Goal: Task Accomplishment & Management: Manage account settings

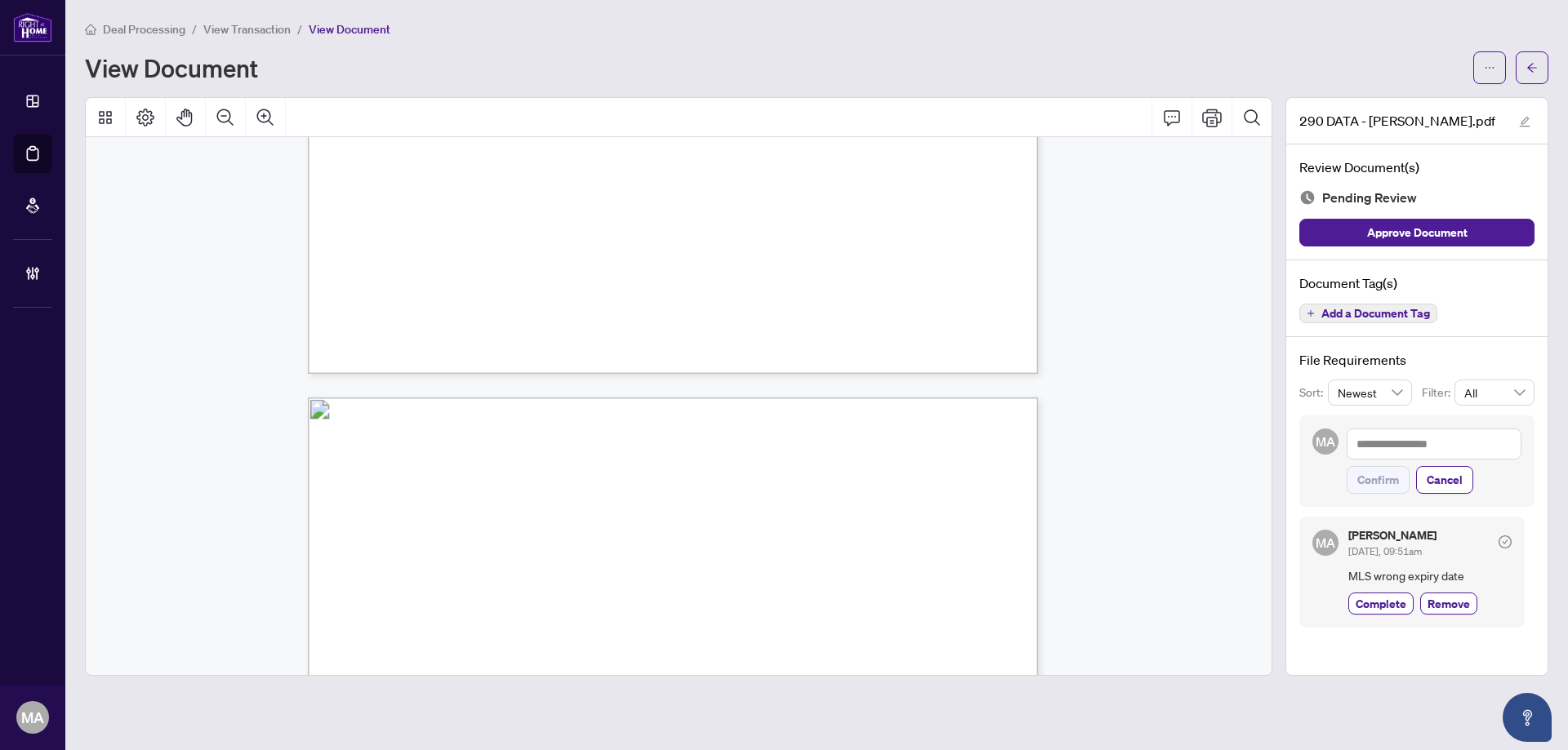
scroll to position [2674, 0]
click at [1362, 316] on span "Add a Document Tag" at bounding box center [1375, 314] width 108 height 12
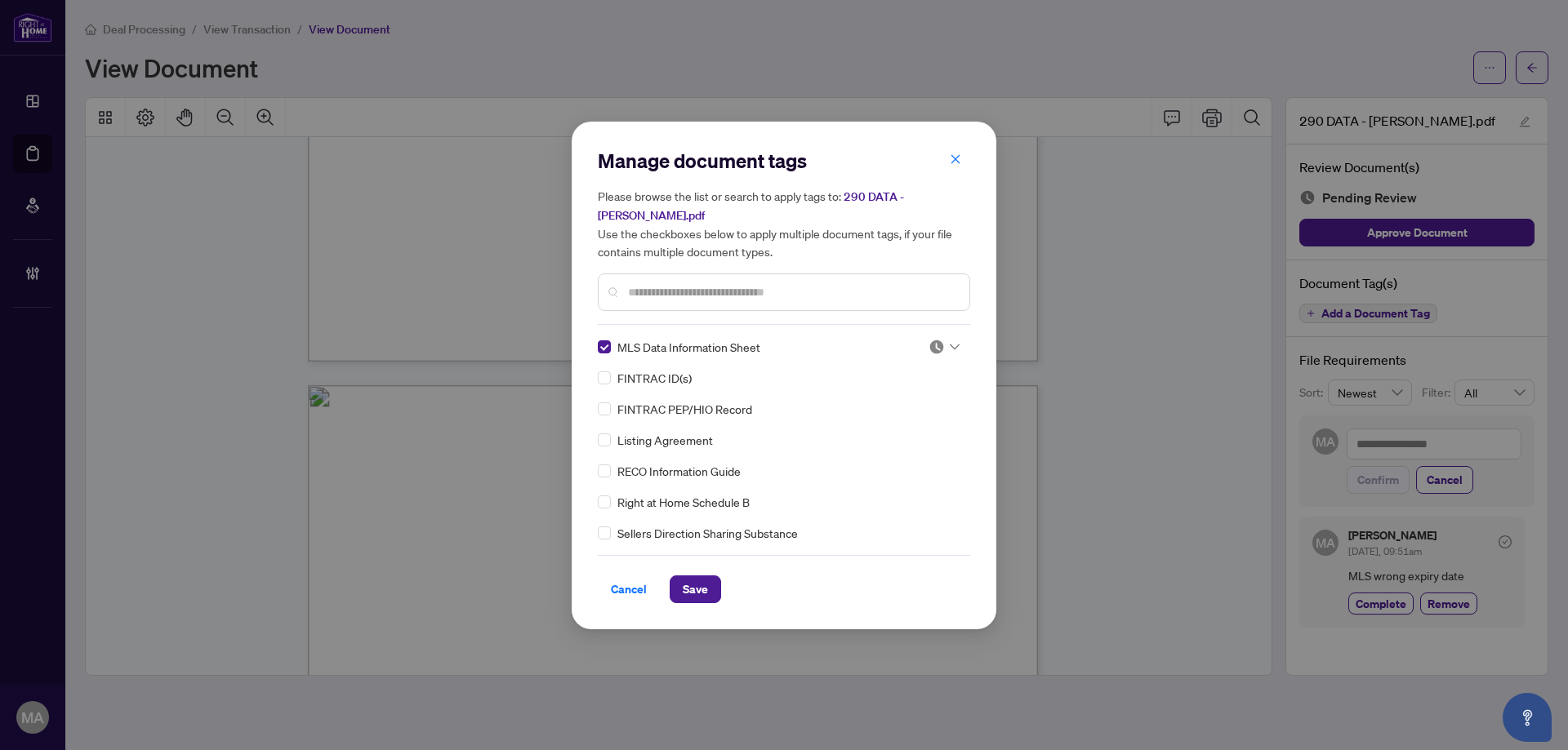
click at [936, 339] on img at bounding box center [937, 347] width 17 height 17
click at [894, 381] on div "Needs Work" at bounding box center [890, 390] width 124 height 26
click at [673, 586] on button "Save" at bounding box center [695, 589] width 52 height 28
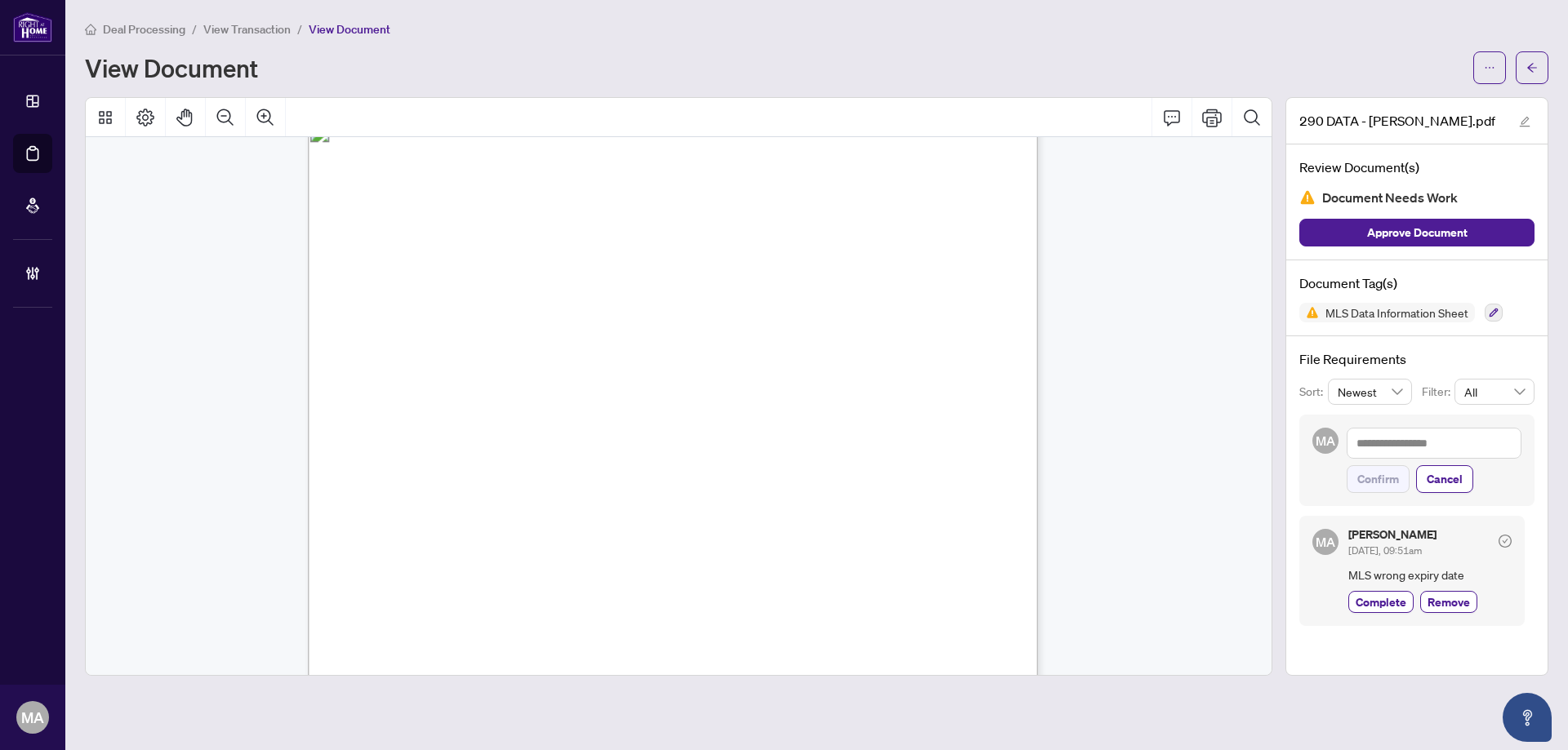
scroll to position [11816, 0]
click at [1527, 68] on icon "arrow-left" at bounding box center [1532, 68] width 12 height 12
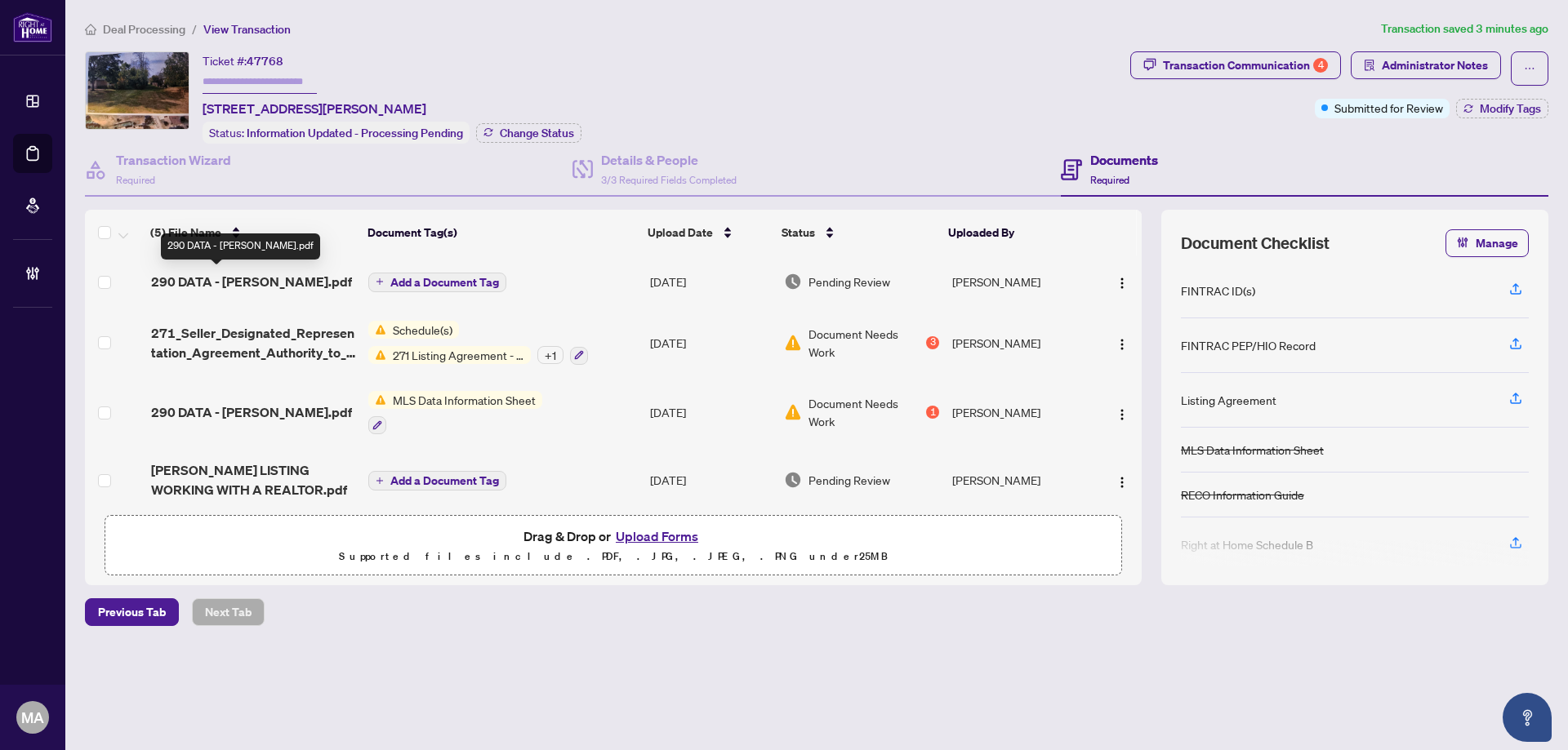
click at [229, 281] on span "290 DATA - [PERSON_NAME].pdf" at bounding box center [251, 281] width 201 height 19
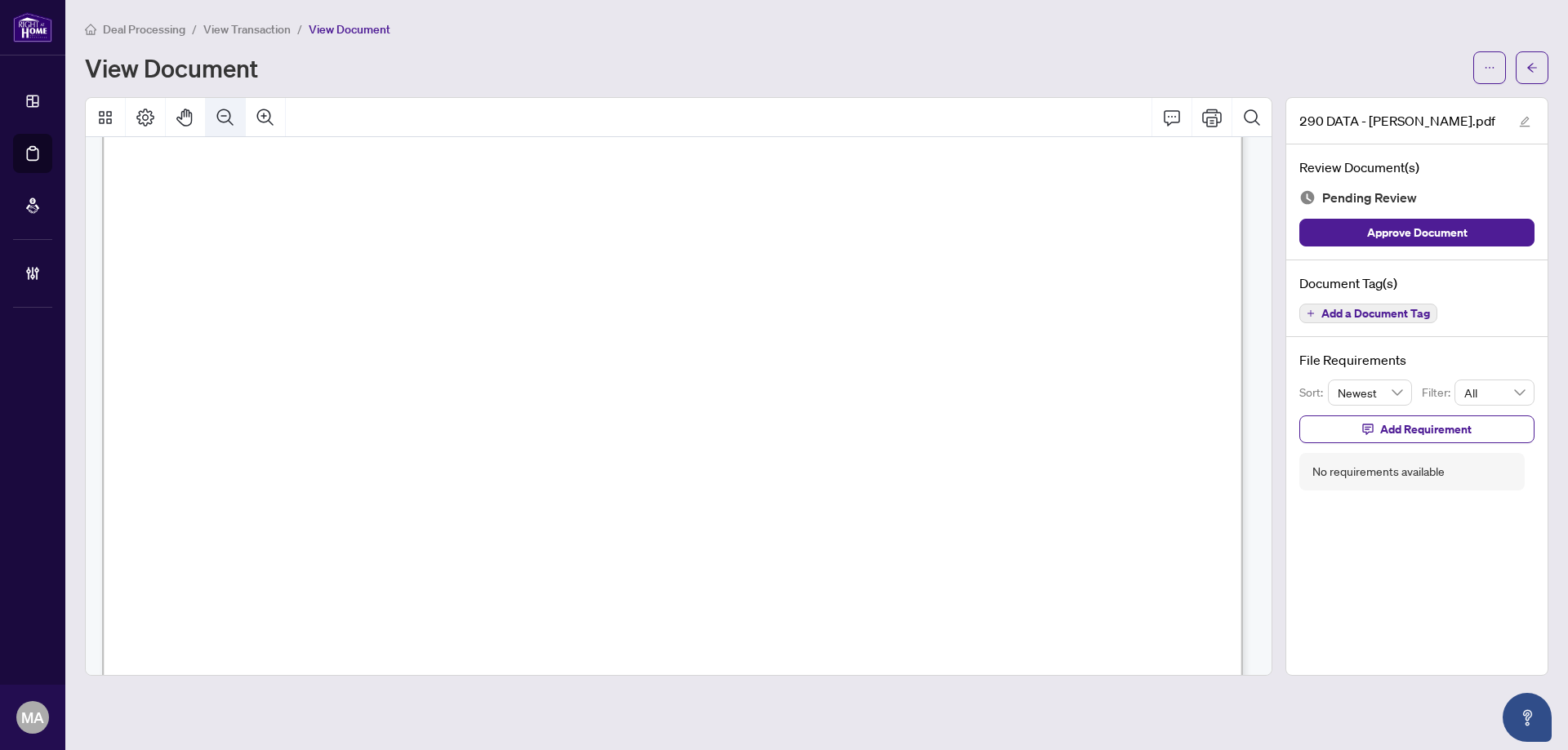
click at [235, 100] on button "Zoom Out" at bounding box center [225, 117] width 39 height 39
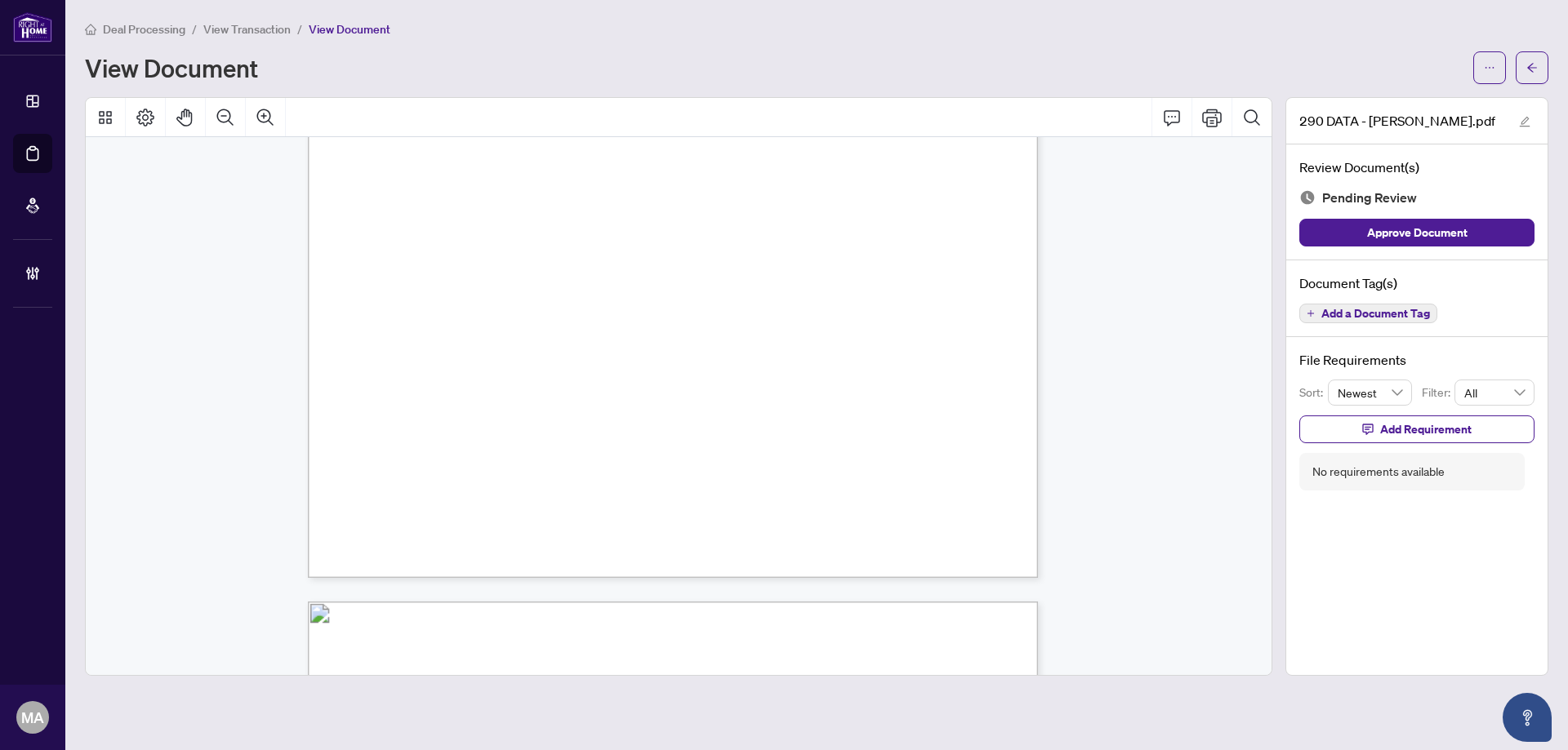
scroll to position [521, 0]
click at [1543, 69] on button "button" at bounding box center [1531, 68] width 33 height 33
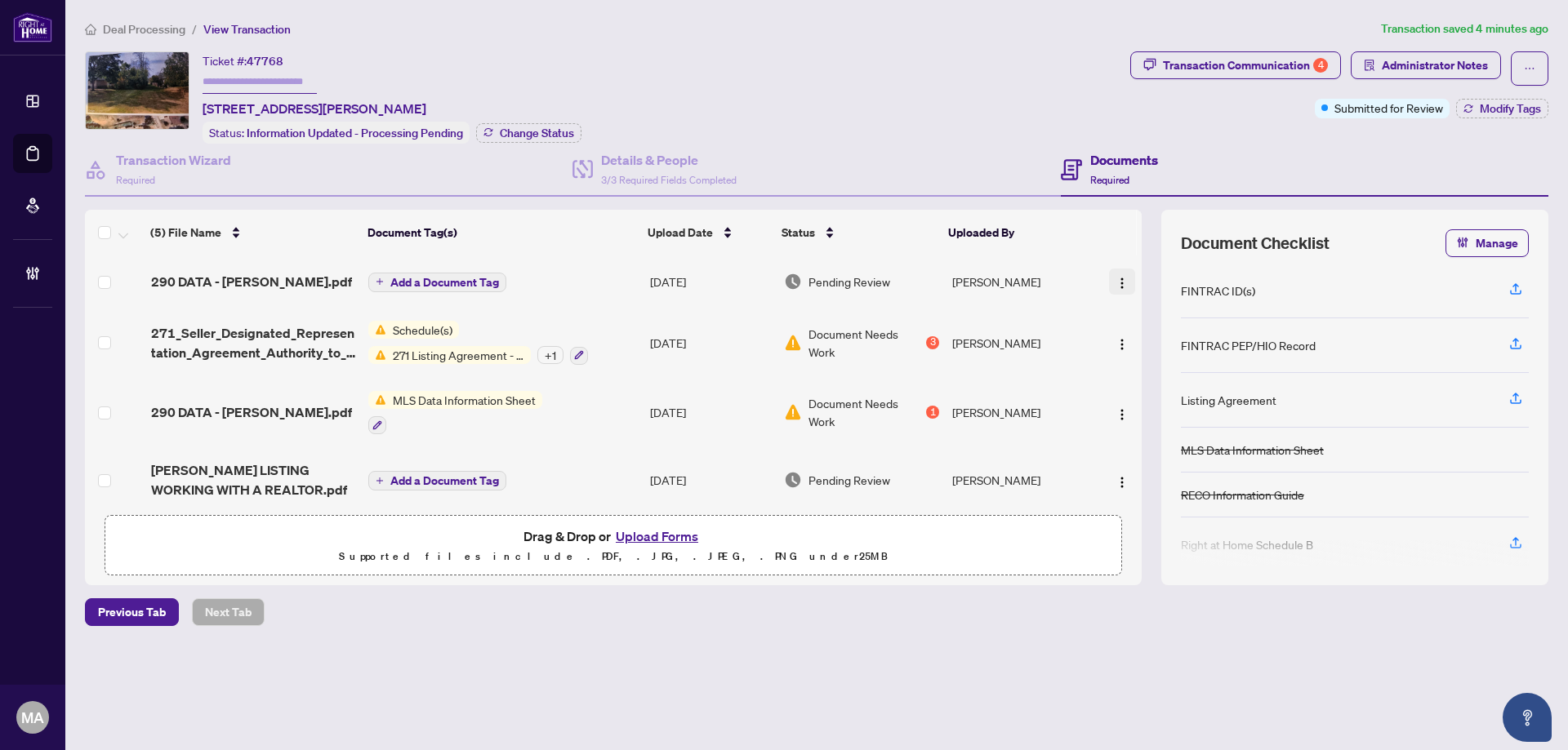
click at [1116, 277] on img "button" at bounding box center [1122, 284] width 13 height 13
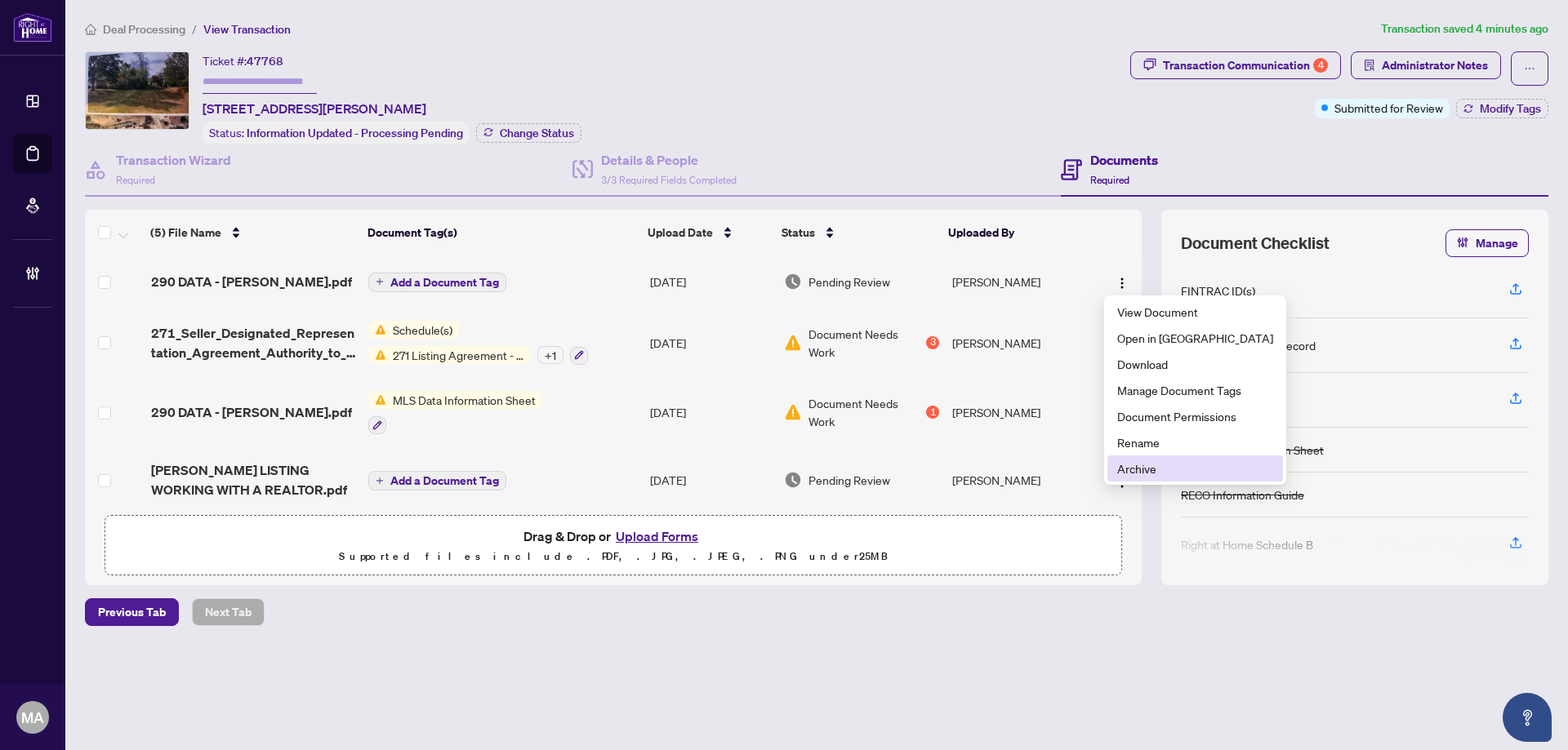
click at [1124, 465] on span "Archive" at bounding box center [1195, 469] width 156 height 18
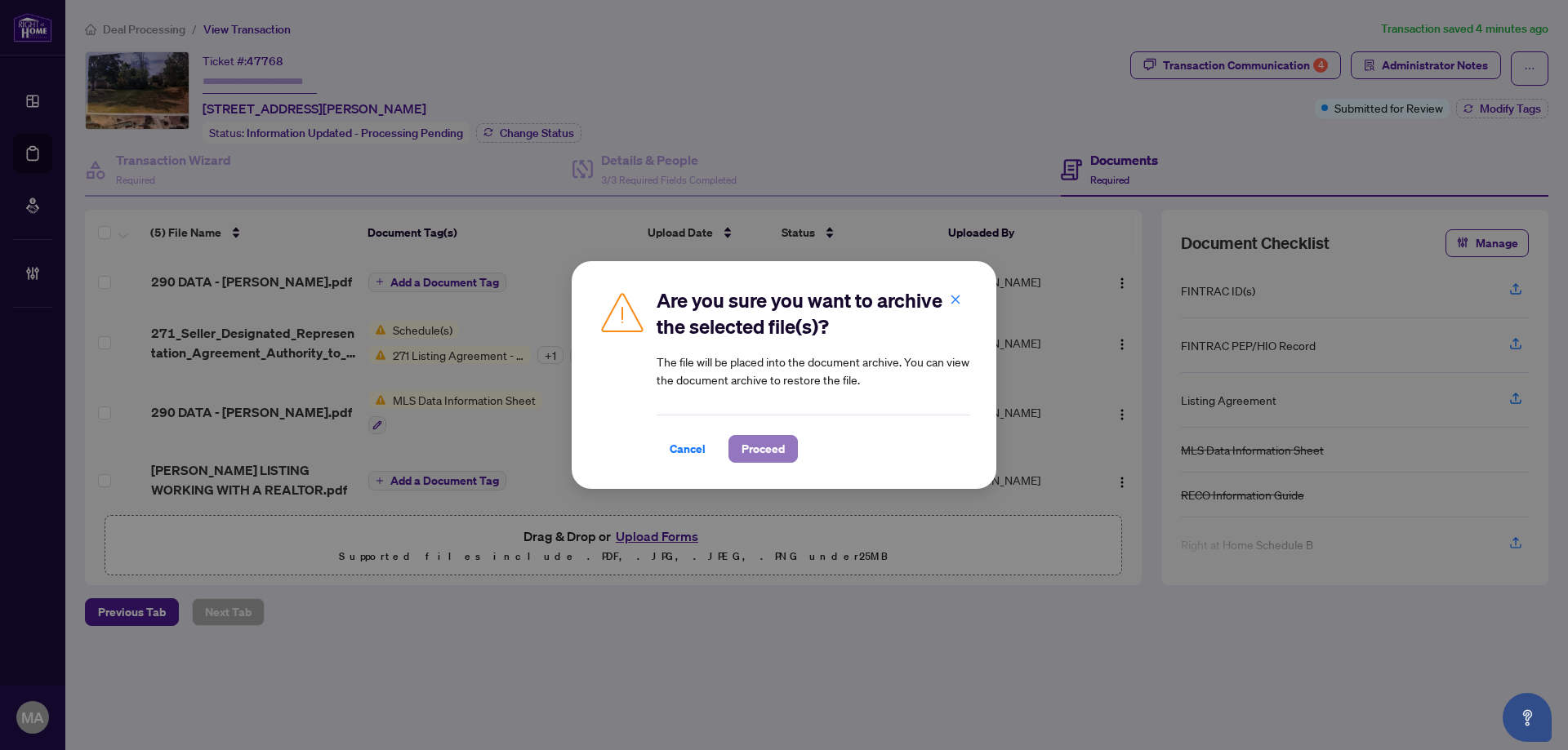
click at [750, 446] on span "Proceed" at bounding box center [763, 449] width 43 height 26
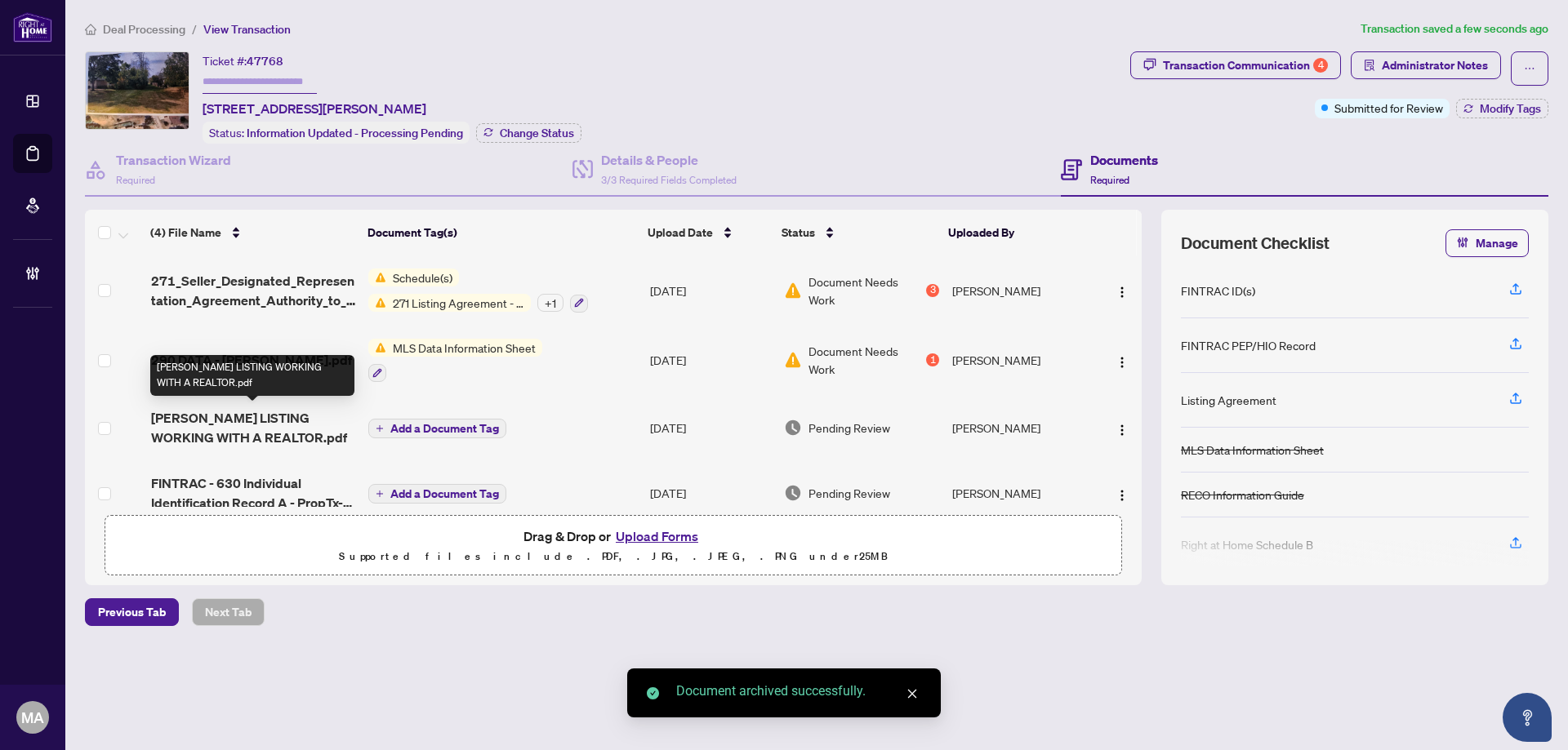
click at [228, 423] on span "[PERSON_NAME] LISTING WORKING WITH A REALTOR.pdf" at bounding box center [253, 427] width 204 height 39
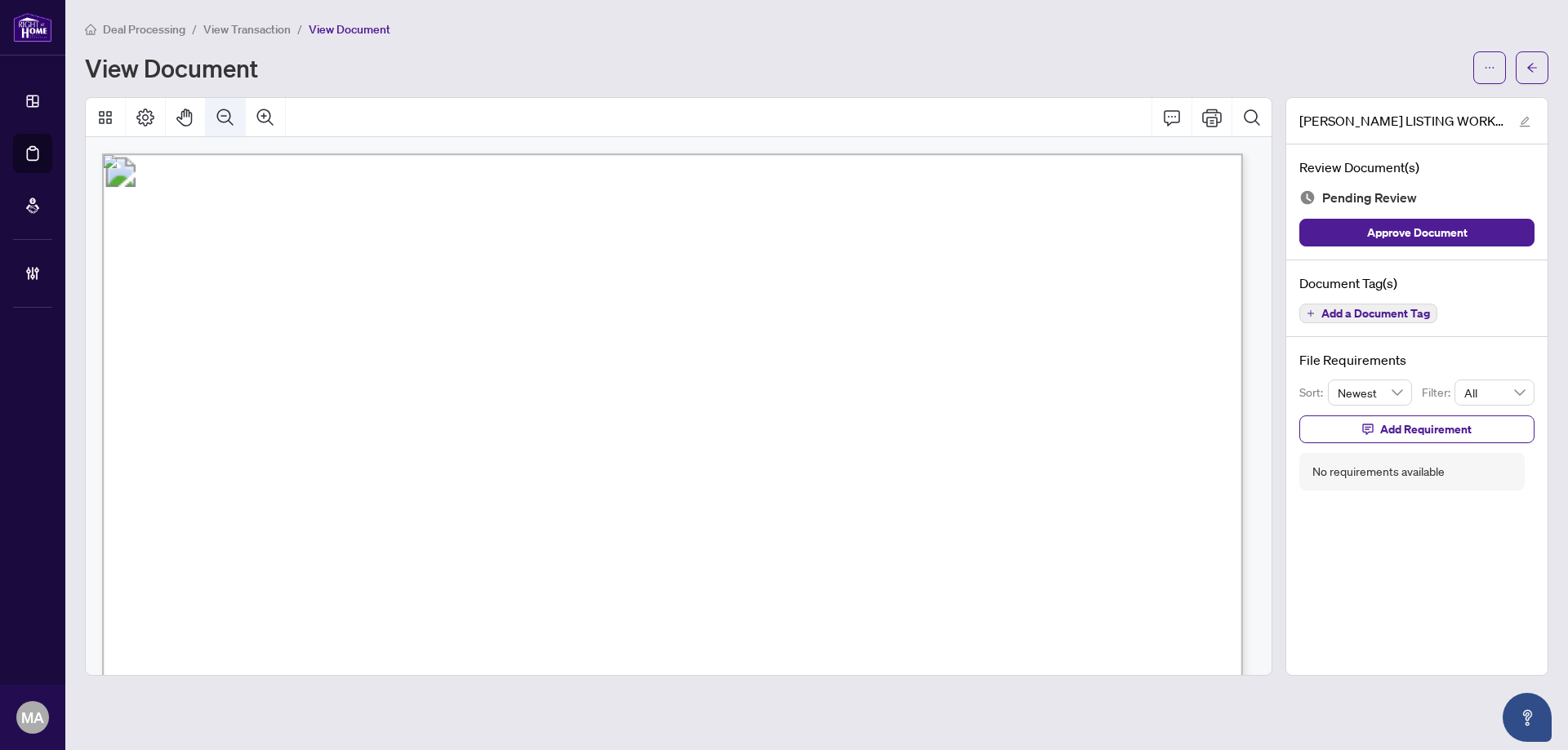
click at [240, 122] on button "Zoom Out" at bounding box center [225, 117] width 39 height 39
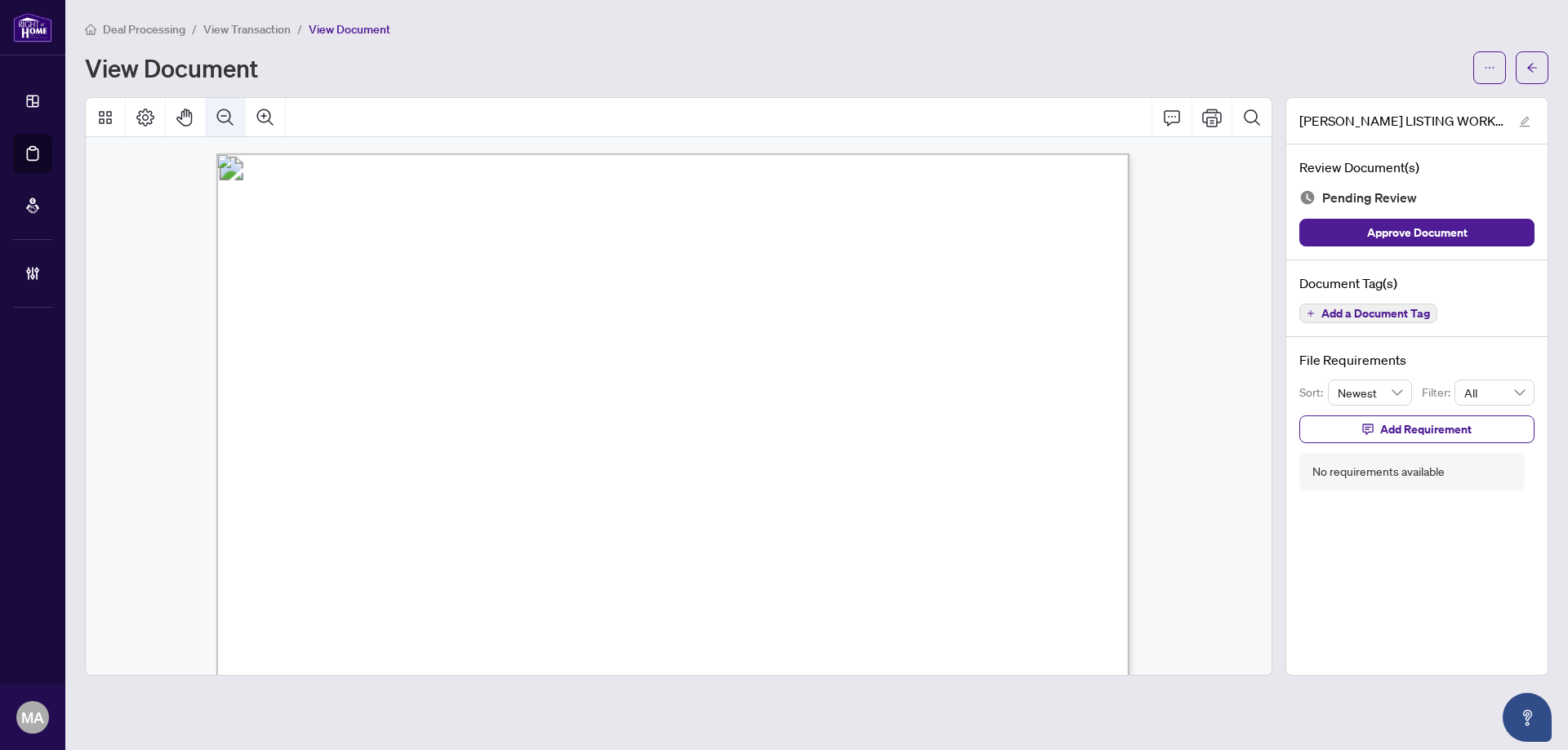
click at [240, 122] on button "Zoom Out" at bounding box center [225, 117] width 39 height 39
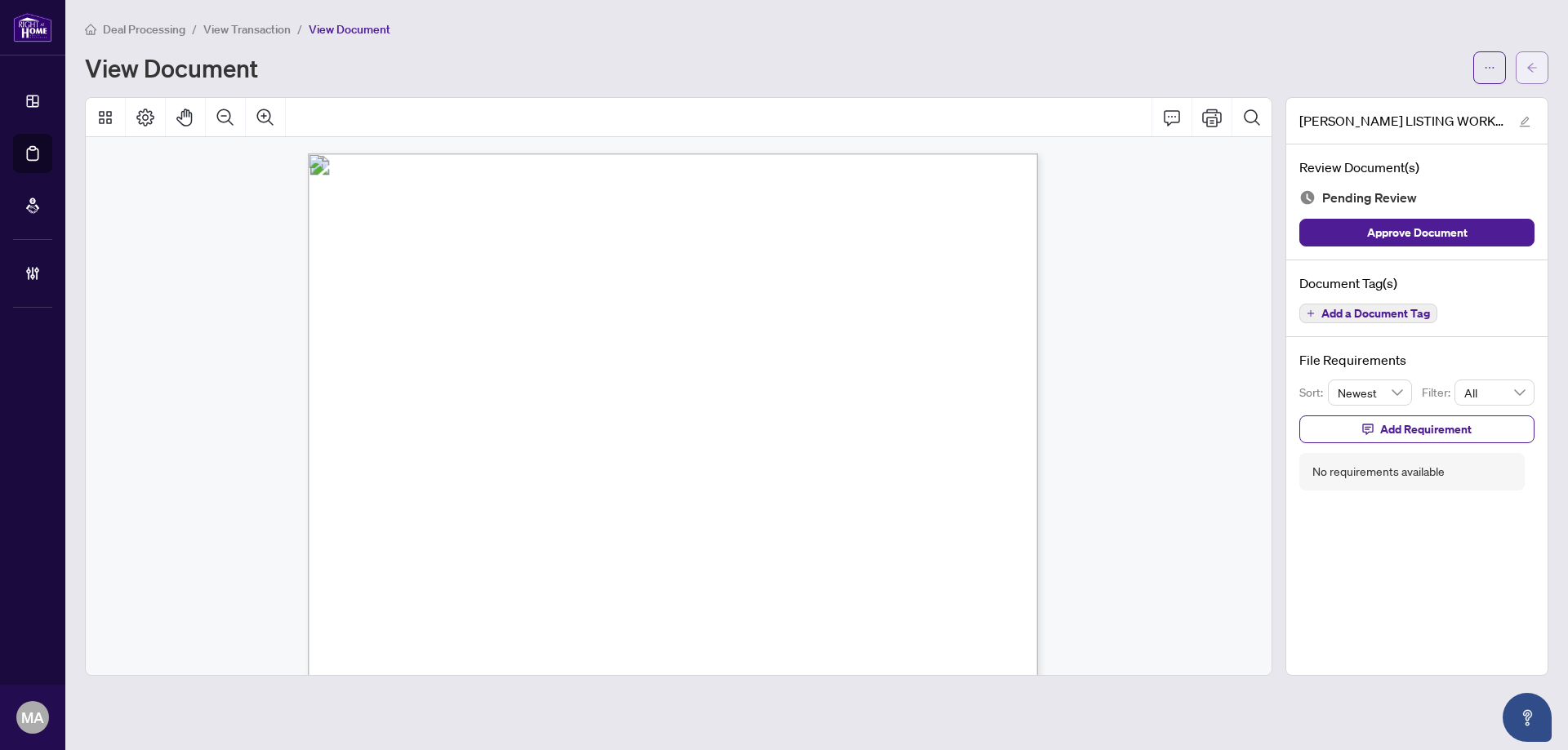
click at [1539, 60] on button "button" at bounding box center [1531, 68] width 33 height 33
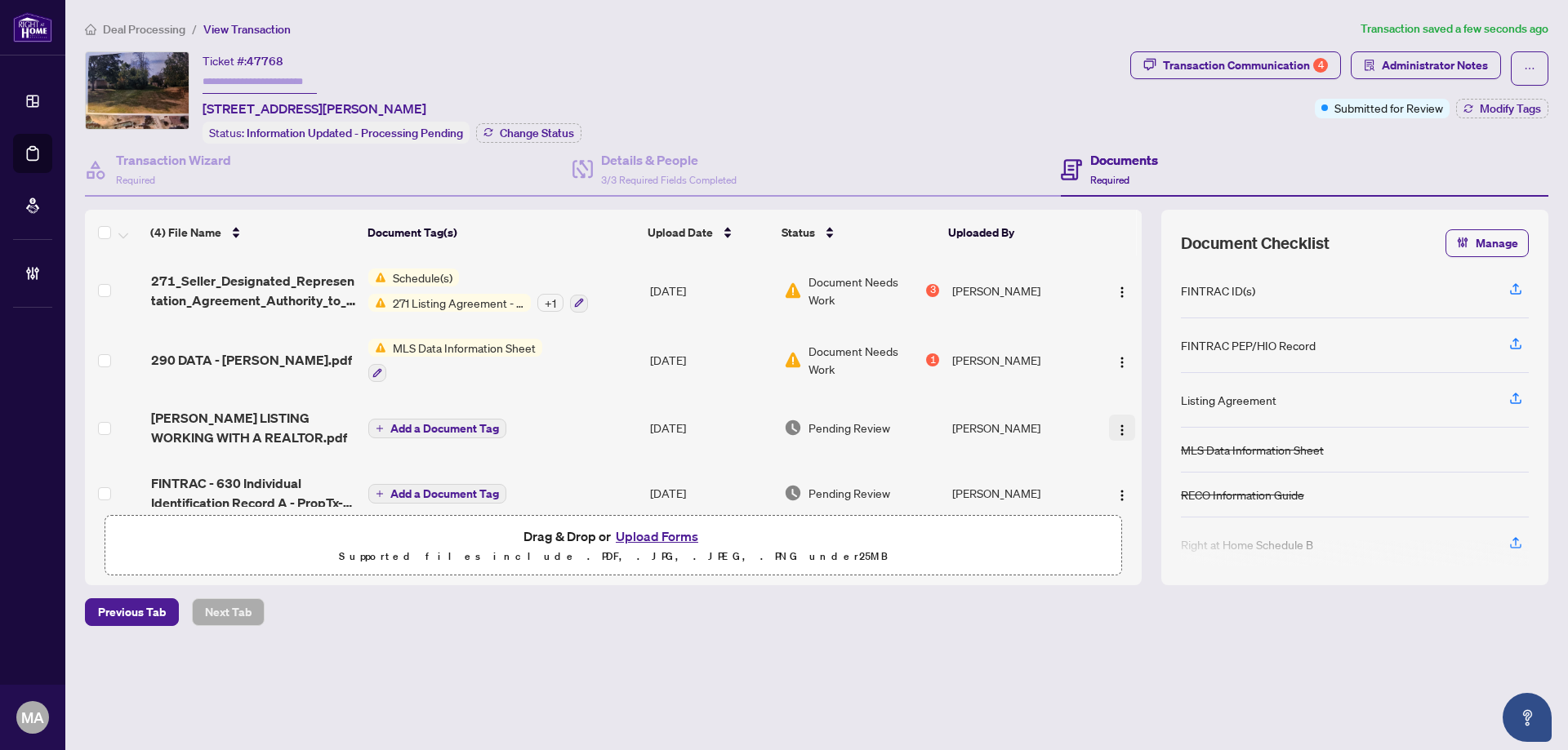
click at [1119, 424] on img "button" at bounding box center [1122, 430] width 13 height 13
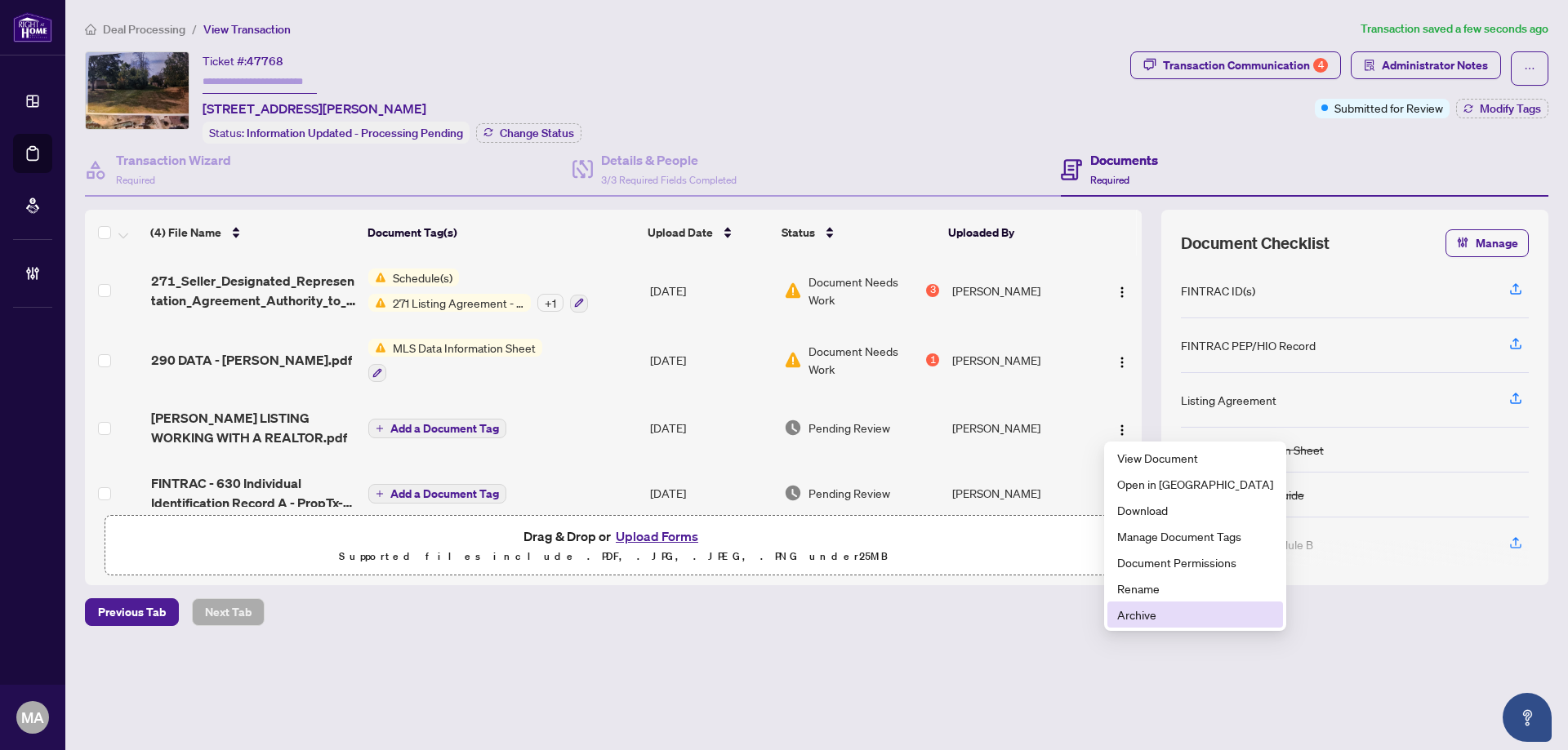
click at [1137, 611] on span "Archive" at bounding box center [1195, 615] width 156 height 18
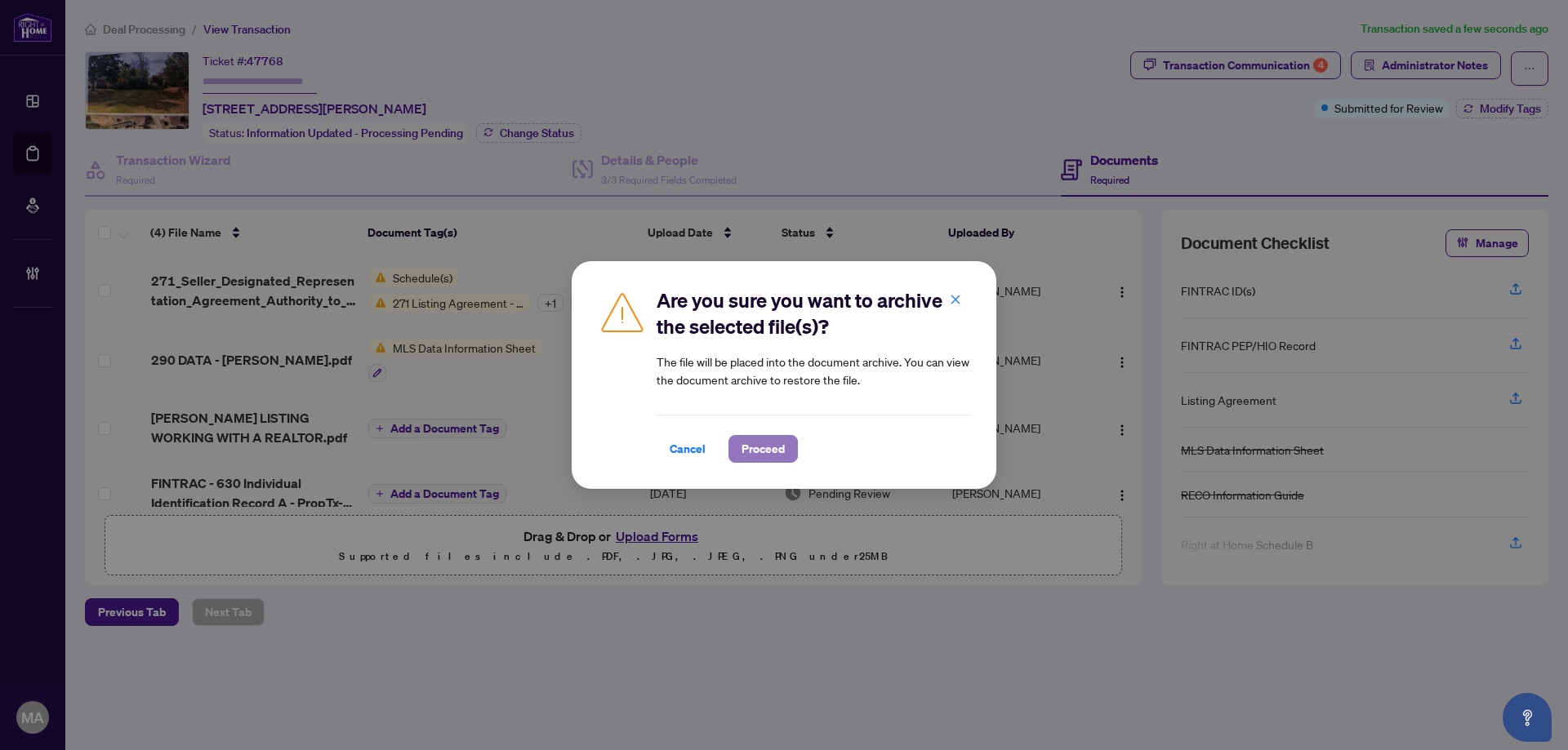
click at [787, 452] on button "Proceed" at bounding box center [763, 449] width 69 height 28
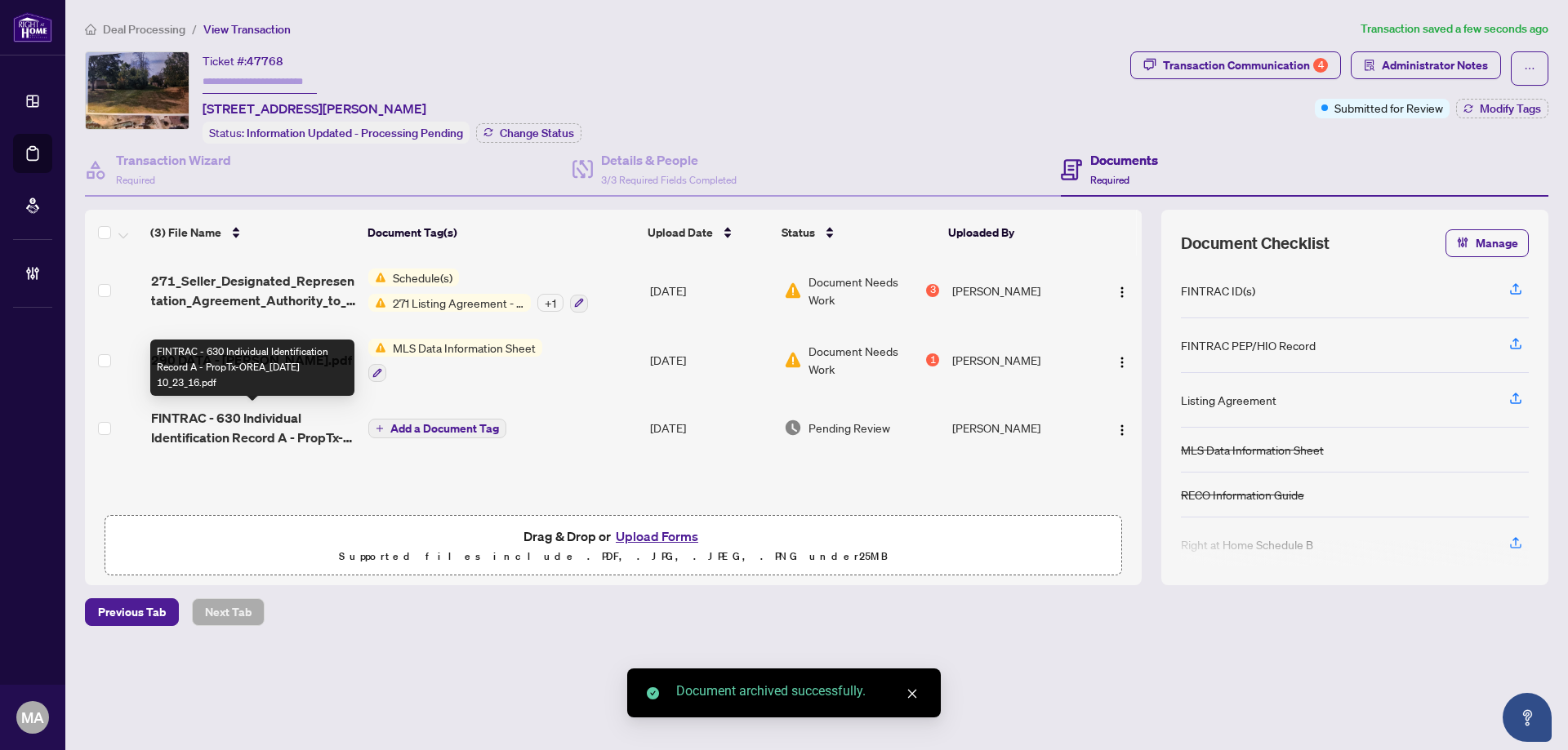
click at [226, 436] on span "FINTRAC - 630 Individual Identification Record A - PropTx-OREA_[DATE] 10_23_16.…" at bounding box center [253, 427] width 204 height 39
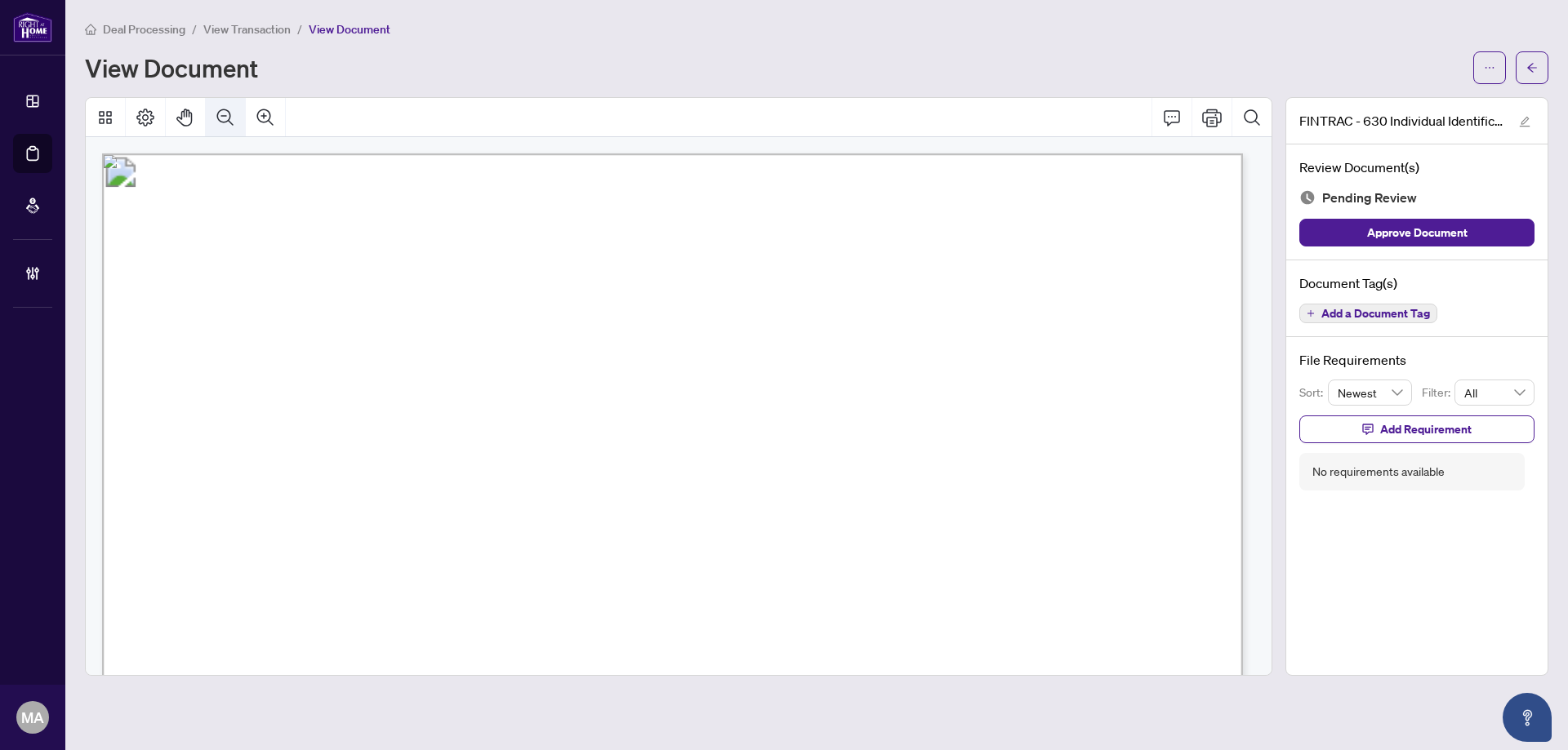
click at [211, 112] on button "Zoom Out" at bounding box center [225, 117] width 39 height 39
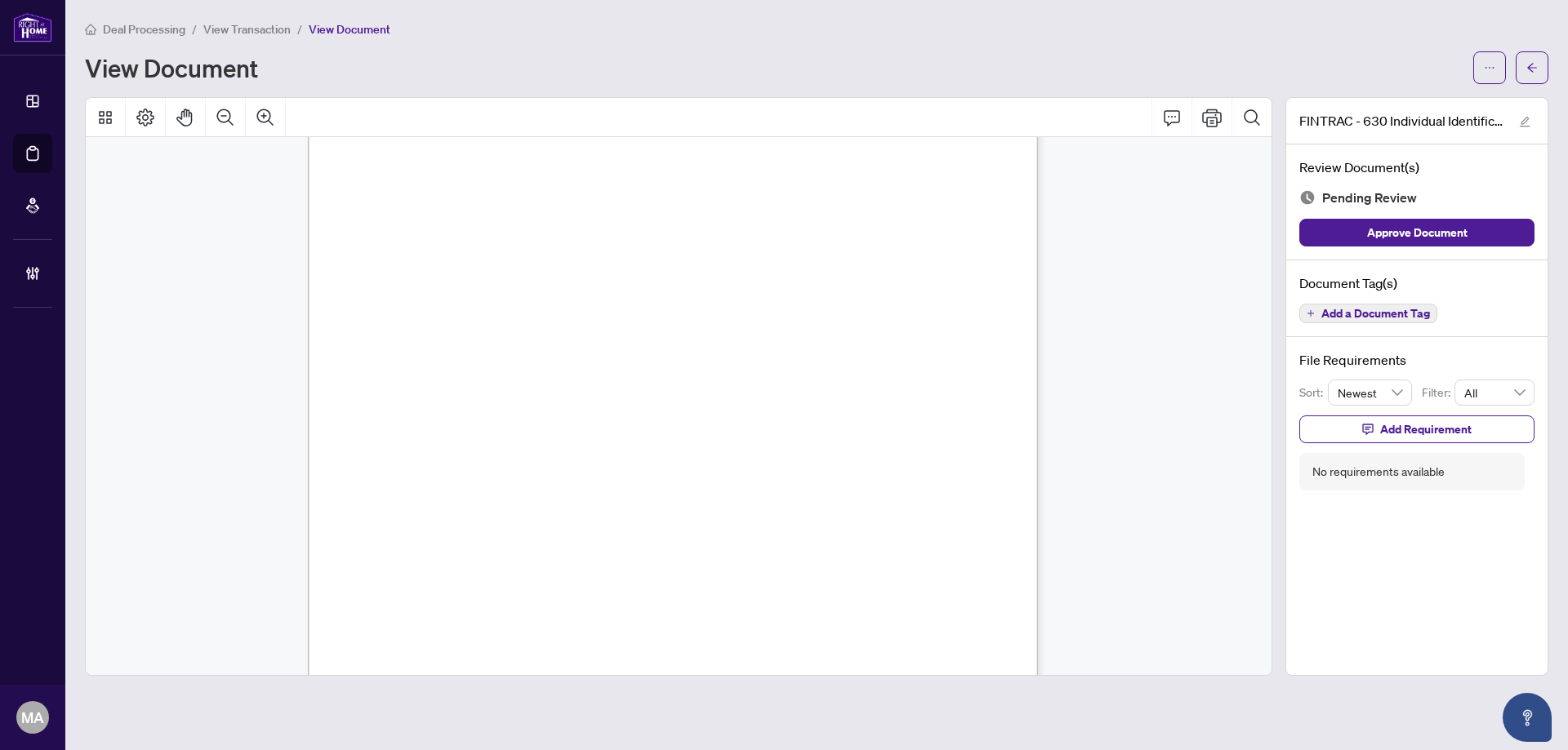
scroll to position [245, 0]
click at [1387, 422] on span "Add Requirement" at bounding box center [1426, 429] width 92 height 26
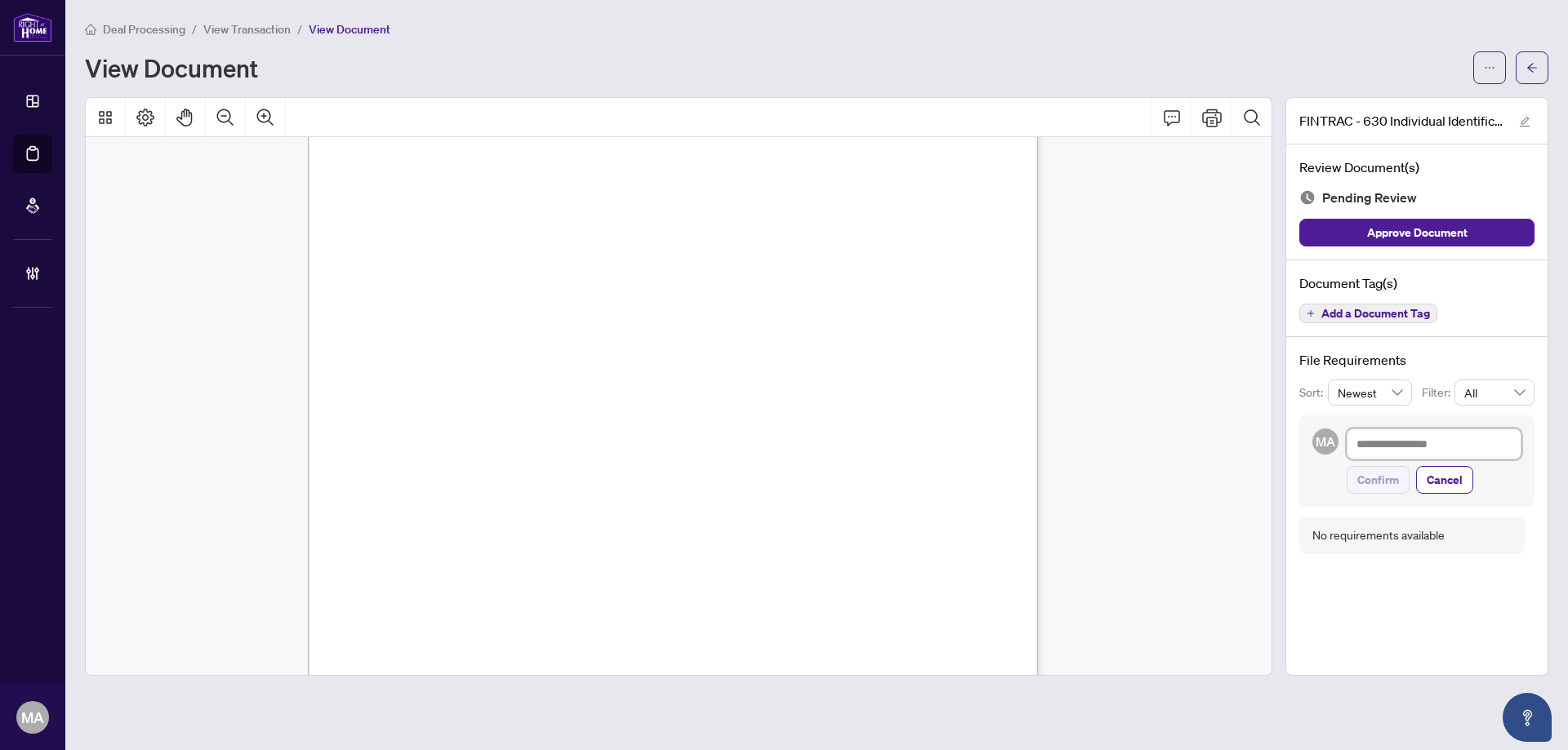
click at [1391, 445] on textarea at bounding box center [1434, 444] width 174 height 31
type textarea "*"
type textarea "**"
type textarea "***"
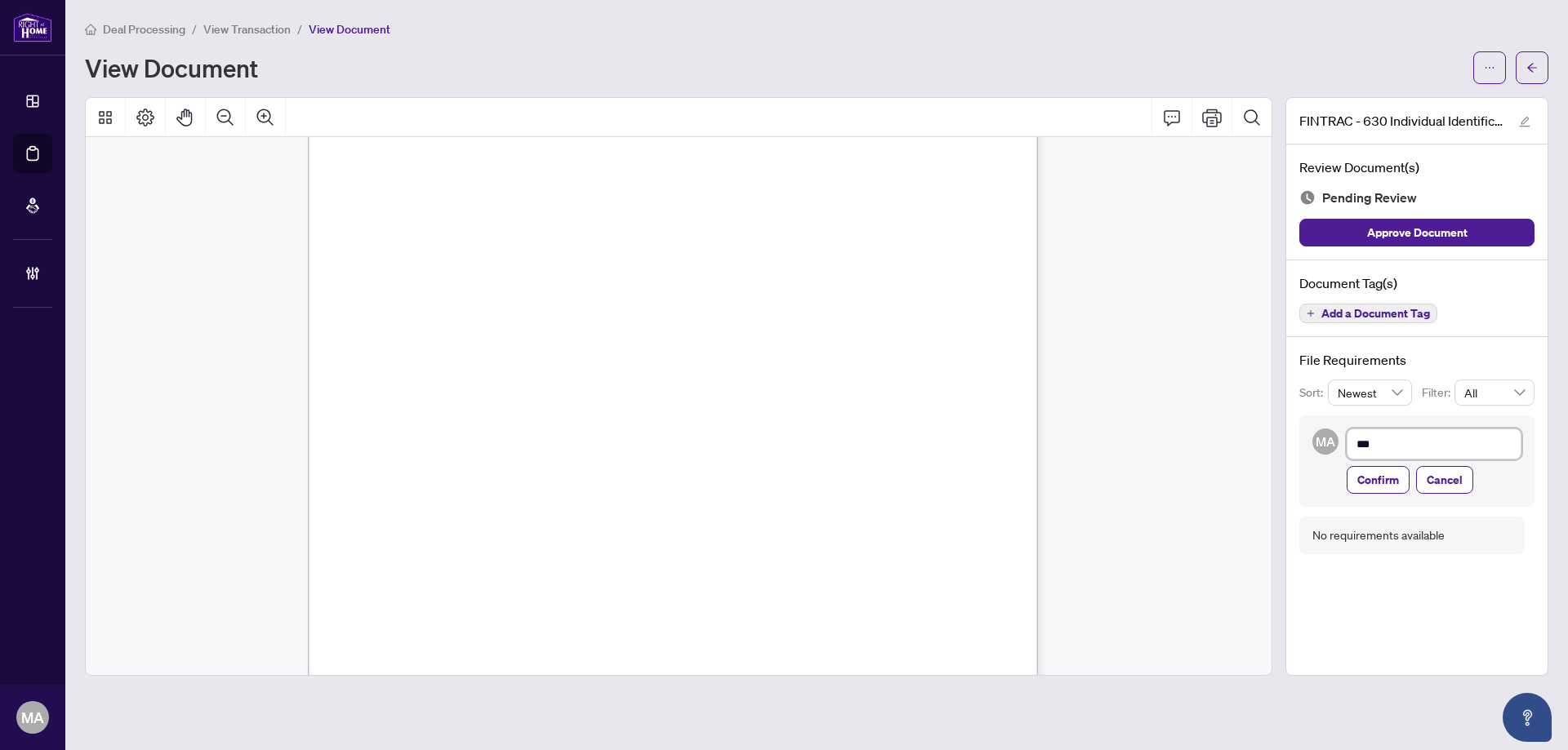
type textarea "****"
type textarea "*****"
type textarea "******"
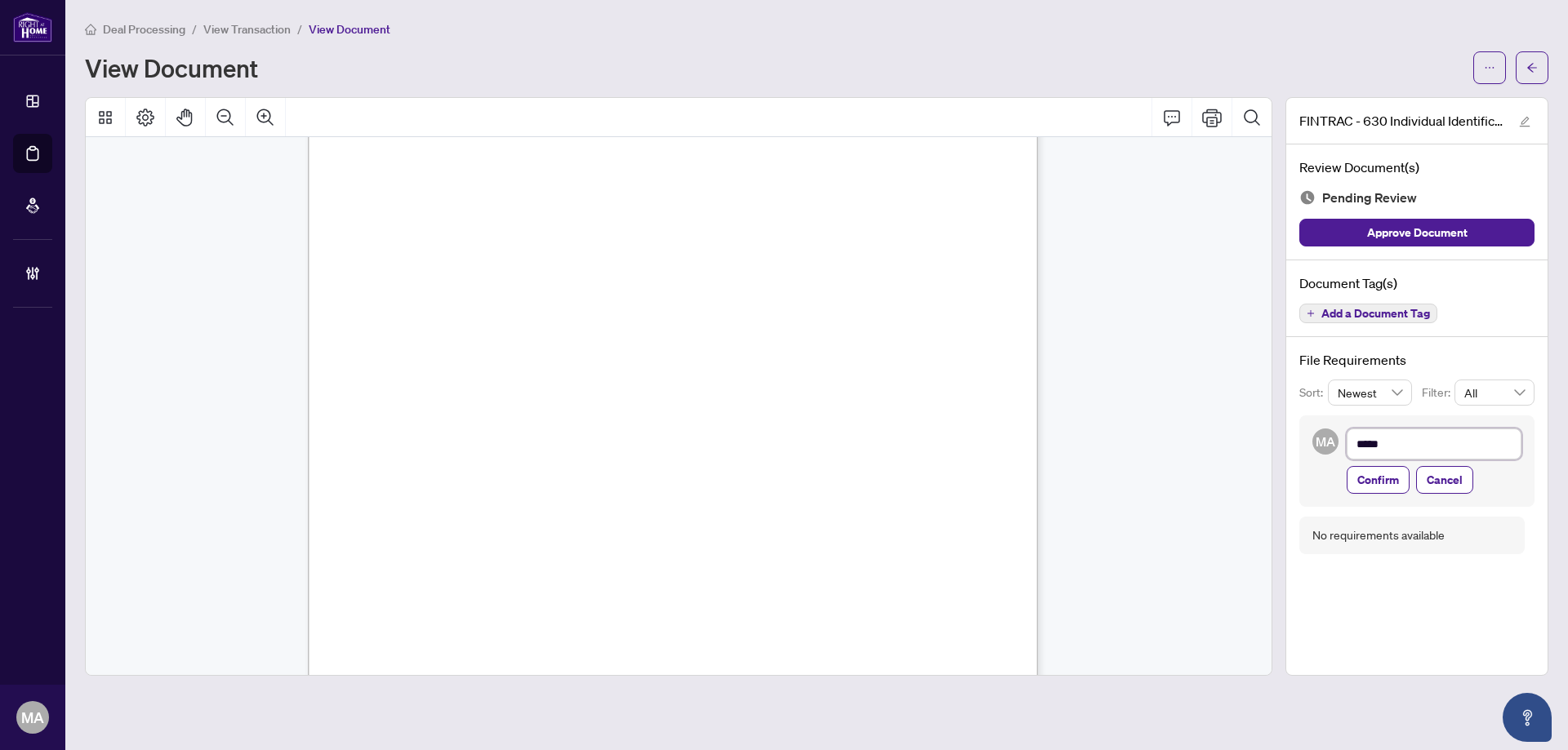
type textarea "******"
type textarea "*******"
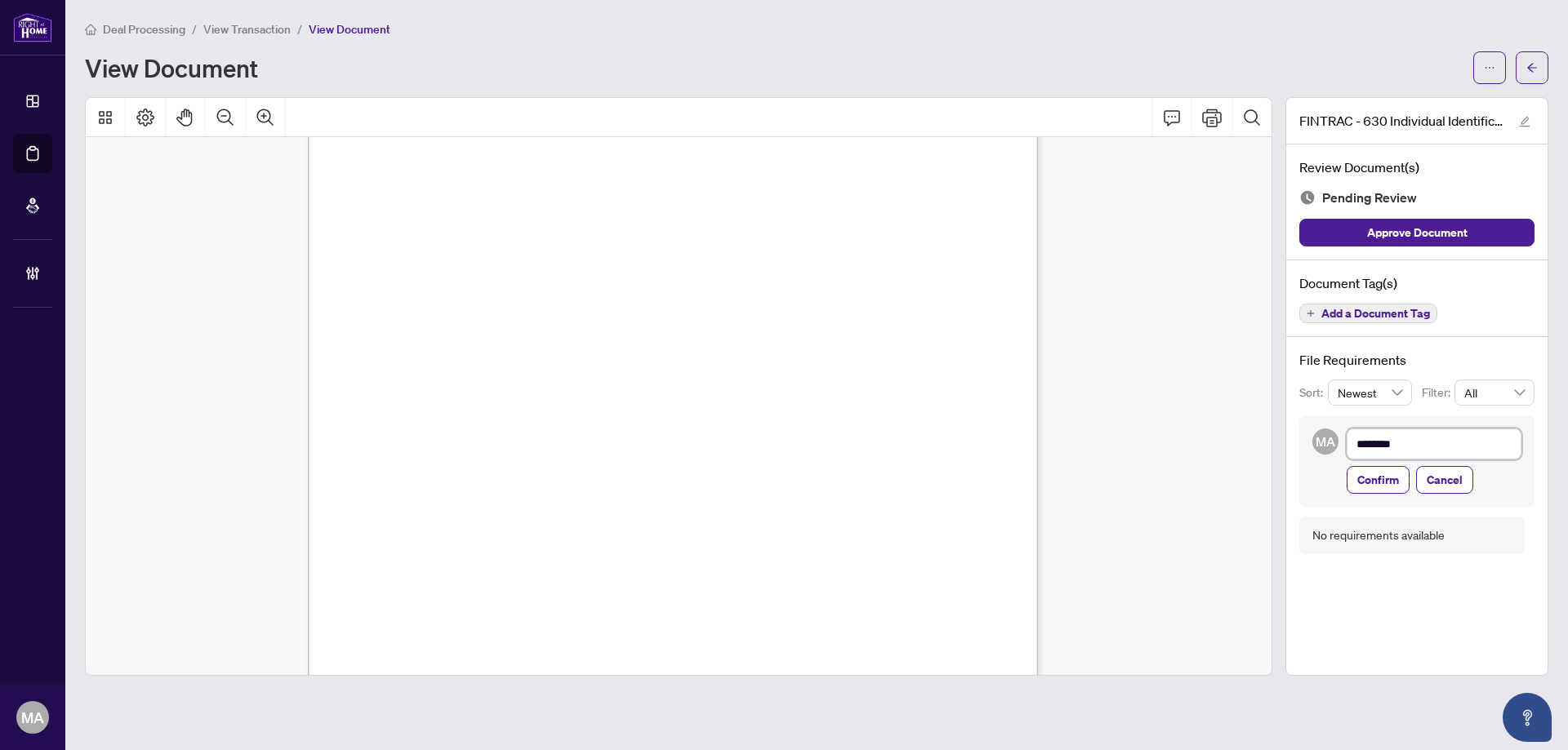
type textarea "*********"
type textarea "**********"
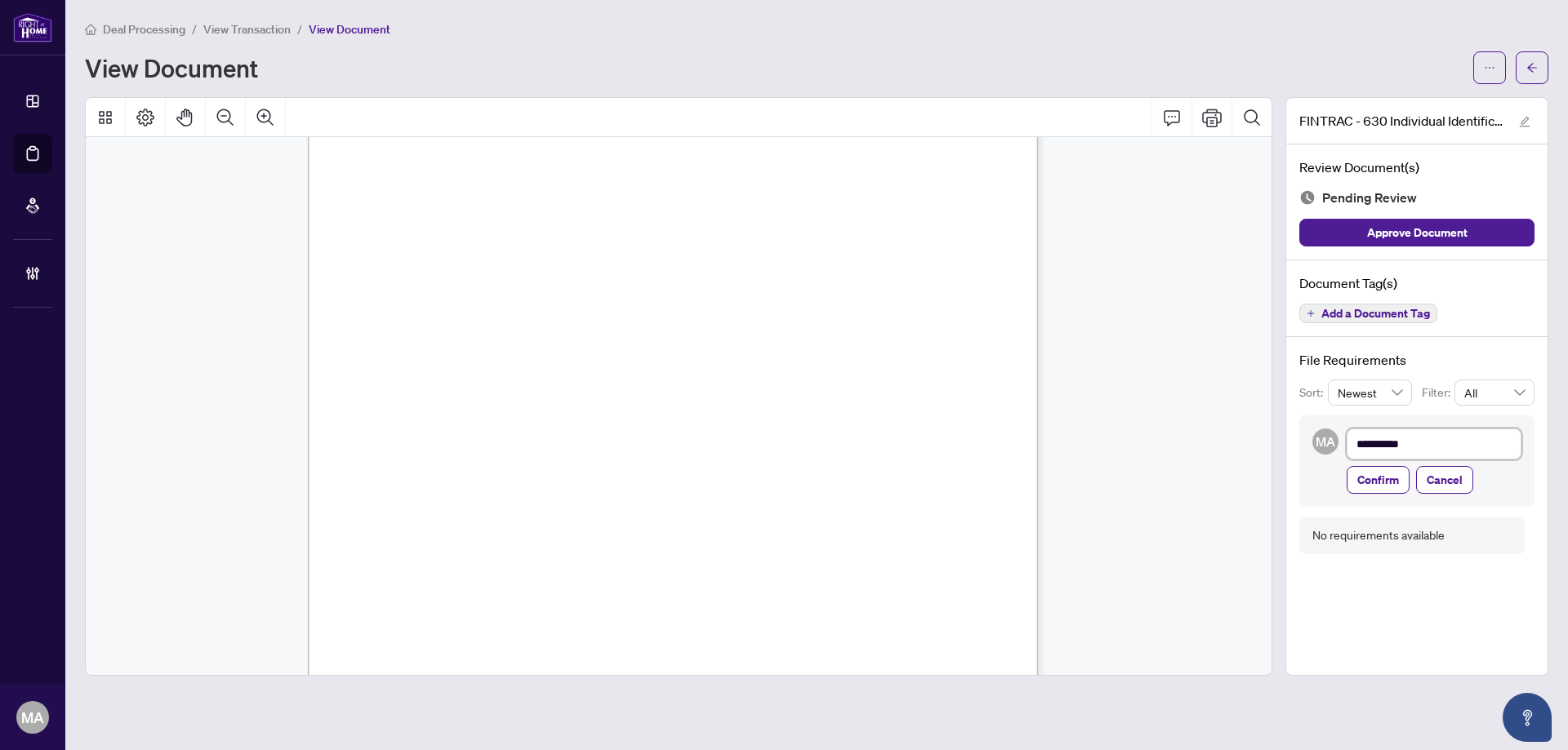
type textarea "**********"
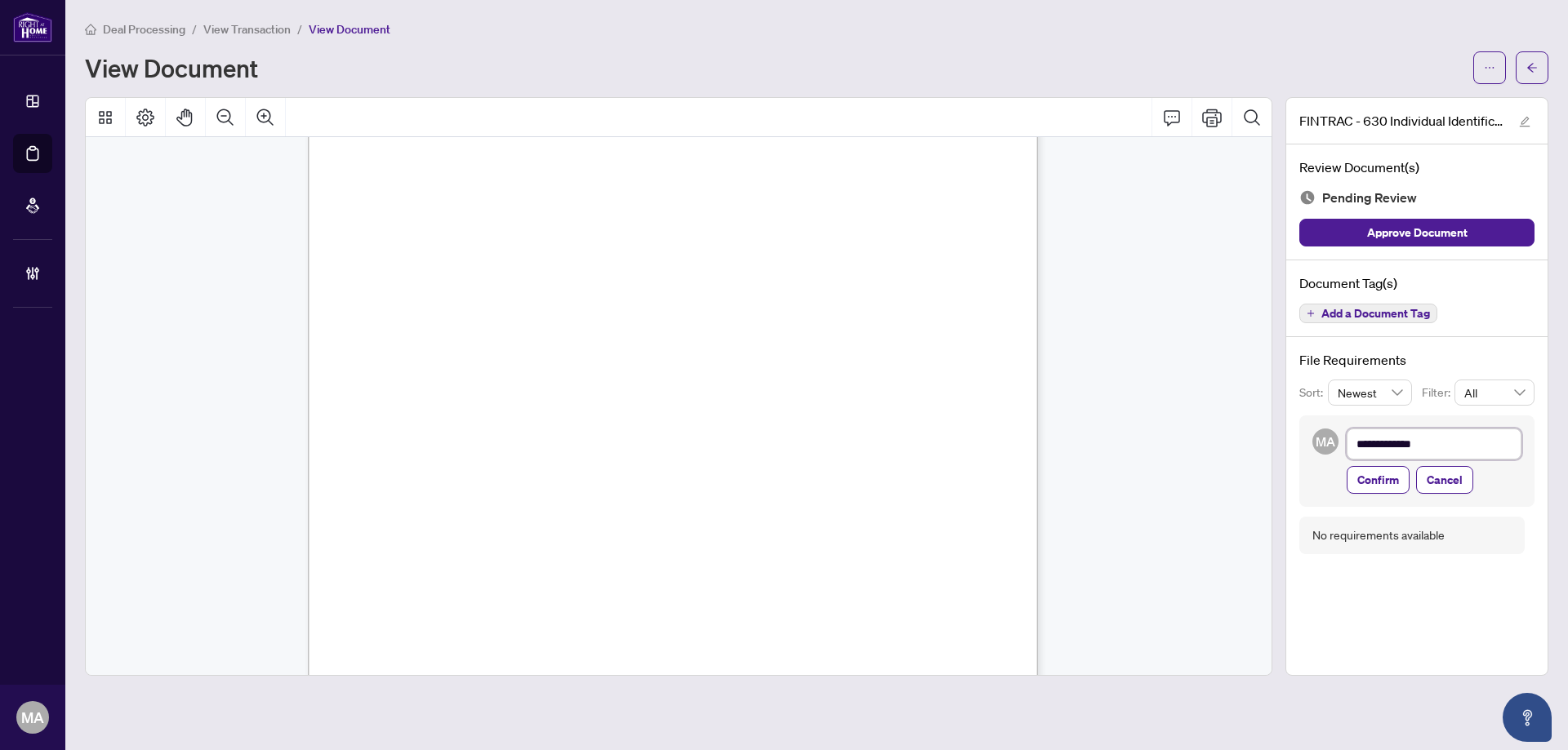
type textarea "**********"
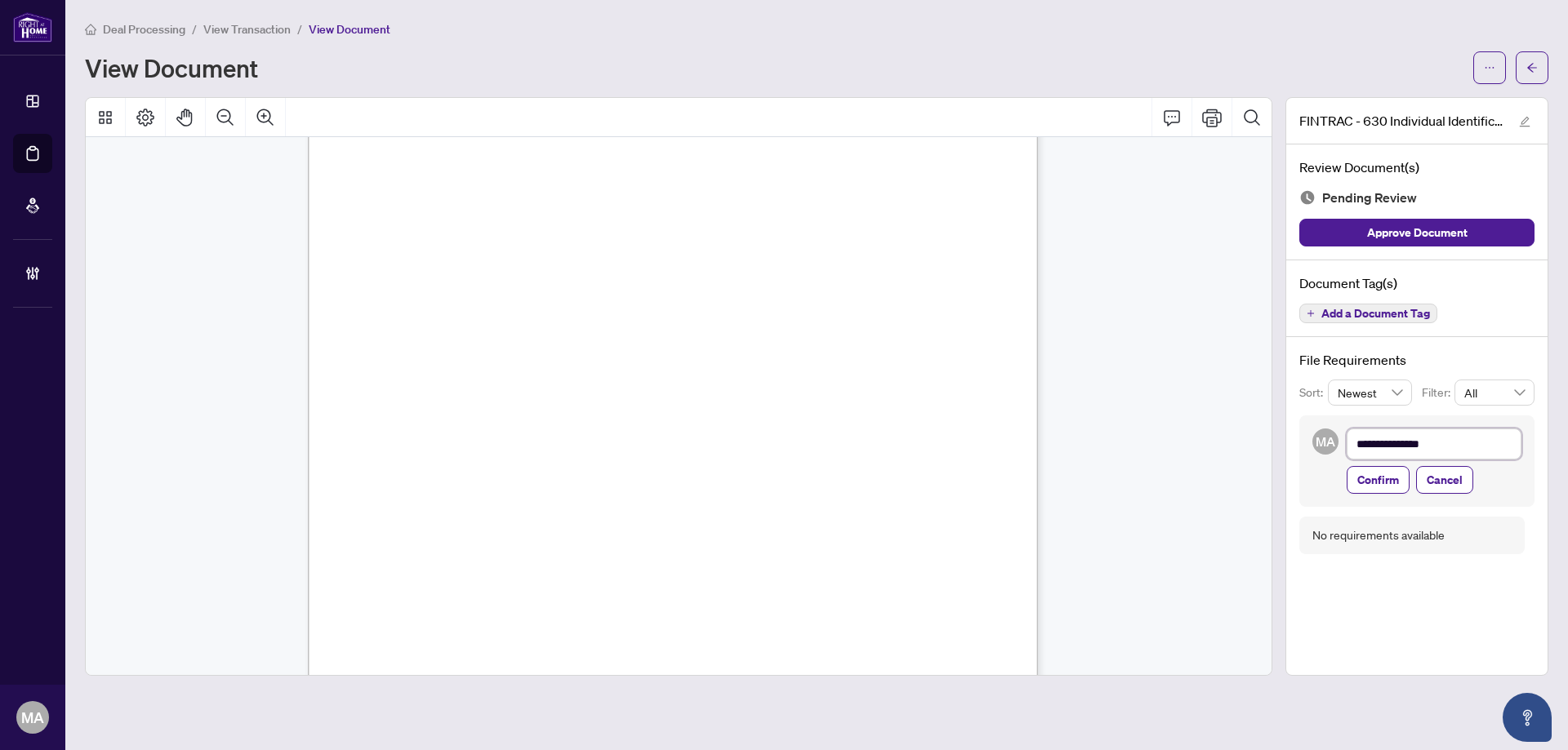
type textarea "**********"
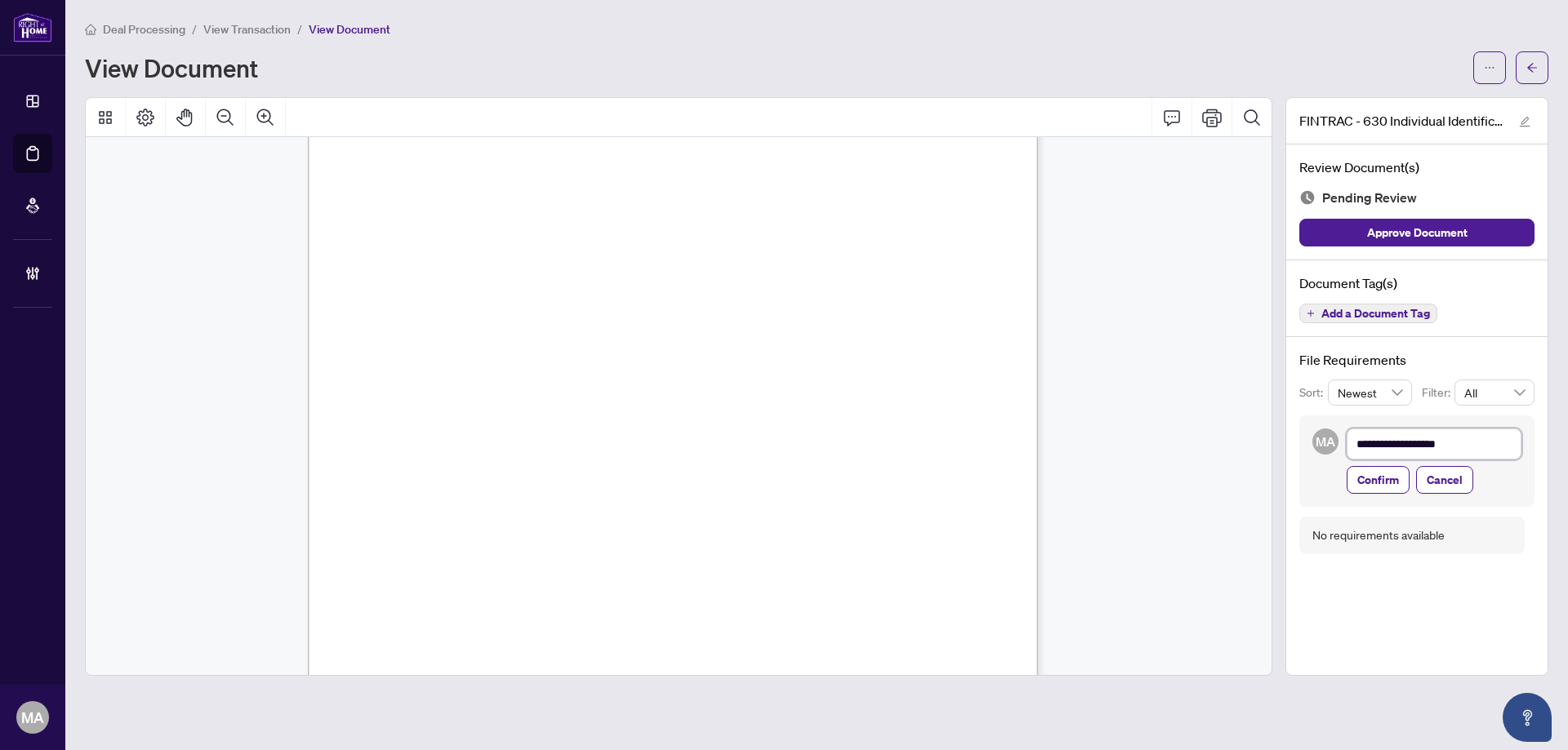
type textarea "**********"
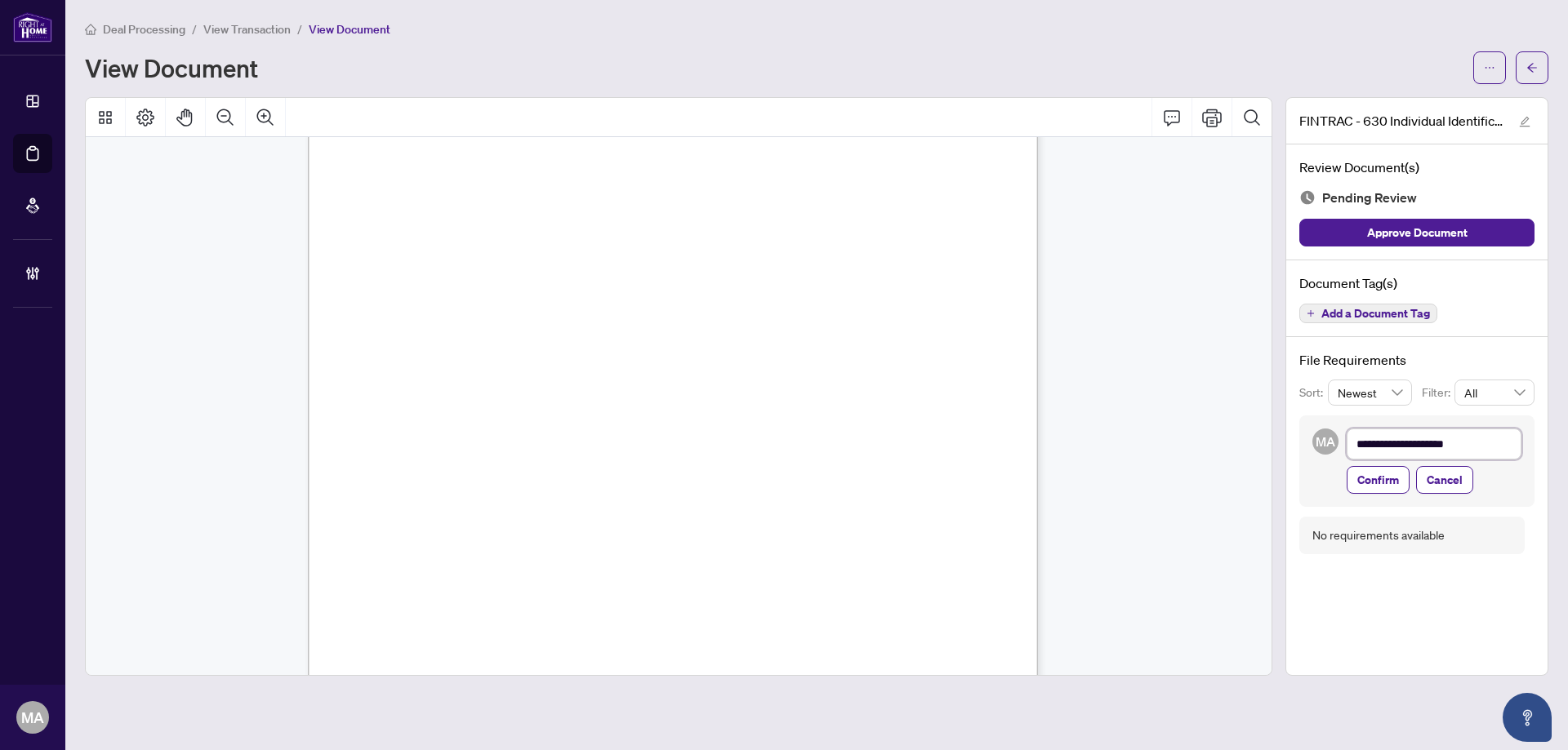
type textarea "**********"
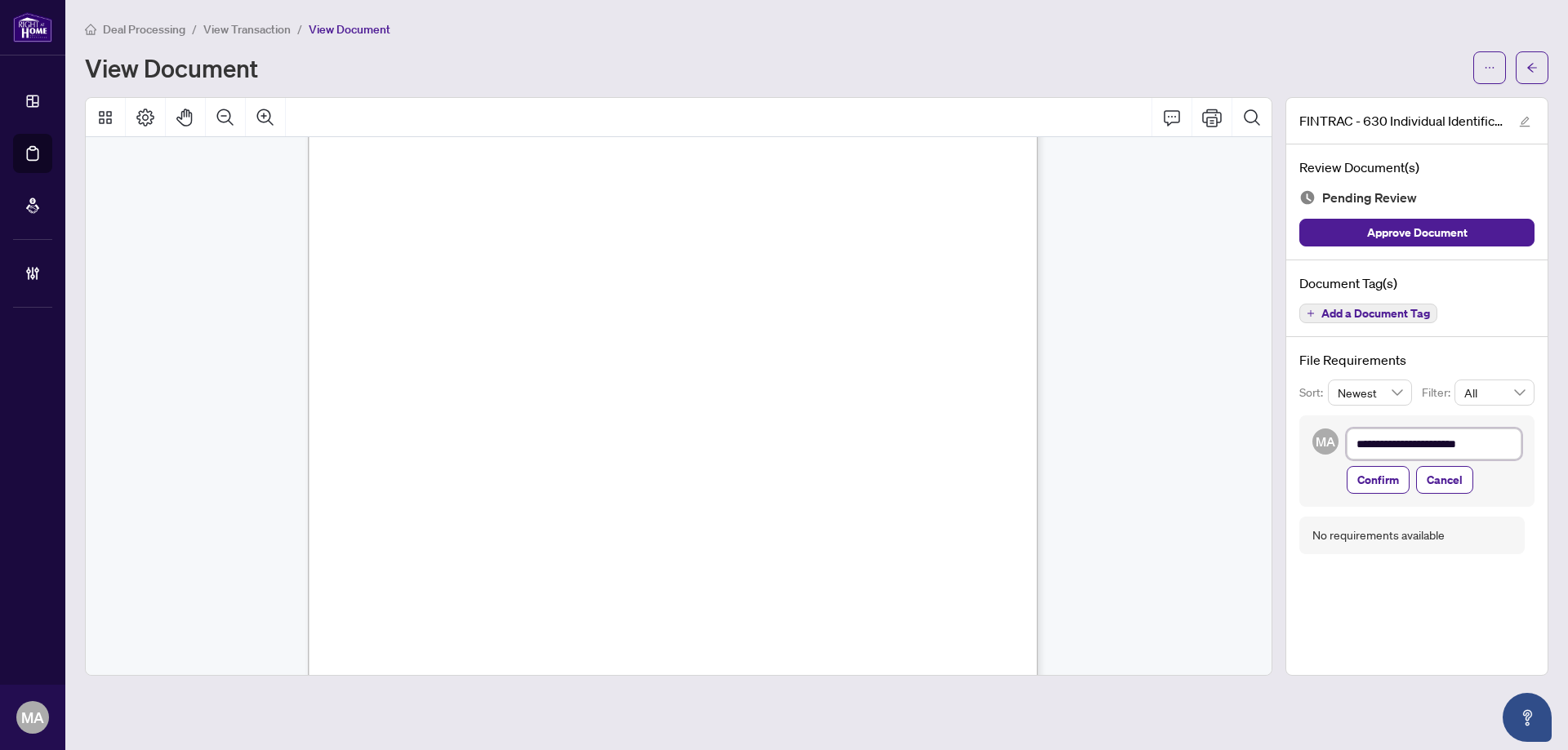
type textarea "**********"
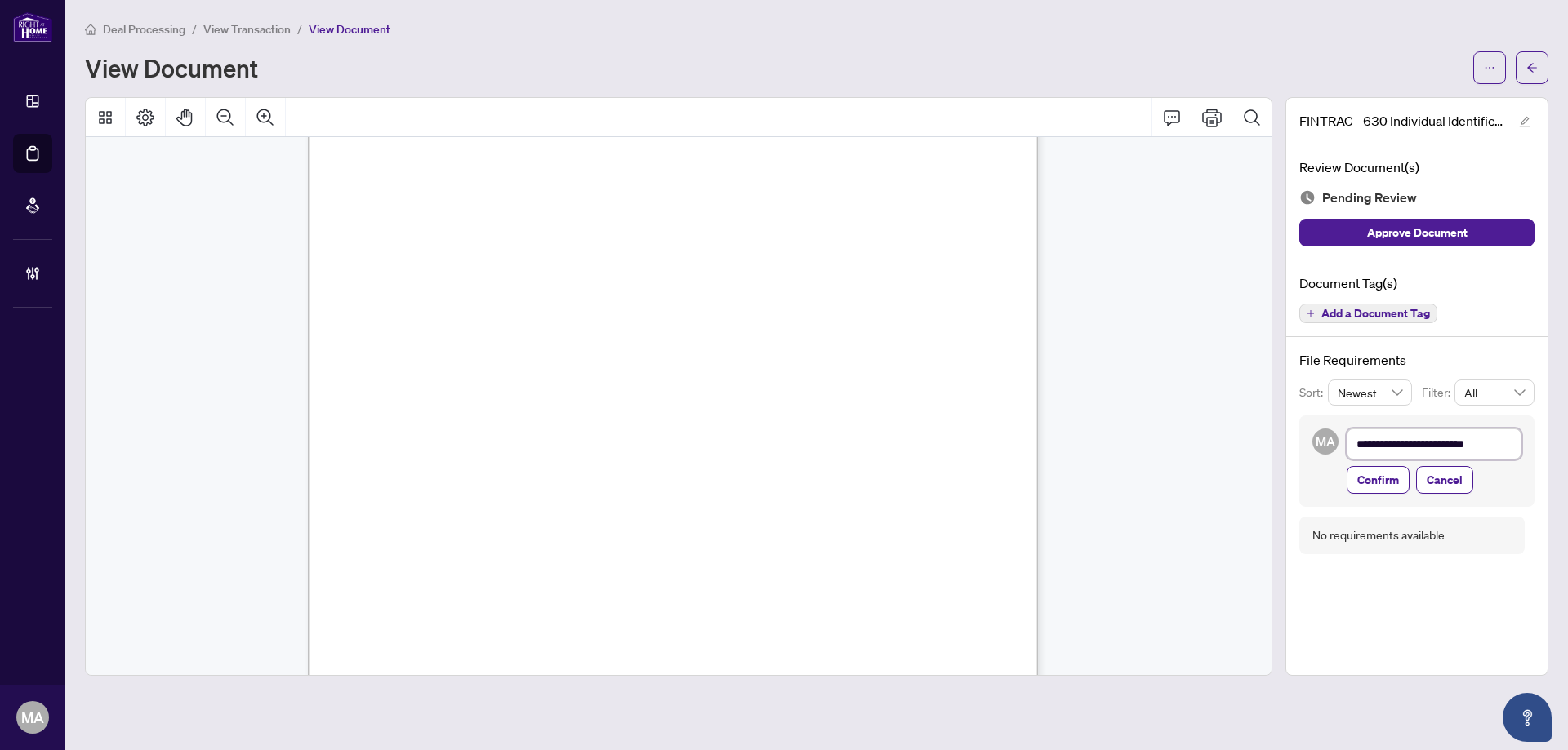
type textarea "**********"
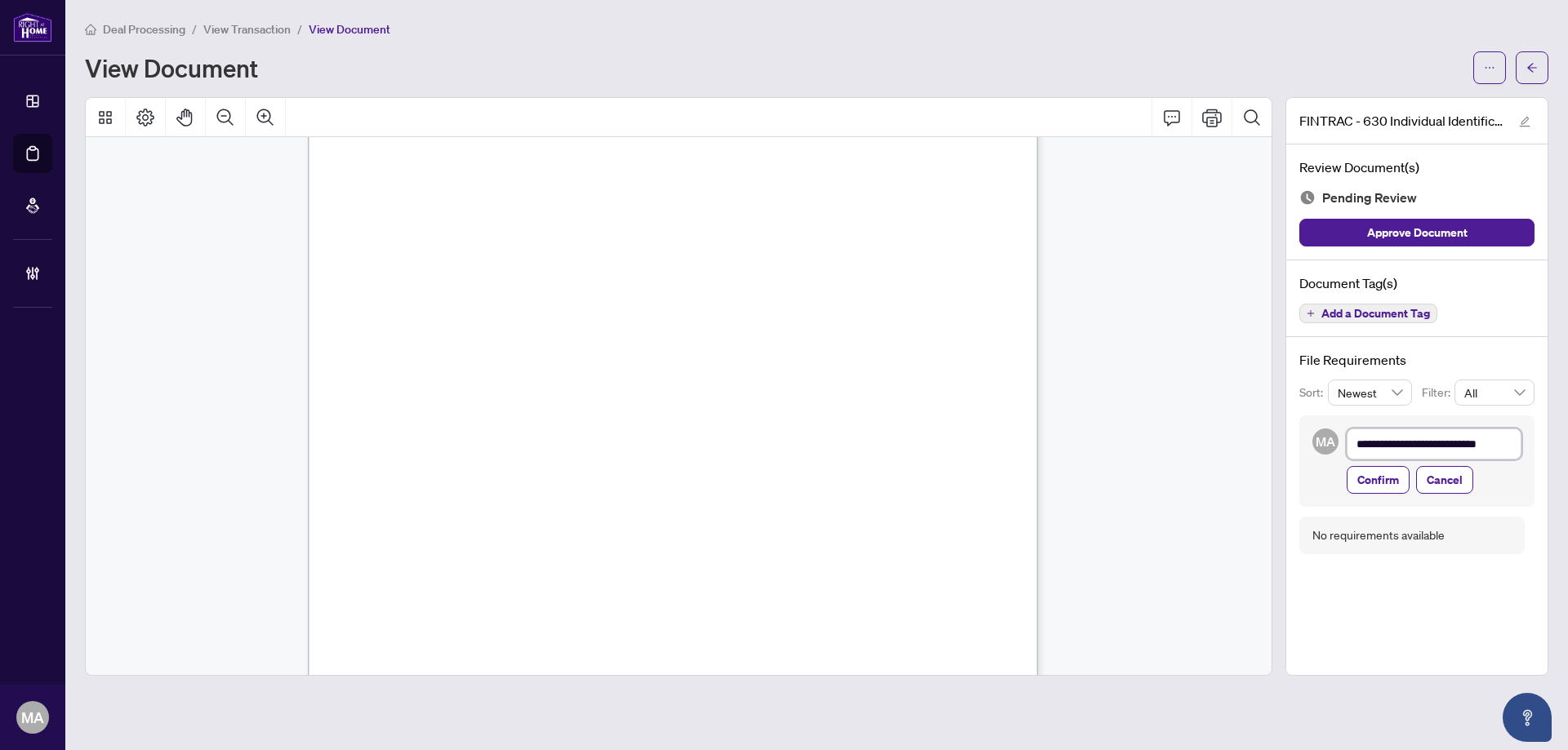
type textarea "**********"
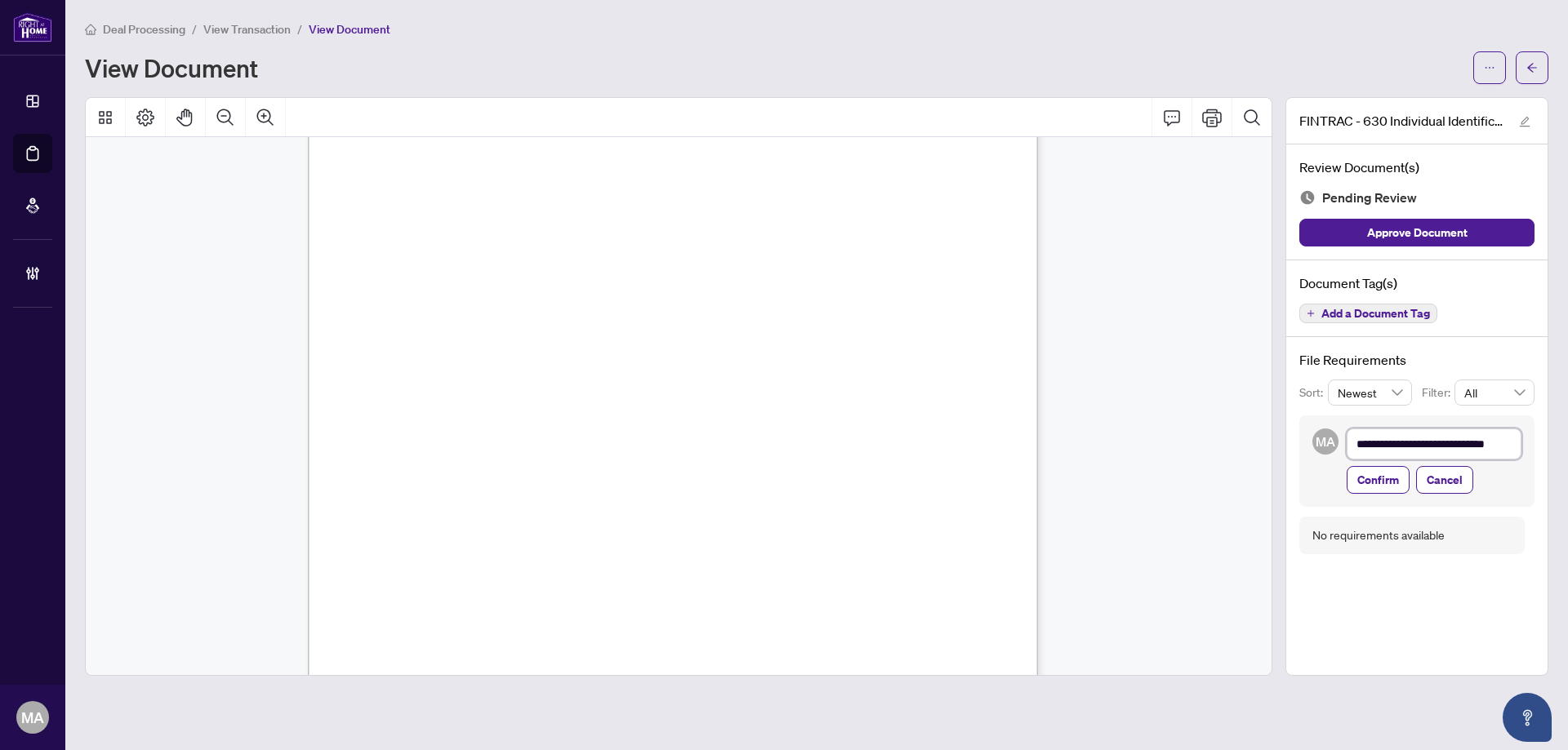
type textarea "**********"
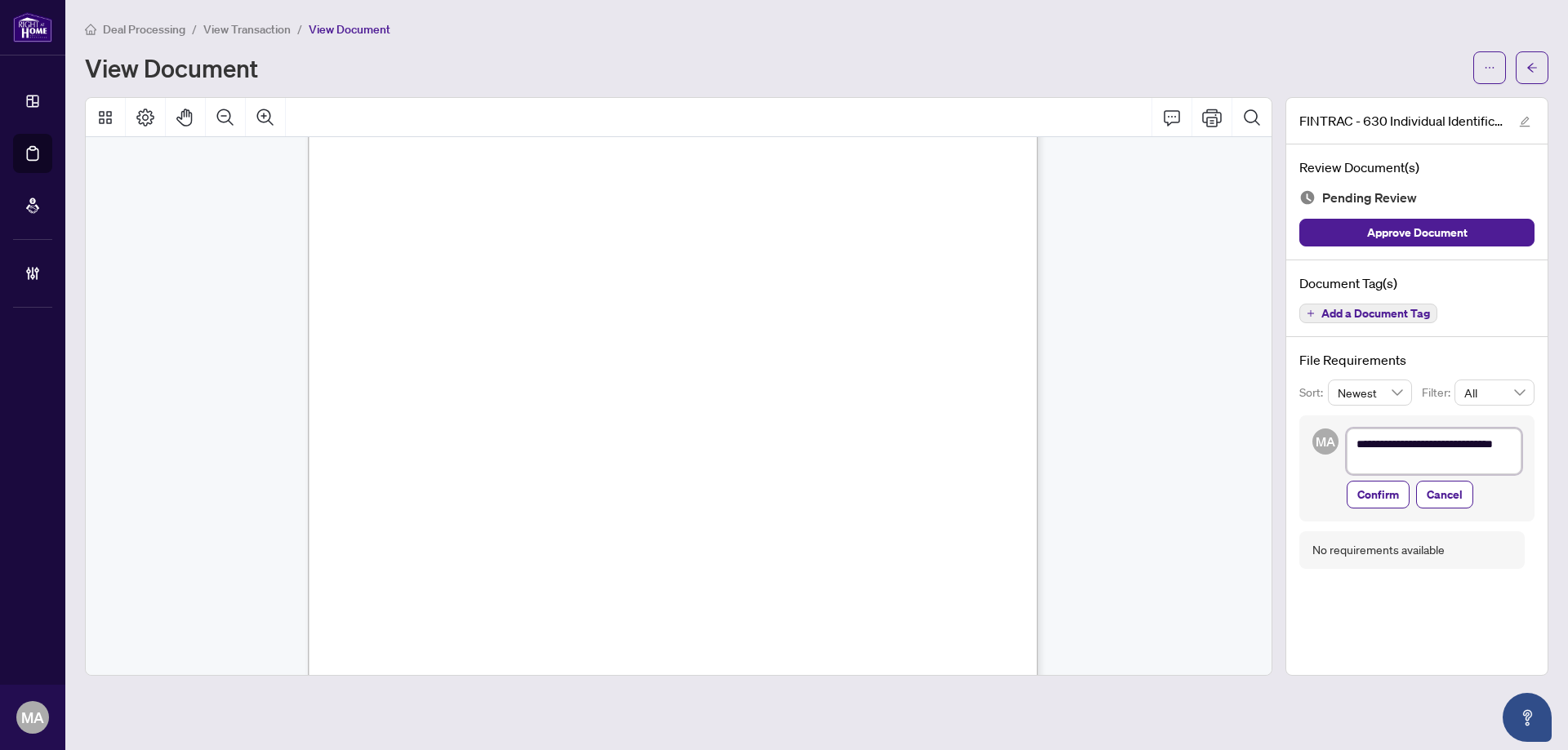
type textarea "**********"
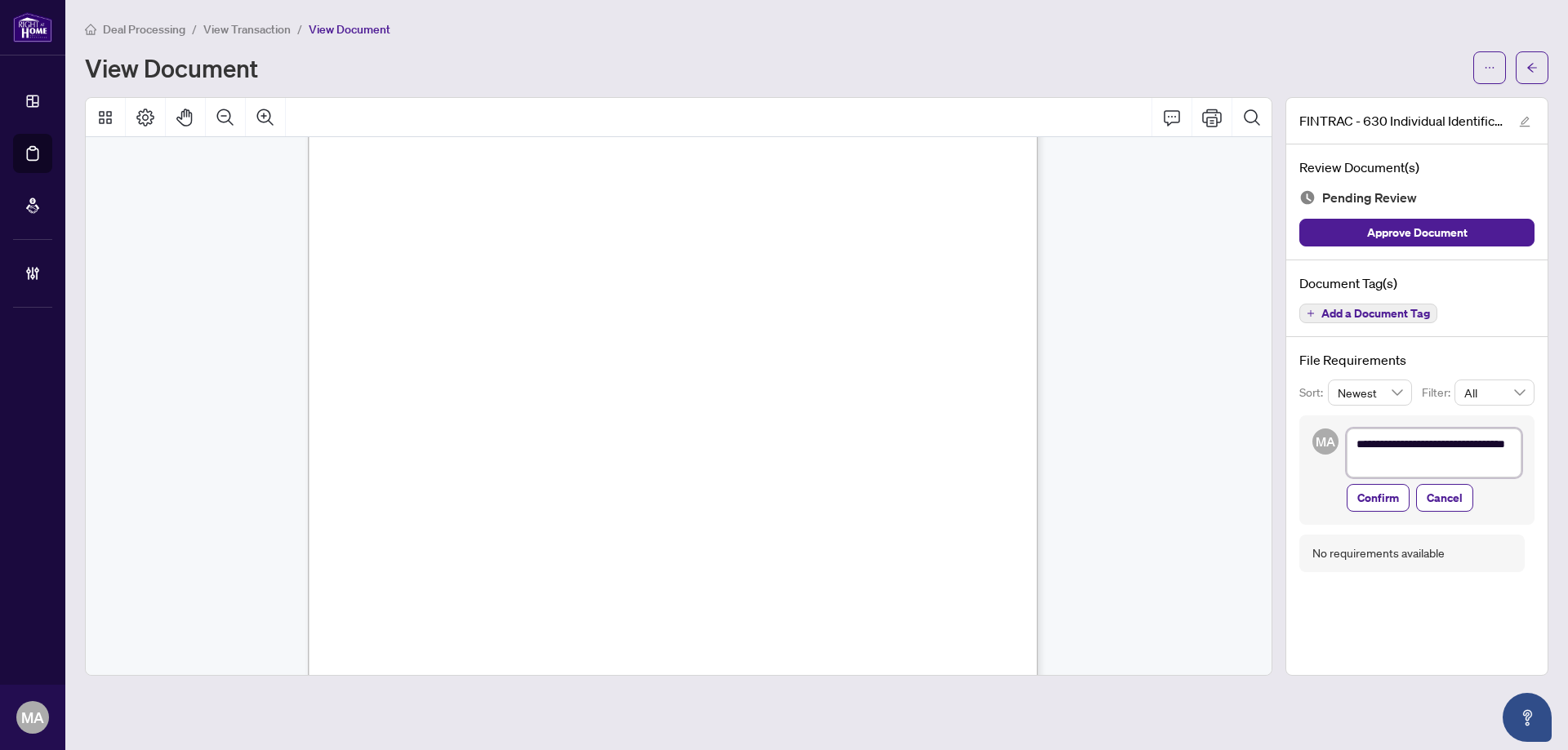
type textarea "**********"
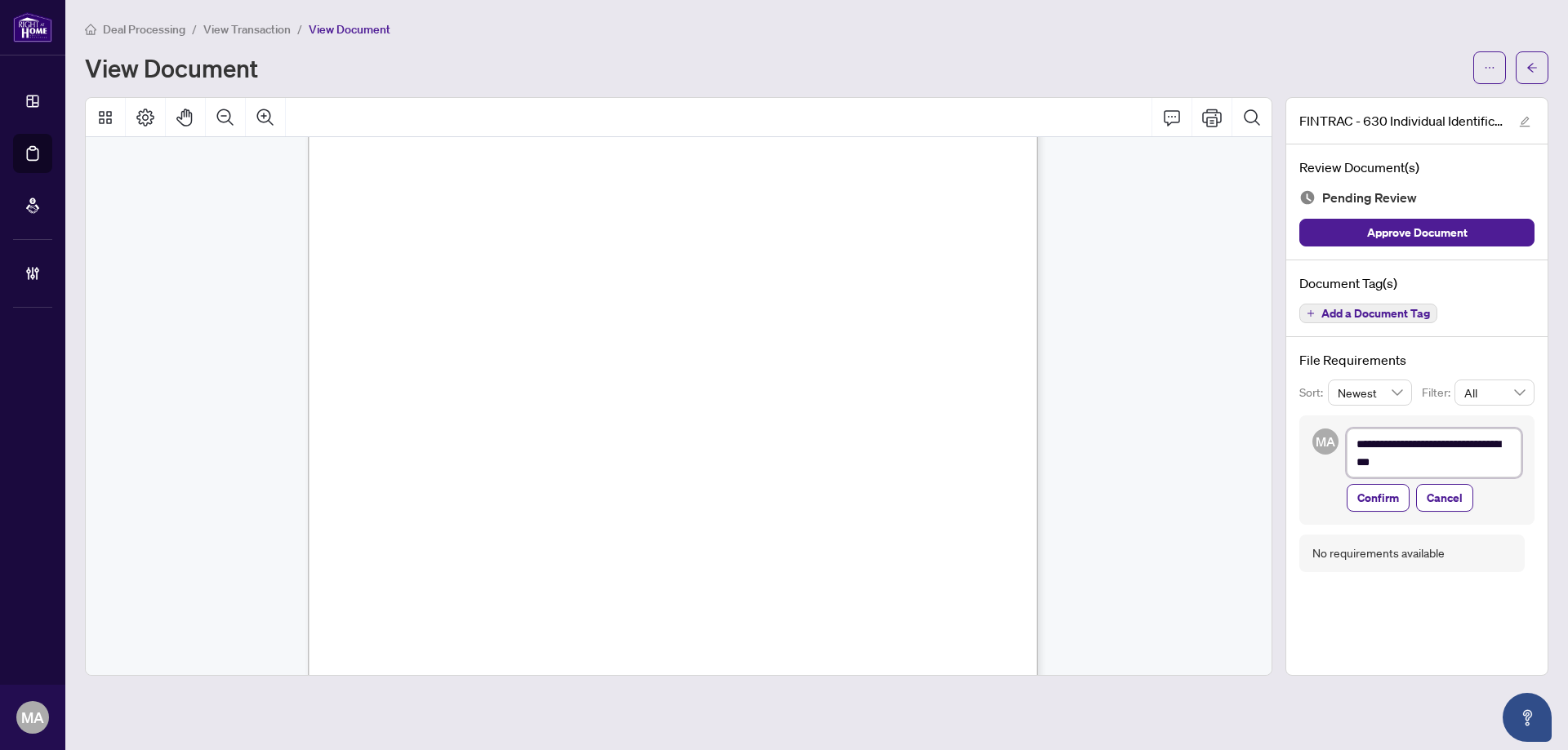
type textarea "**********"
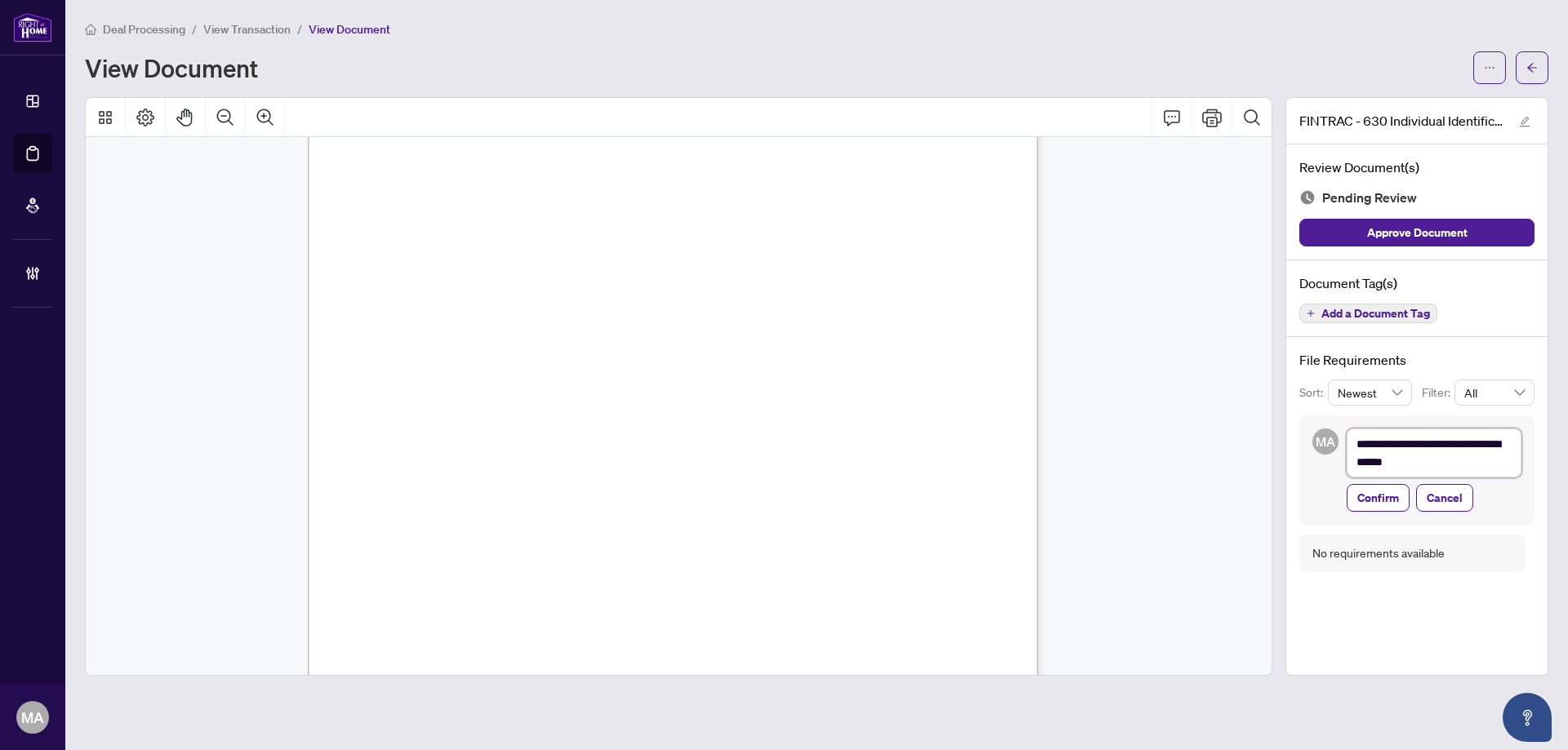
type textarea "**********"
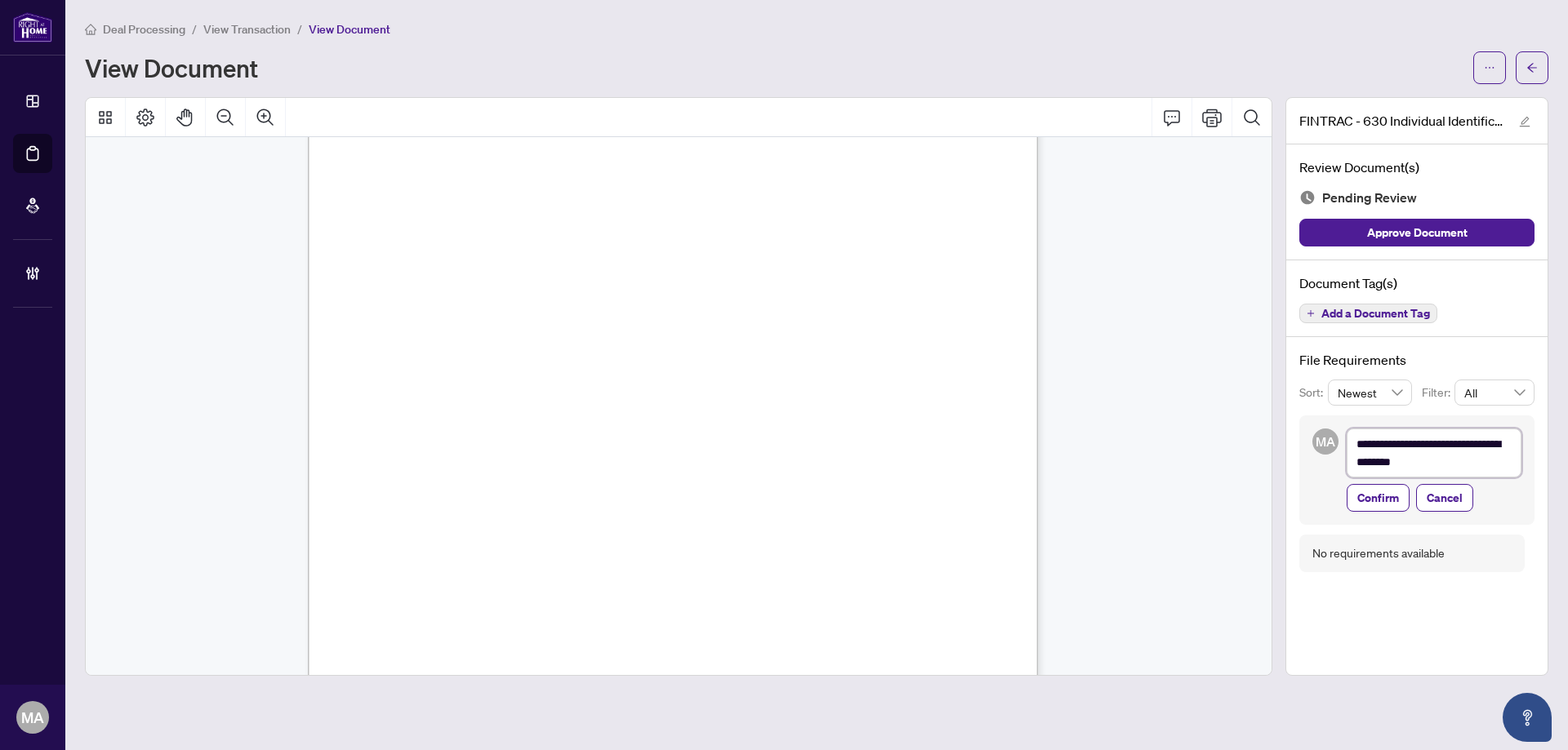
type textarea "**********"
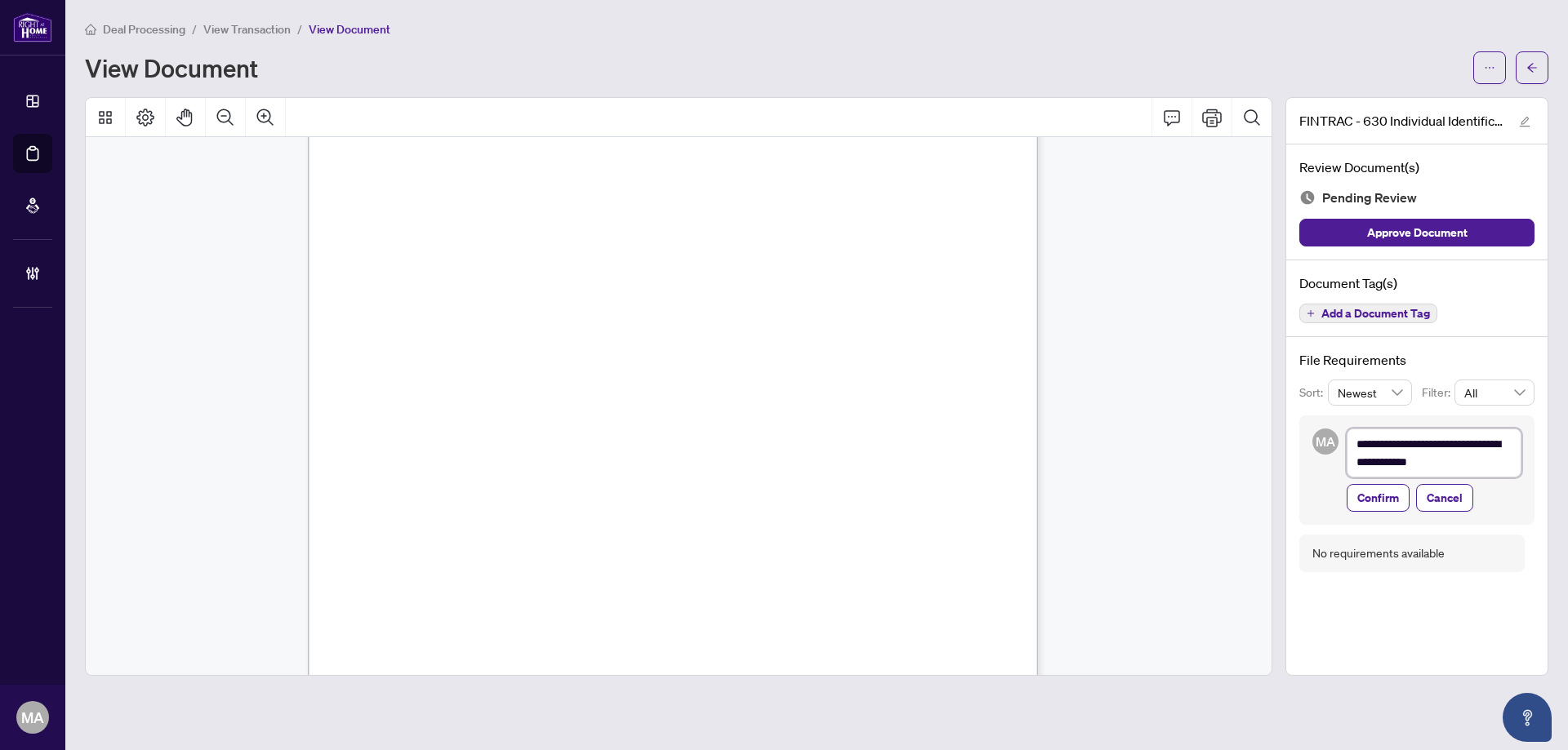
type textarea "**********"
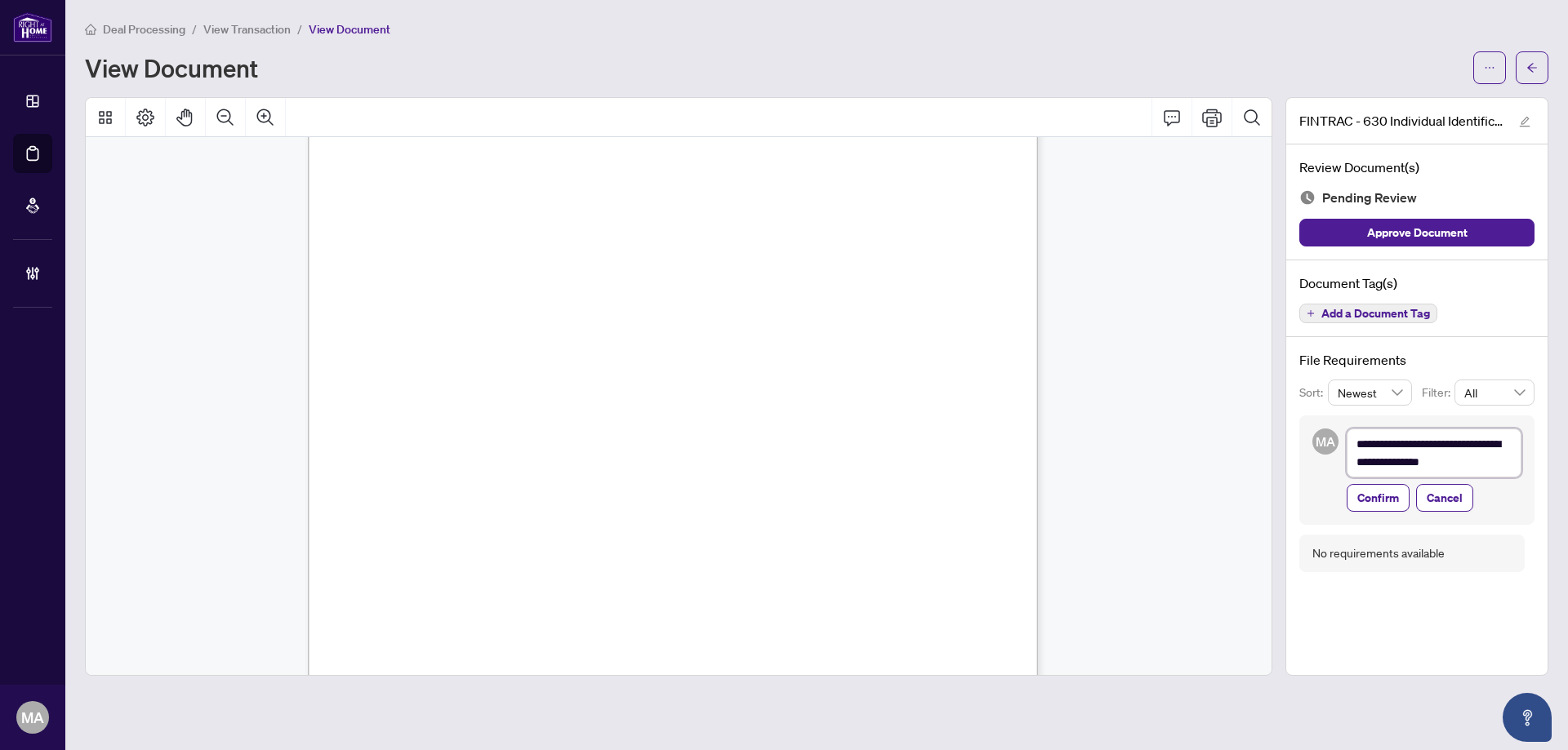
type textarea "**********"
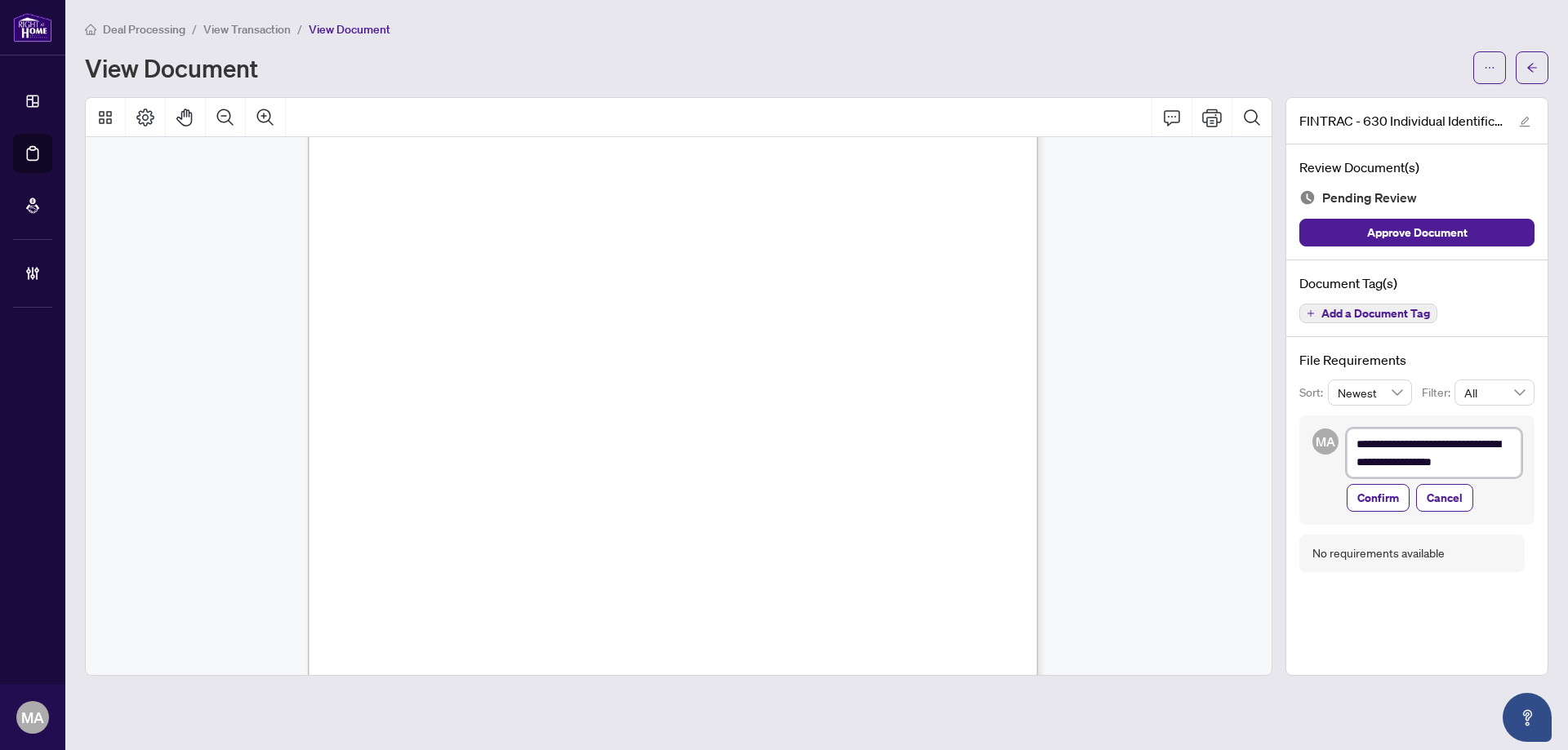
type textarea "**********"
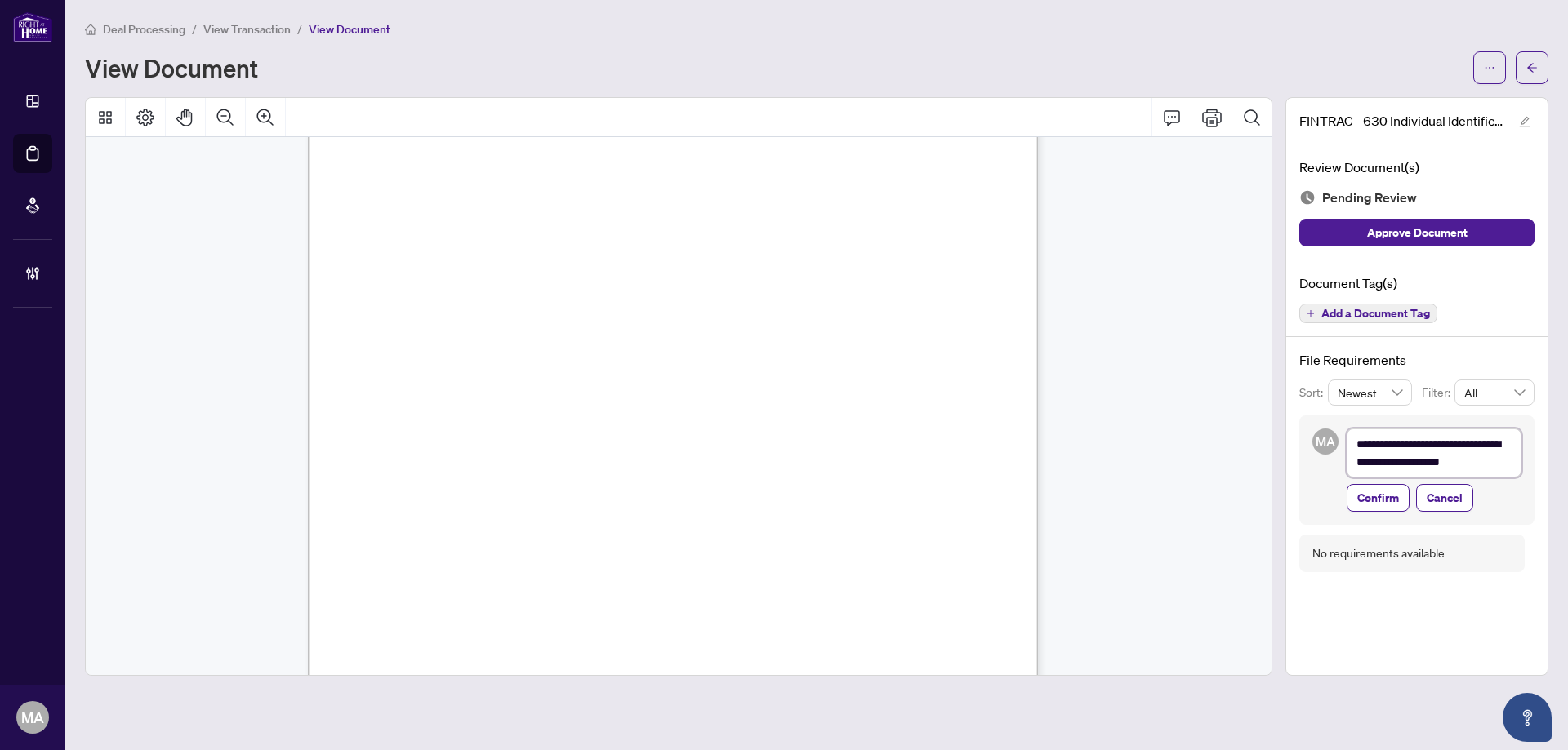
type textarea "**********"
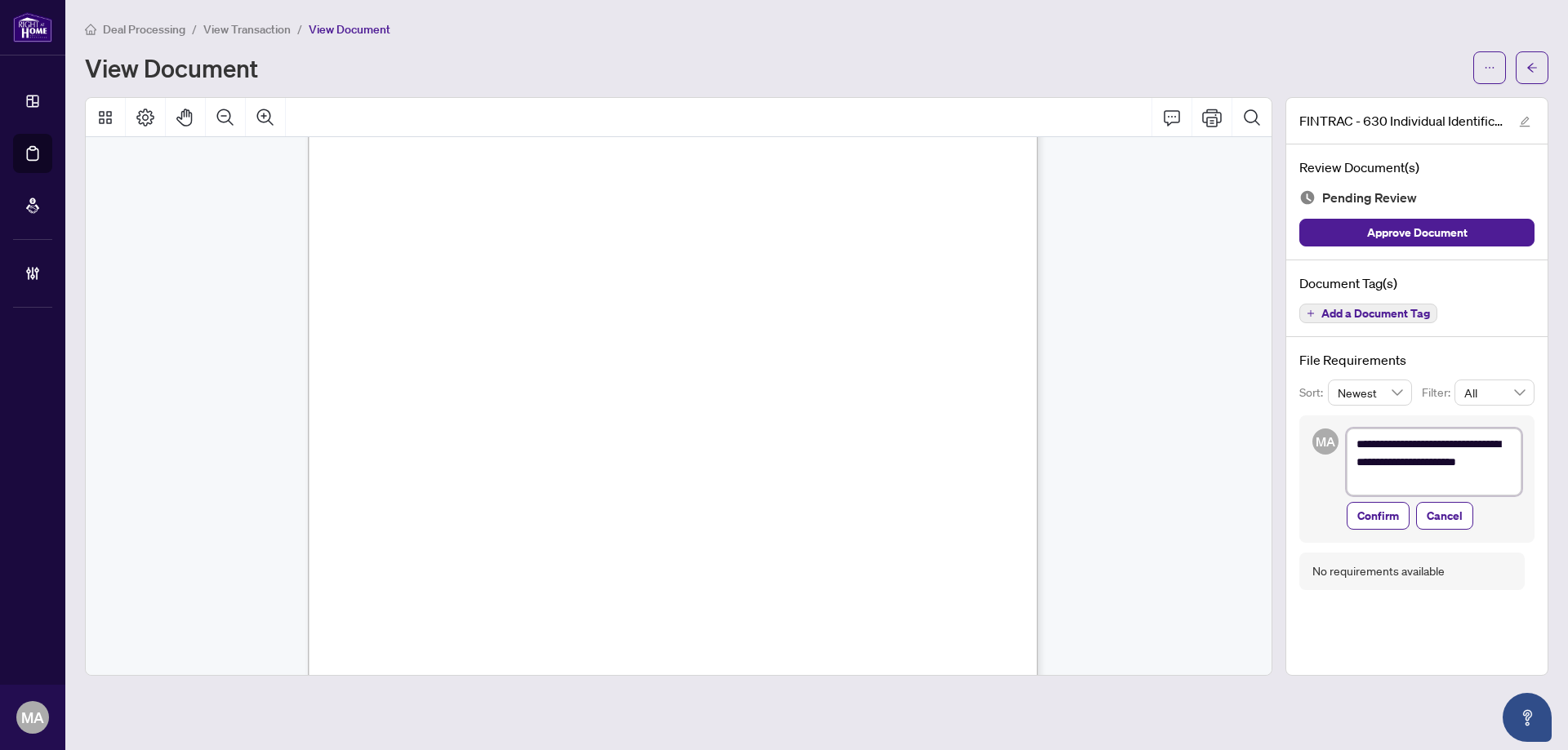
type textarea "**********"
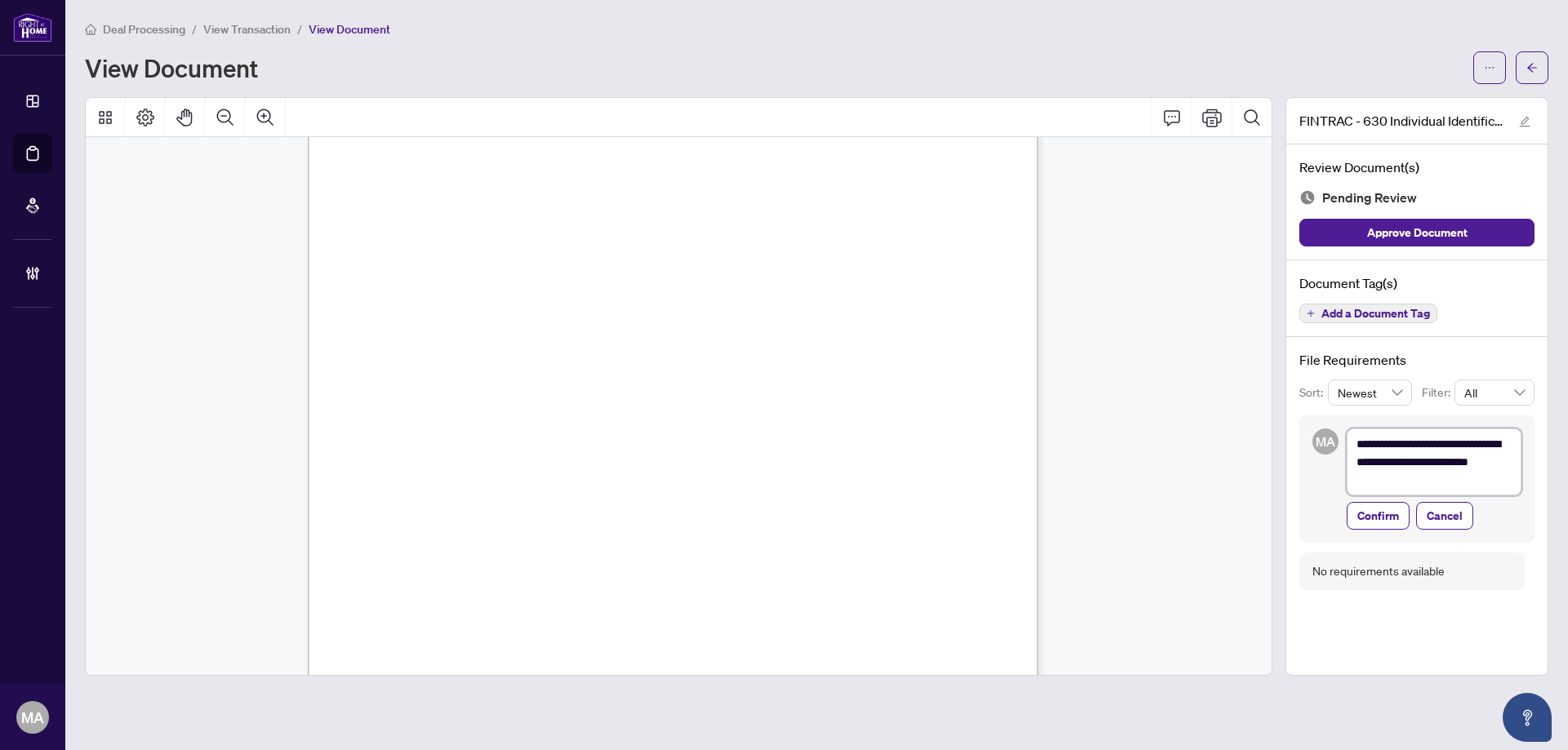
type textarea "**********"
click at [1399, 446] on textarea "**********" at bounding box center [1434, 462] width 174 height 67
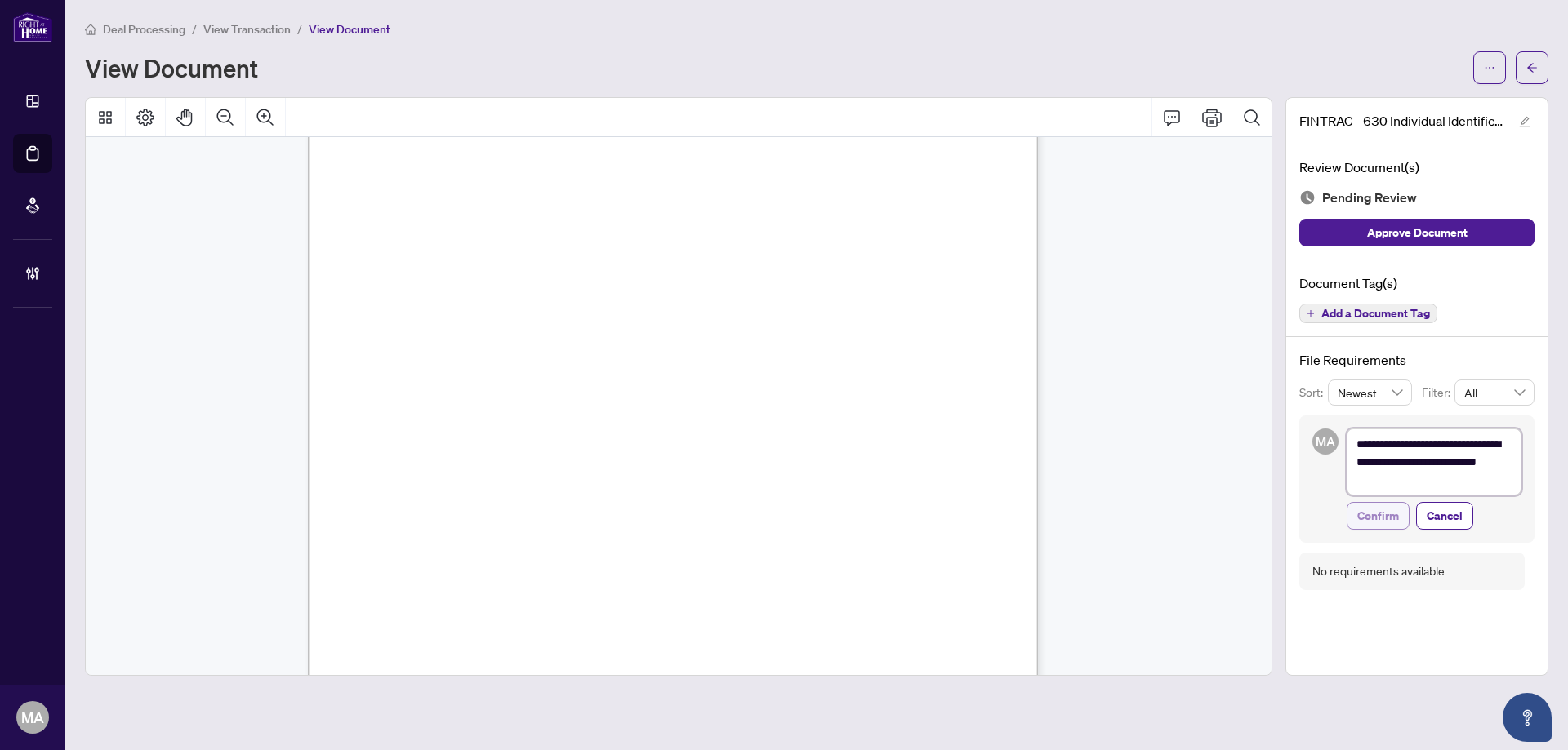
type textarea "**********"
click at [1375, 516] on span "Confirm" at bounding box center [1378, 516] width 42 height 26
type textarea "**********"
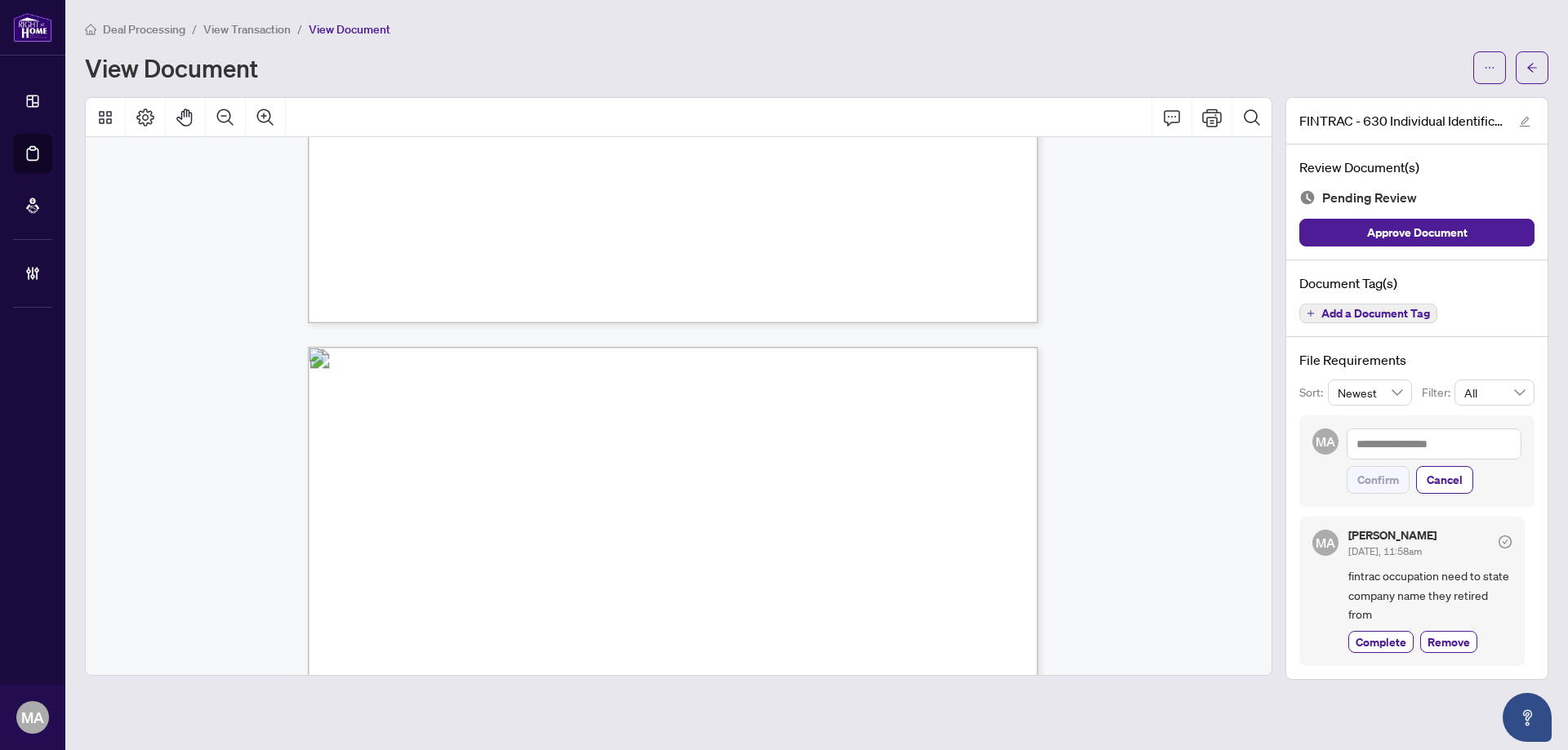
scroll to position [2857, 0]
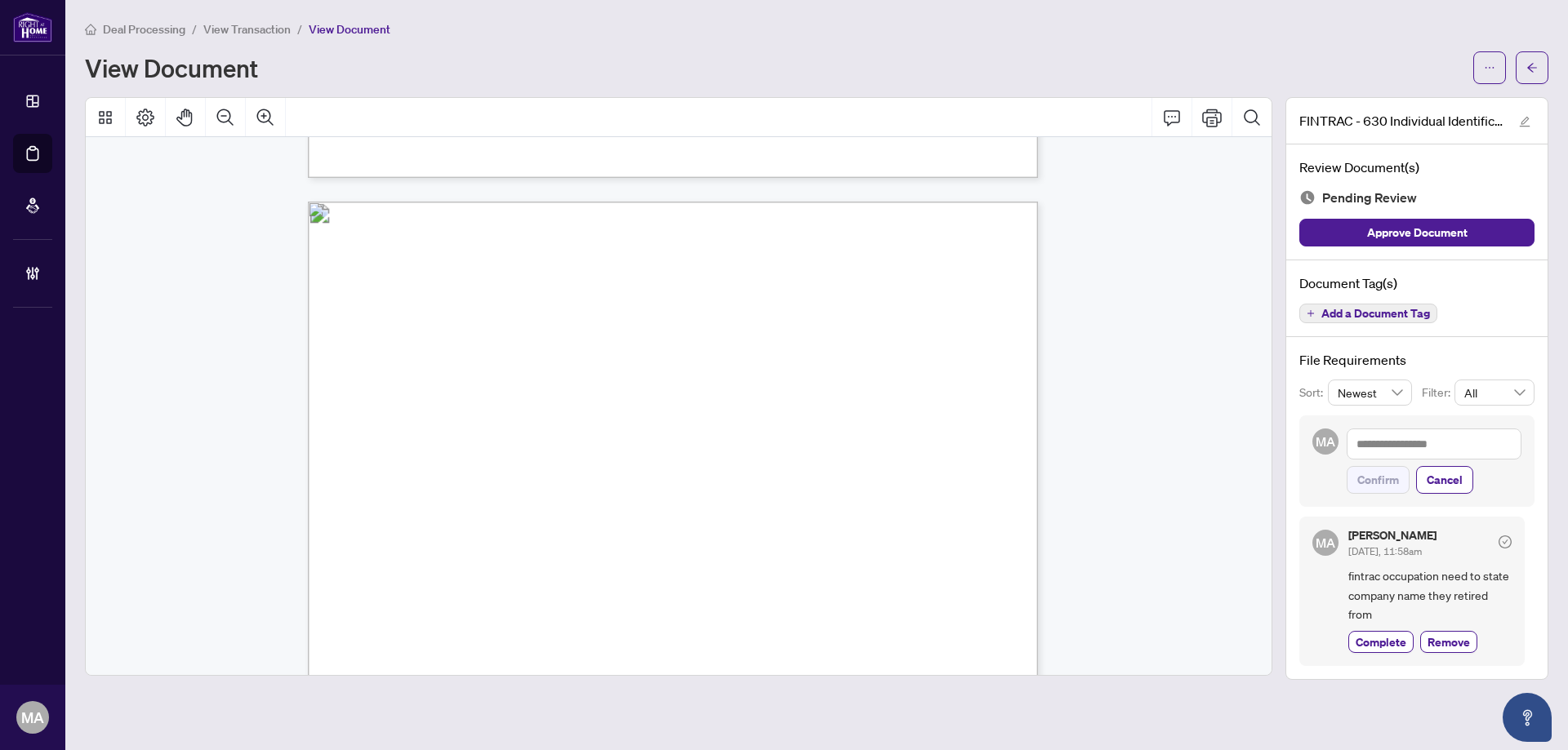
click at [1374, 315] on span "Add a Document Tag" at bounding box center [1375, 314] width 108 height 12
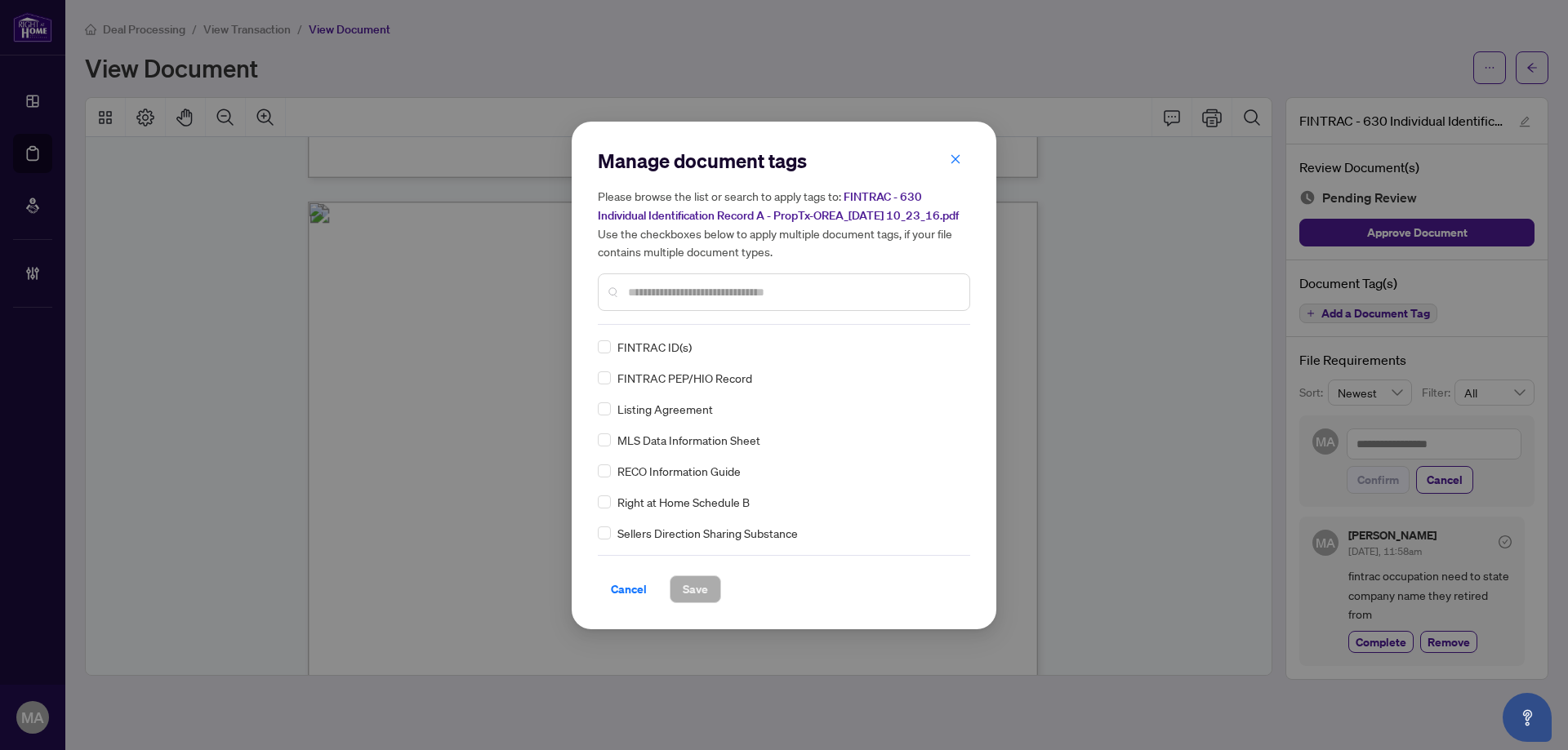
click at [611, 350] on div "FINTRAC ID(s)" at bounding box center [779, 347] width 362 height 18
click at [932, 355] on img at bounding box center [937, 347] width 17 height 17
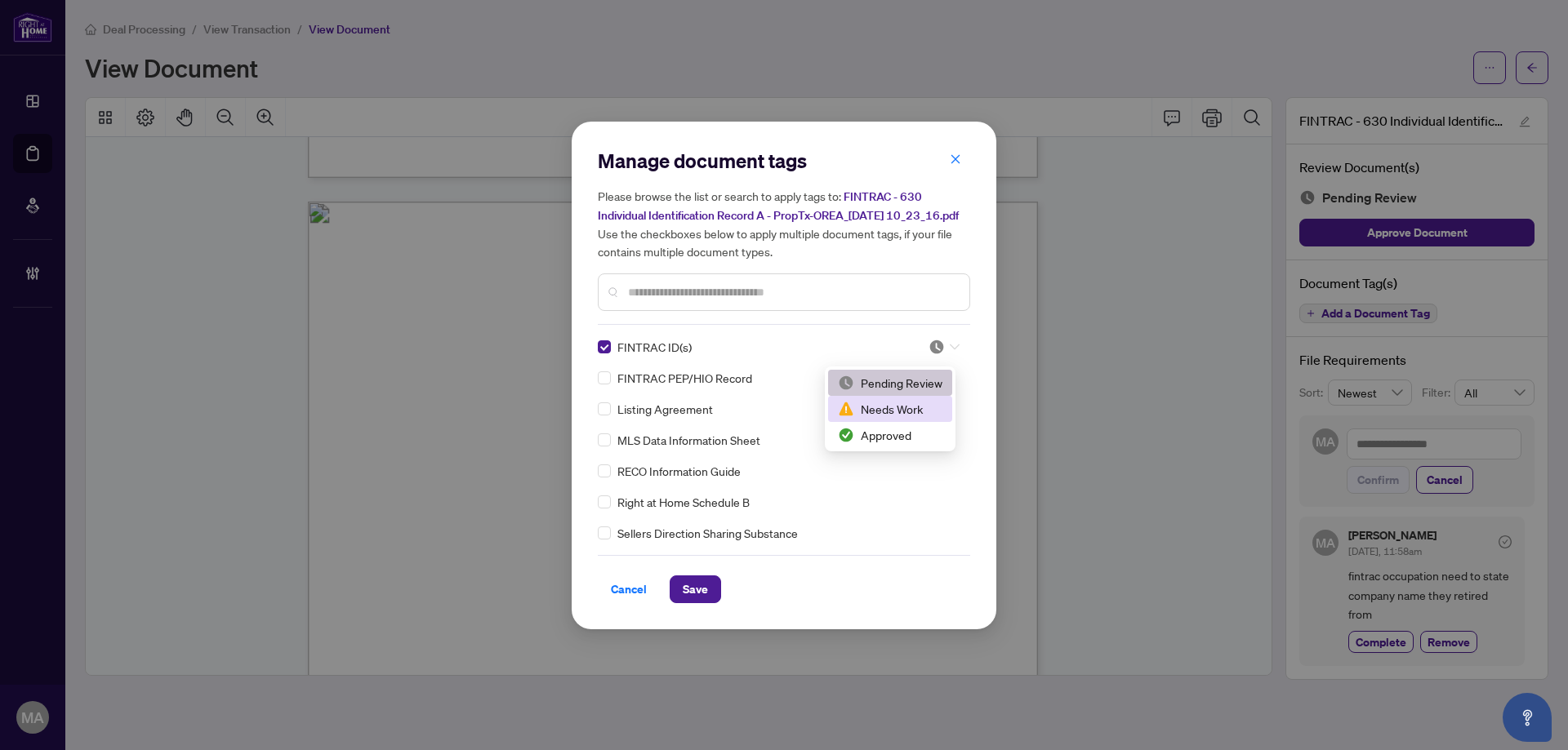
click at [912, 402] on div "Needs Work" at bounding box center [890, 409] width 104 height 18
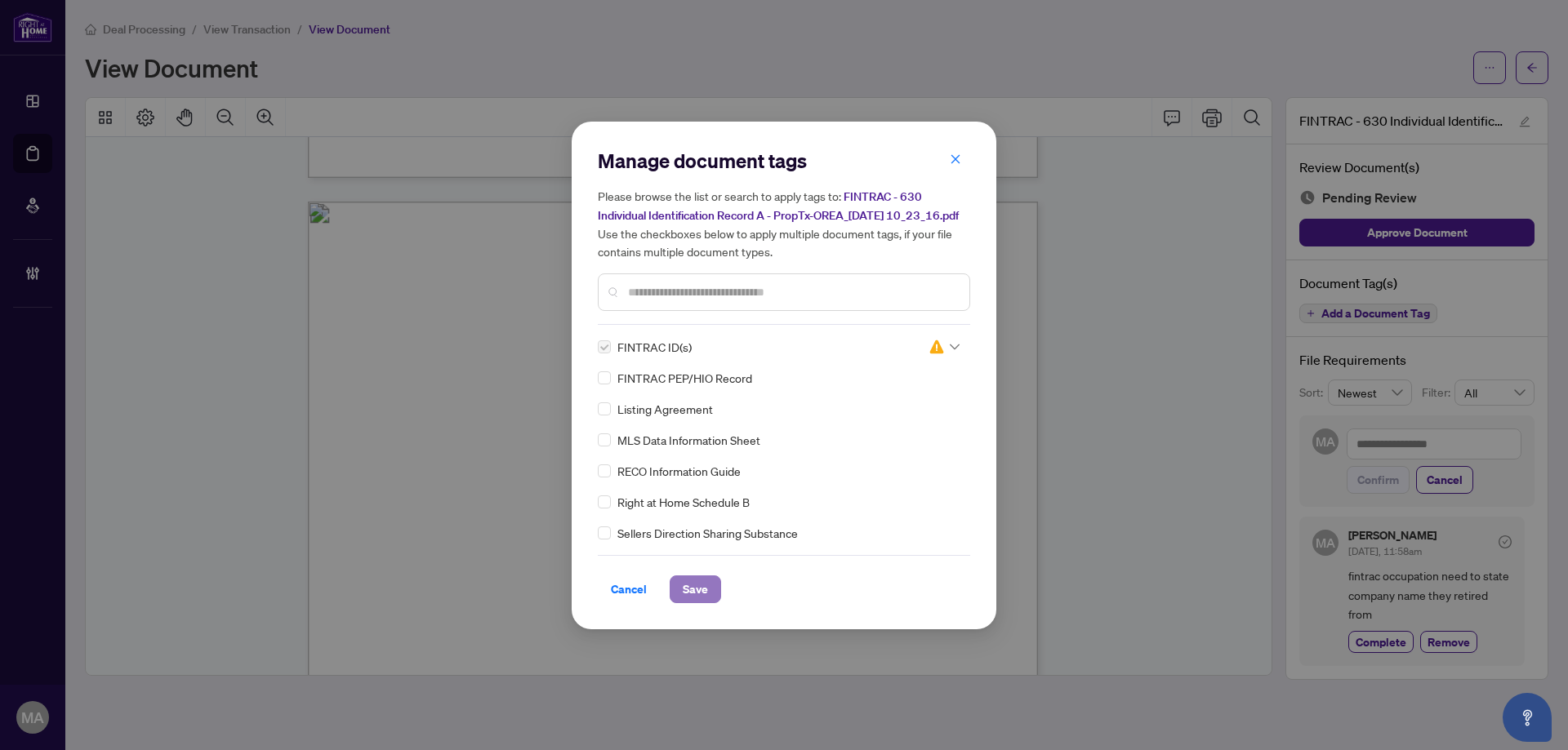
click at [693, 601] on span "Save" at bounding box center [695, 589] width 25 height 26
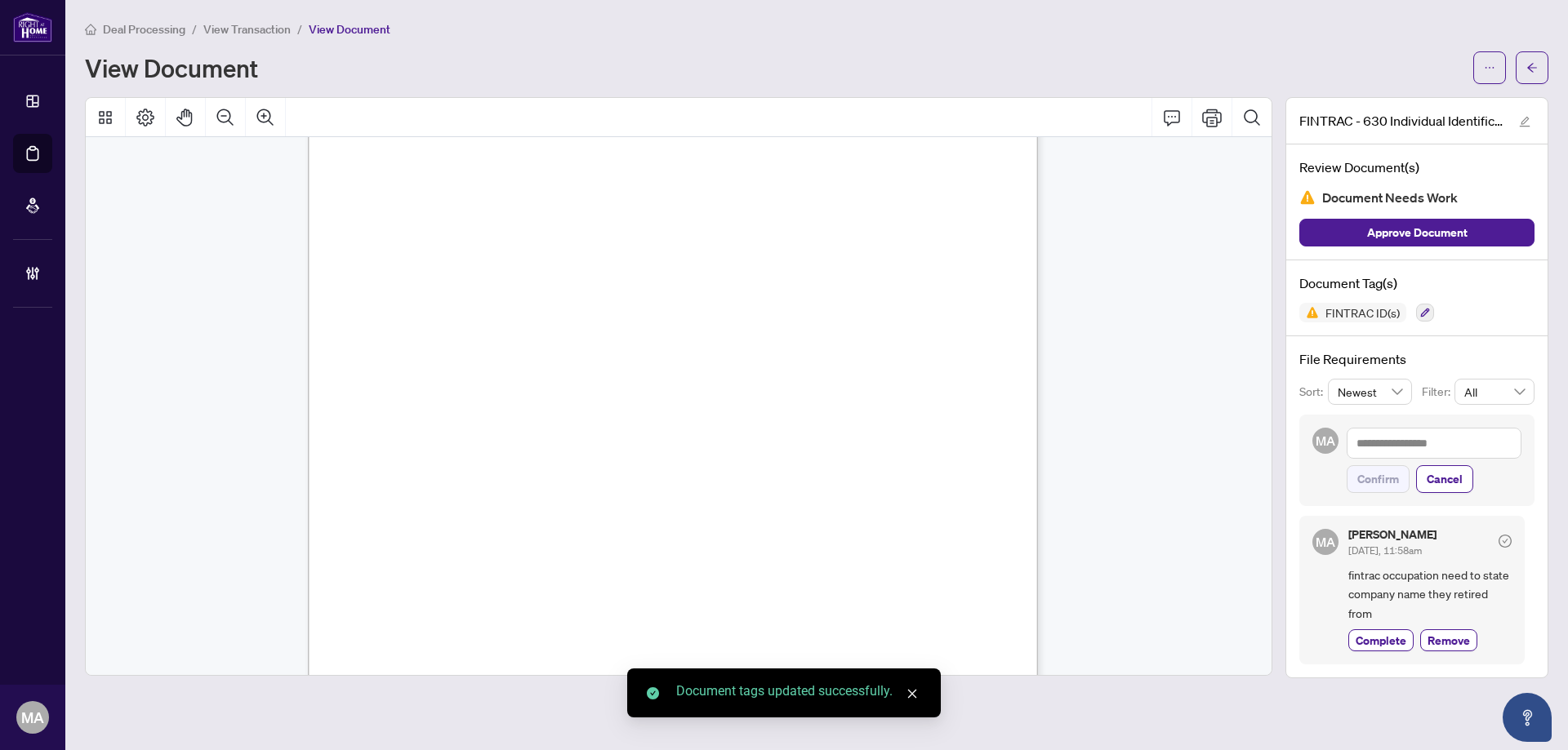
scroll to position [3265, 0]
click at [1537, 72] on button "button" at bounding box center [1531, 68] width 33 height 33
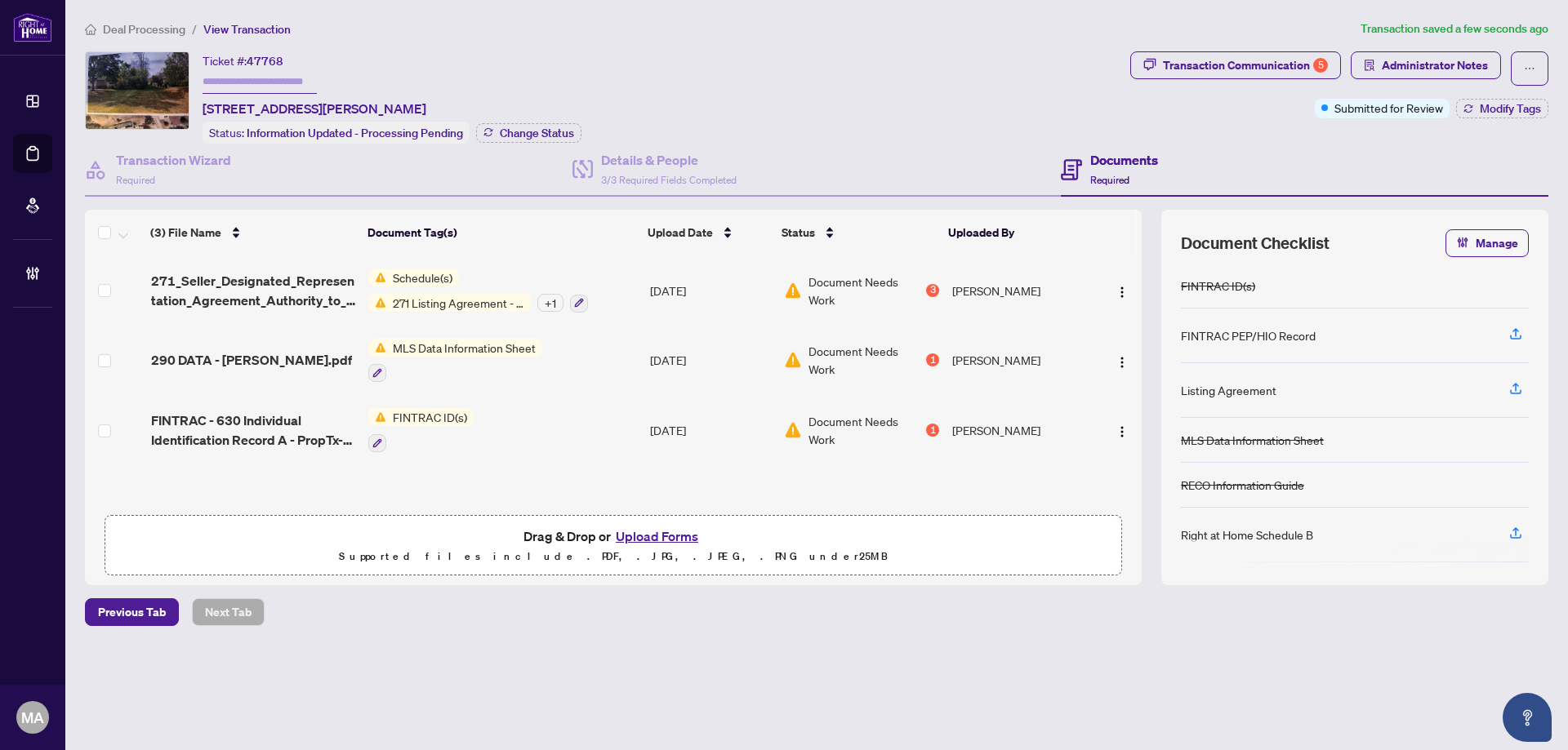
scroll to position [1, 0]
click at [255, 296] on span "271_Seller_Designated_Representation_Agreement_Authority_to_Offer_for_Sale_-_Pr…" at bounding box center [253, 289] width 204 height 39
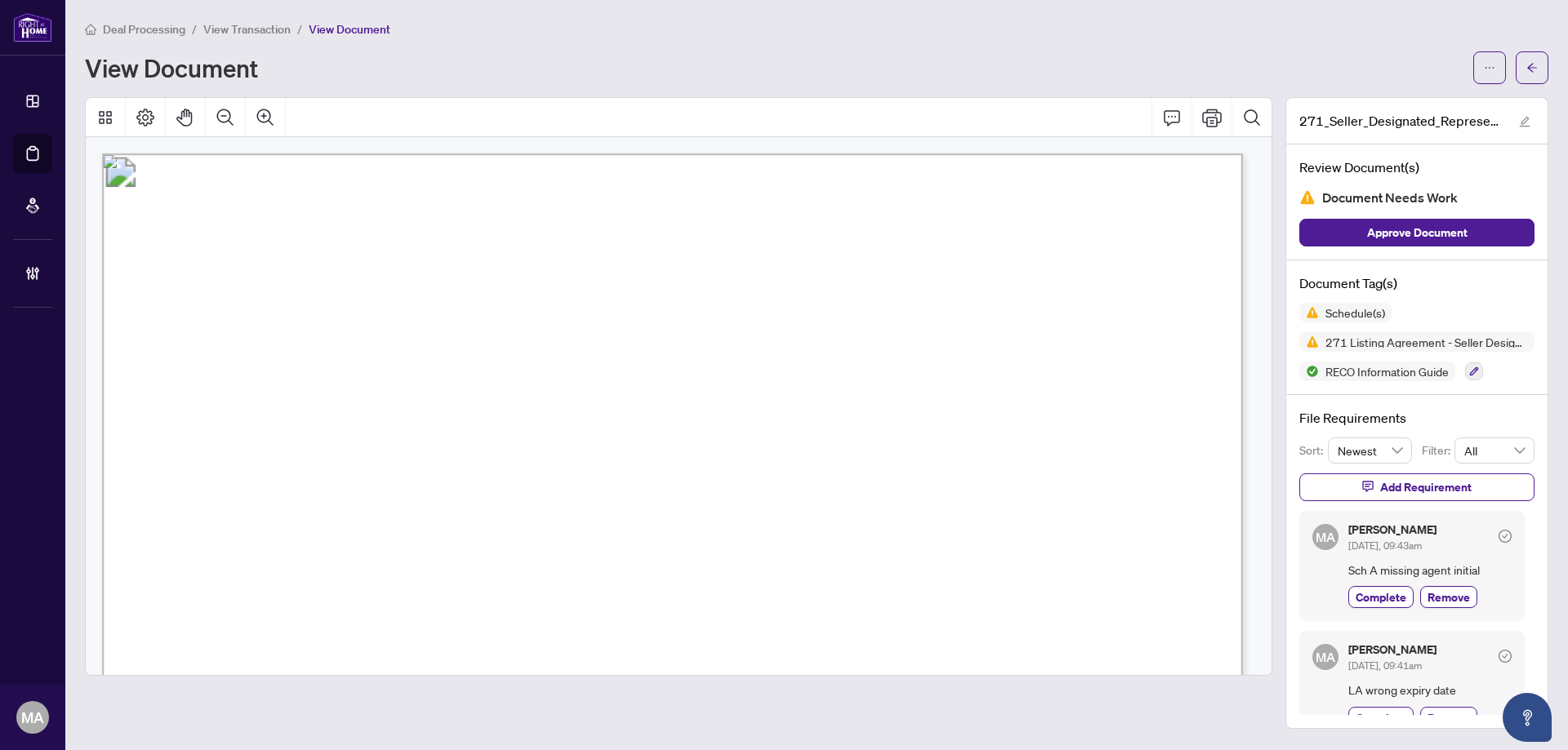
click at [1514, 74] on div at bounding box center [1510, 68] width 75 height 33
click at [1535, 65] on icon "arrow-left" at bounding box center [1532, 68] width 12 height 12
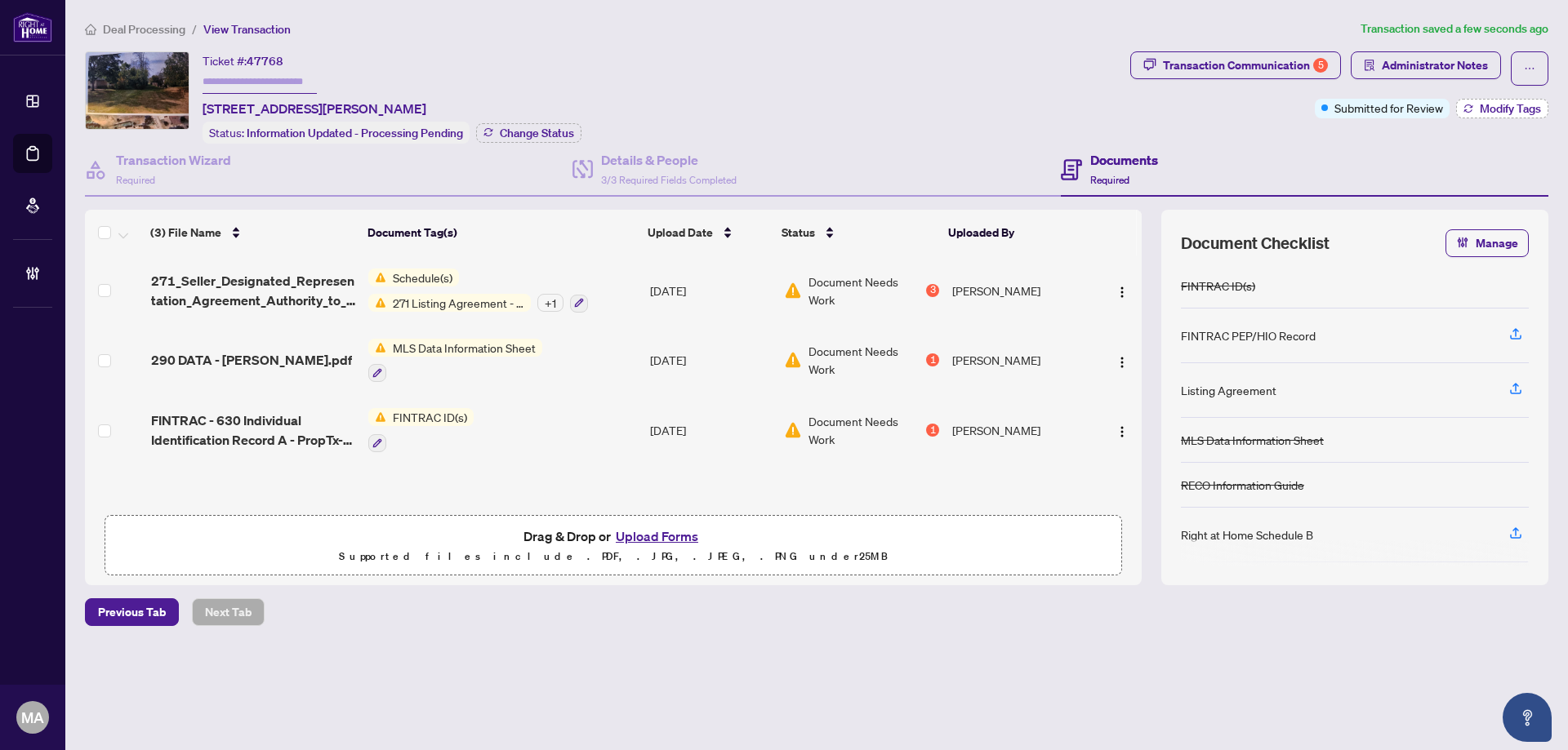
click at [1498, 103] on span "Modify Tags" at bounding box center [1510, 108] width 61 height 12
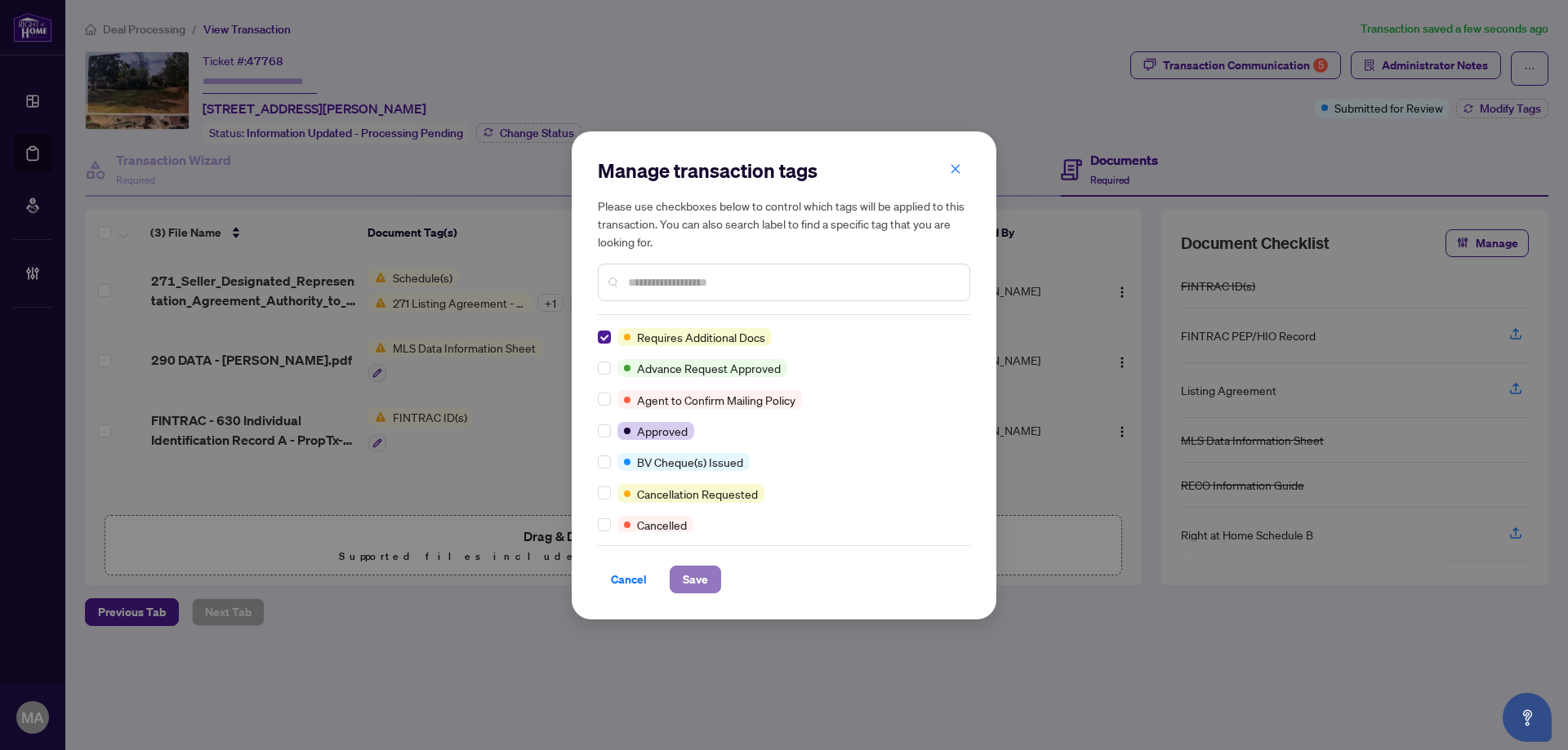
click at [693, 586] on span "Save" at bounding box center [695, 579] width 25 height 26
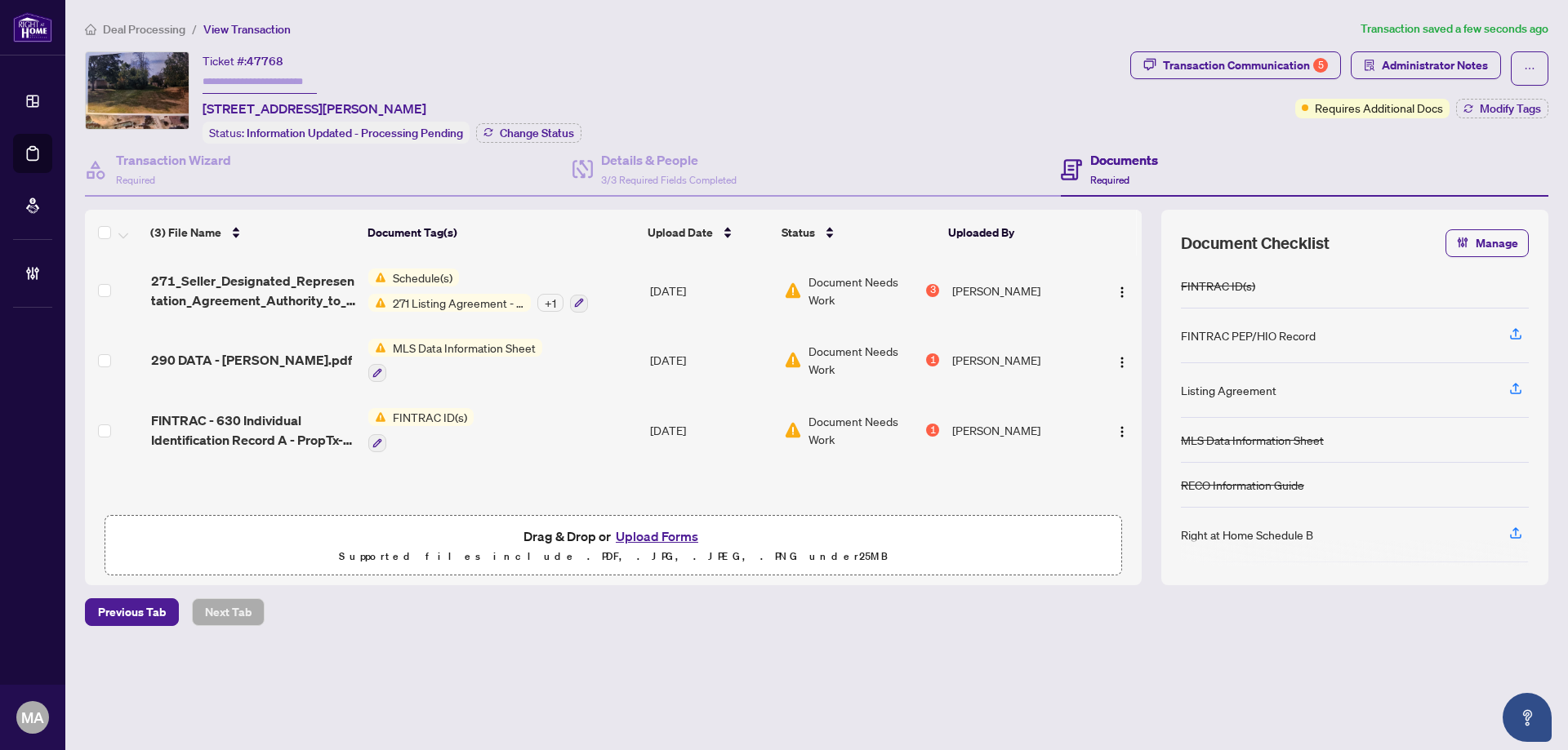
click at [126, 27] on span "Deal Processing" at bounding box center [144, 29] width 83 height 15
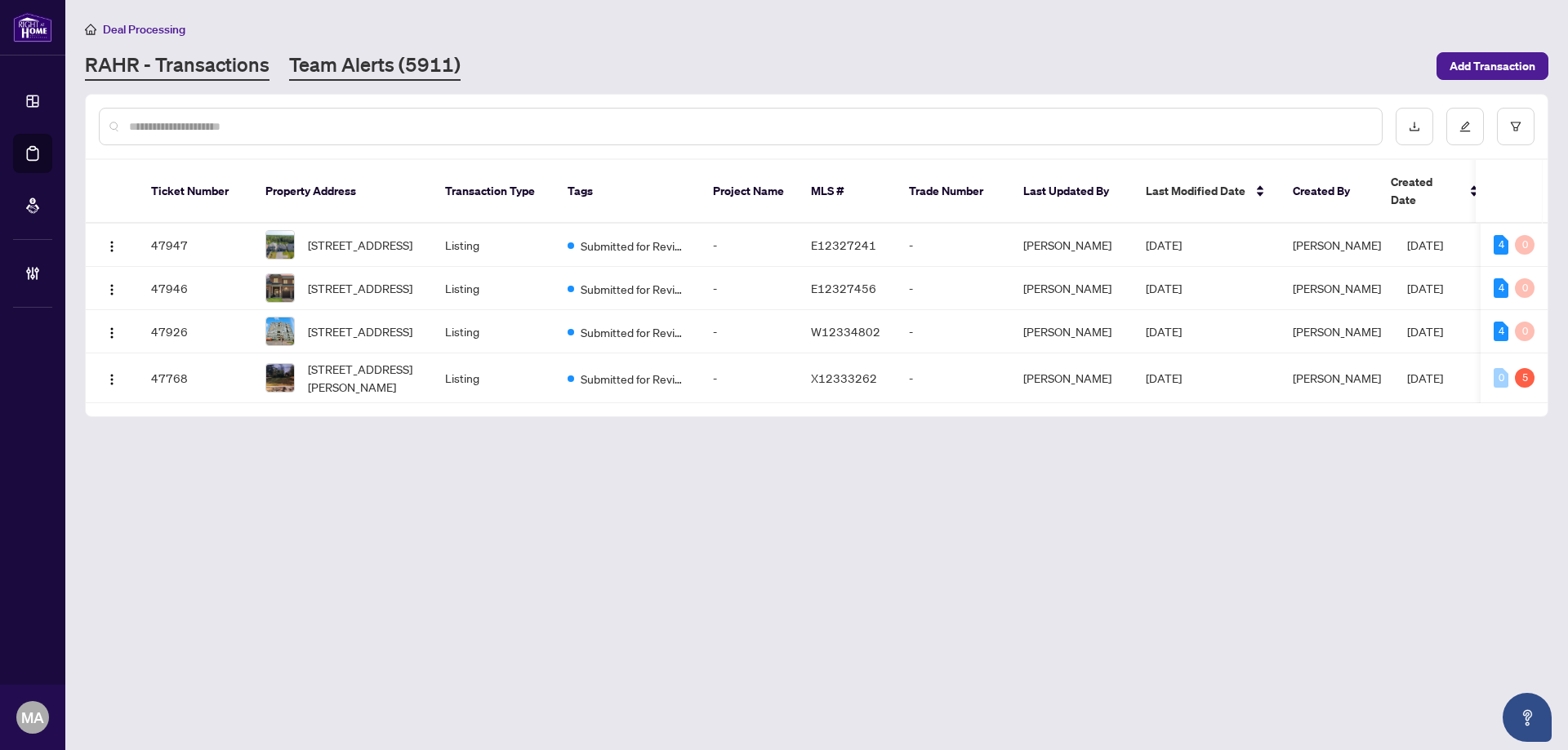
click at [396, 68] on link "Team Alerts (5911)" at bounding box center [374, 66] width 171 height 29
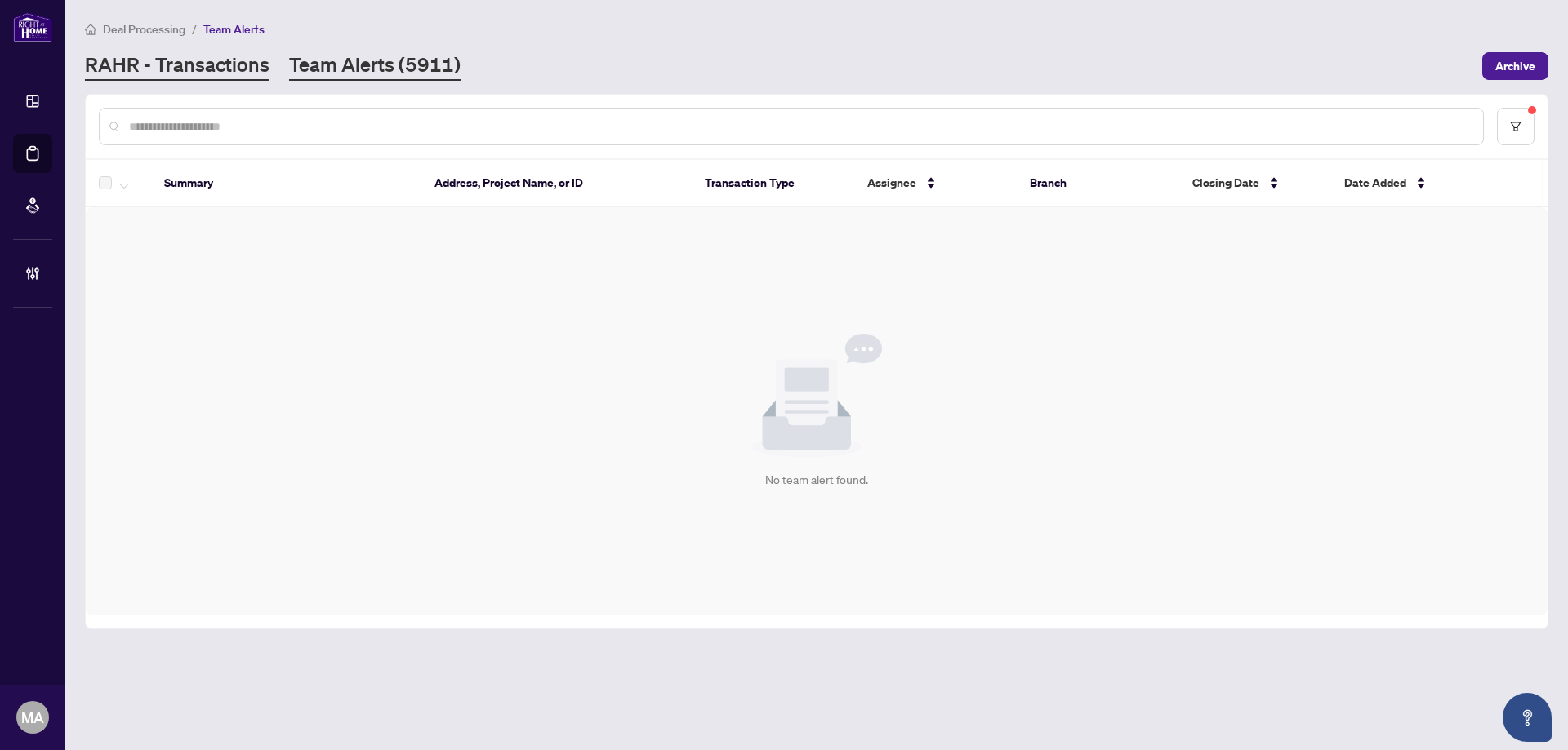
click at [249, 69] on link "RAHR - Transactions" at bounding box center [177, 66] width 184 height 29
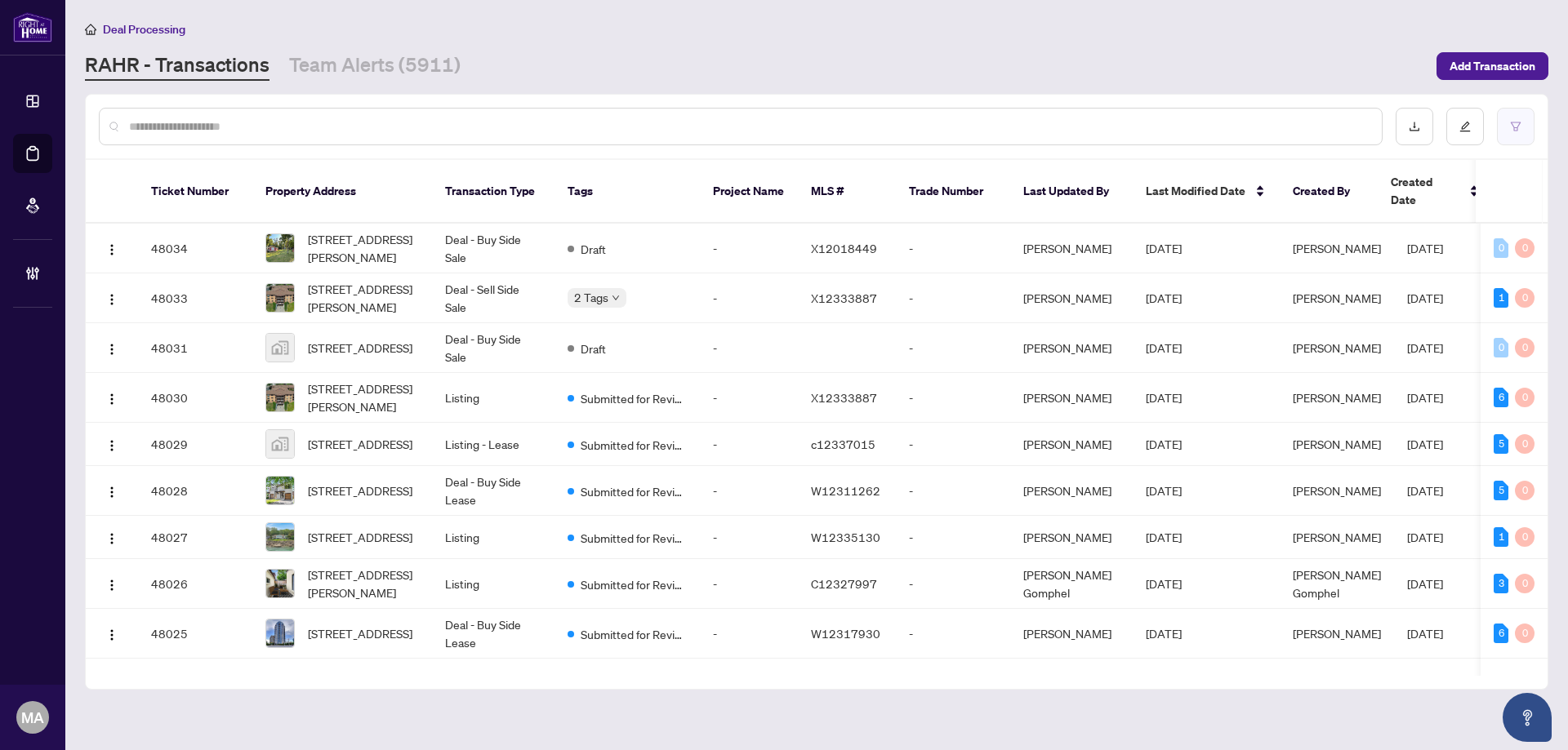
click at [1515, 123] on icon "filter" at bounding box center [1515, 127] width 12 height 12
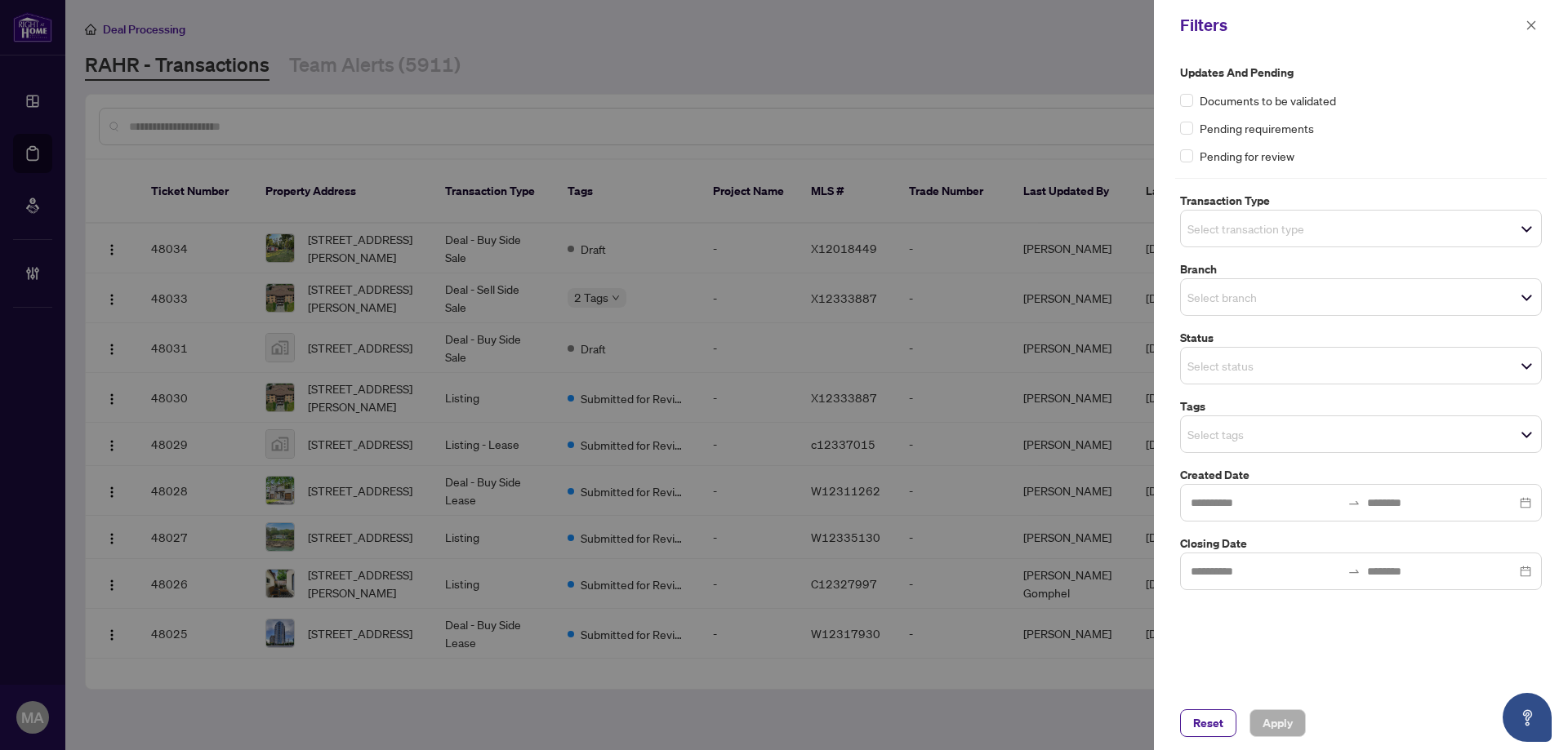
click at [1390, 227] on span "Select transaction type" at bounding box center [1361, 228] width 360 height 23
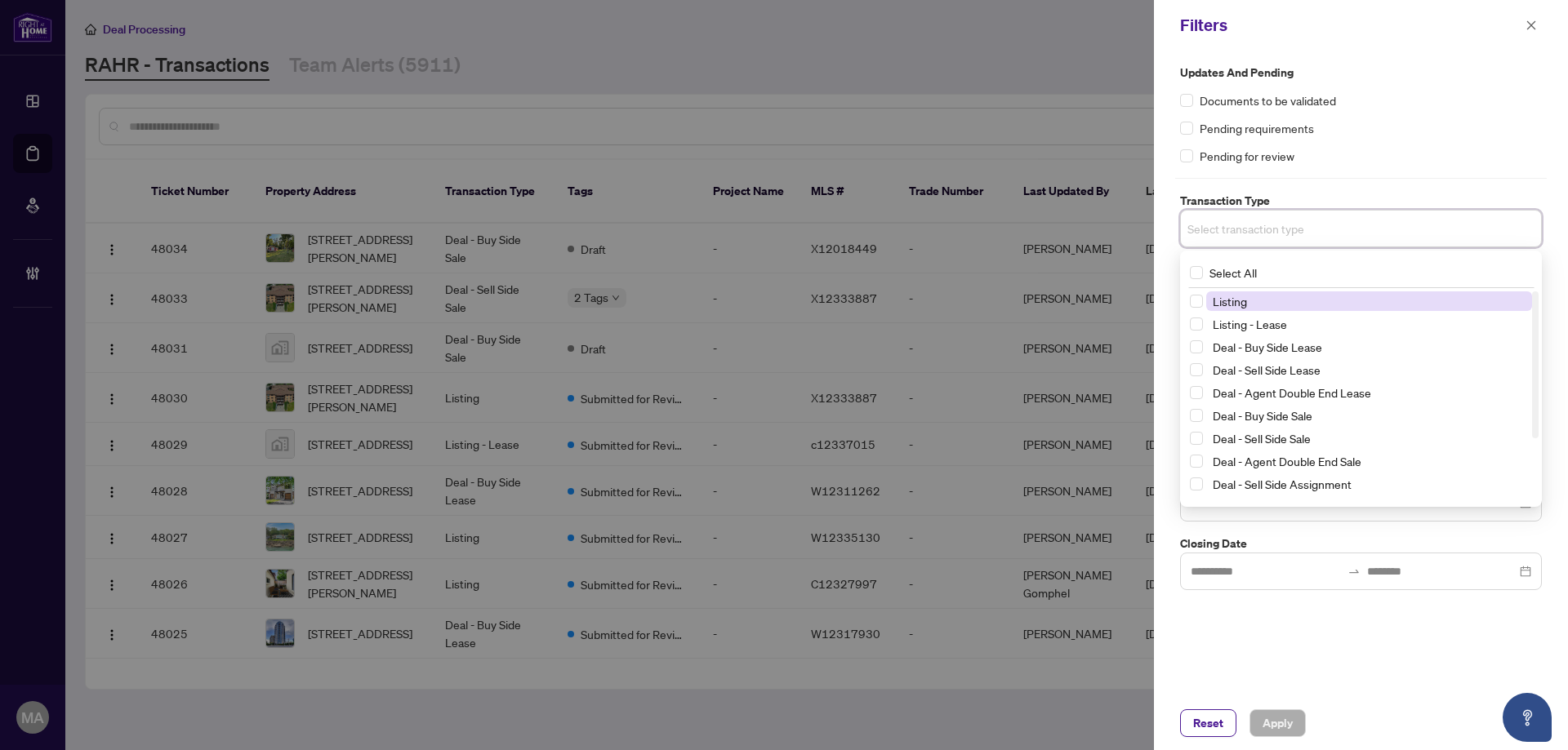
click at [1250, 302] on span "Listing" at bounding box center [1369, 300] width 325 height 19
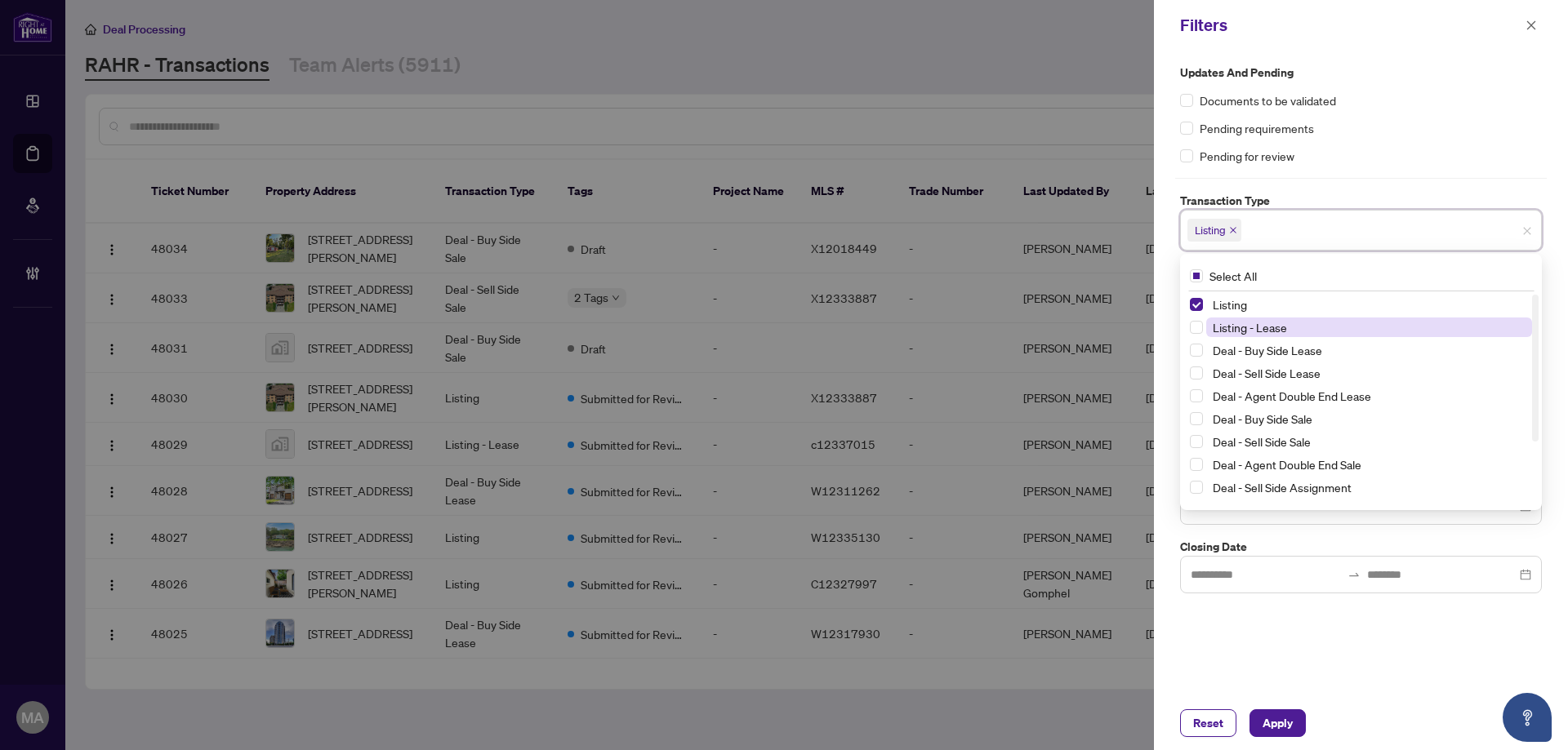
click at [1249, 323] on span "Listing - Lease" at bounding box center [1249, 328] width 74 height 15
click at [1429, 133] on div "Pending requirements" at bounding box center [1360, 128] width 361 height 18
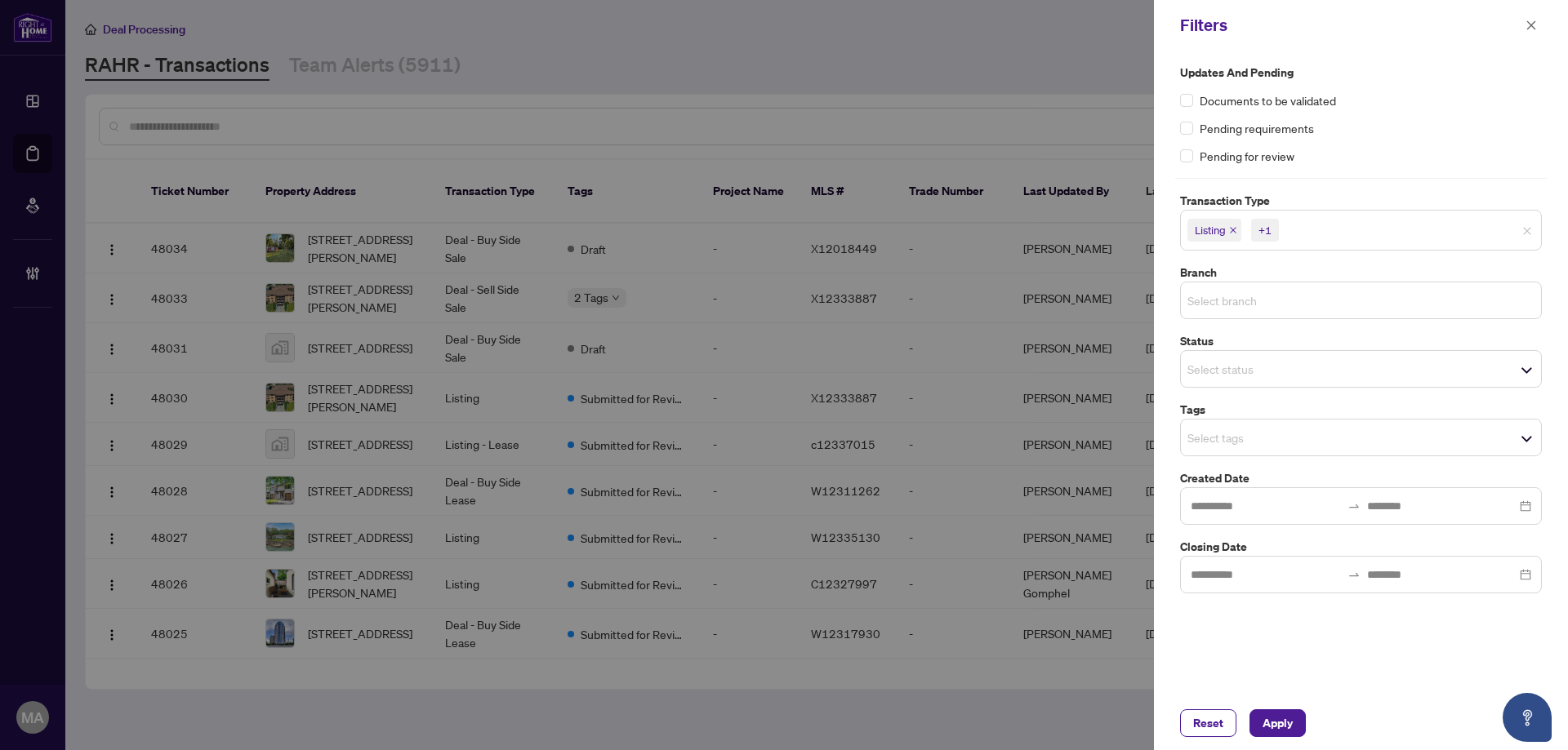
click at [1198, 302] on input "search" at bounding box center [1244, 299] width 114 height 19
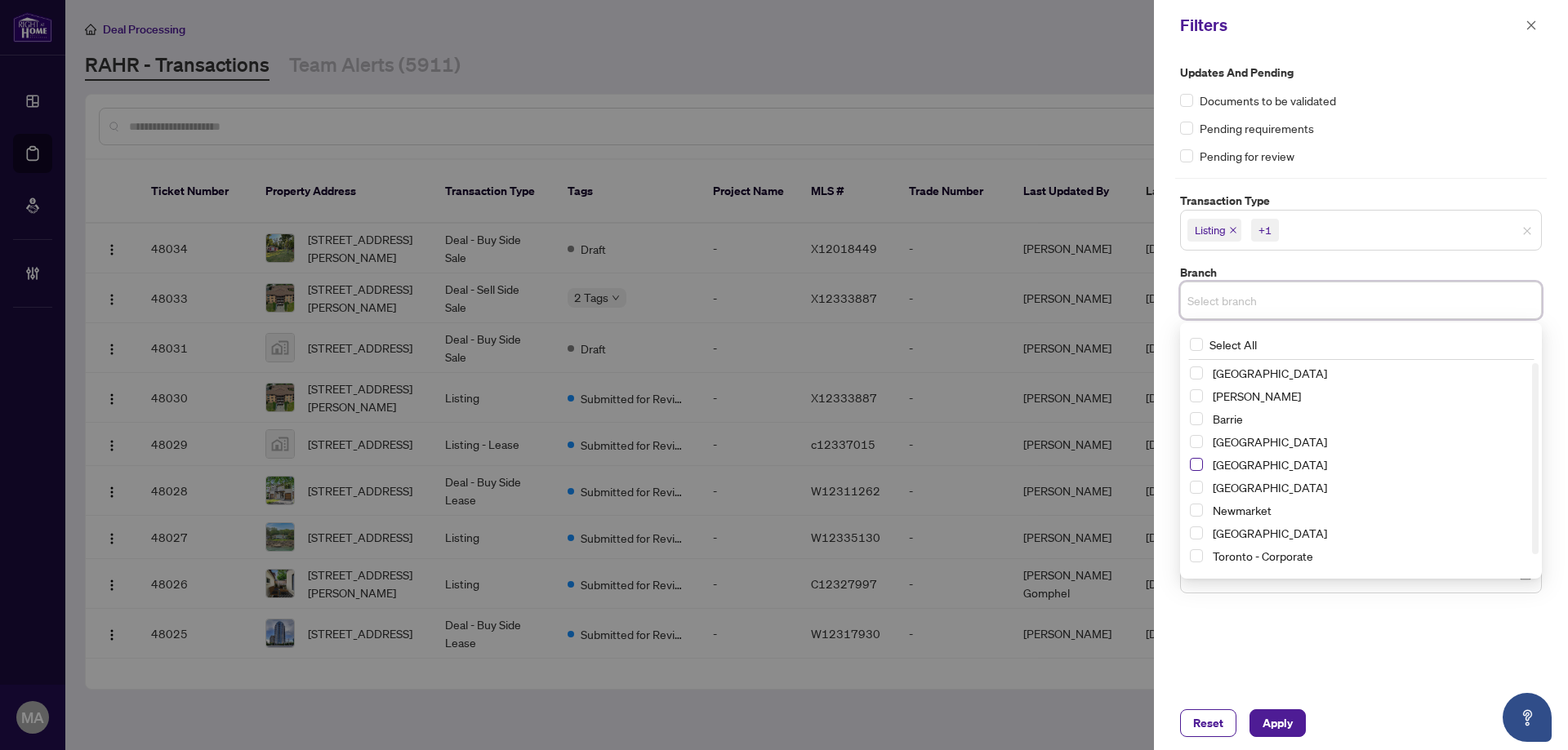
click at [1202, 462] on span "Select Durham" at bounding box center [1197, 465] width 13 height 13
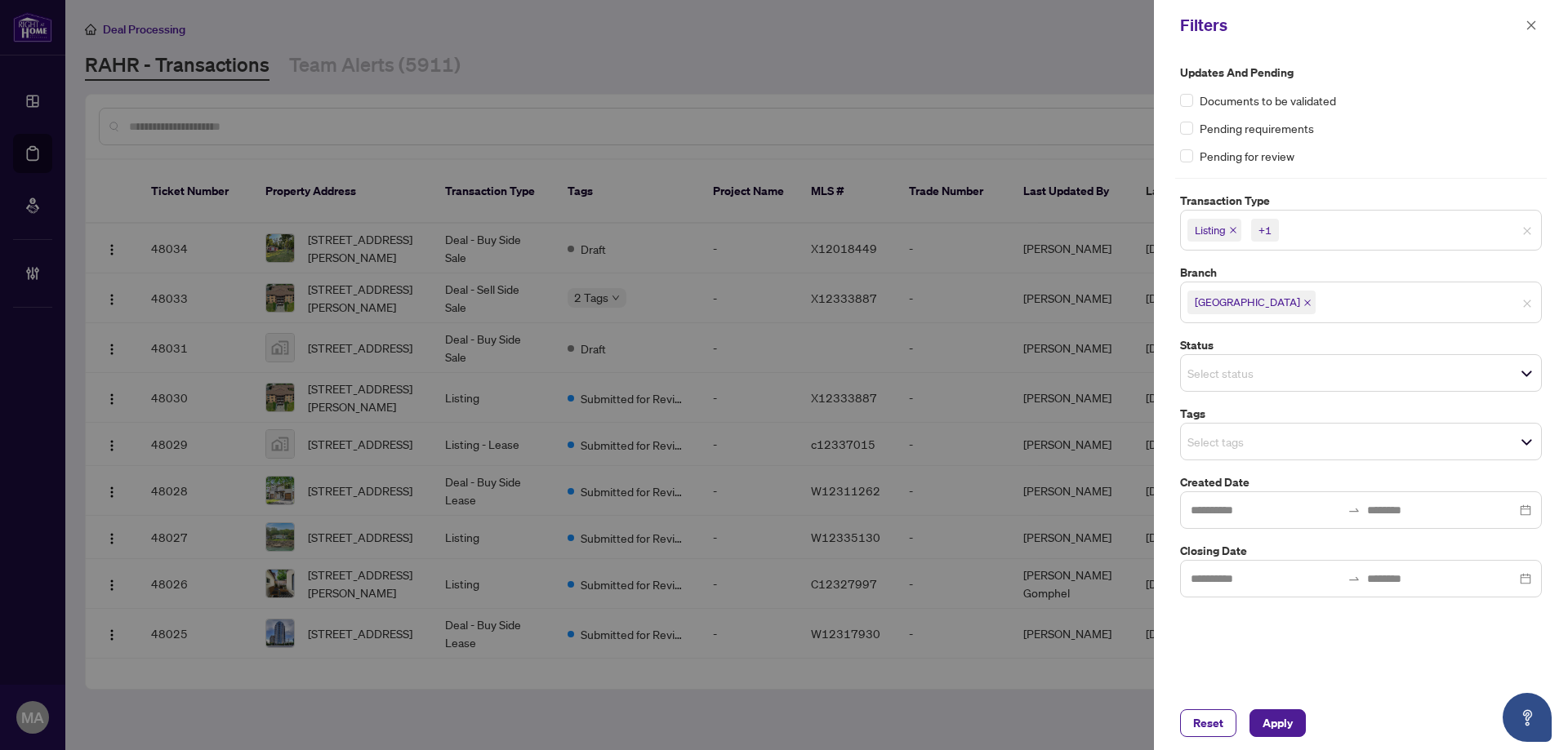
click at [1431, 171] on div "Updates and Pending Documents to be validated Pending requirements Pending for …" at bounding box center [1360, 330] width 371 height 534
click at [1266, 440] on input "search" at bounding box center [1244, 441] width 114 height 19
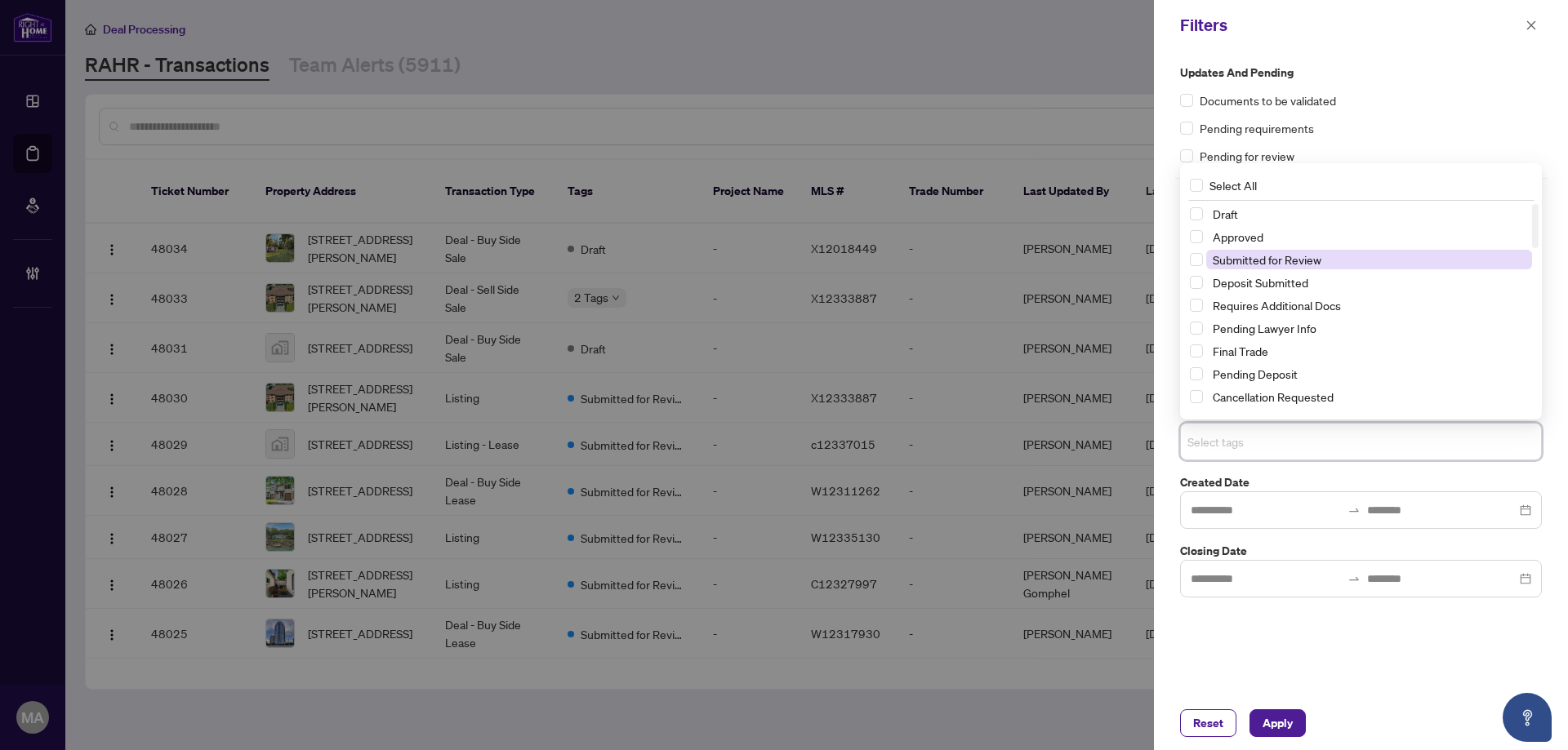
click at [1280, 264] on span "Submitted for Review" at bounding box center [1267, 259] width 108 height 15
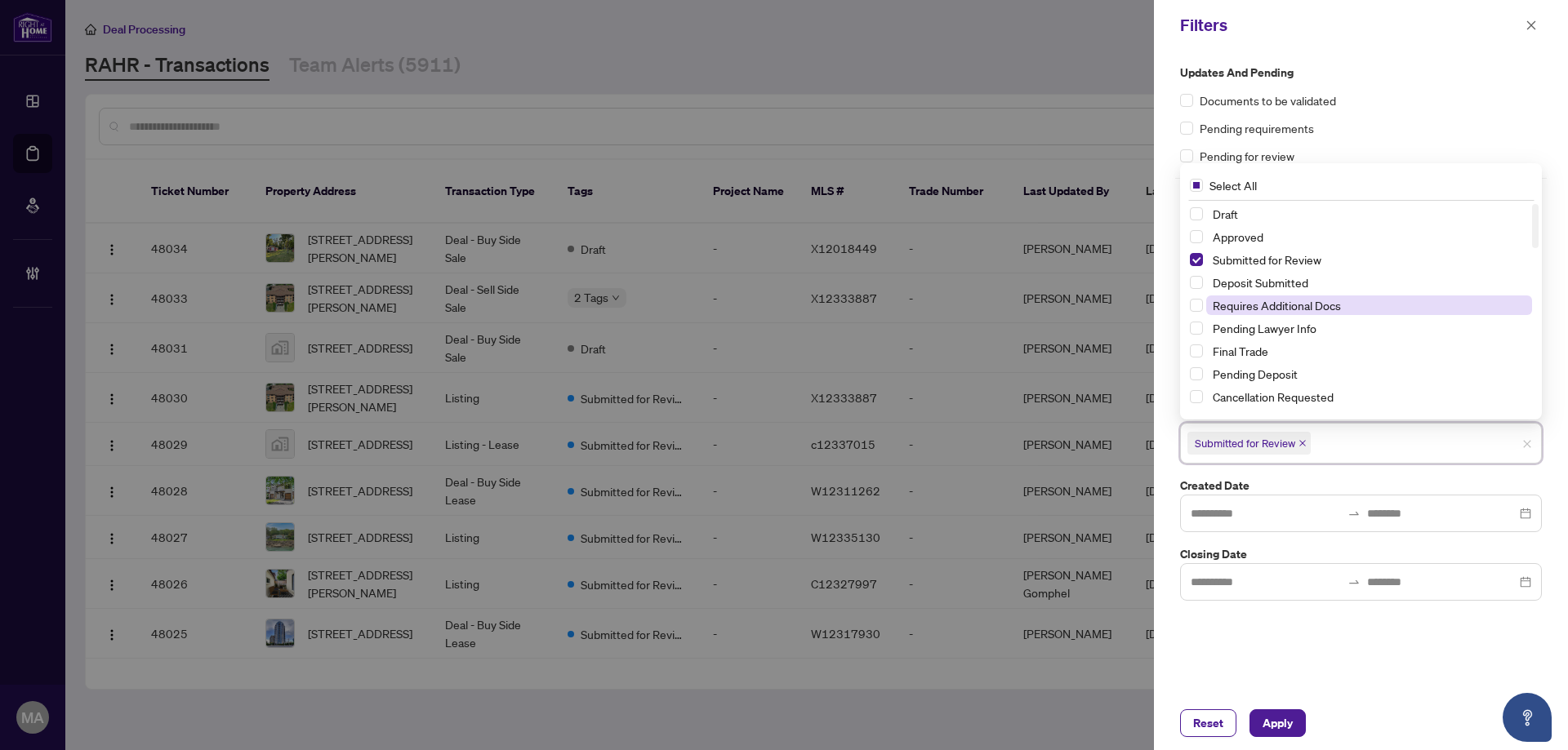
scroll to position [164, 0]
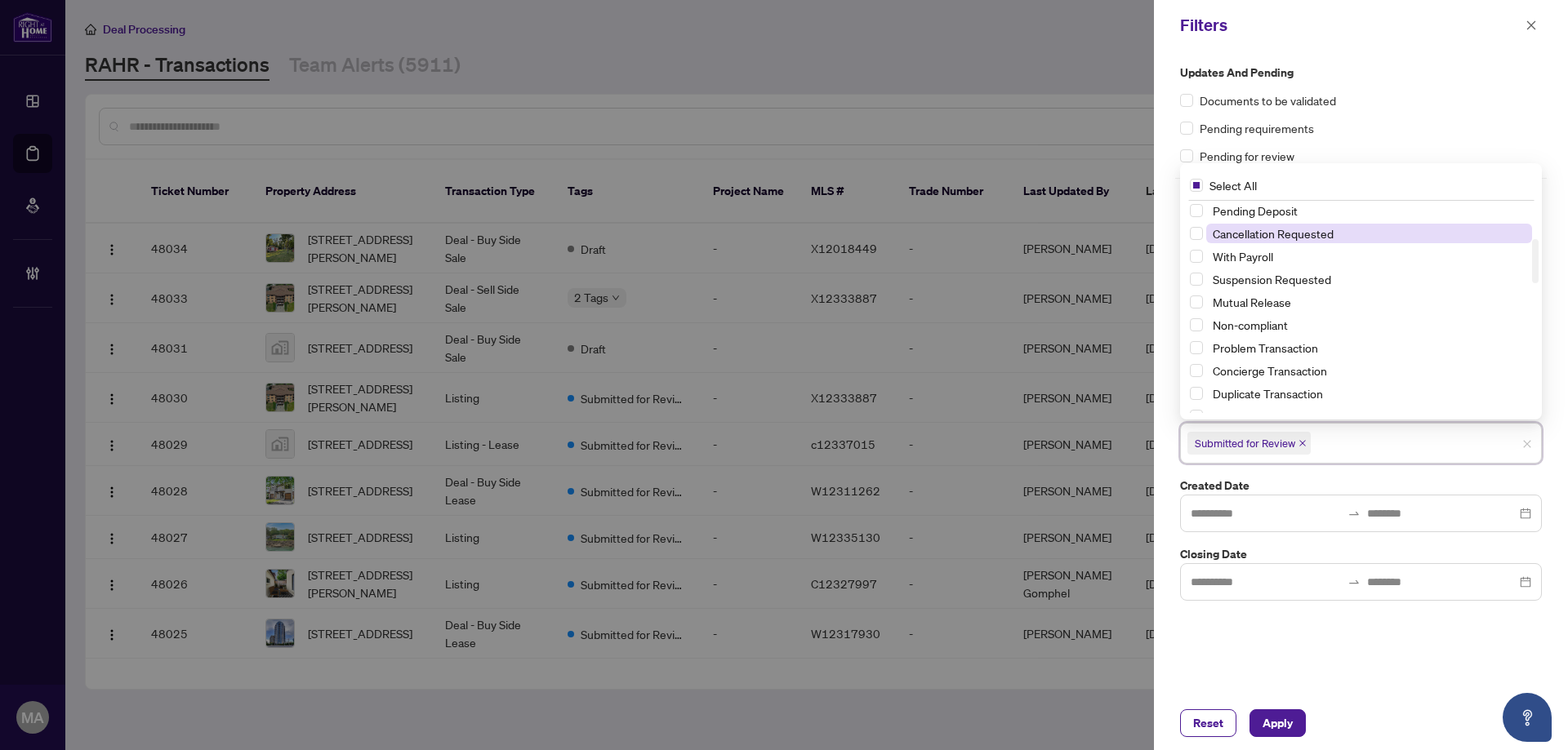
click at [1239, 229] on span "Cancellation Requested" at bounding box center [1273, 234] width 121 height 15
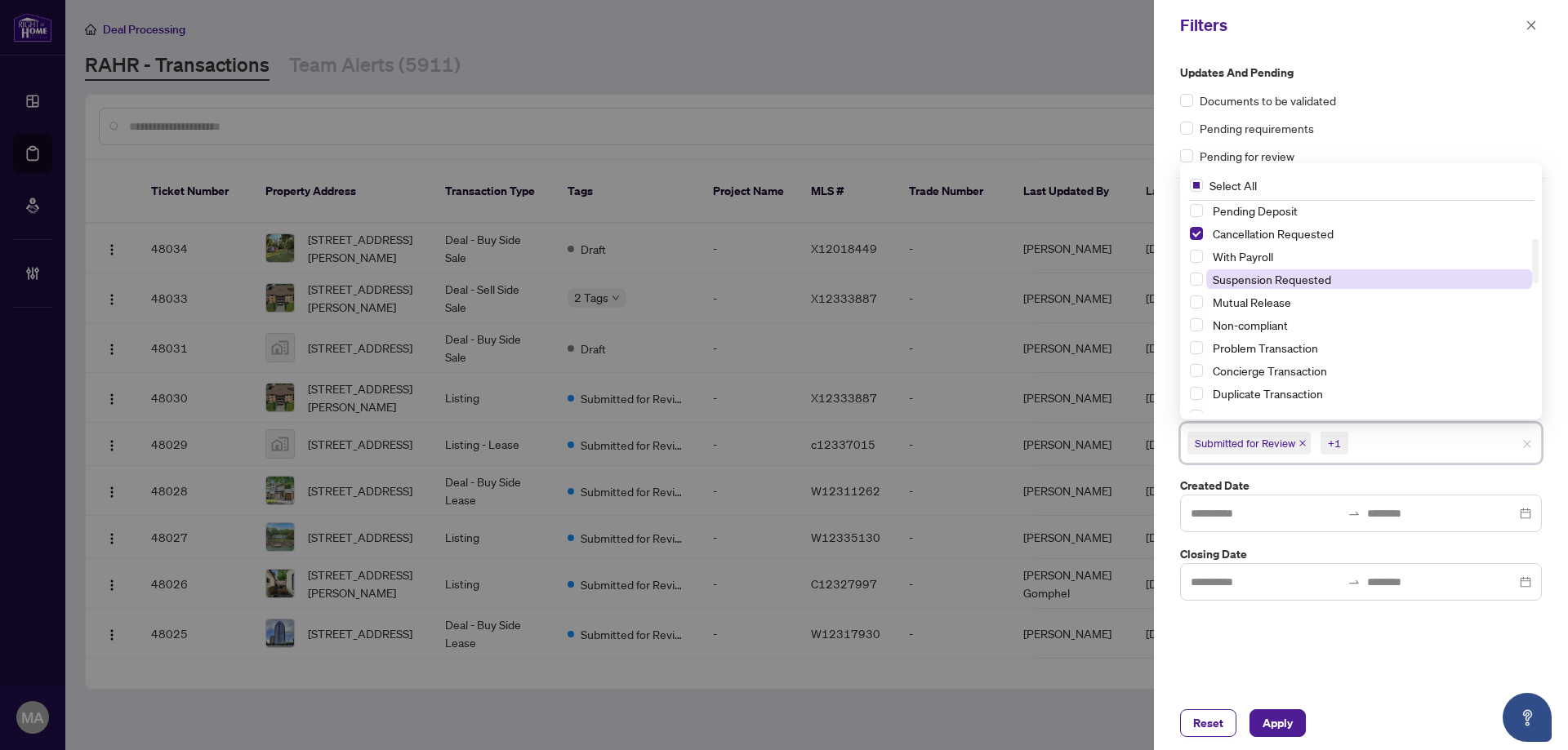
click at [1236, 274] on span "Suspension Requested" at bounding box center [1272, 279] width 118 height 15
click at [1235, 309] on span "Mutual Release" at bounding box center [1252, 302] width 78 height 15
click at [1271, 722] on span "Apply" at bounding box center [1278, 722] width 30 height 26
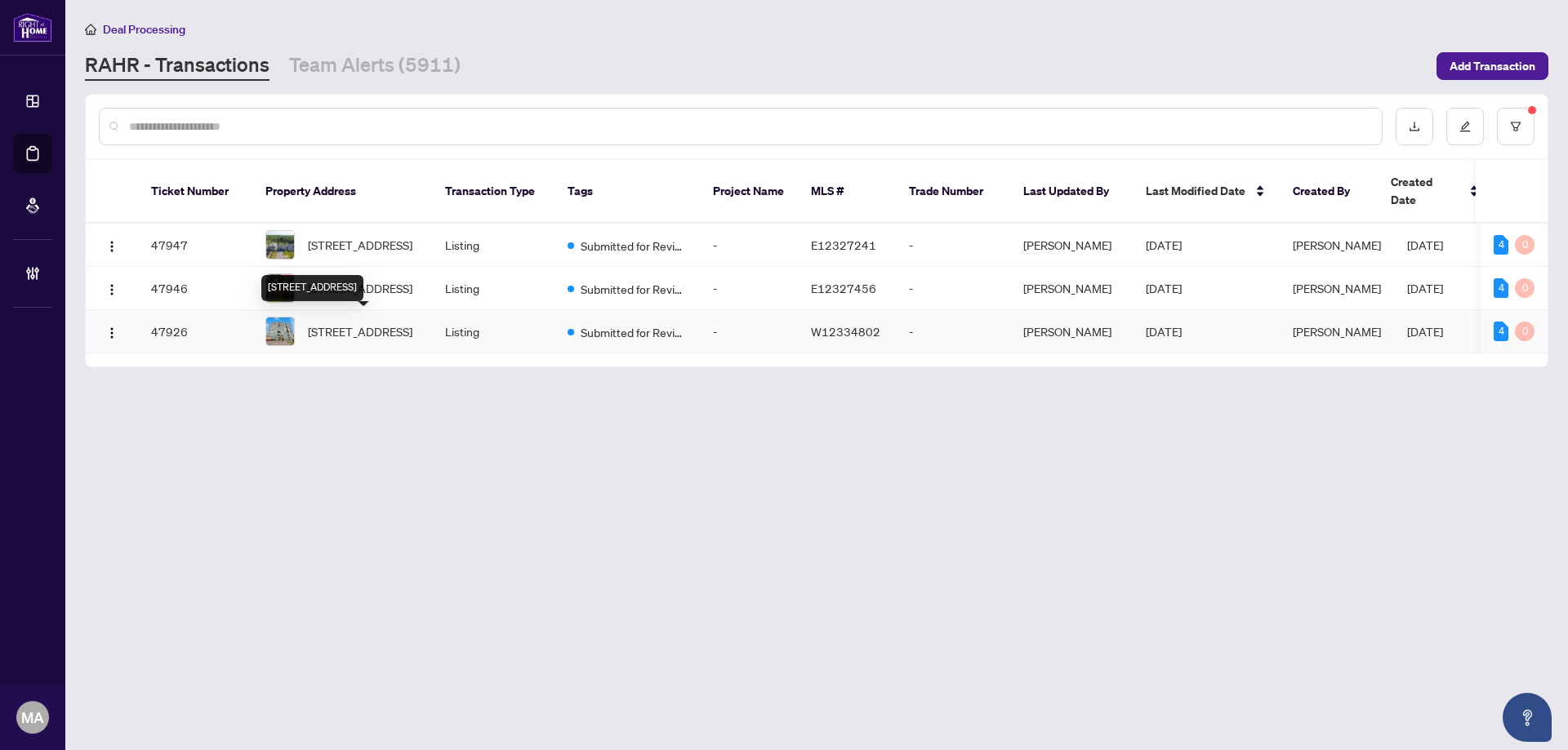
click at [406, 340] on span "[STREET_ADDRESS]" at bounding box center [360, 332] width 104 height 18
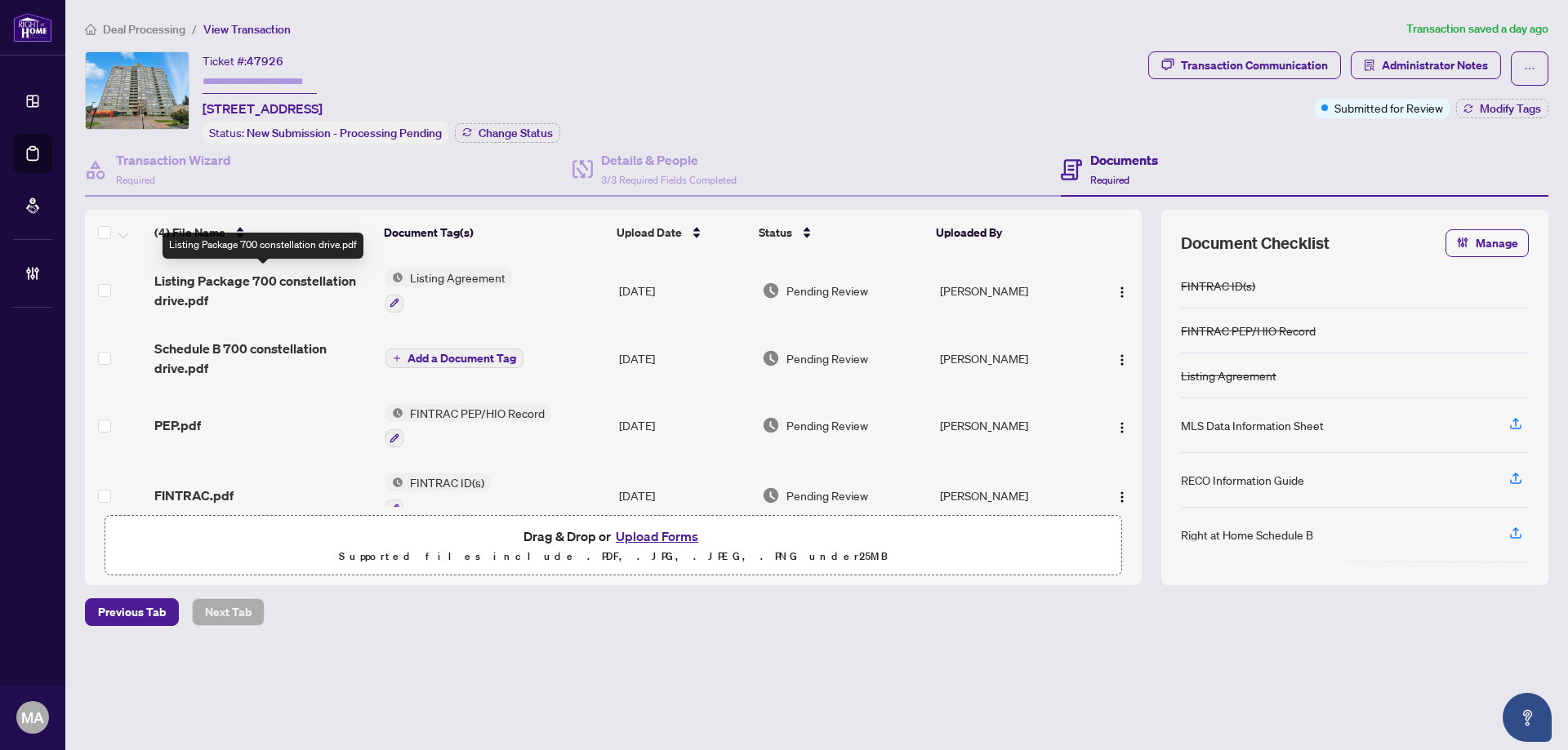
click at [193, 286] on span "Listing Package 700 constellation drive.pdf" at bounding box center [263, 290] width 218 height 39
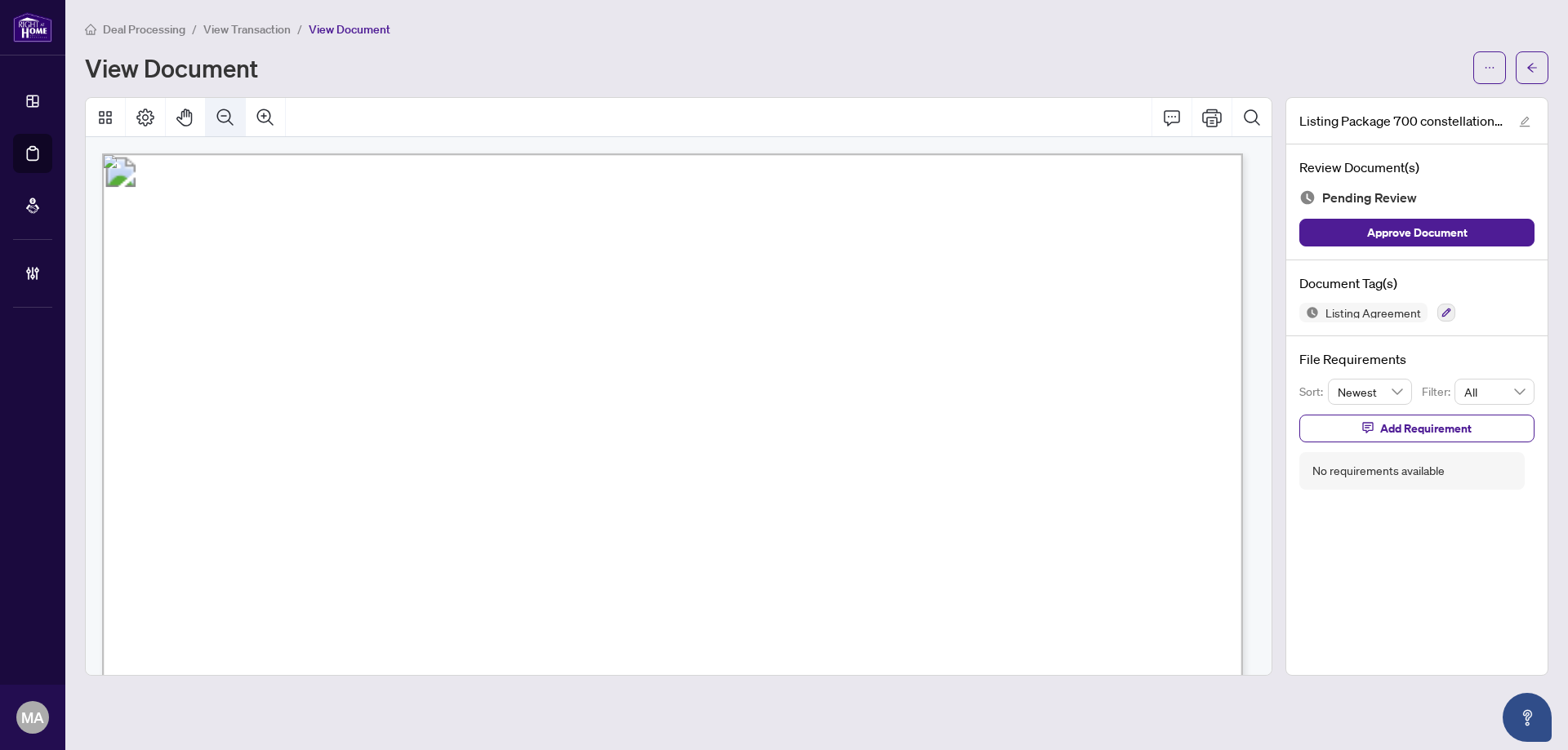
click at [232, 123] on icon "Zoom Out" at bounding box center [225, 117] width 17 height 17
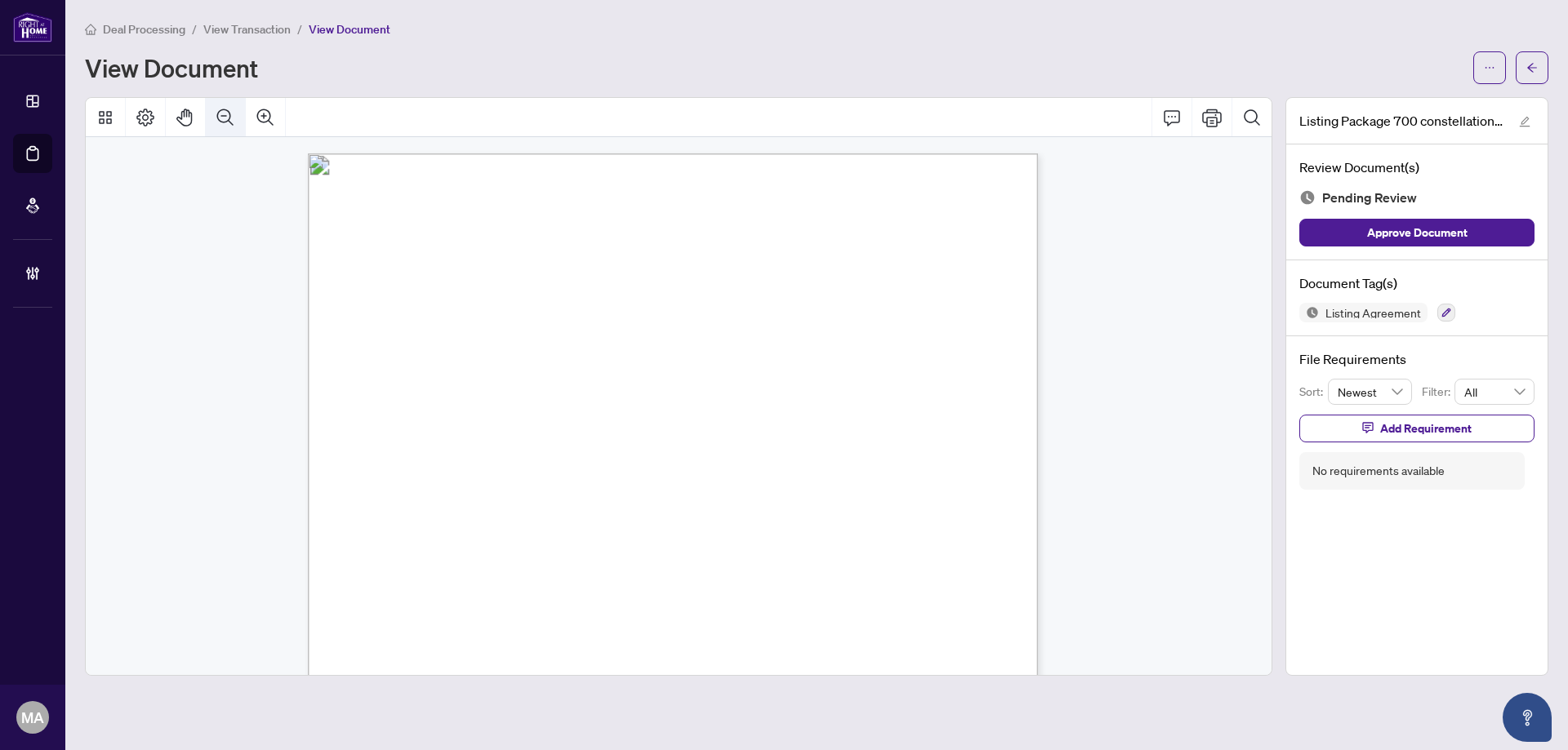
click at [232, 123] on icon "Zoom Out" at bounding box center [225, 117] width 17 height 17
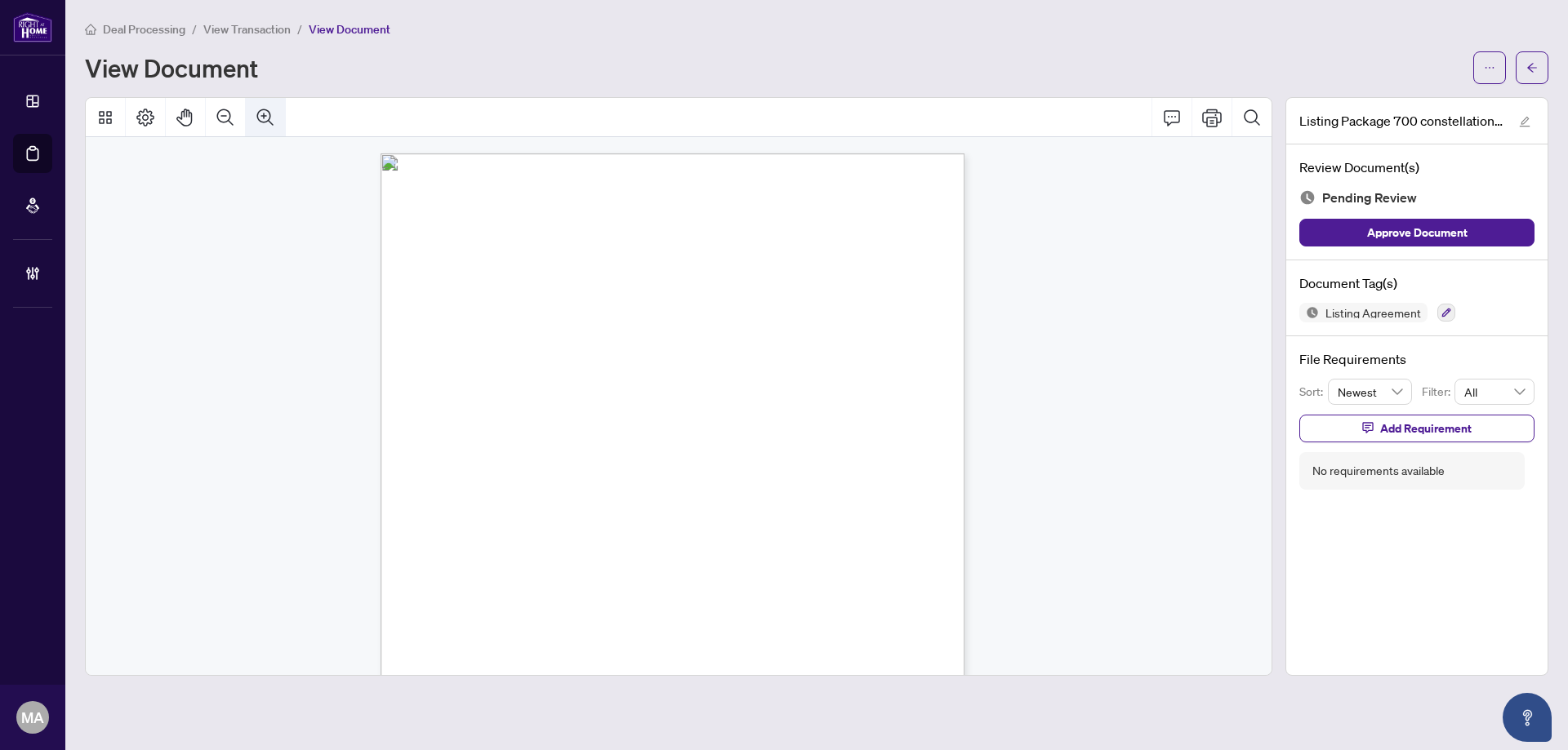
click at [268, 108] on icon "Zoom In" at bounding box center [265, 117] width 19 height 19
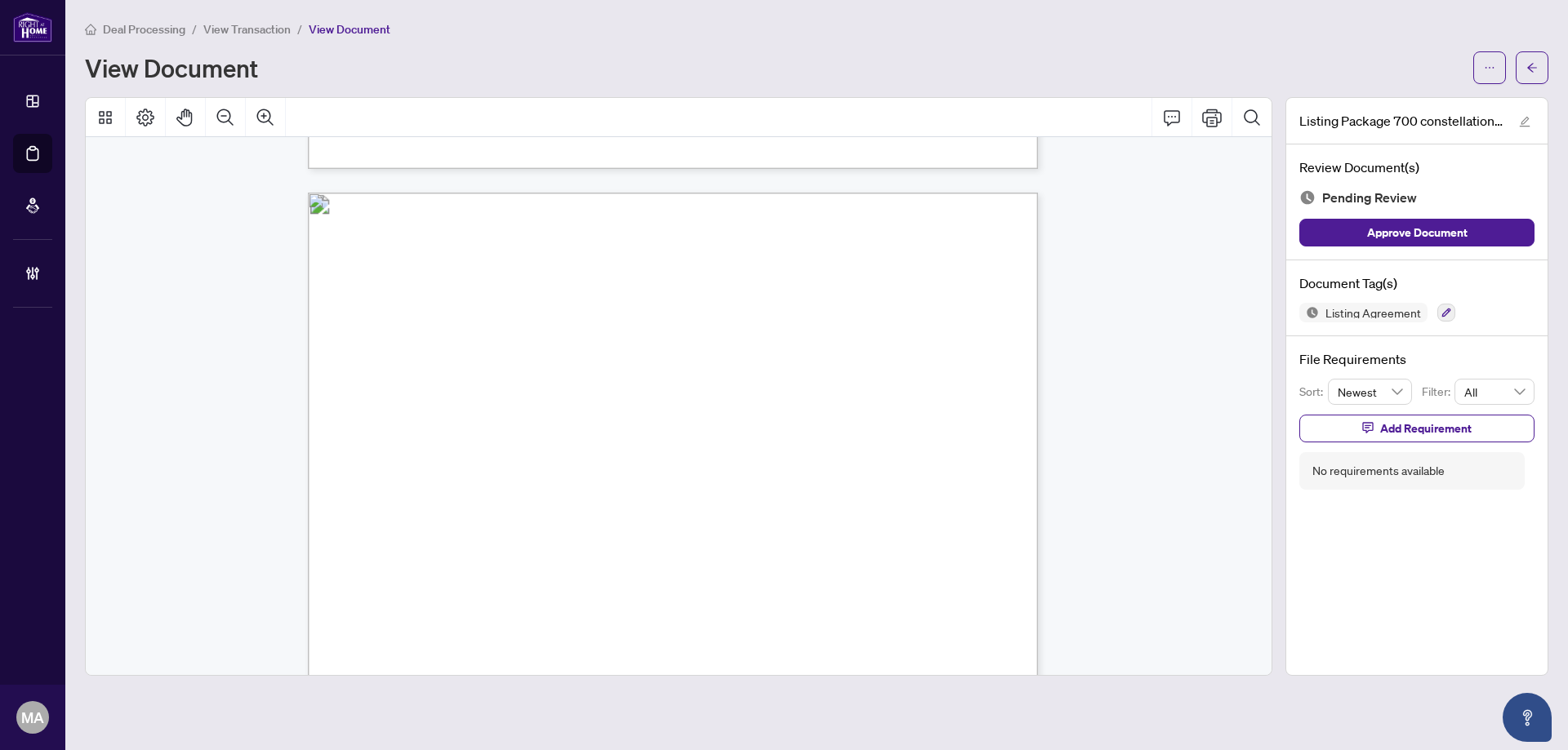
scroll to position [3193, 0]
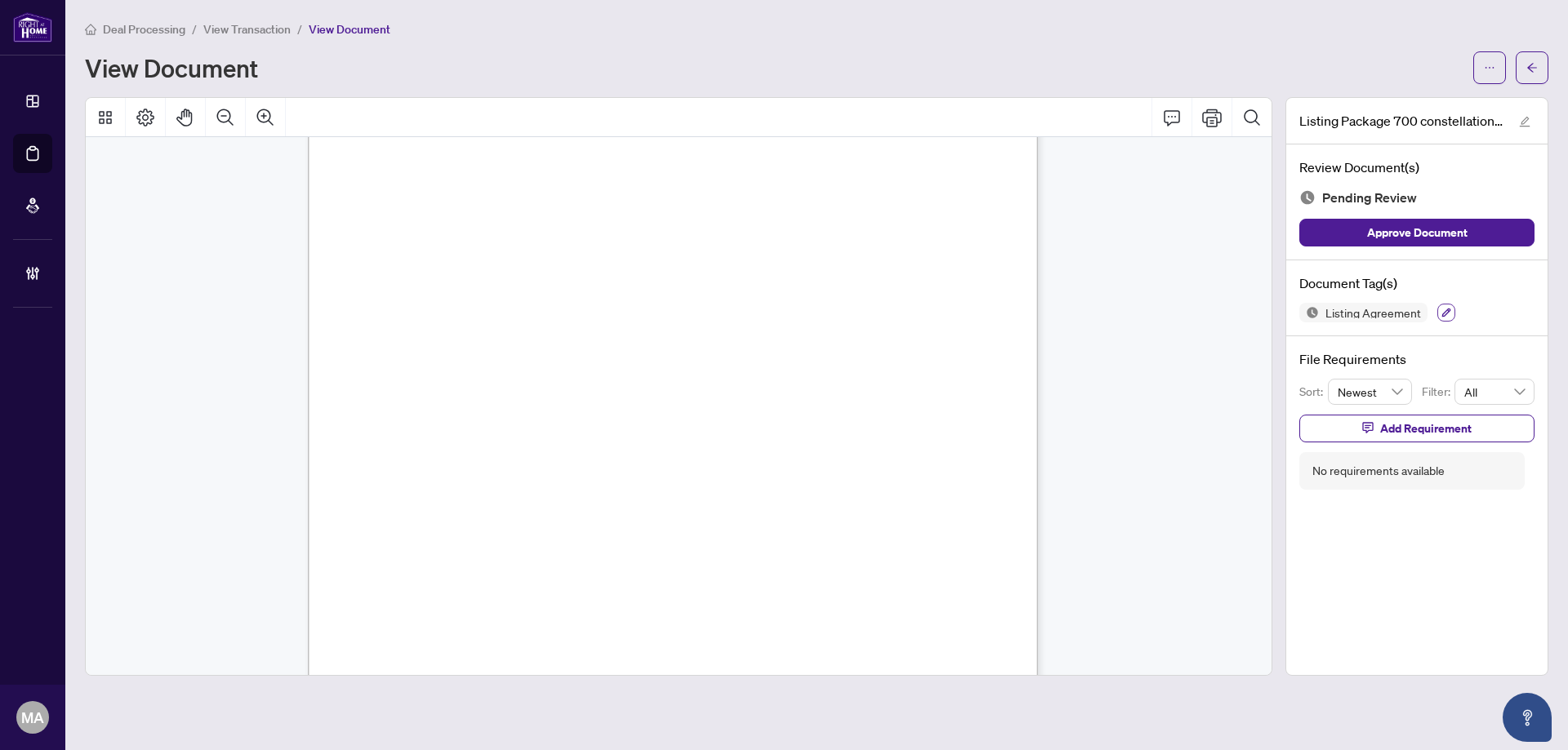
click at [1444, 308] on icon "button" at bounding box center [1446, 313] width 10 height 10
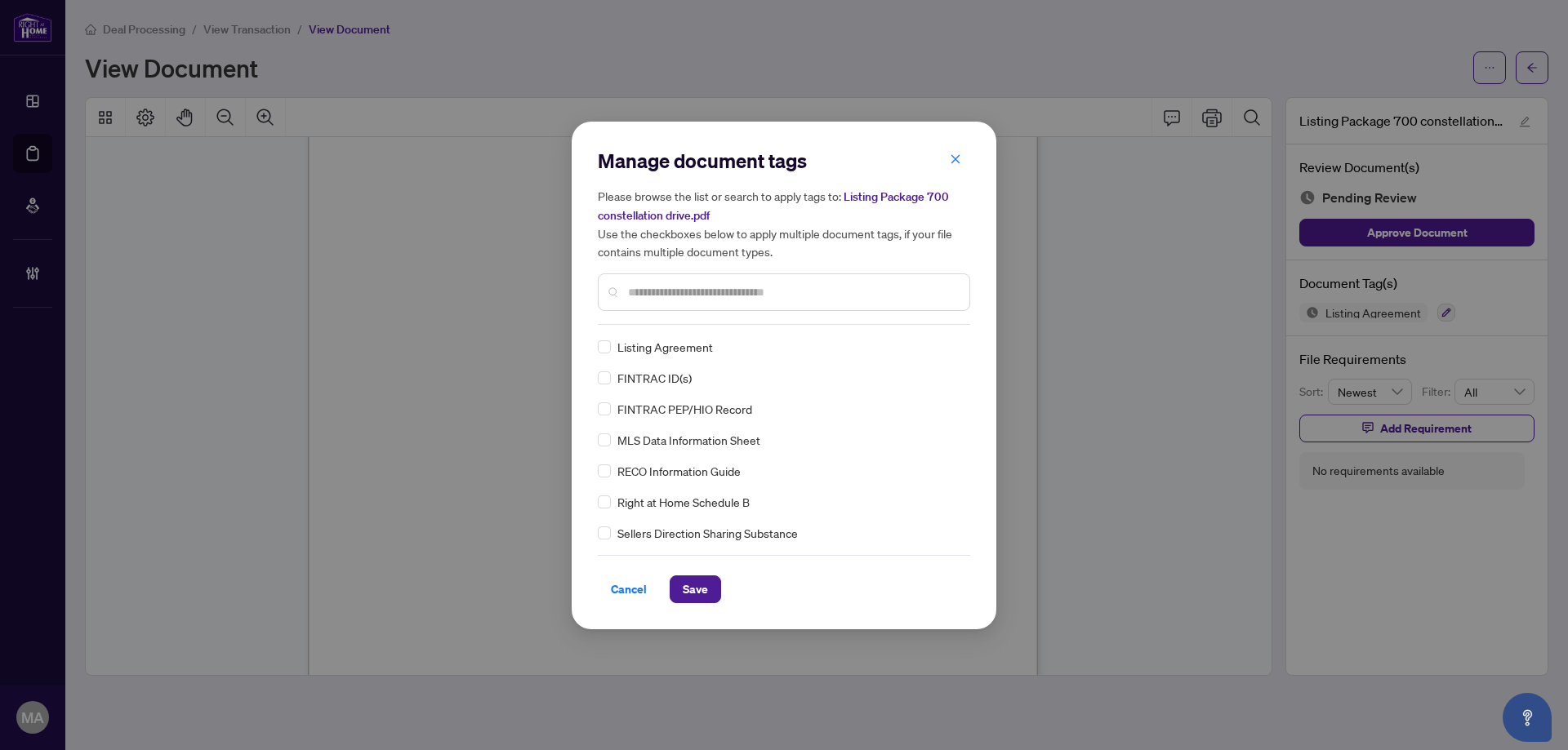
click at [651, 295] on input "text" at bounding box center [791, 293] width 328 height 18
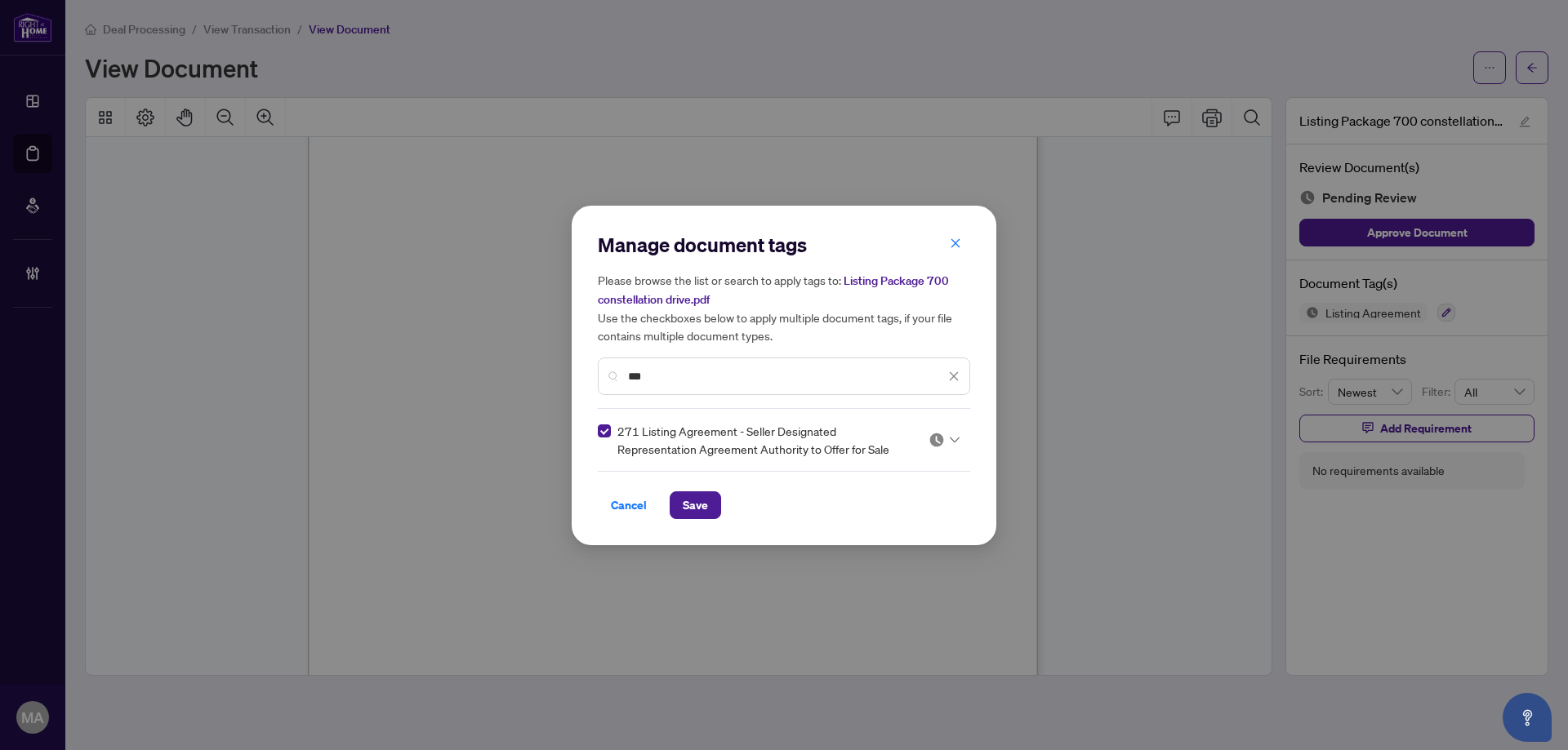
click at [940, 435] on img at bounding box center [937, 440] width 17 height 17
drag, startPoint x: 870, startPoint y: 516, endPoint x: 863, endPoint y: 508, distance: 10.6
click at [867, 516] on div "Approved" at bounding box center [895, 520] width 104 height 18
click at [816, 370] on input "***" at bounding box center [786, 376] width 317 height 18
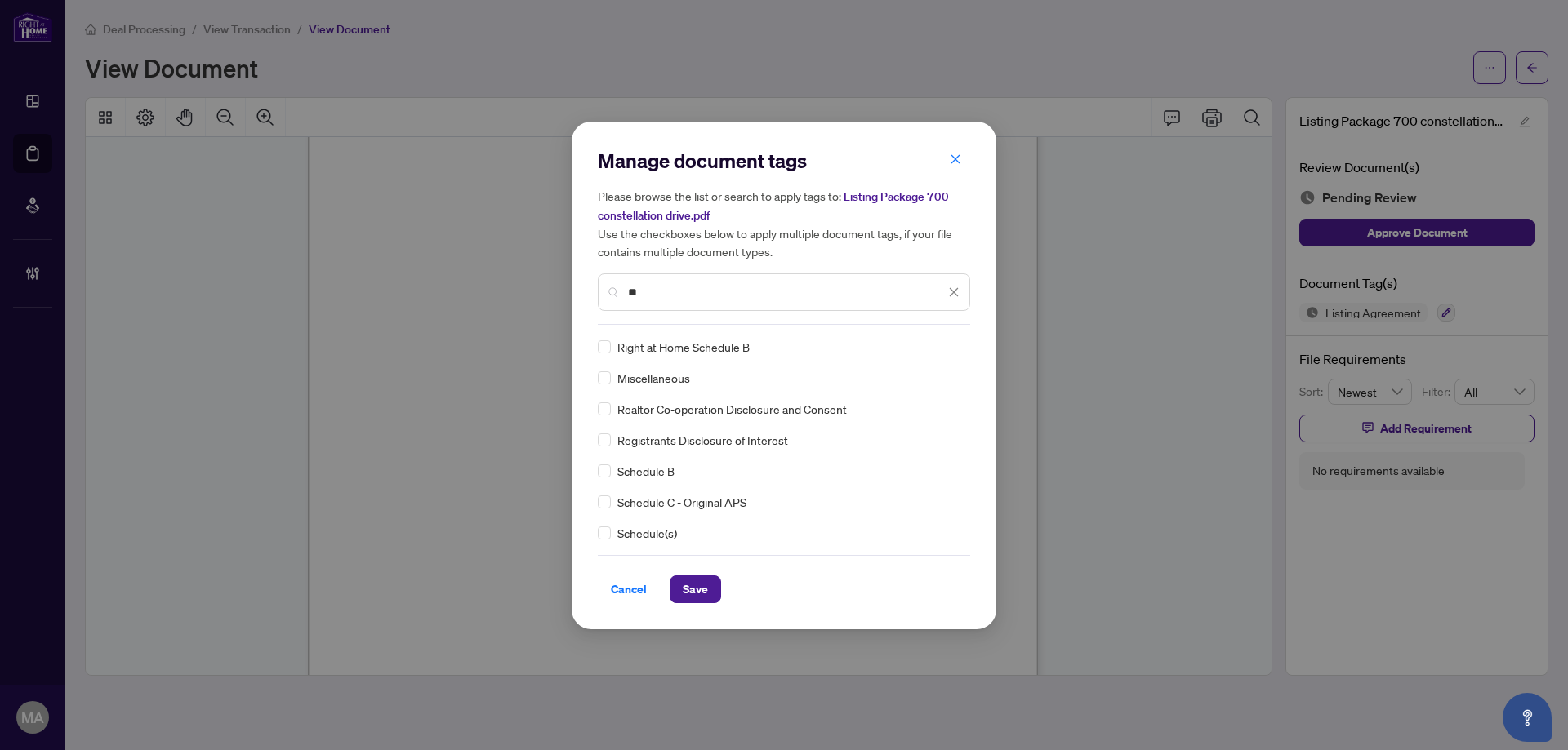
type input "**"
click at [930, 354] on img at bounding box center [937, 347] width 17 height 17
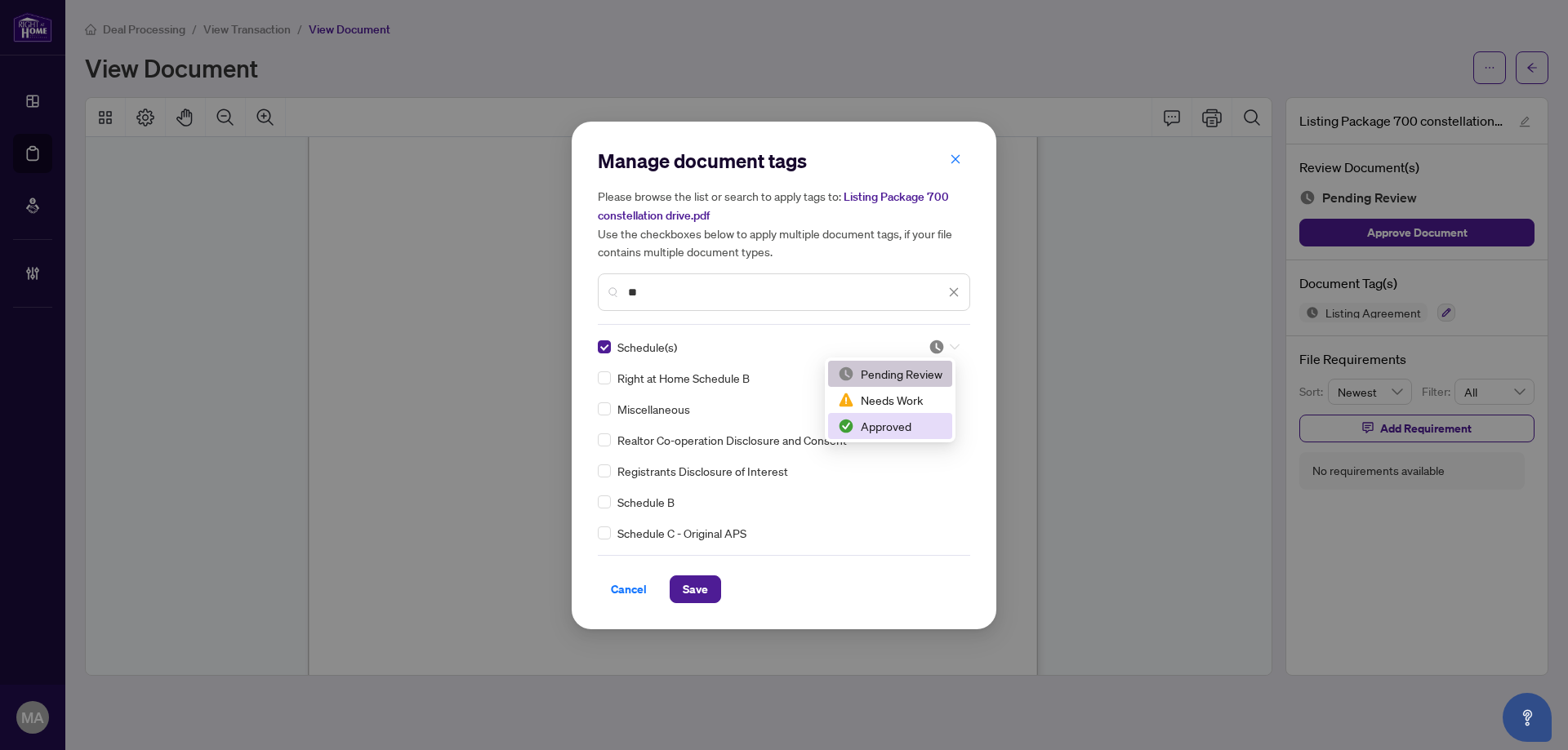
click at [901, 424] on div "Approved" at bounding box center [890, 426] width 104 height 18
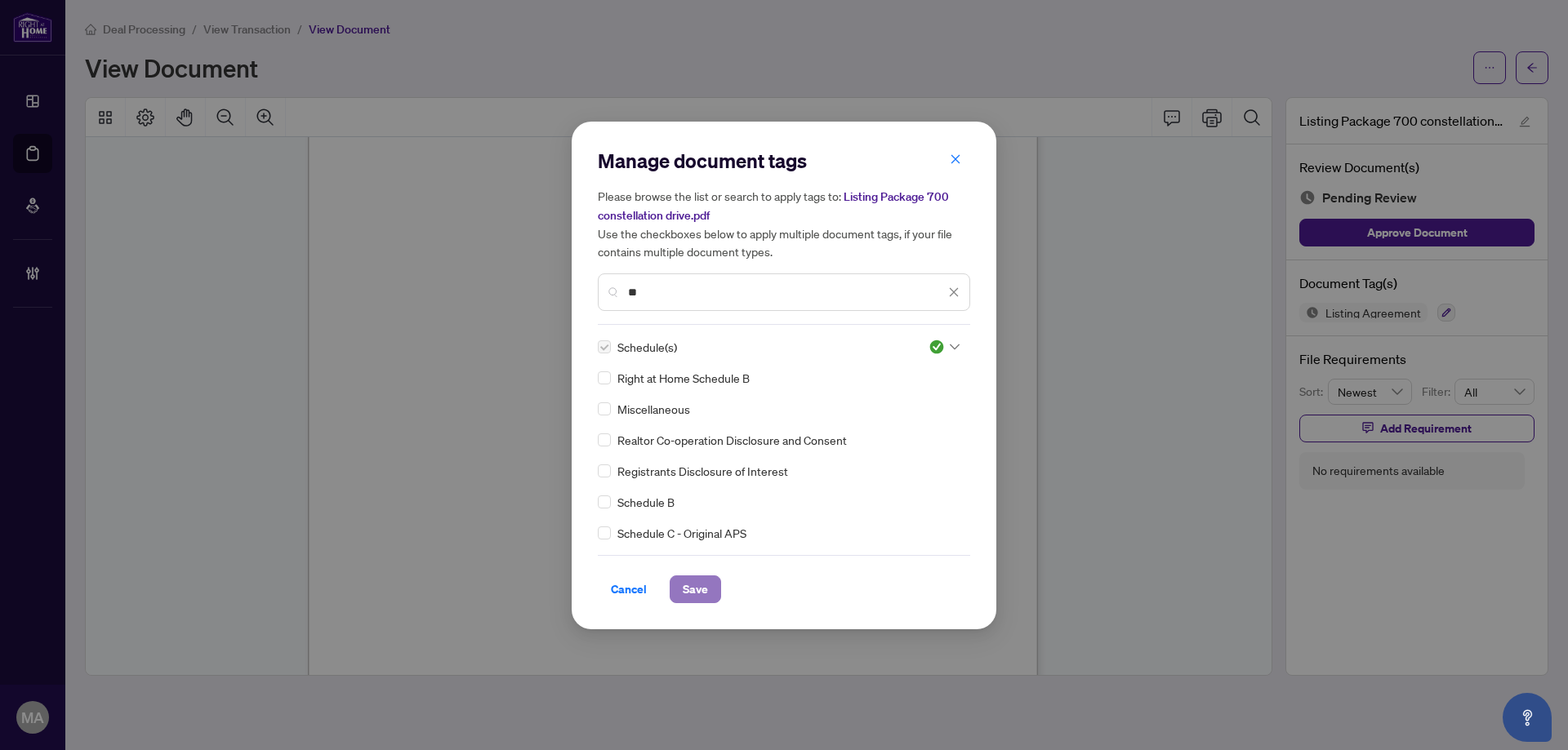
click at [693, 590] on span "Save" at bounding box center [695, 589] width 25 height 26
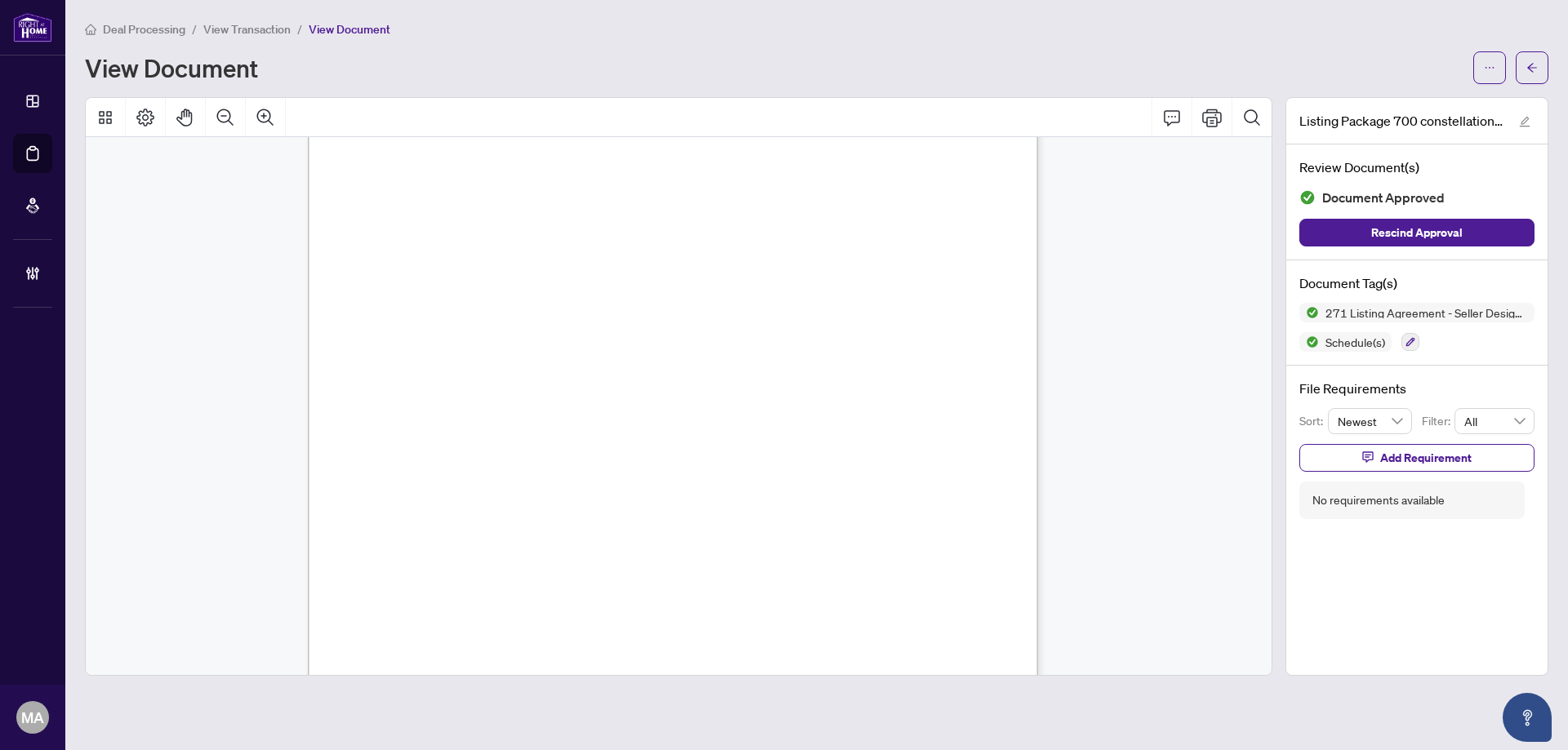
scroll to position [16564, 0]
click at [1414, 340] on icon "button" at bounding box center [1410, 342] width 9 height 9
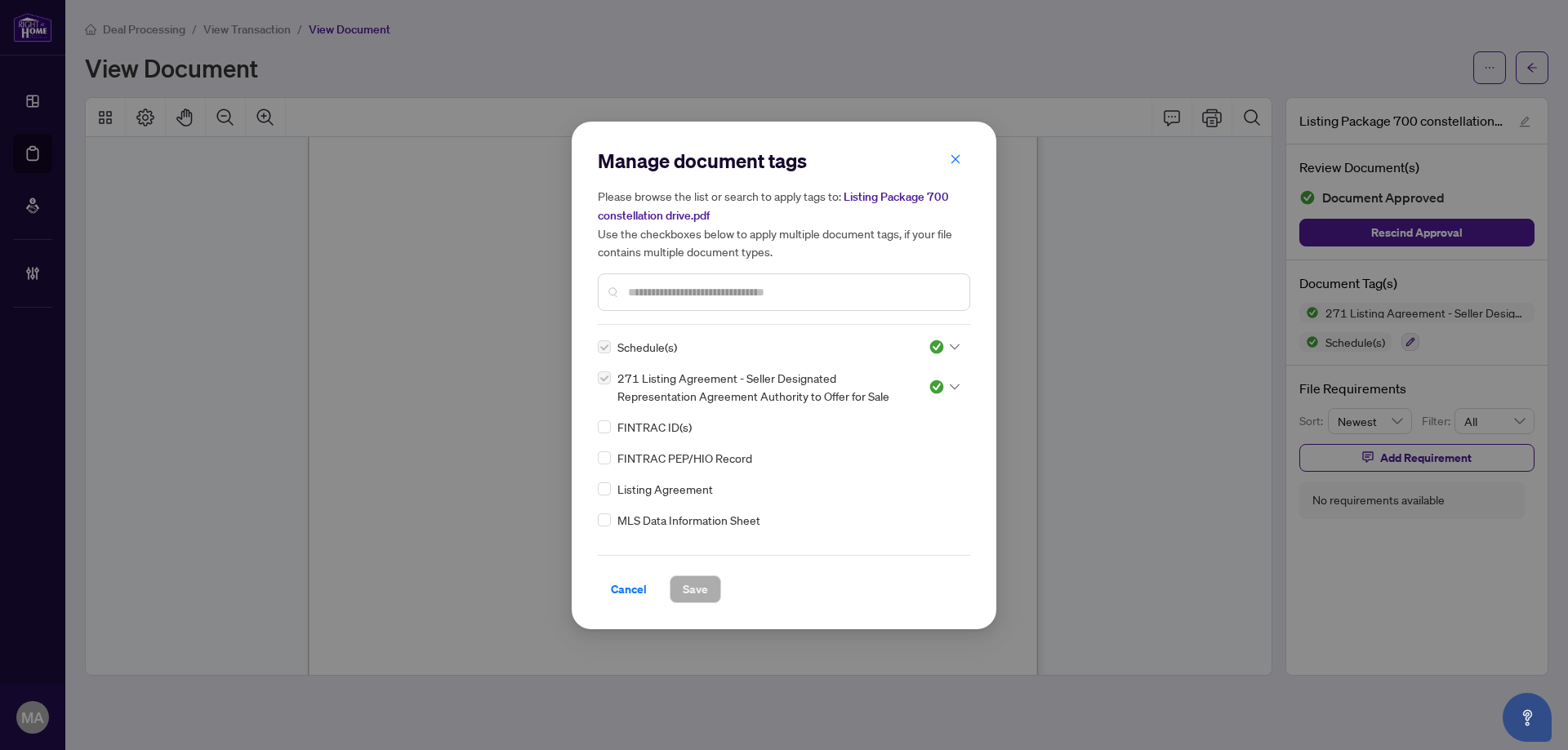
click at [734, 294] on input "text" at bounding box center [791, 293] width 328 height 18
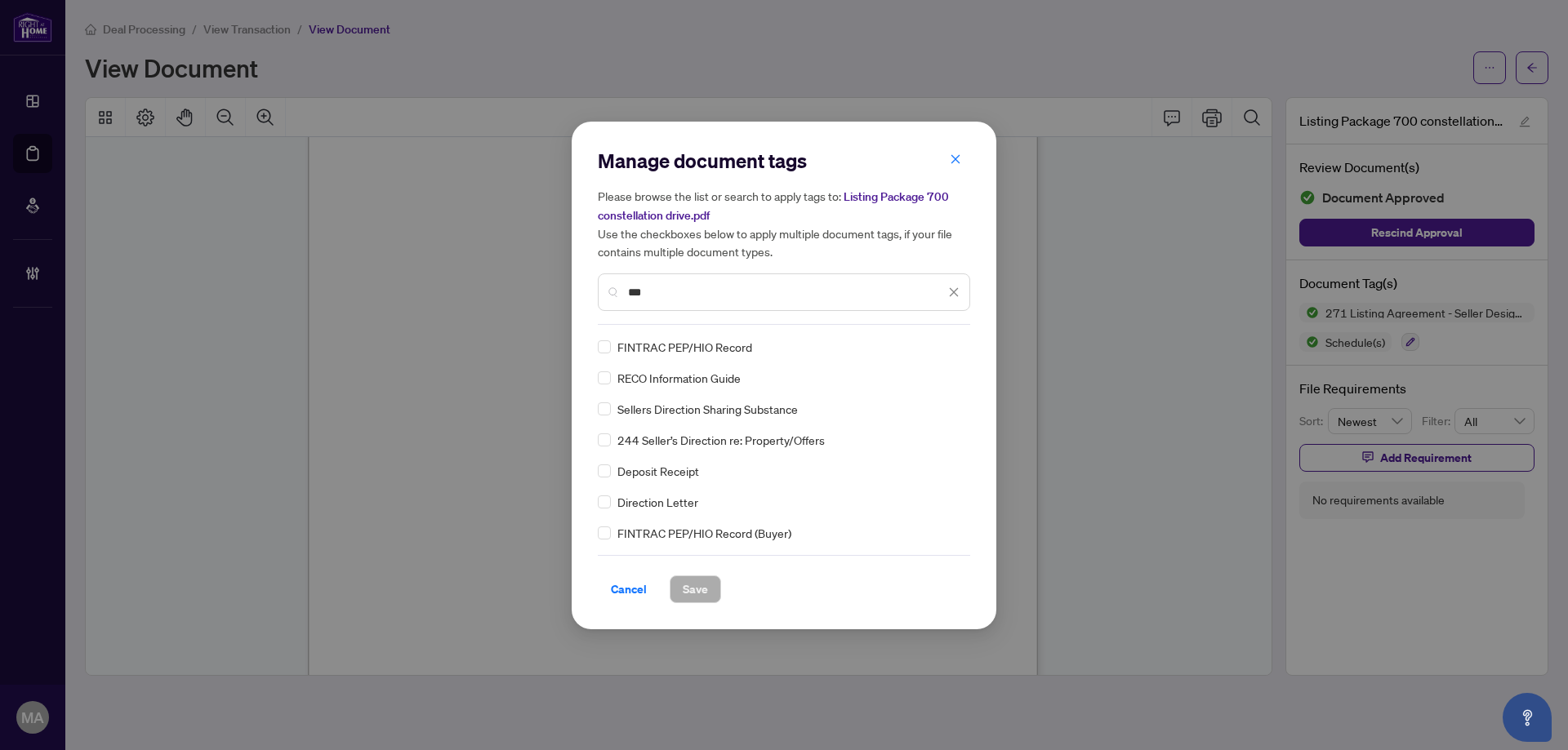
type input "***"
click at [611, 380] on div "RECO Information Guide" at bounding box center [779, 378] width 362 height 18
click at [941, 341] on div at bounding box center [944, 347] width 31 height 17
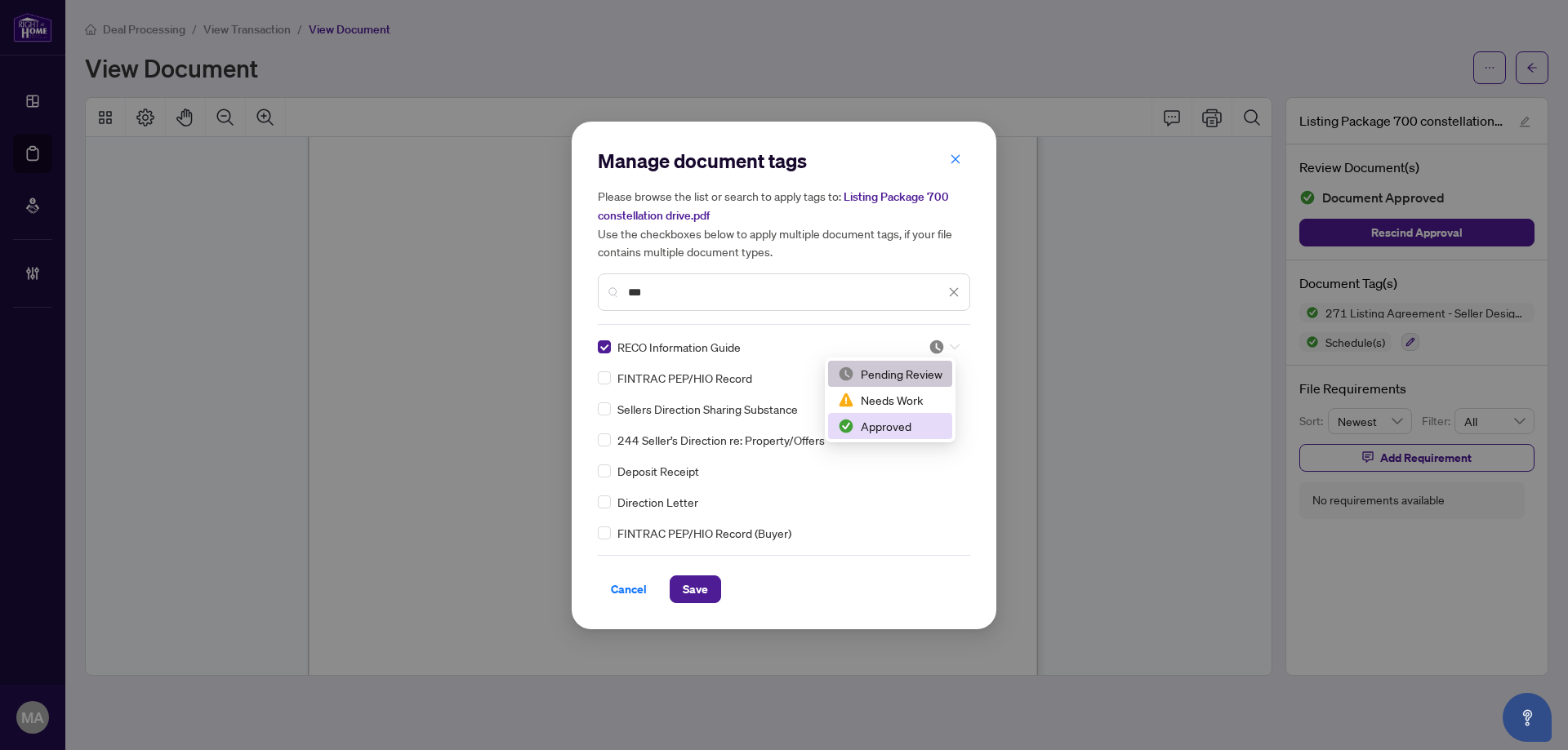
drag, startPoint x: 884, startPoint y: 432, endPoint x: 870, endPoint y: 461, distance: 32.2
click at [882, 433] on div "Approved" at bounding box center [890, 426] width 104 height 18
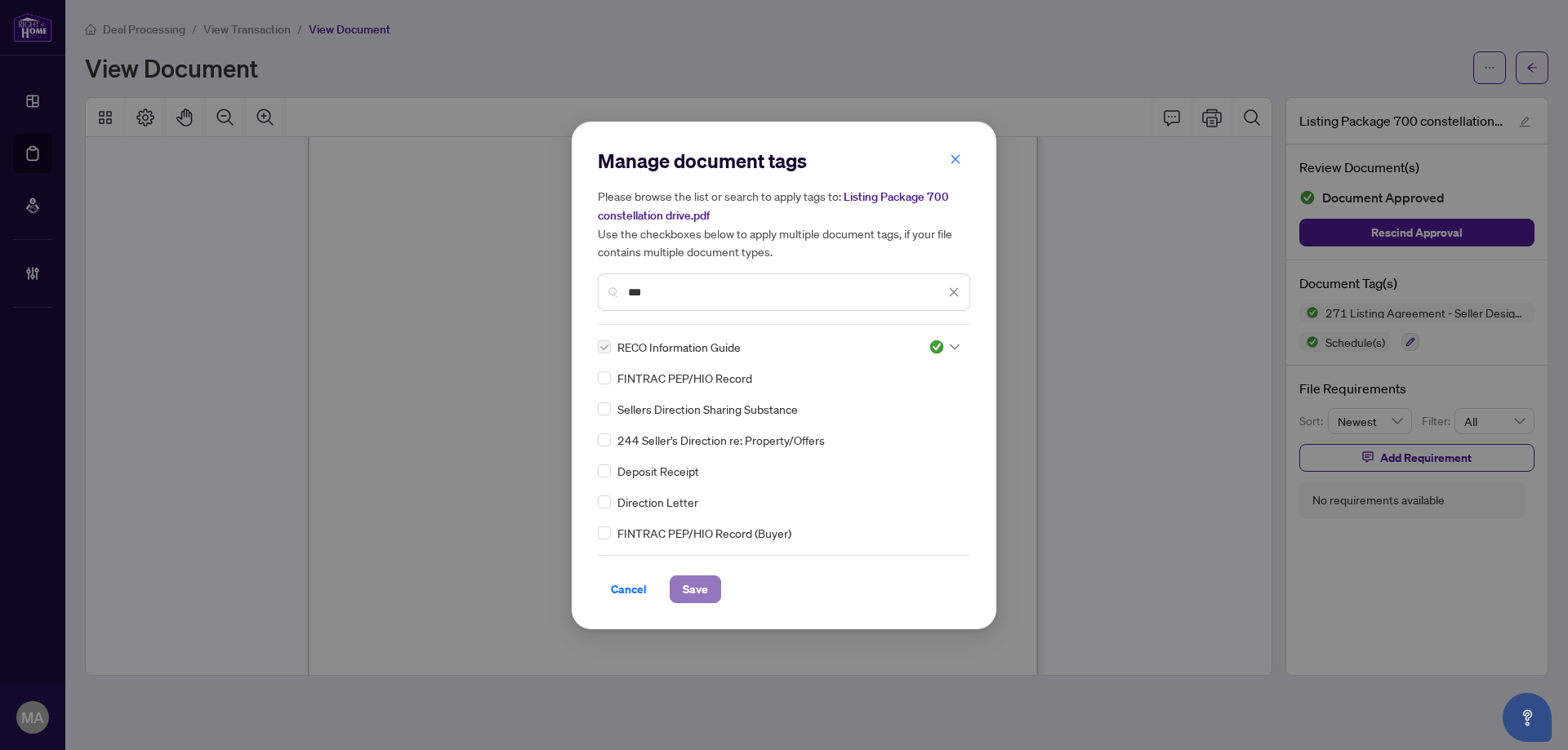
click at [698, 597] on span "Save" at bounding box center [695, 589] width 25 height 26
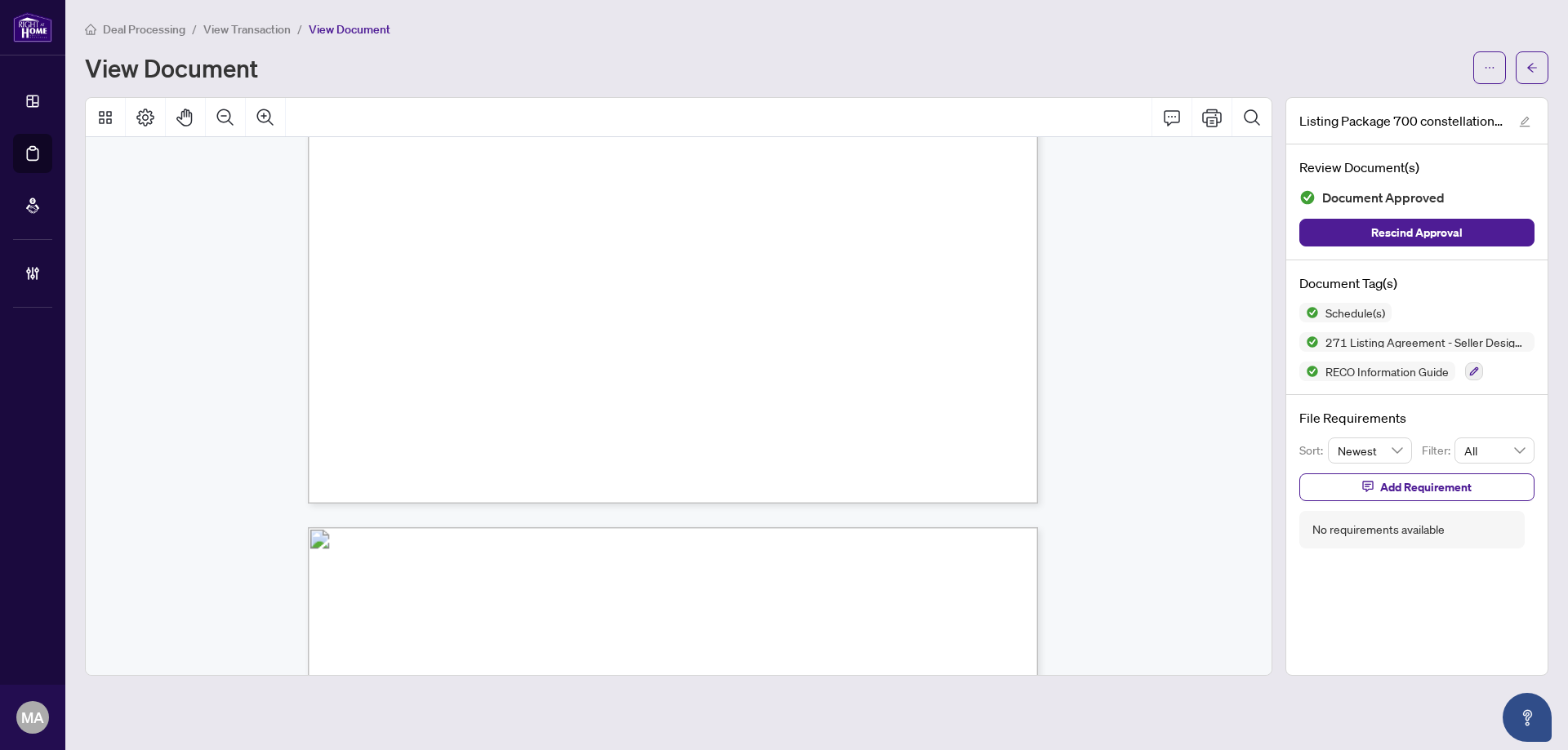
scroll to position [18033, 0]
click at [1478, 369] on icon "button" at bounding box center [1474, 371] width 9 height 9
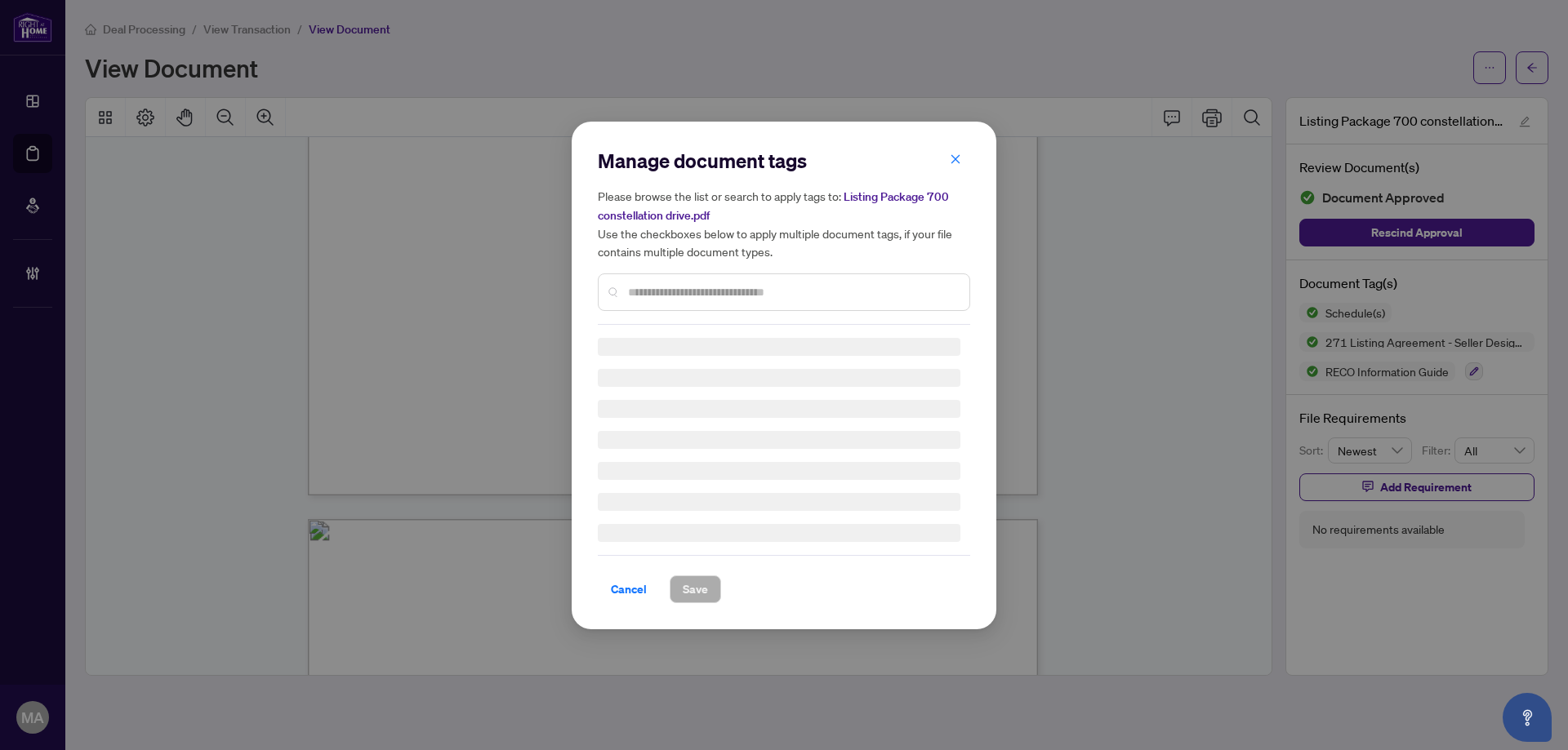
click at [922, 292] on input "text" at bounding box center [791, 293] width 328 height 18
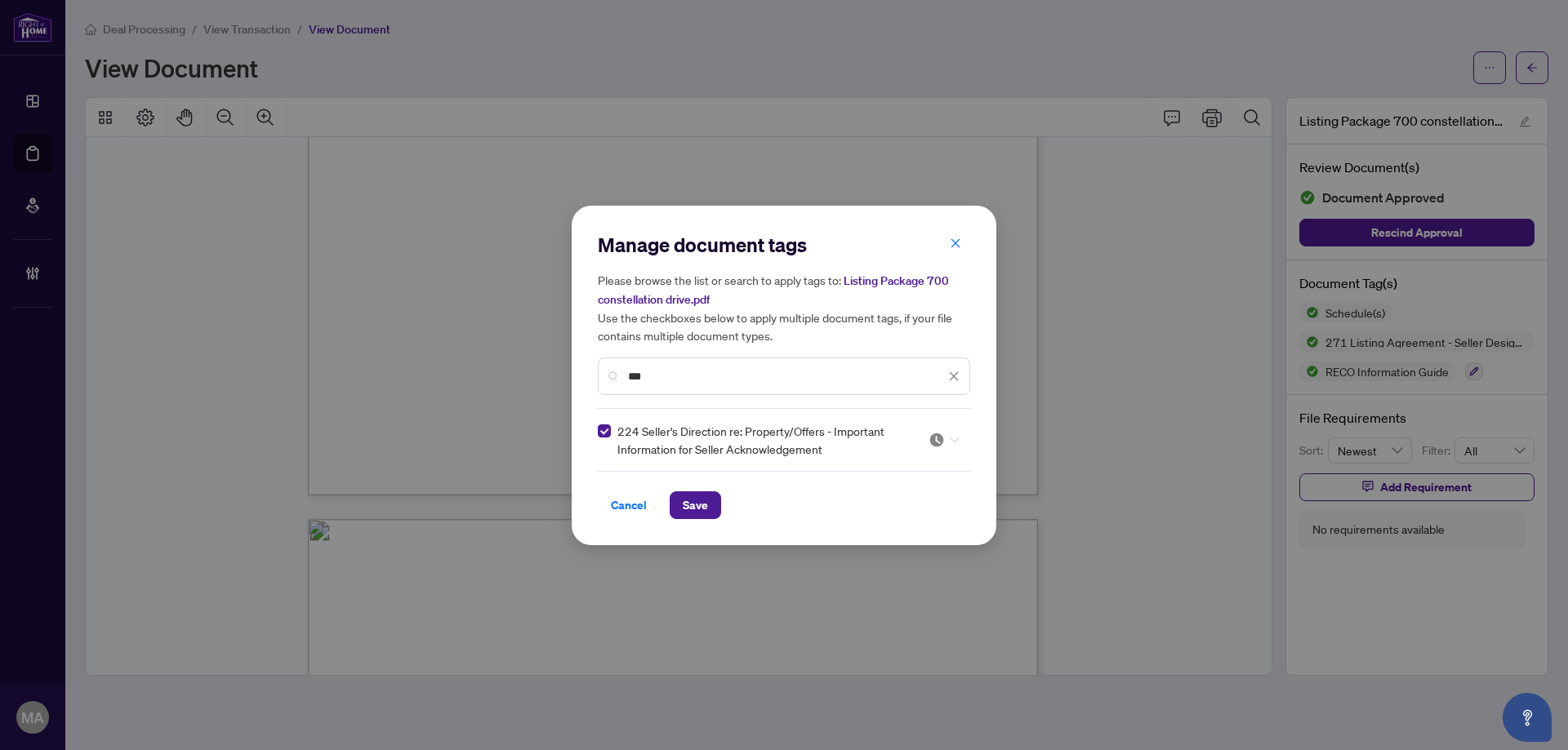
click at [950, 444] on div at bounding box center [944, 440] width 31 height 17
click at [905, 523] on div "Approved" at bounding box center [895, 520] width 104 height 18
click at [847, 379] on input "***" at bounding box center [786, 376] width 317 height 18
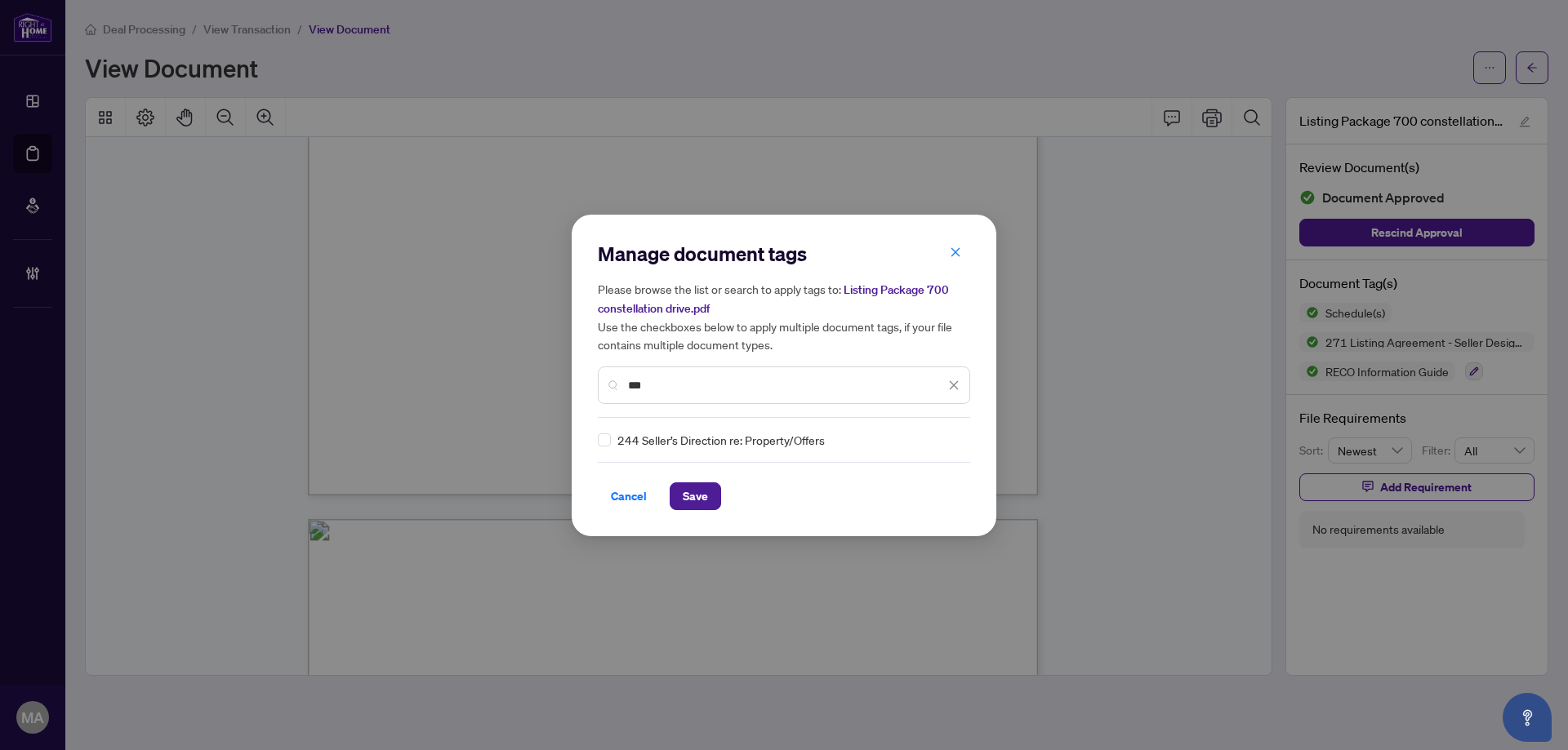
type input "***"
click at [613, 437] on div "244 Seller’s Direction re: Property/Offers" at bounding box center [779, 440] width 362 height 18
click at [935, 429] on div "Manage document tags Please browse the list or search to apply tags to: Listing…" at bounding box center [784, 375] width 372 height 269
click at [935, 438] on img at bounding box center [937, 440] width 17 height 17
click at [913, 525] on div "Approved" at bounding box center [890, 520] width 104 height 18
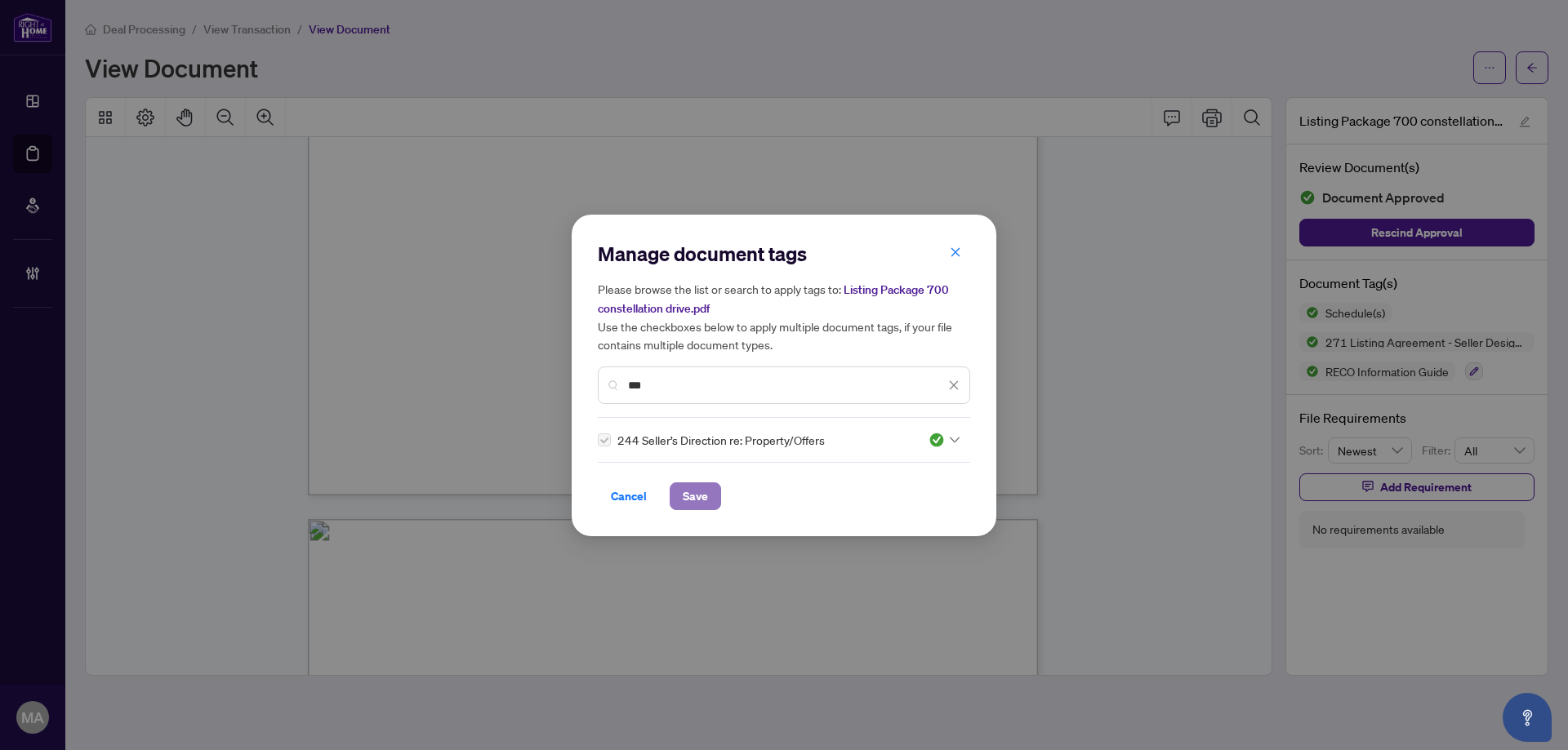
click at [714, 491] on button "Save" at bounding box center [695, 496] width 52 height 28
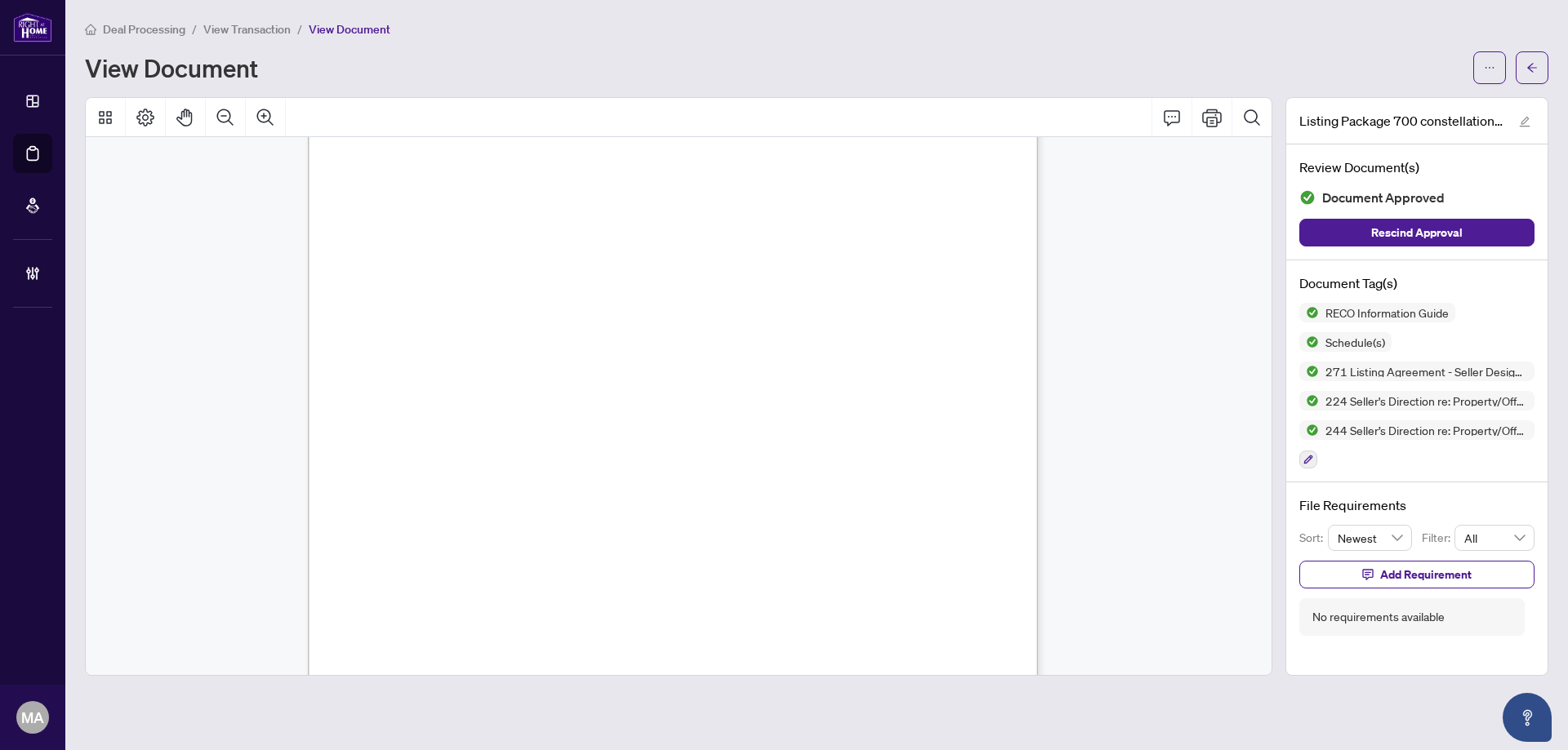
scroll to position [19748, 0]
click at [1309, 455] on icon "button" at bounding box center [1308, 460] width 10 height 10
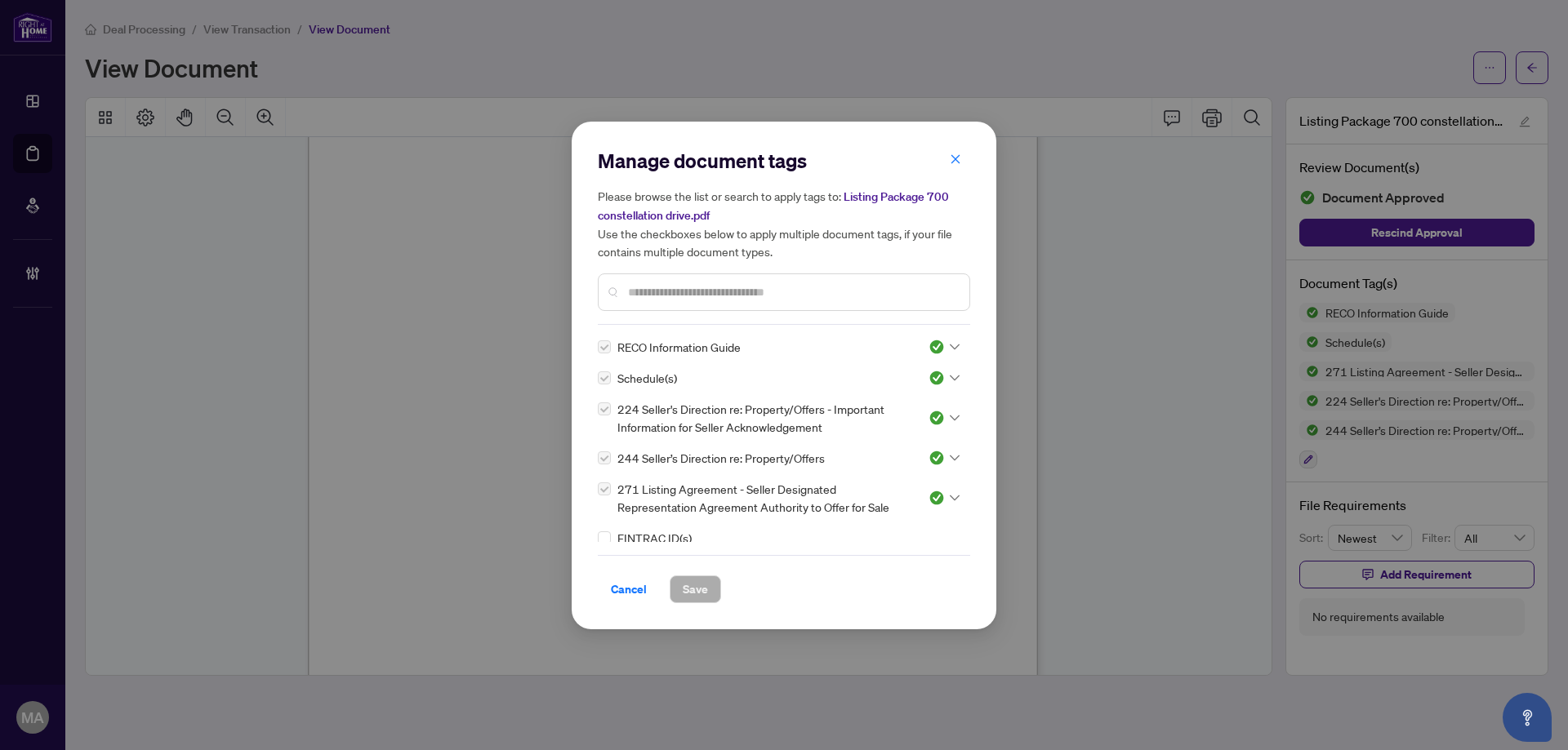
click at [895, 291] on input "text" at bounding box center [791, 293] width 328 height 18
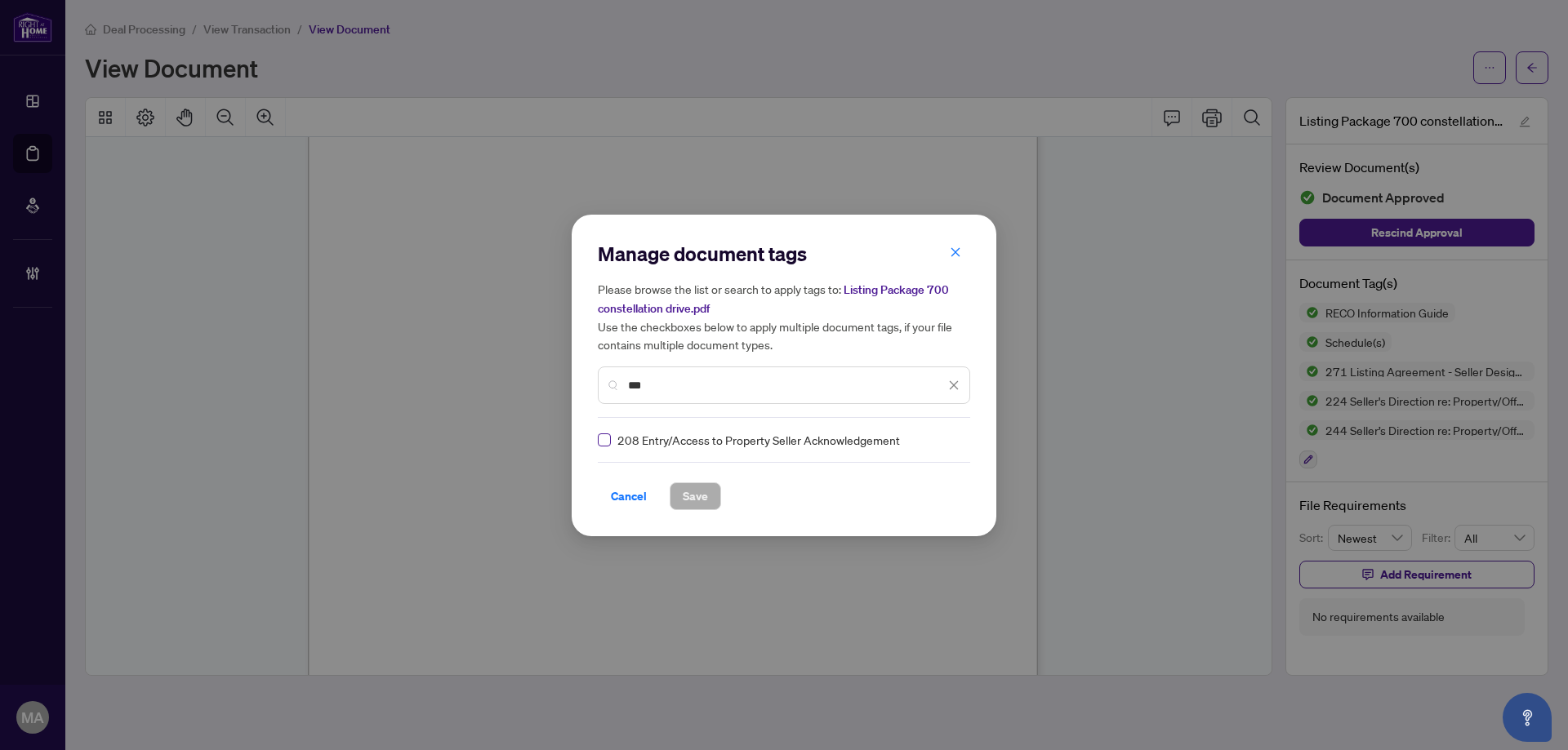
type input "***"
click at [921, 441] on div at bounding box center [940, 440] width 42 height 17
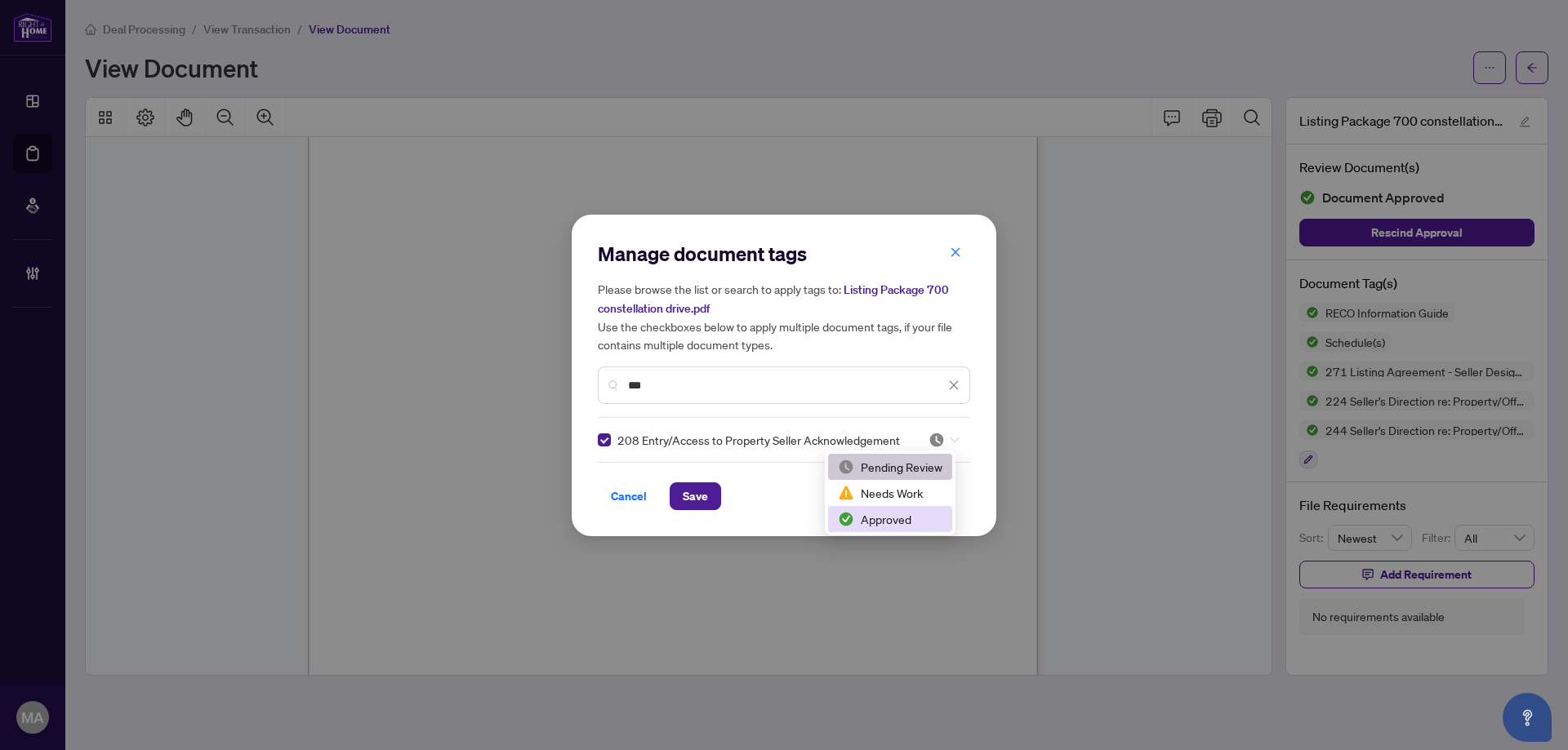
click at [914, 508] on div "Approved" at bounding box center [890, 519] width 124 height 26
click at [713, 482] on button "Save" at bounding box center [695, 496] width 52 height 28
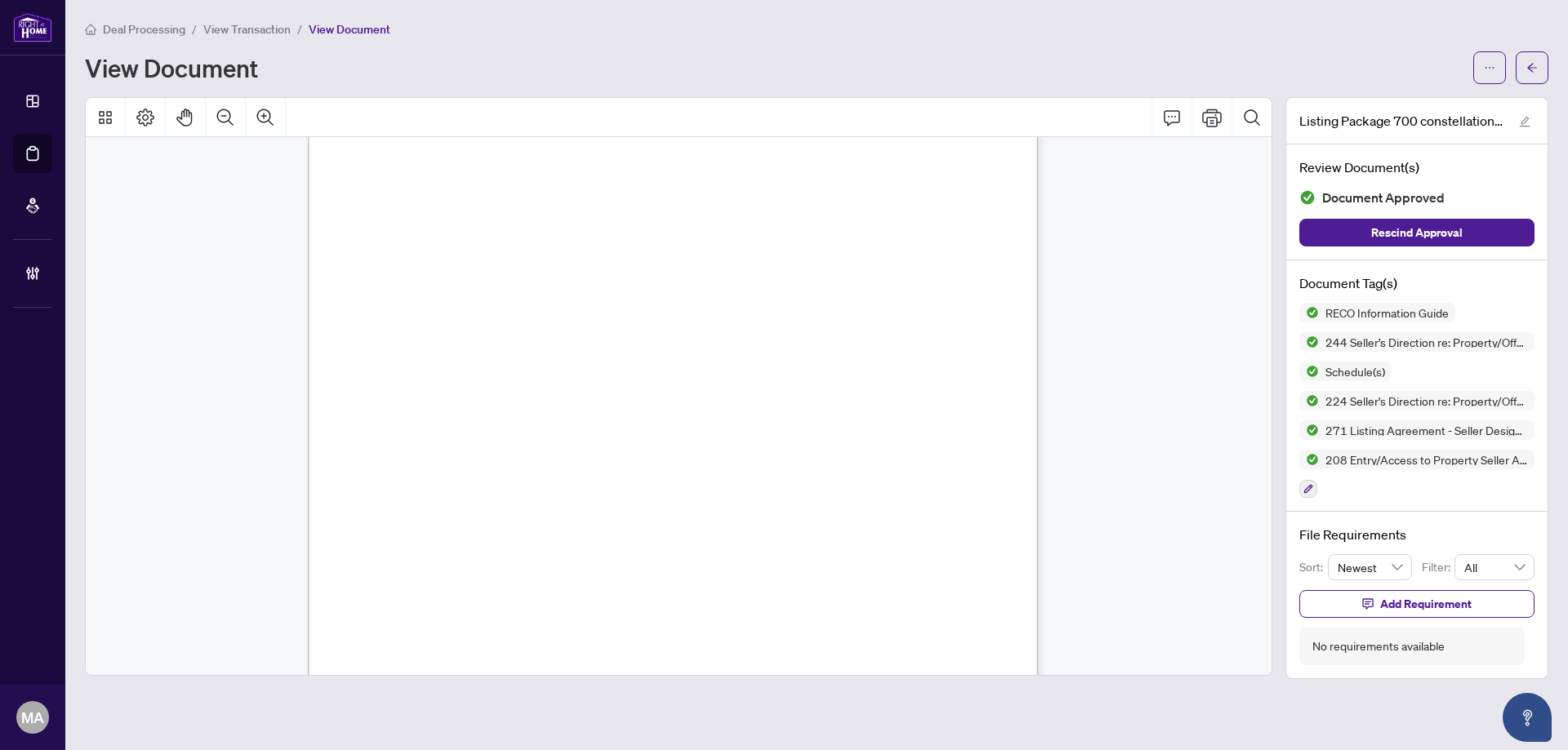
scroll to position [29135, 0]
click at [1301, 486] on button "button" at bounding box center [1308, 489] width 18 height 18
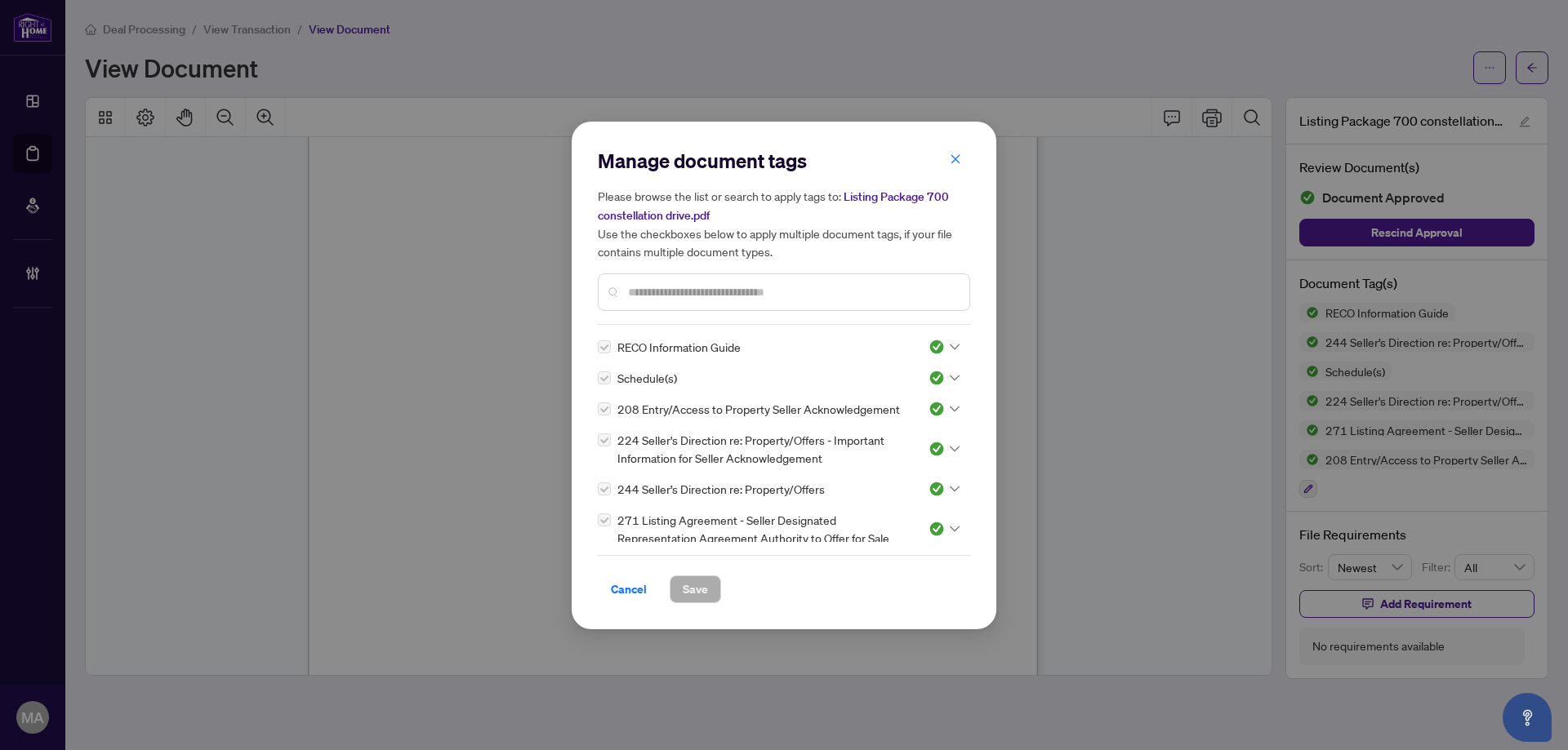
click at [925, 284] on input "text" at bounding box center [791, 293] width 328 height 18
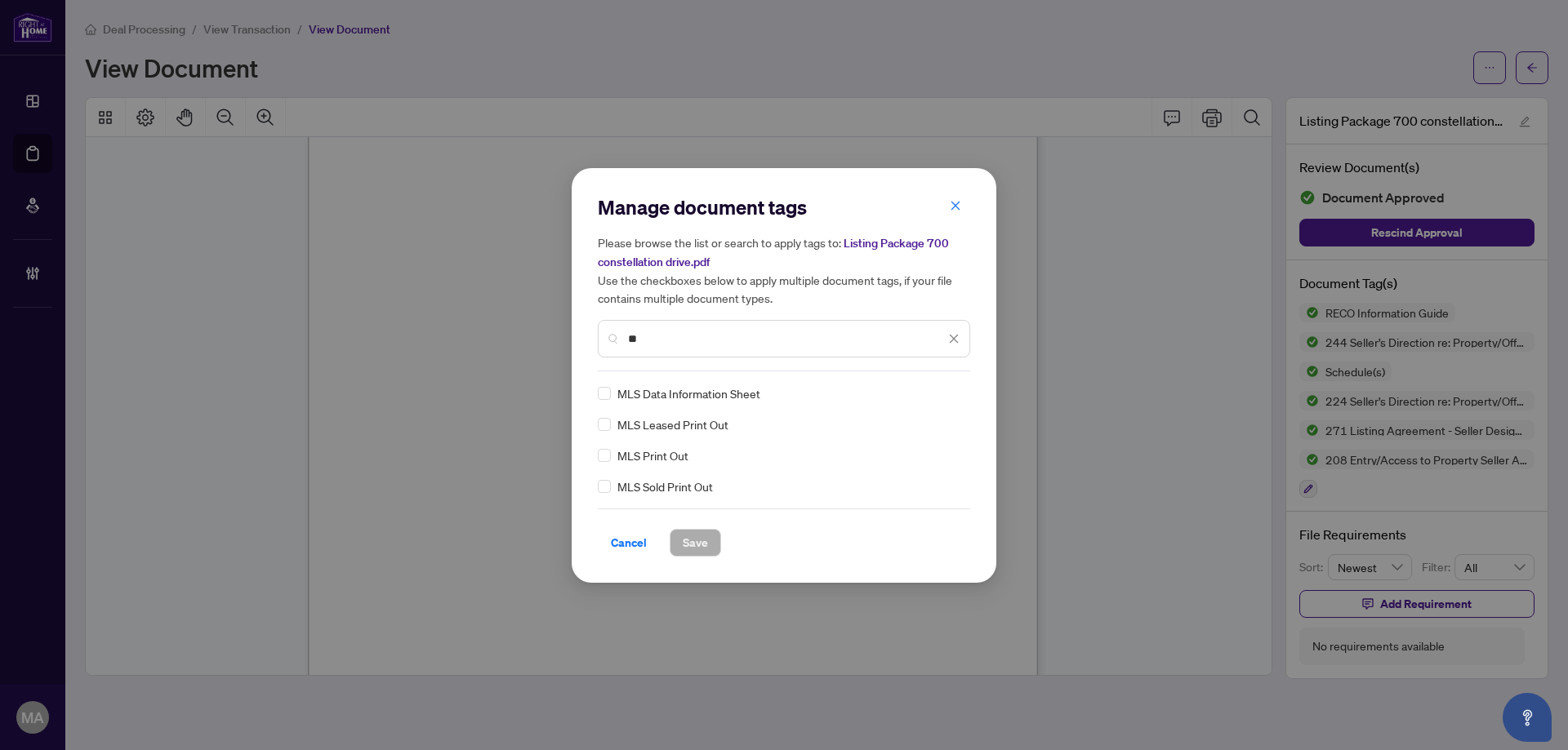
type input "**"
click at [940, 400] on input "search" at bounding box center [937, 393] width 17 height 24
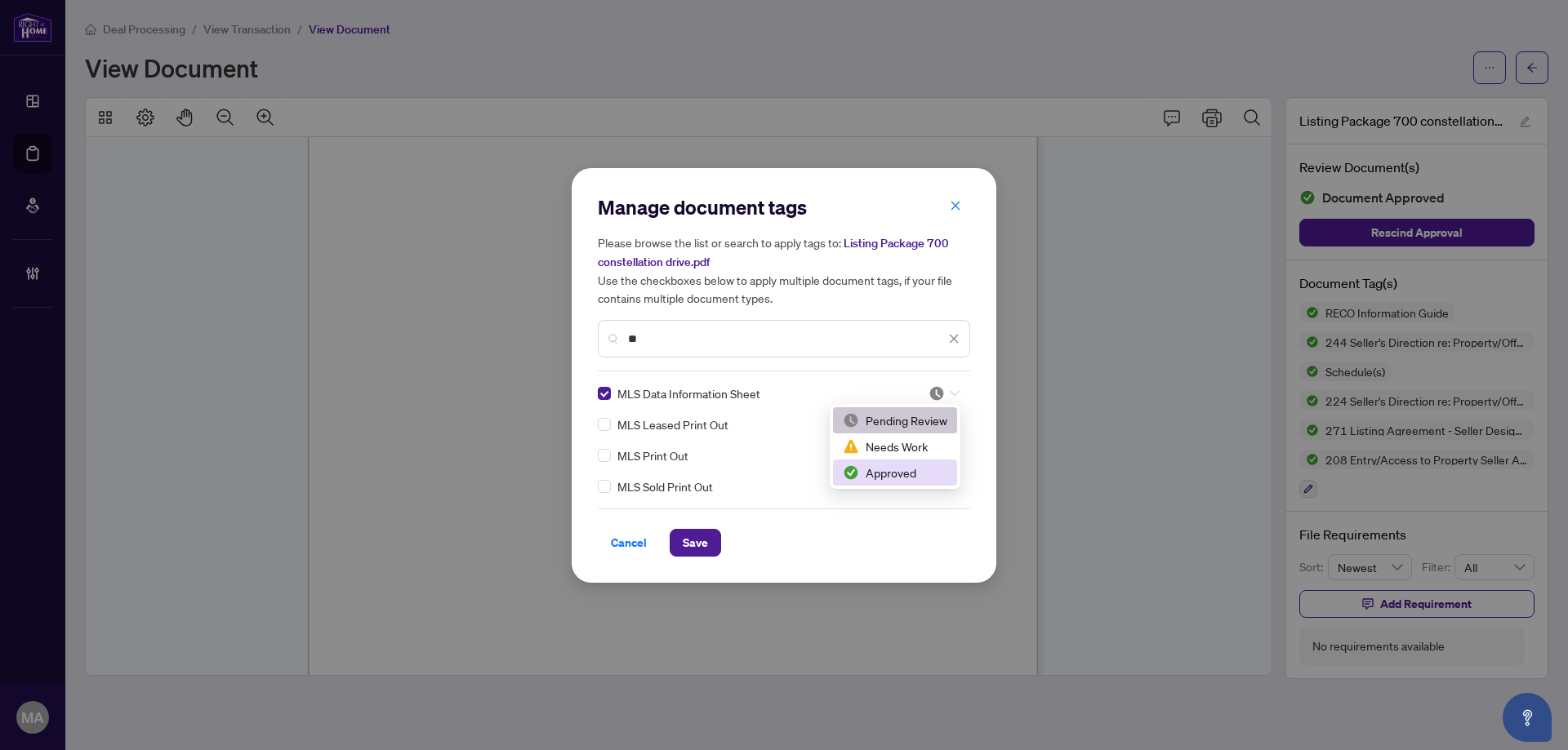
click at [910, 484] on div "Approved" at bounding box center [895, 472] width 124 height 26
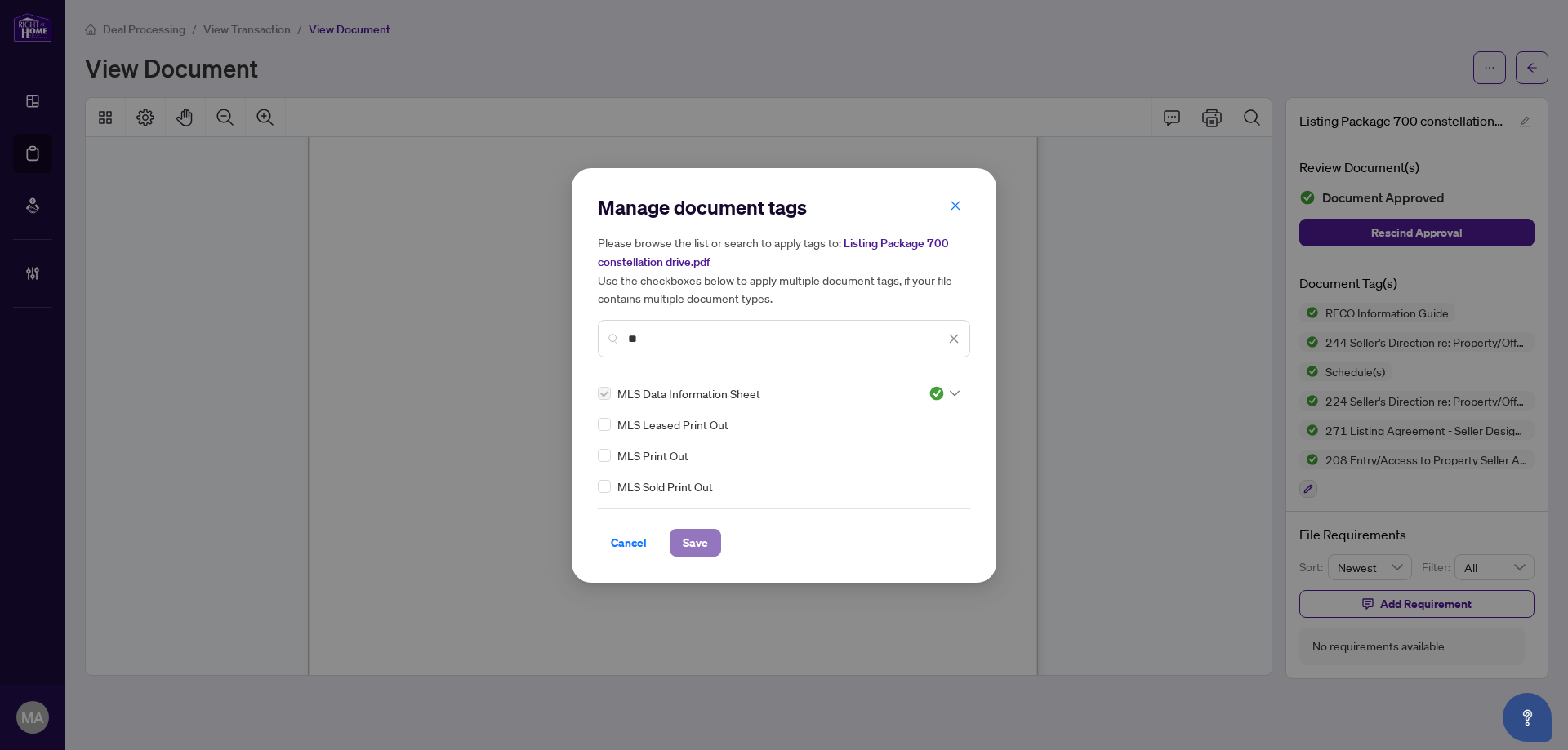
click at [711, 538] on button "Save" at bounding box center [695, 542] width 52 height 28
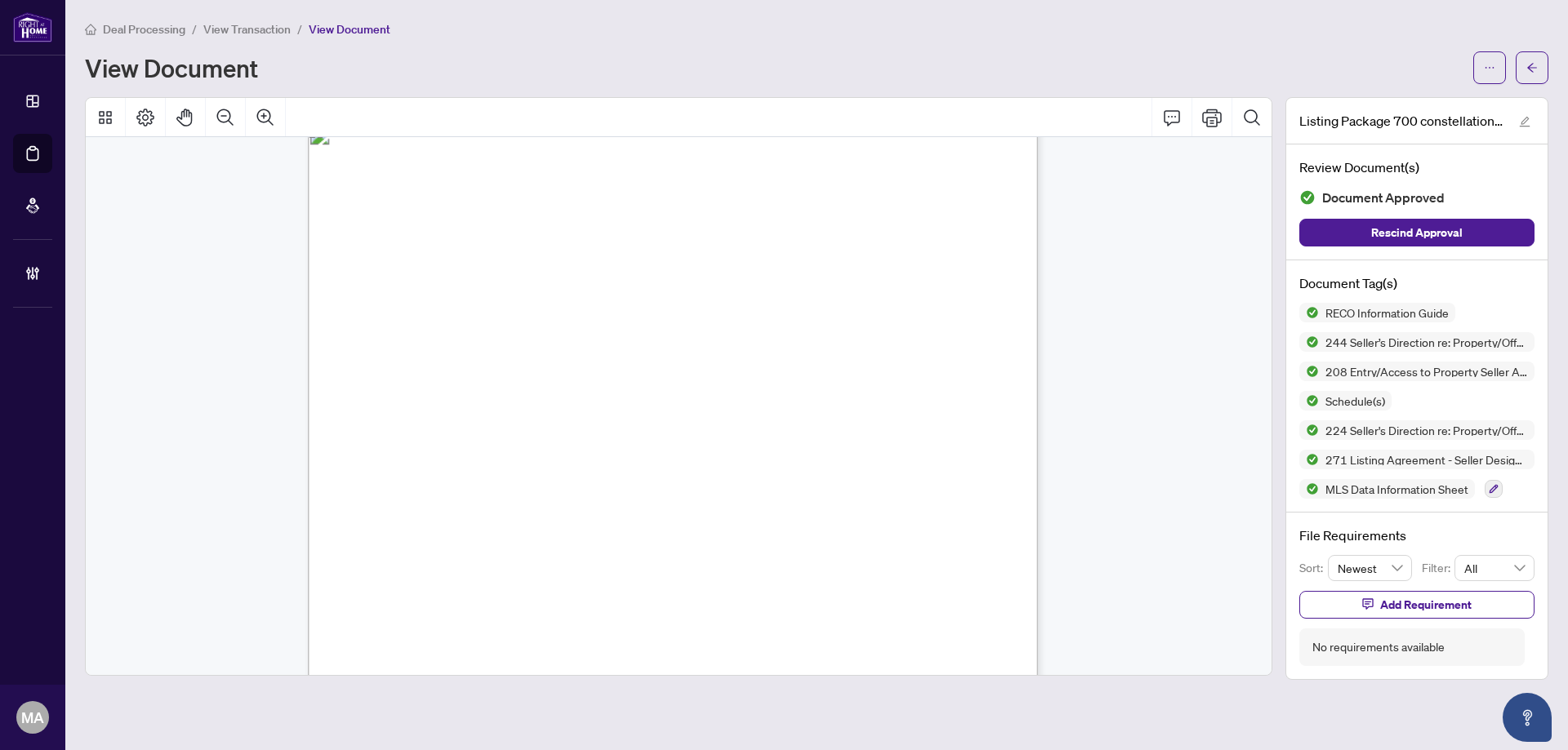
scroll to position [32809, 0]
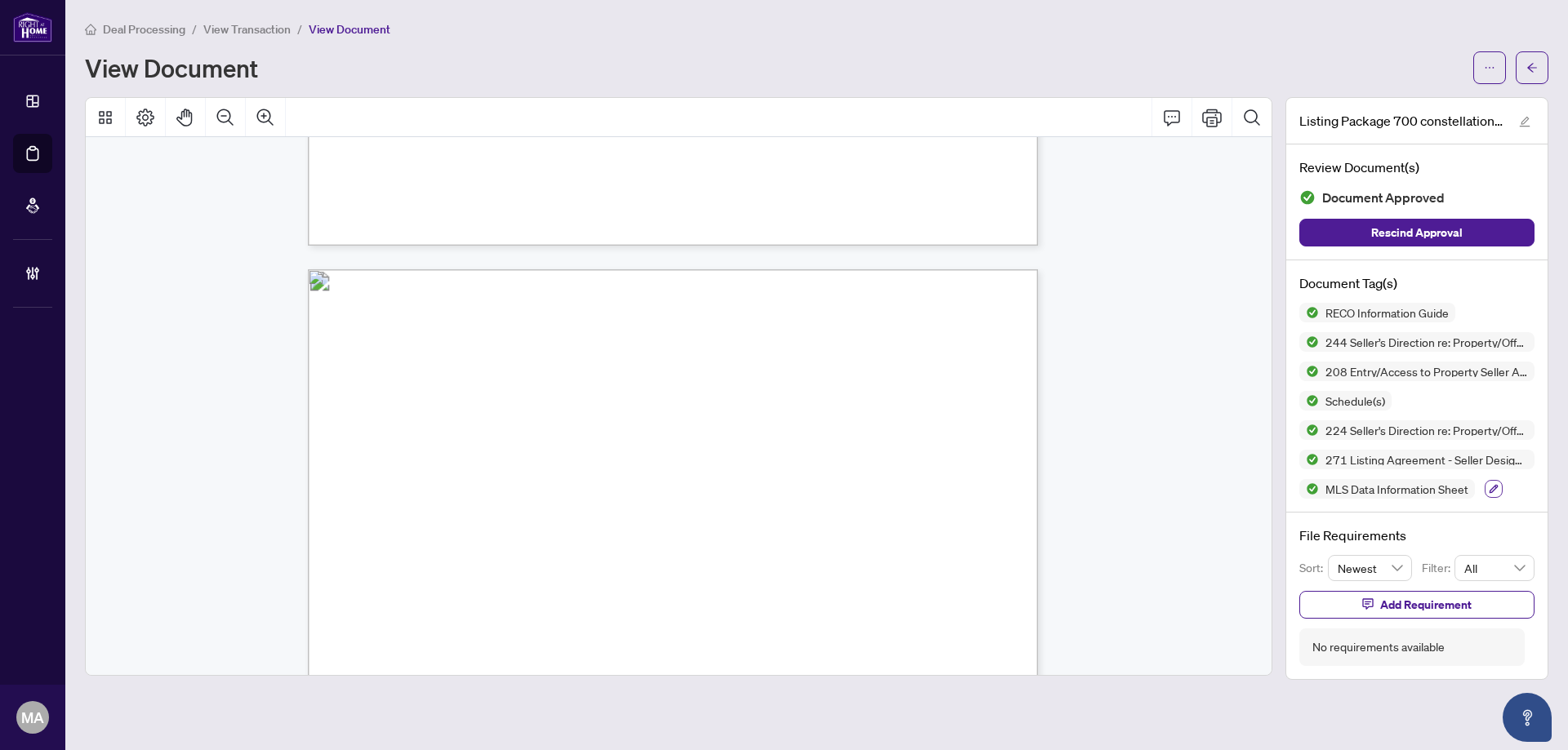
click at [1495, 486] on icon "button" at bounding box center [1494, 489] width 10 height 10
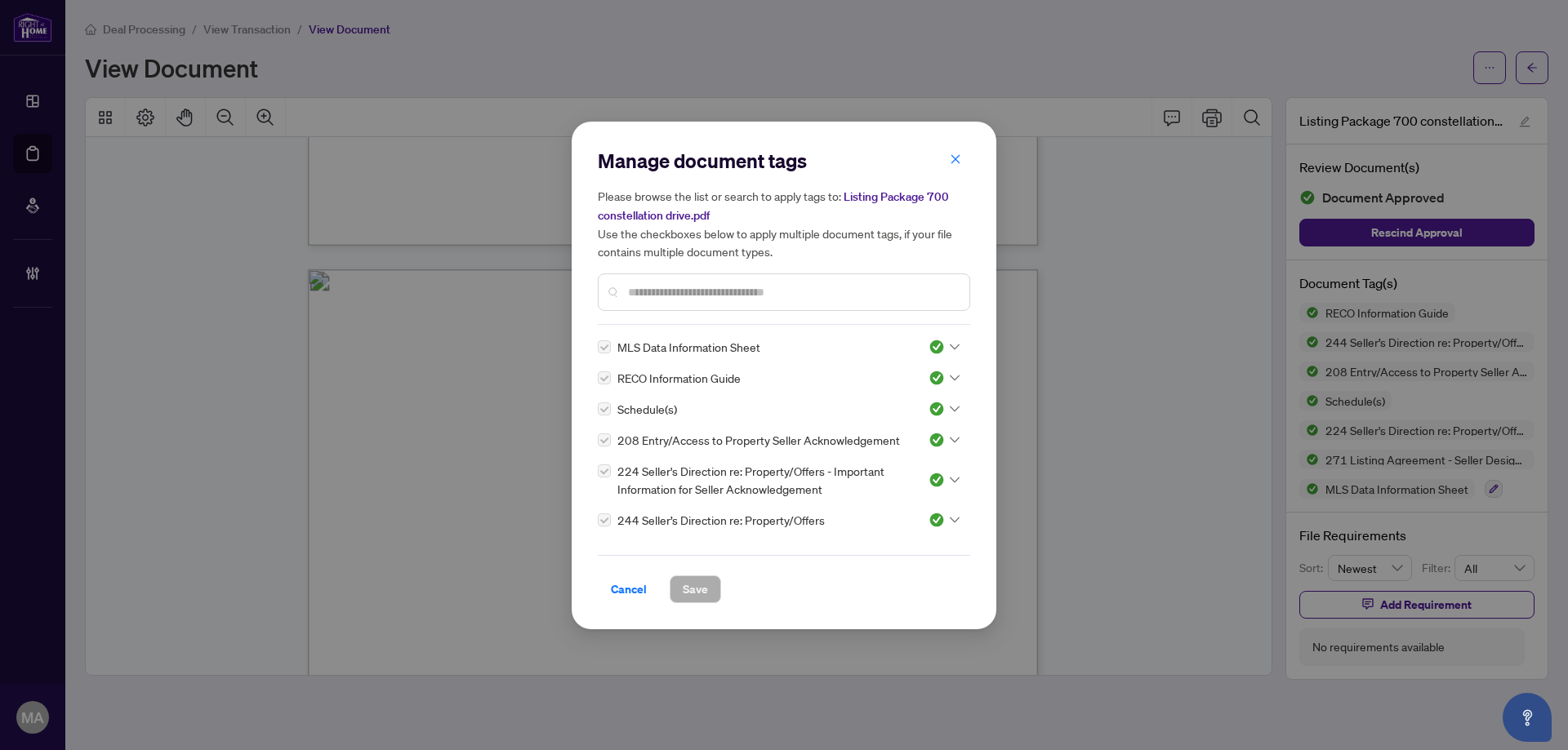
click at [892, 299] on input "text" at bounding box center [791, 293] width 328 height 18
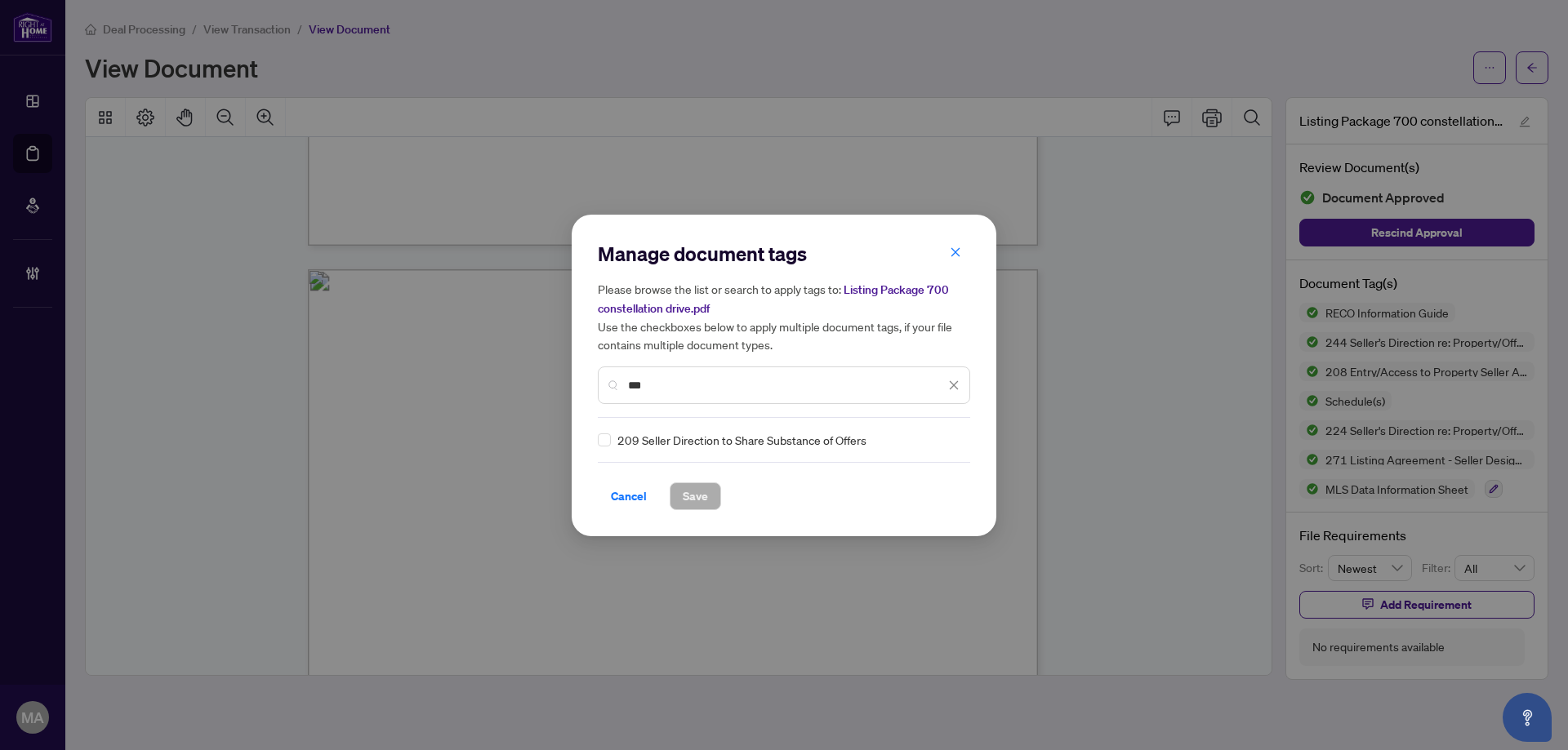
type input "***"
click at [939, 436] on img at bounding box center [937, 440] width 17 height 17
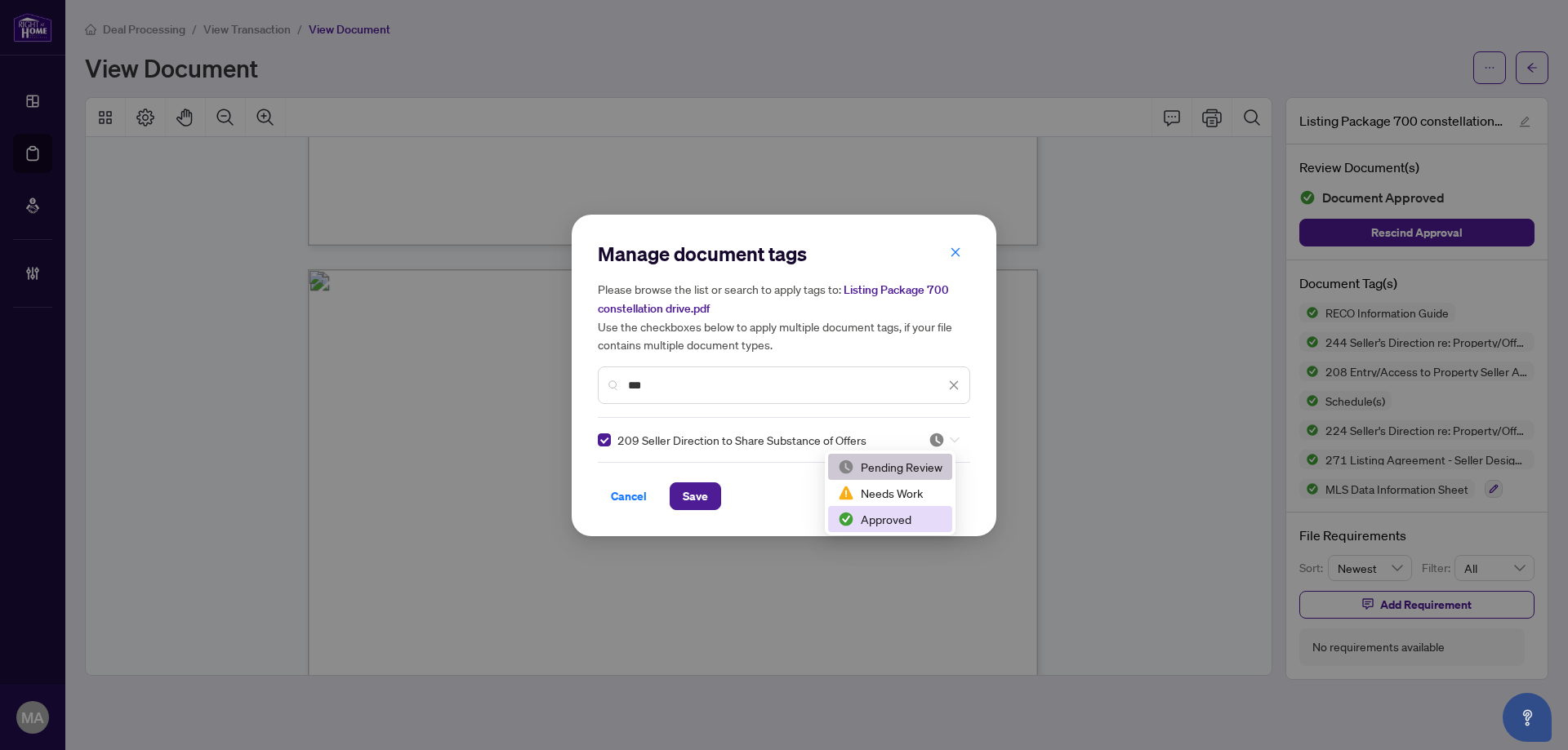
click at [903, 516] on div "Approved" at bounding box center [890, 520] width 104 height 18
click at [707, 499] on span "Save" at bounding box center [695, 496] width 25 height 26
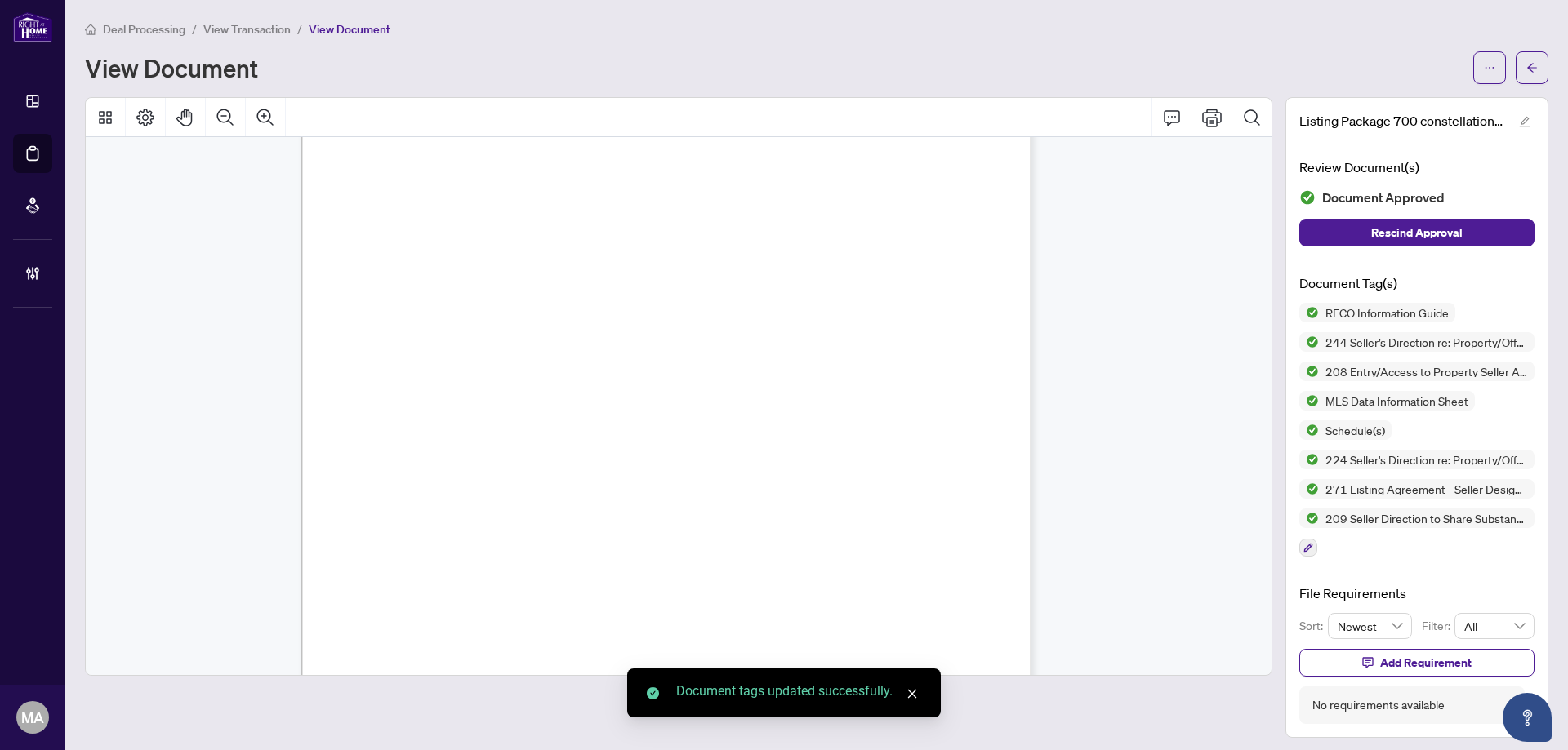
scroll to position [33364, 0]
click at [1526, 70] on icon "arrow-left" at bounding box center [1532, 68] width 12 height 12
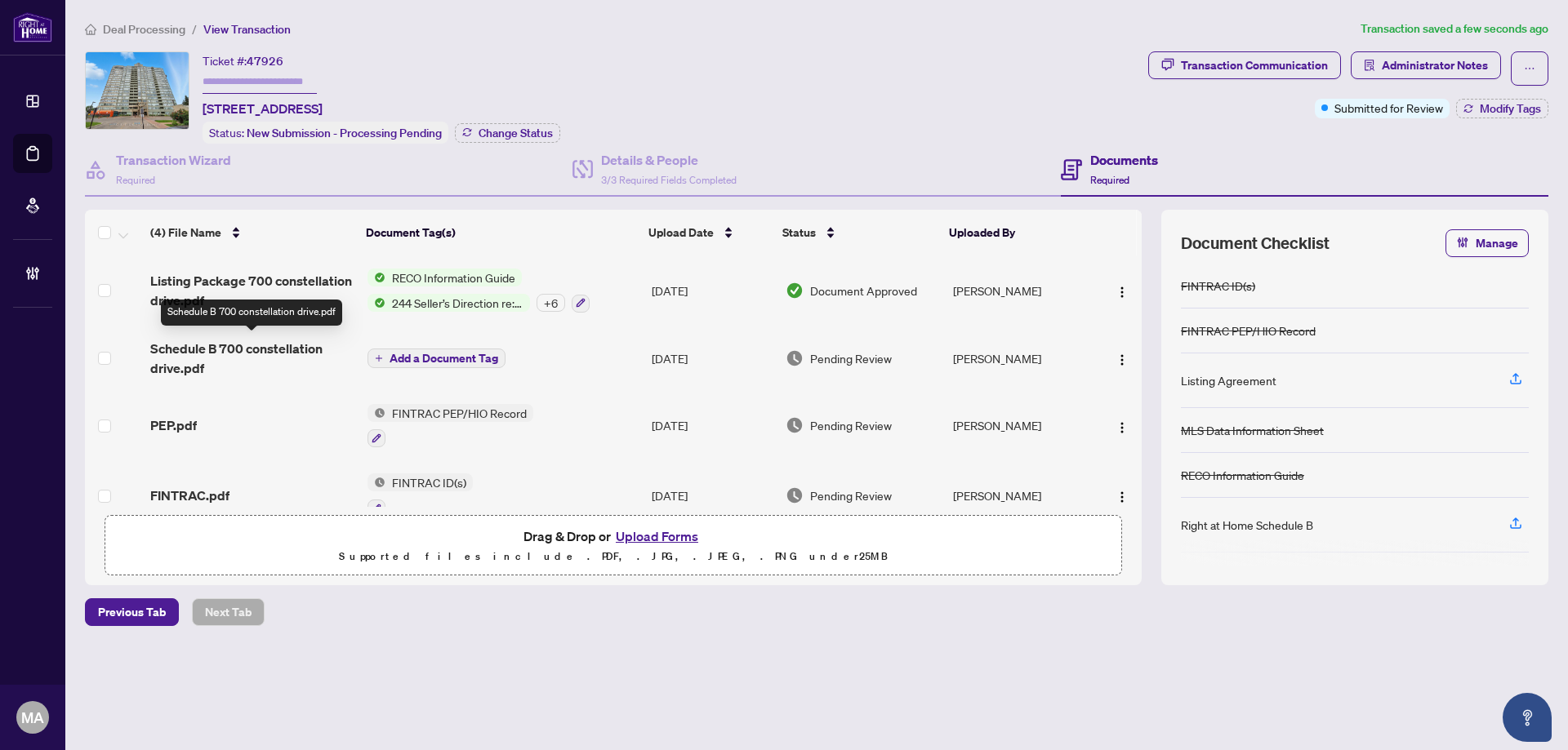
click at [219, 340] on span "Schedule B 700 constellation drive.pdf" at bounding box center [252, 358] width 204 height 39
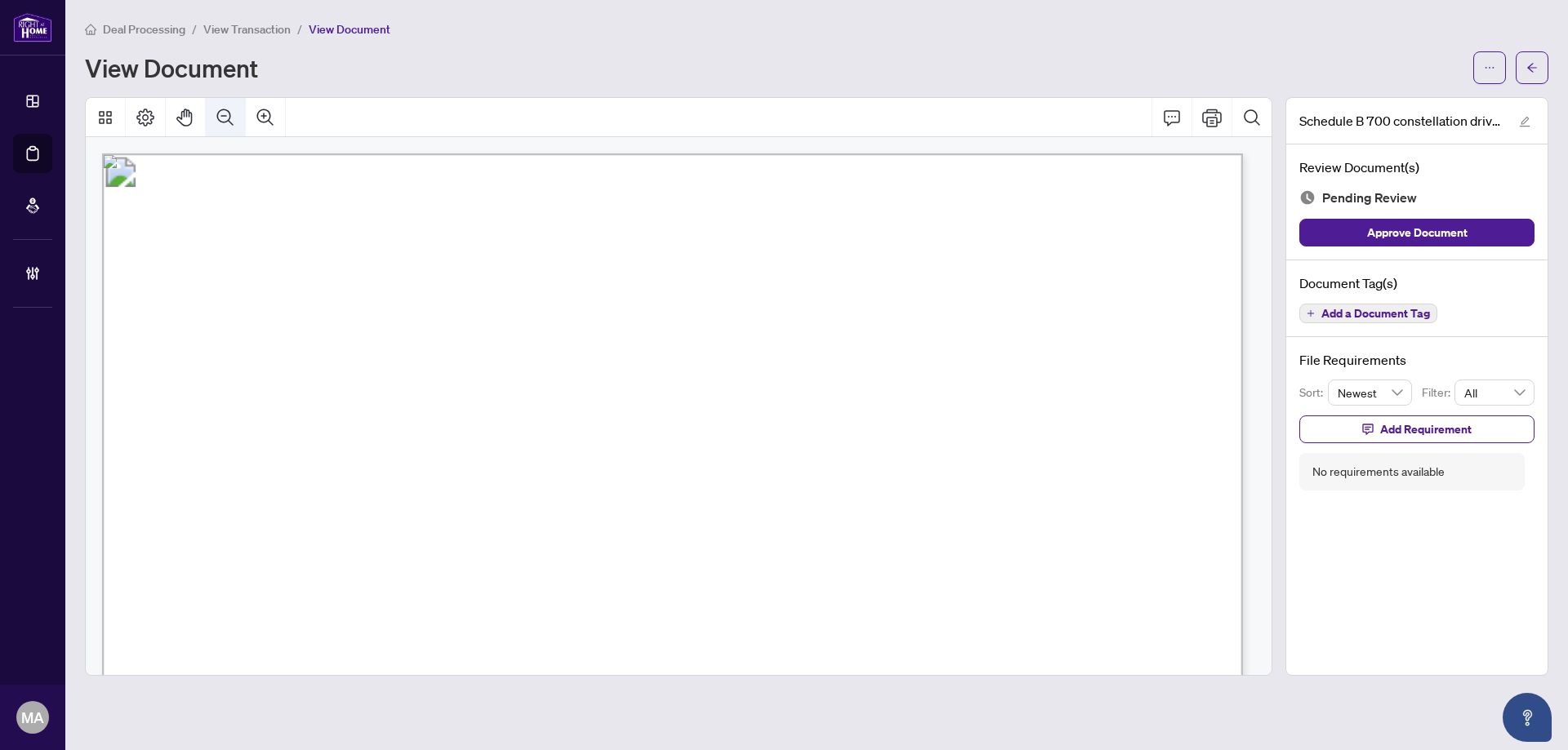
click at [226, 110] on icon "Zoom Out" at bounding box center [224, 117] width 19 height 19
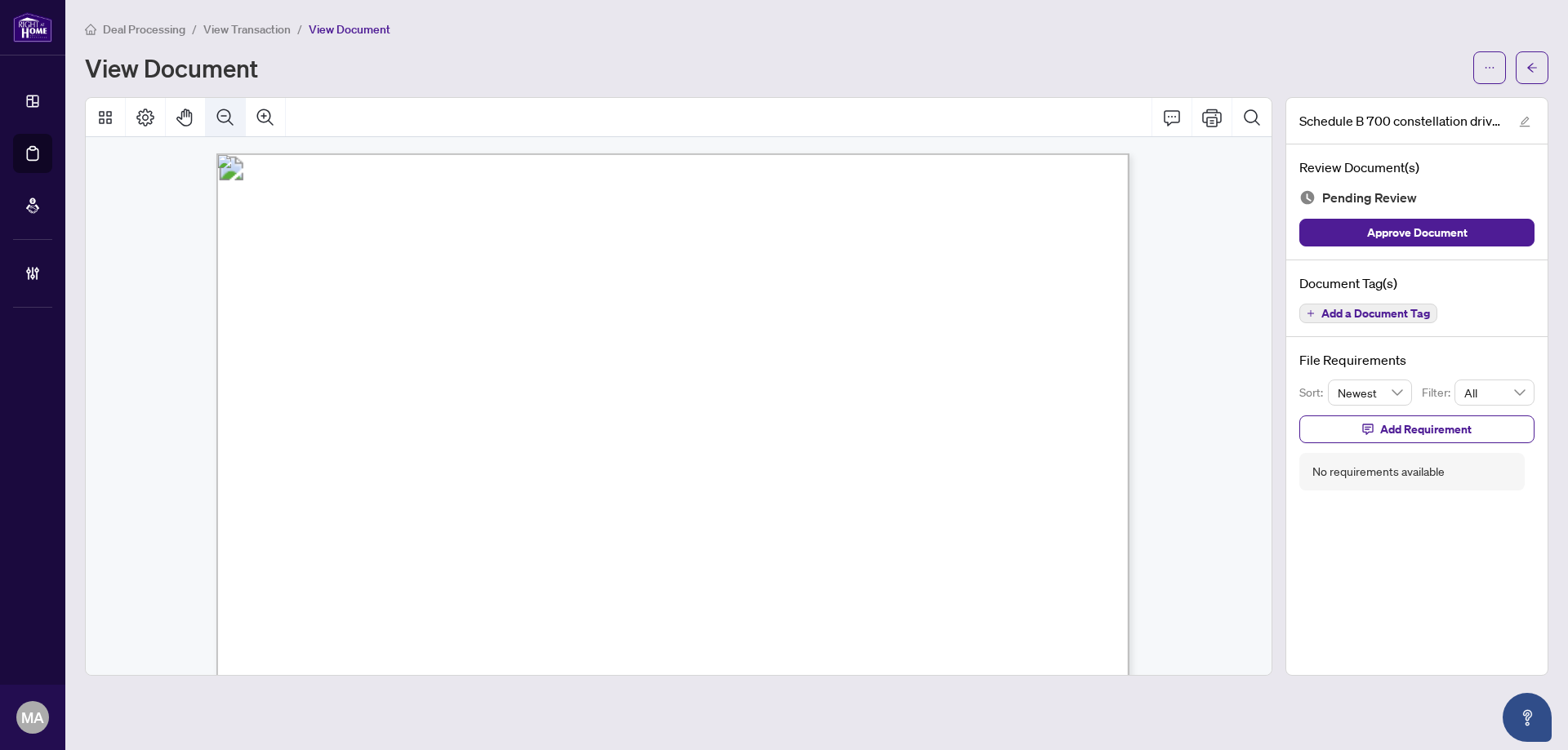
click at [226, 110] on icon "Zoom Out" at bounding box center [224, 117] width 19 height 19
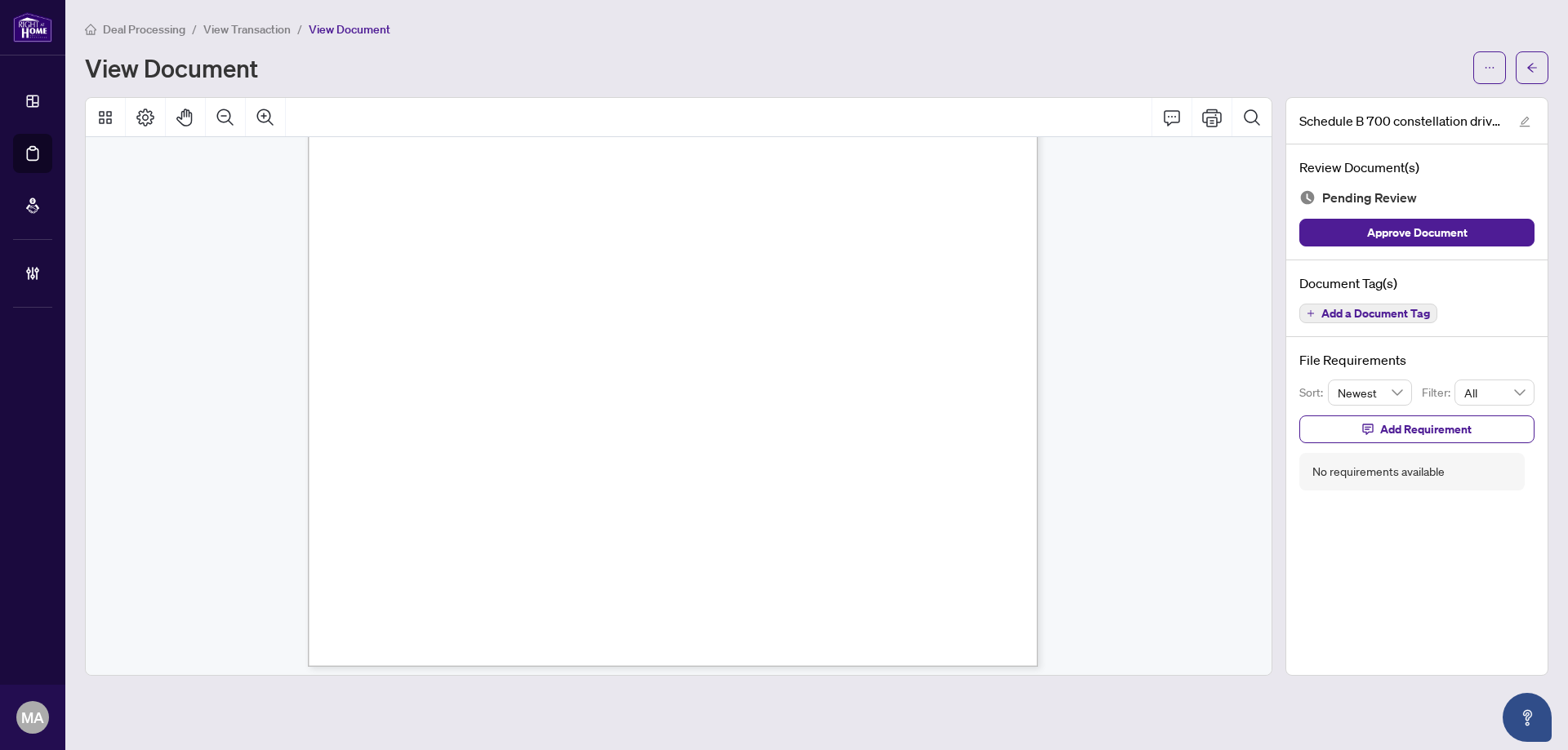
scroll to position [439, 0]
click at [1327, 315] on span "Add a Document Tag" at bounding box center [1375, 314] width 108 height 12
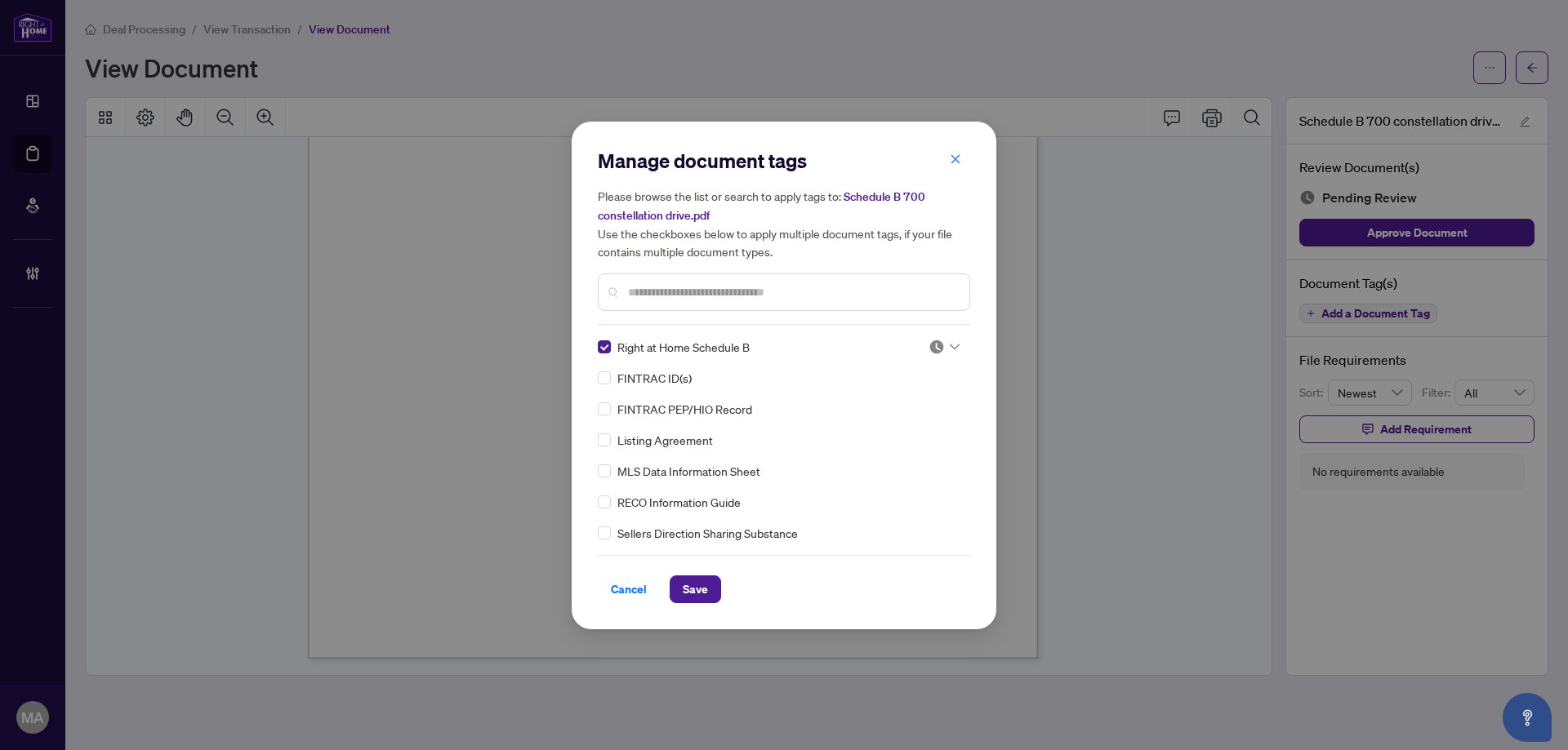
click at [940, 340] on div at bounding box center [944, 347] width 31 height 17
click at [901, 430] on div "Approved" at bounding box center [890, 426] width 104 height 18
click at [692, 594] on span "Save" at bounding box center [695, 589] width 25 height 26
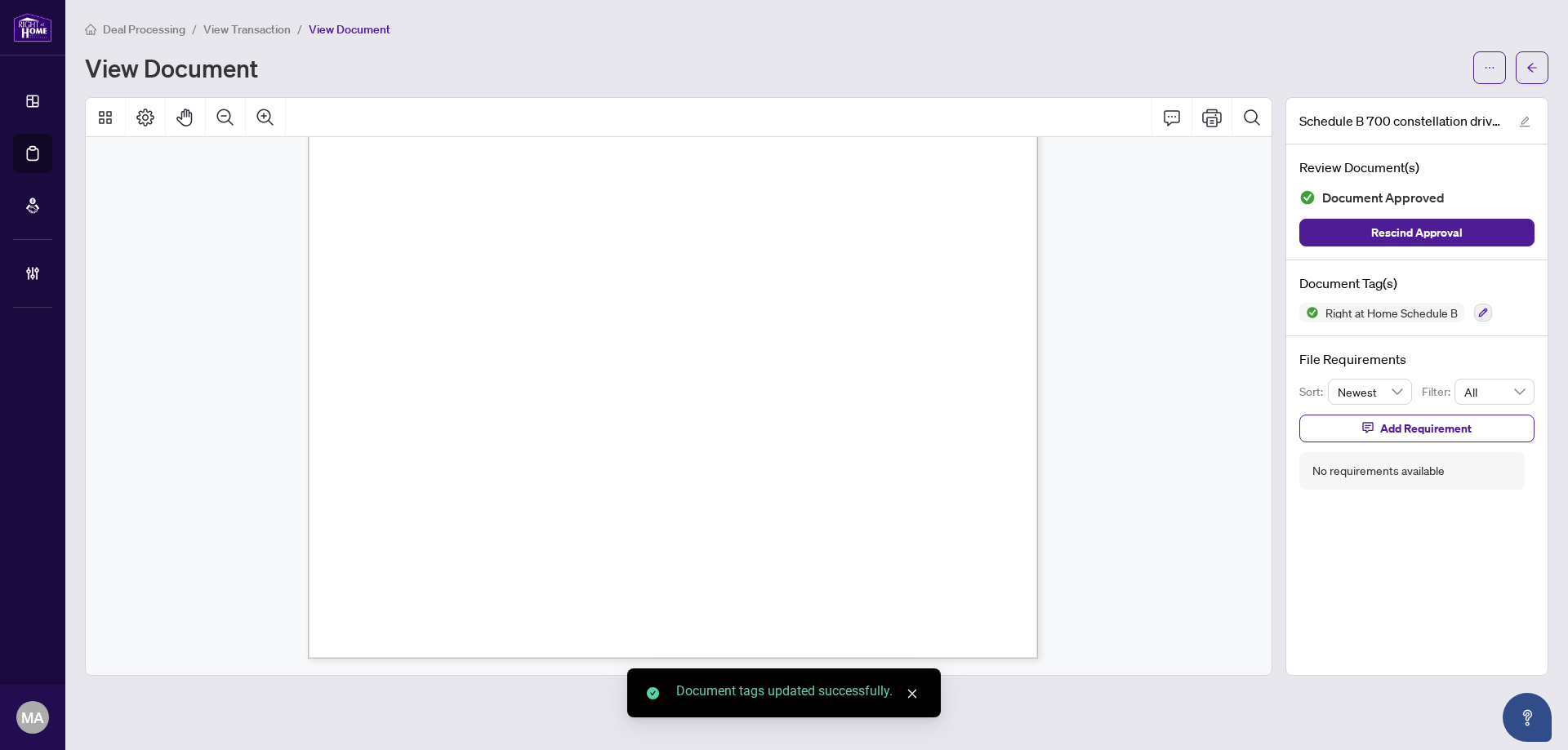
click at [1525, 63] on button "button" at bounding box center [1531, 68] width 33 height 33
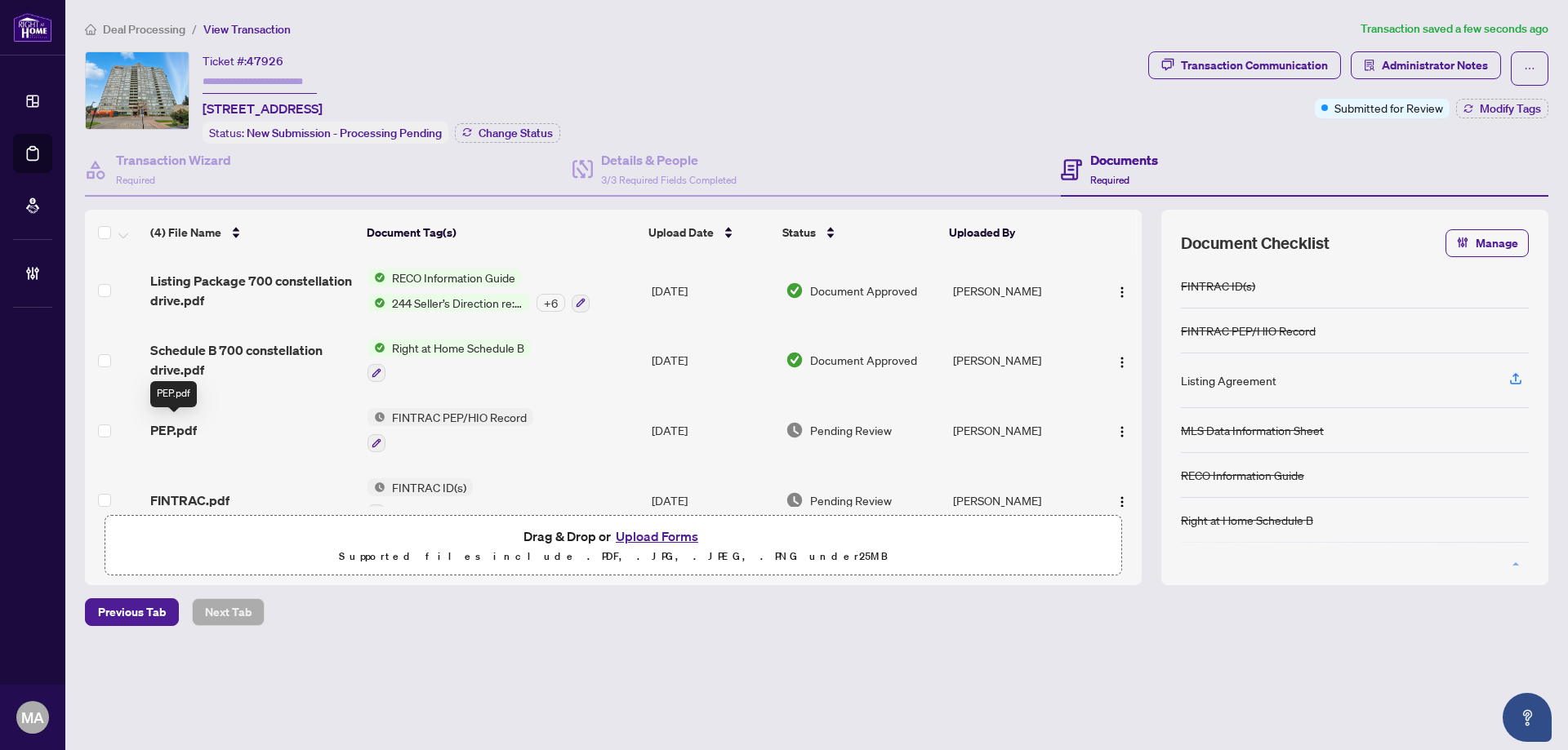
click at [161, 430] on span "PEP.pdf" at bounding box center [174, 430] width 47 height 19
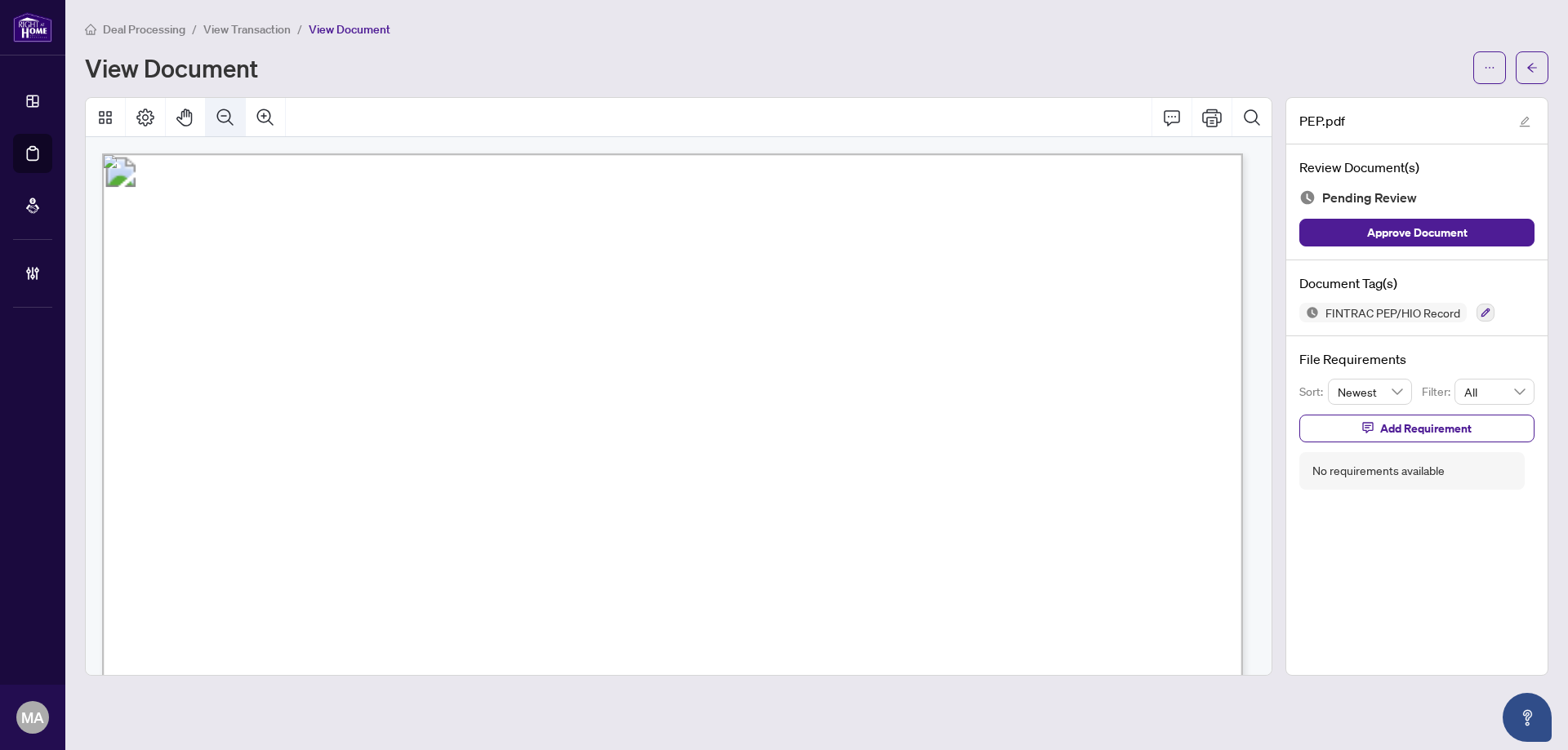
click at [215, 117] on icon "Zoom Out" at bounding box center [224, 117] width 19 height 19
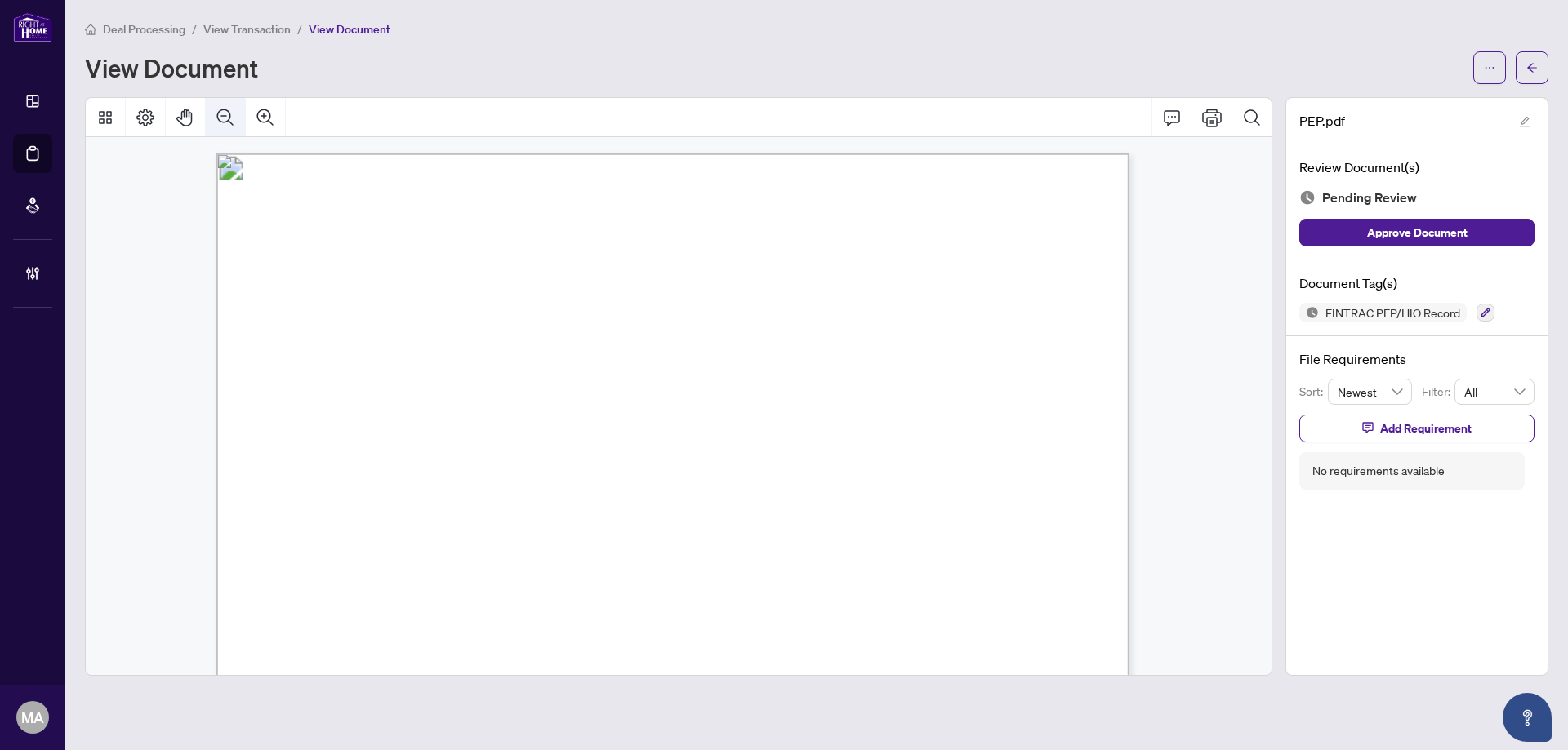
click at [215, 117] on icon "Zoom Out" at bounding box center [224, 117] width 19 height 19
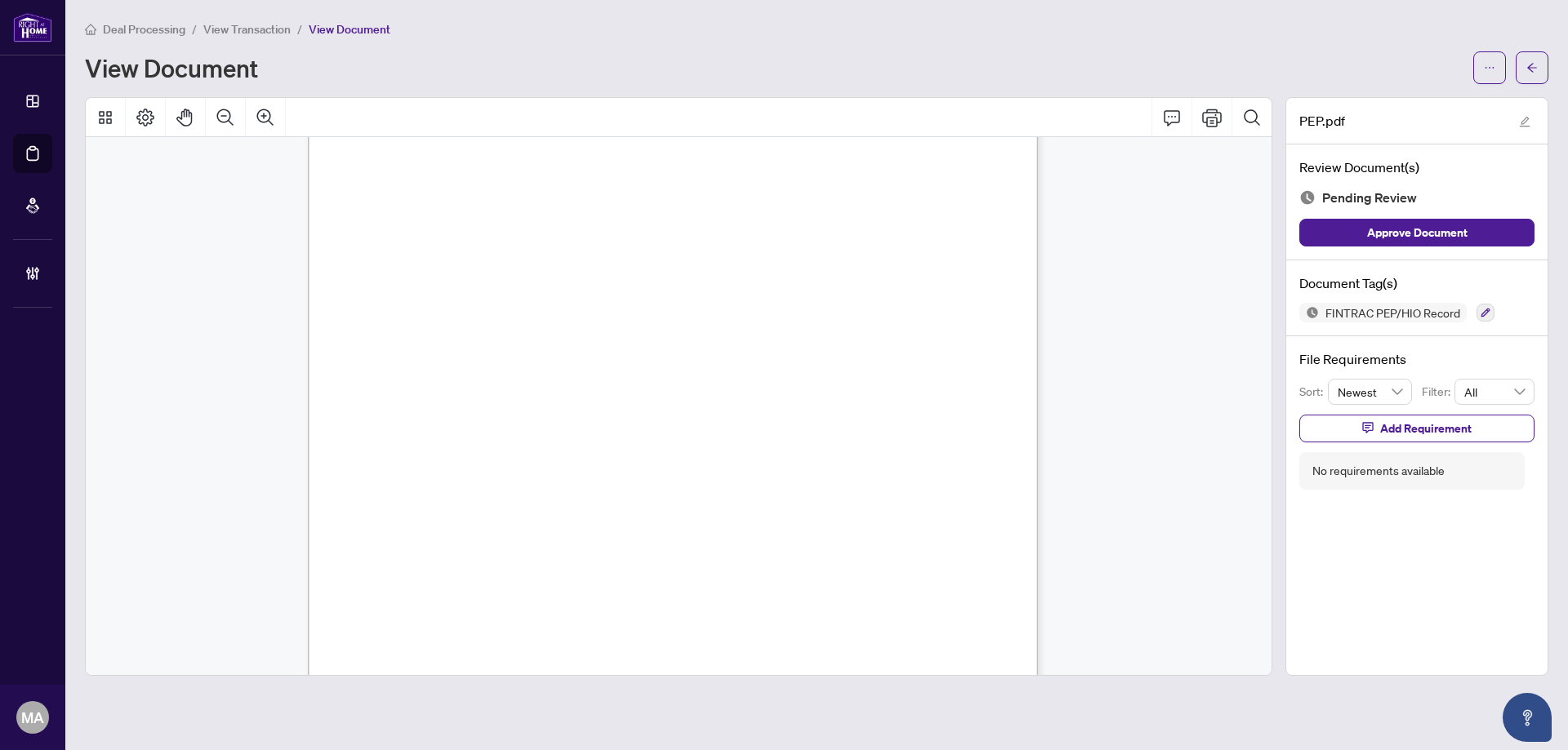
scroll to position [979, 0]
click at [1489, 311] on button "button" at bounding box center [1485, 313] width 18 height 18
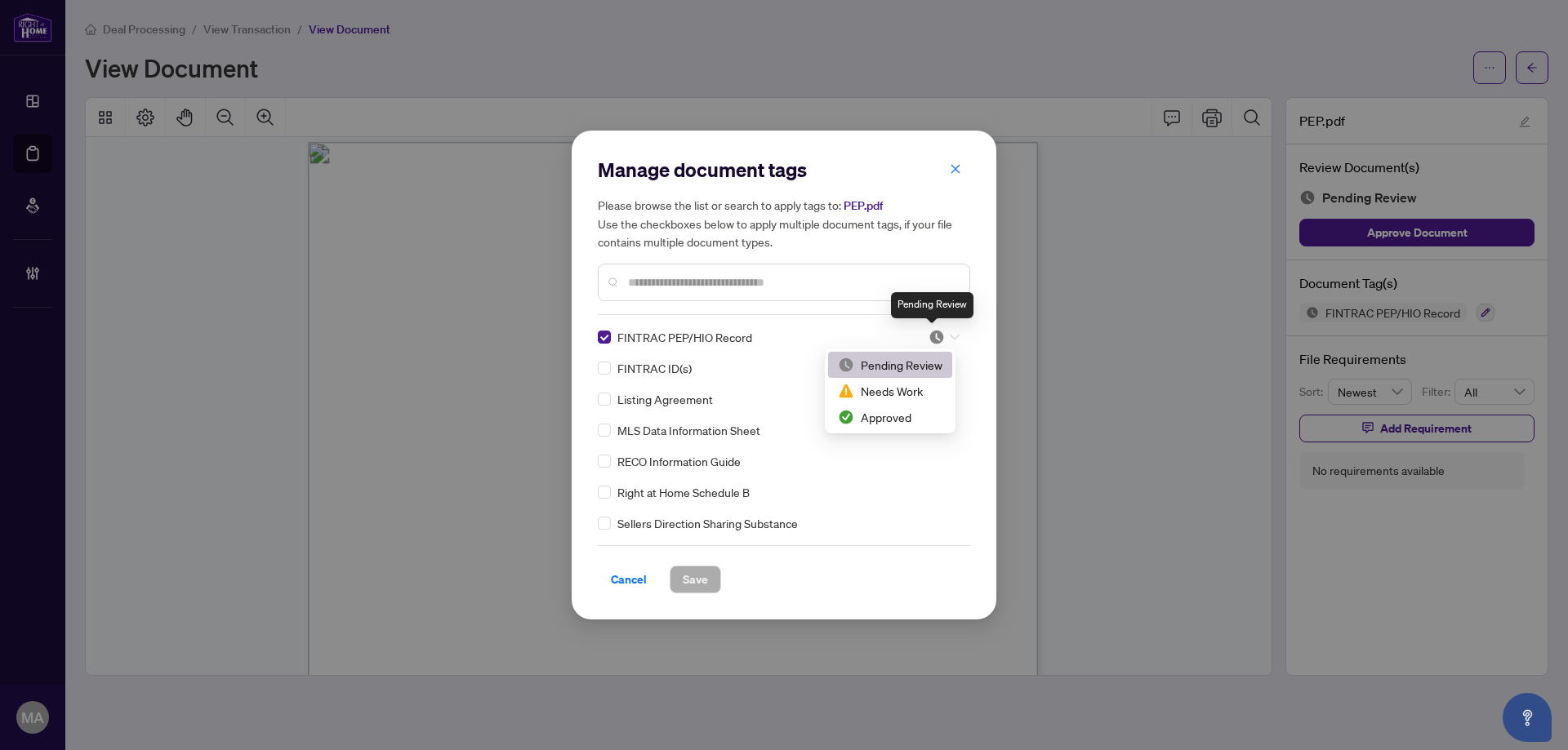
click at [935, 339] on img at bounding box center [937, 337] width 17 height 17
click at [911, 417] on div "Approved" at bounding box center [890, 417] width 104 height 18
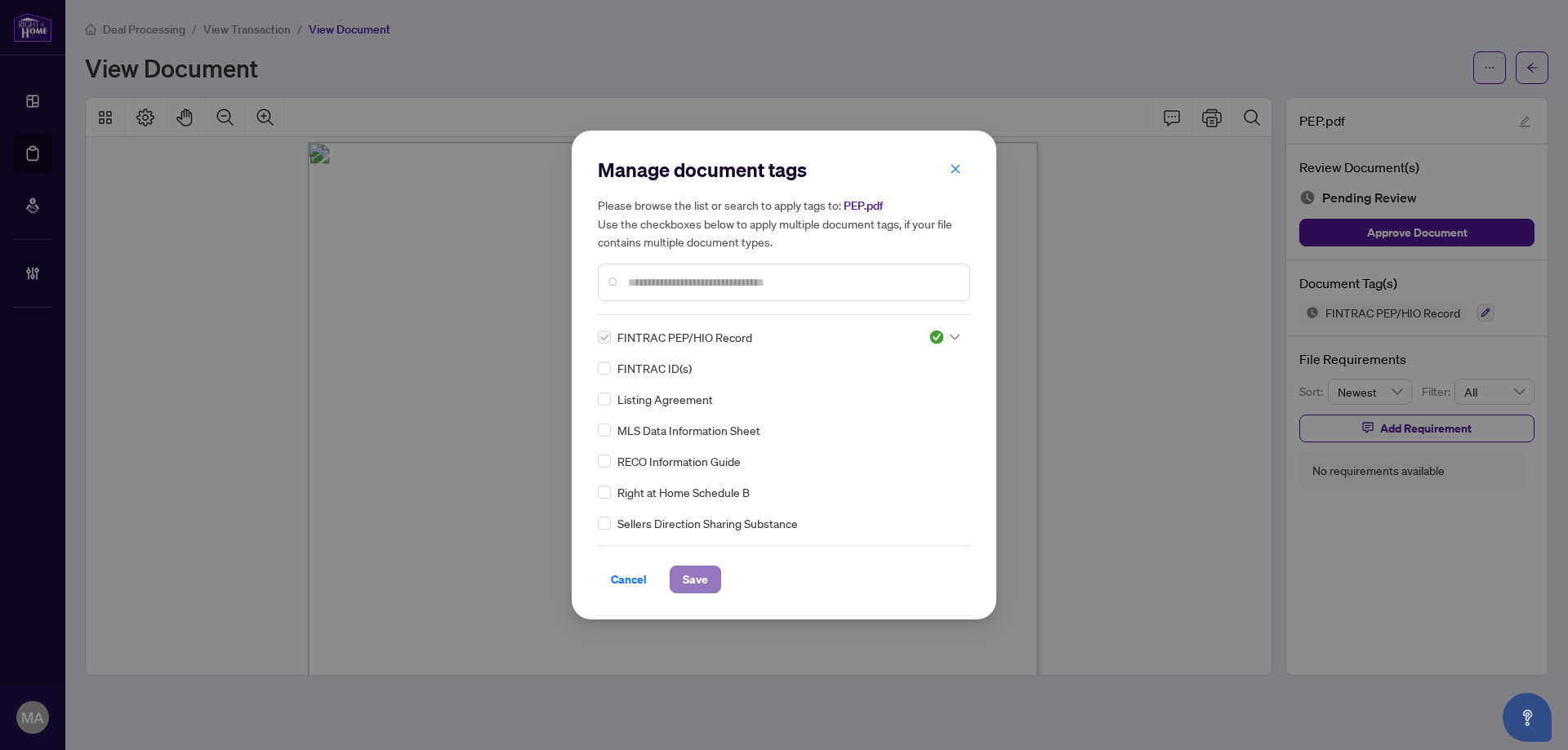
click at [714, 586] on button "Save" at bounding box center [695, 579] width 52 height 28
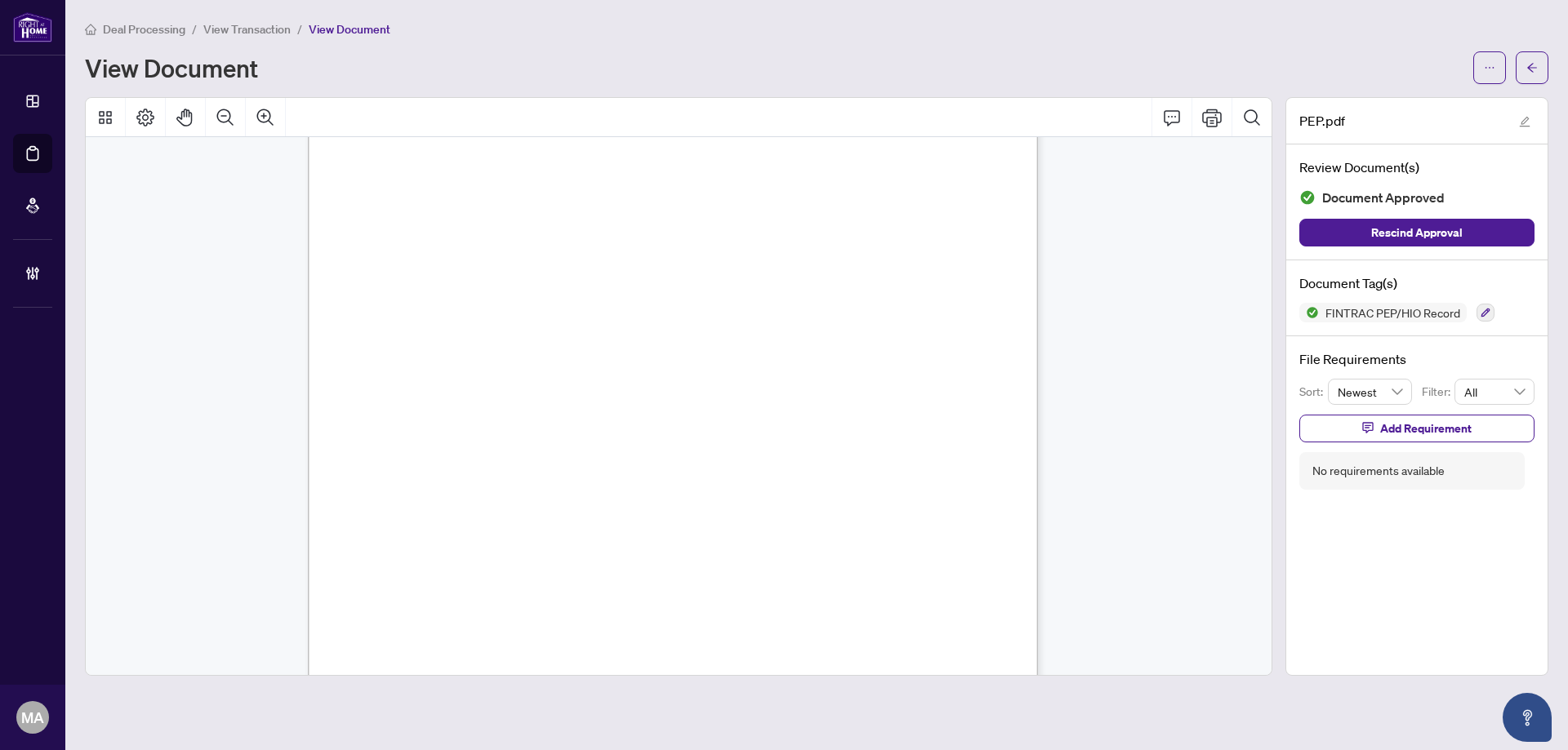
scroll to position [1407, 0]
click at [1525, 58] on button "button" at bounding box center [1531, 68] width 33 height 33
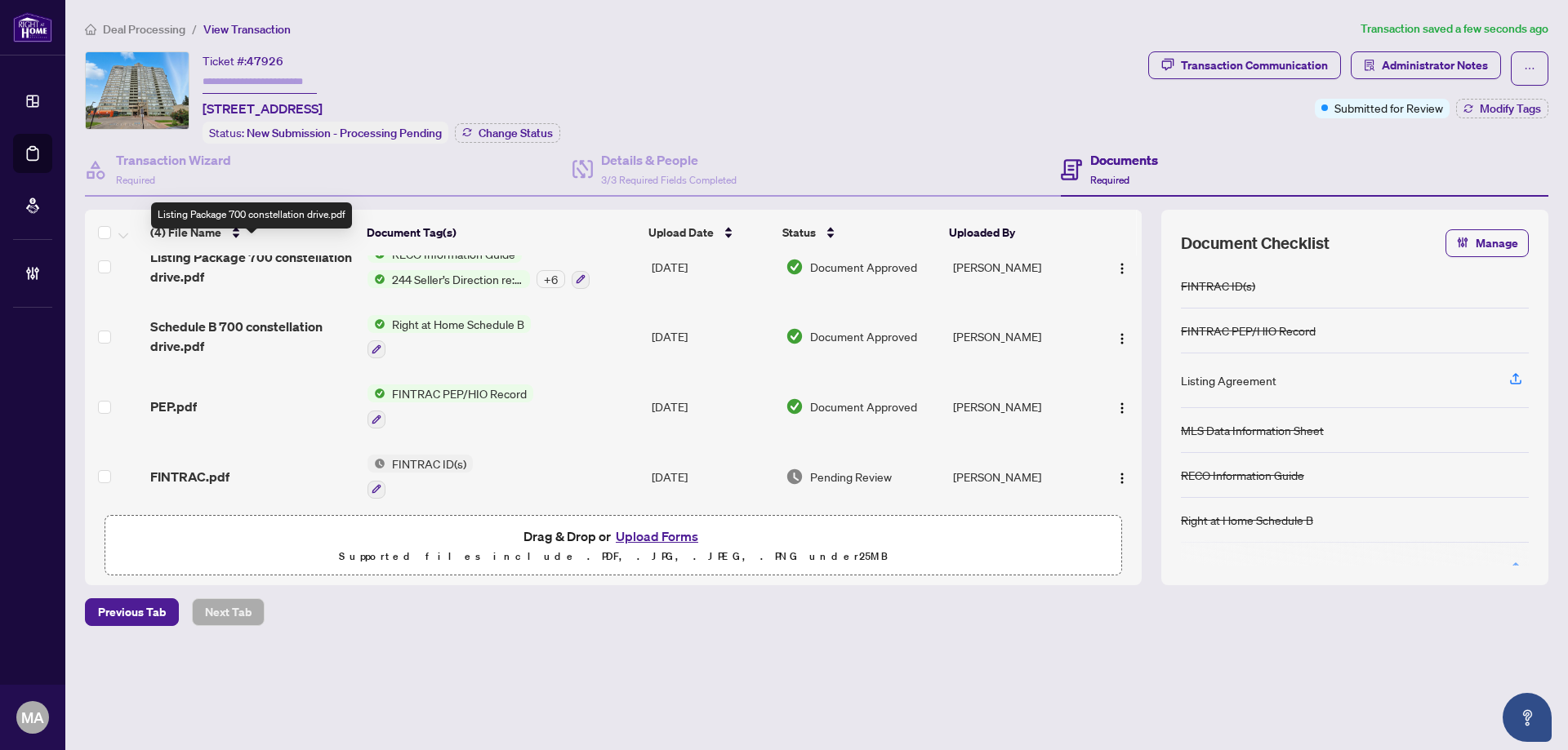
scroll to position [33, 0]
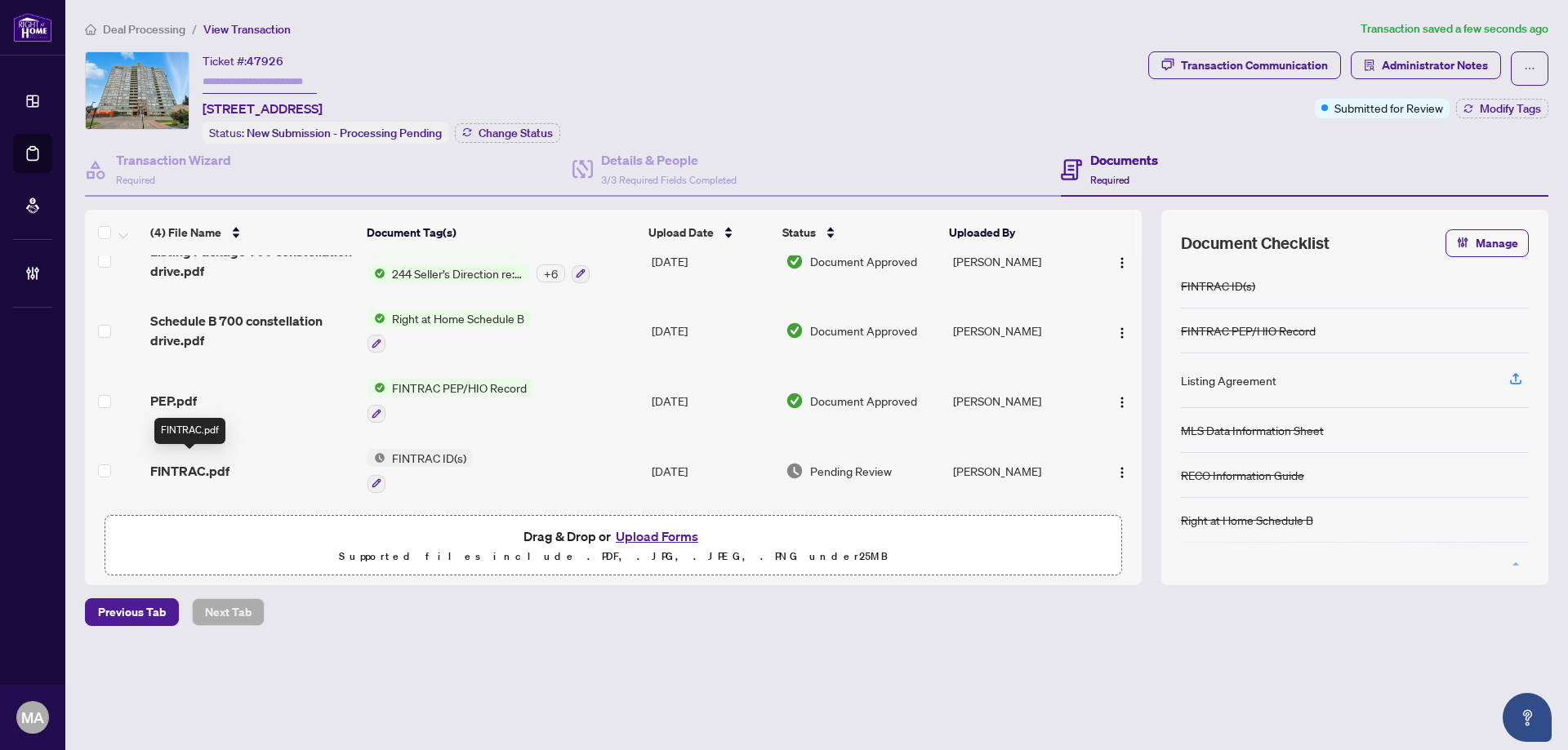
click at [195, 467] on span "FINTRAC.pdf" at bounding box center [189, 471] width 79 height 19
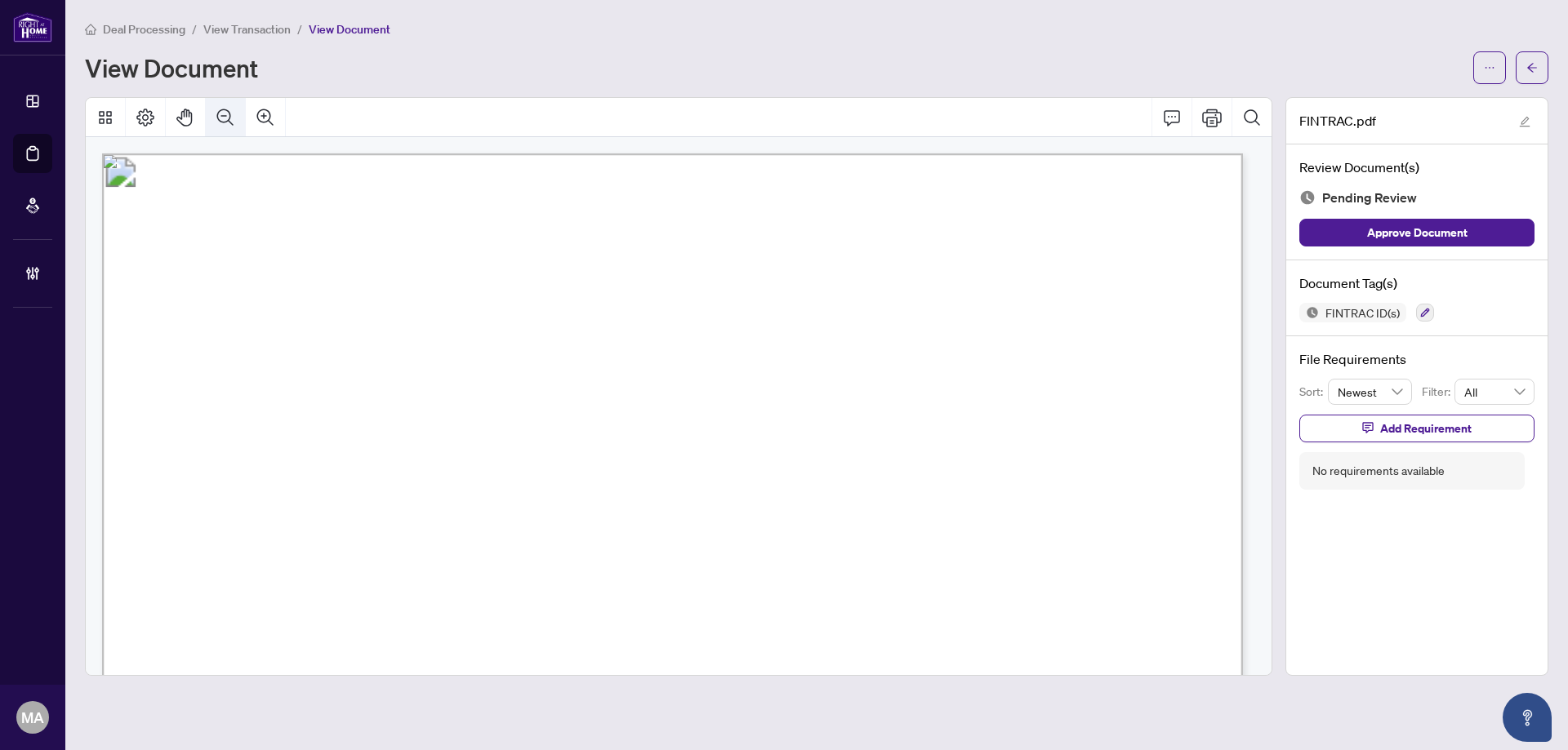
click at [231, 122] on icon "Zoom Out" at bounding box center [225, 117] width 17 height 17
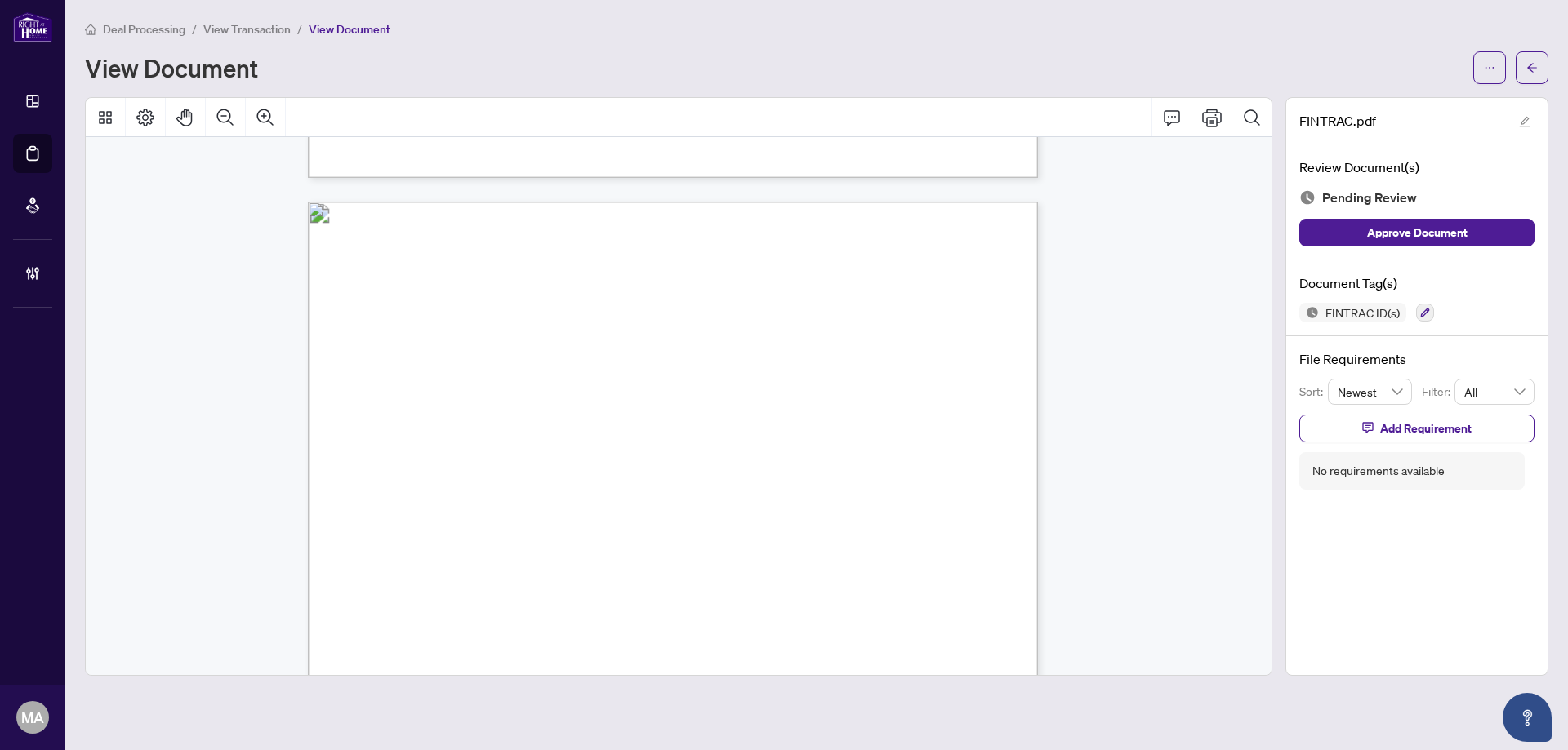
scroll to position [3184, 0]
click at [1424, 310] on icon "button" at bounding box center [1425, 313] width 9 height 9
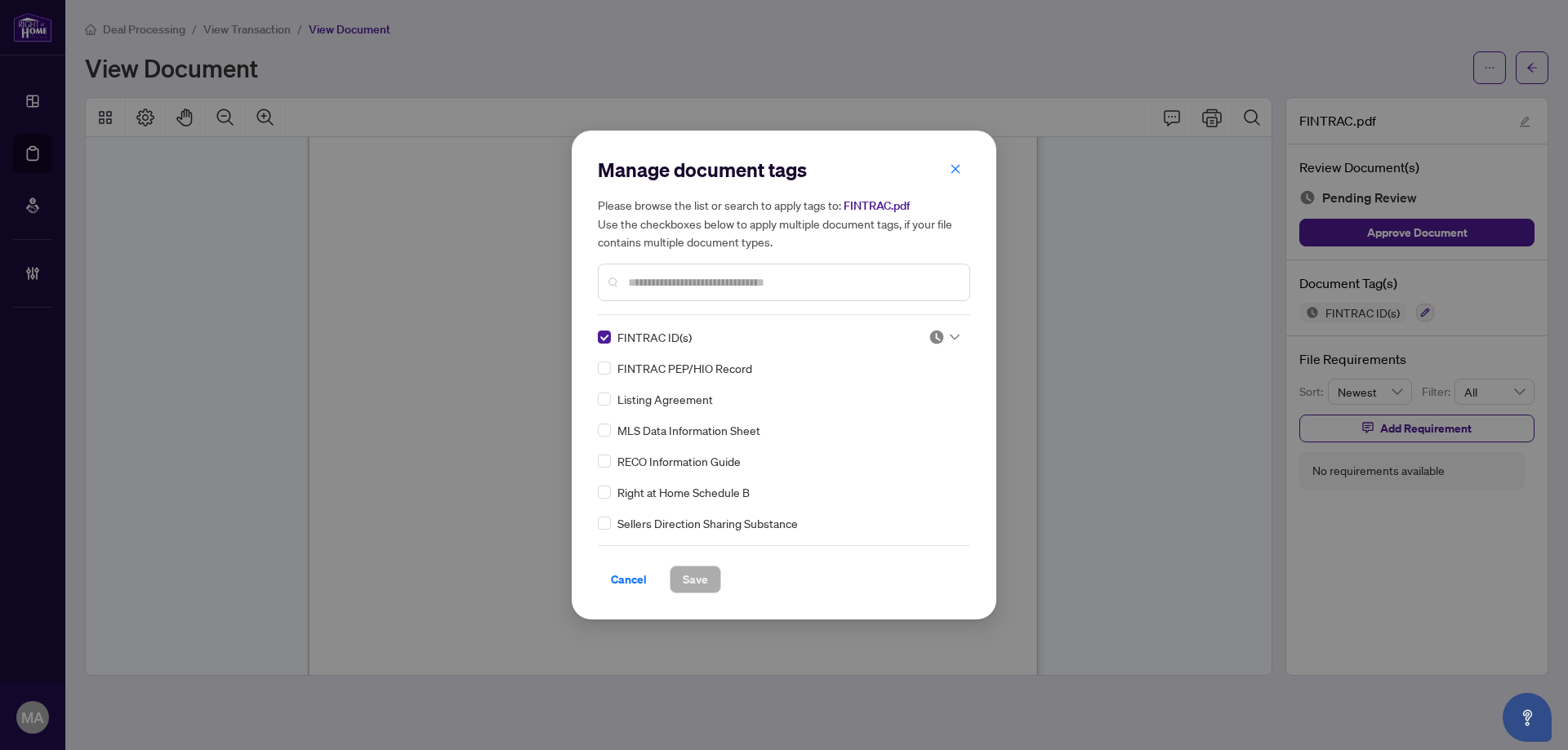
click at [932, 341] on img at bounding box center [937, 337] width 17 height 17
click at [904, 410] on div "Approved" at bounding box center [890, 417] width 104 height 18
click at [687, 591] on span "Save" at bounding box center [695, 579] width 25 height 26
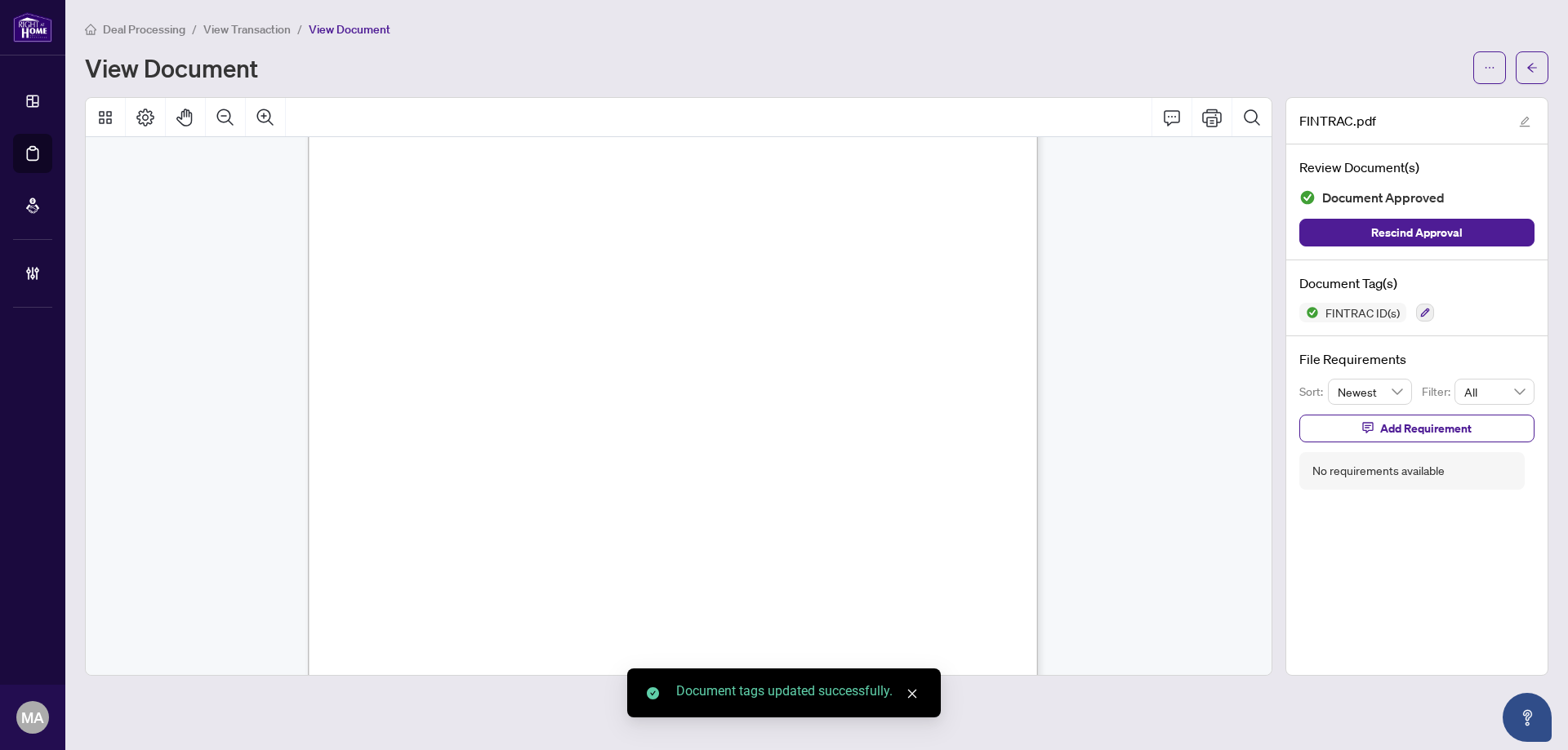
scroll to position [3345, 0]
click at [1537, 78] on button "button" at bounding box center [1531, 68] width 33 height 33
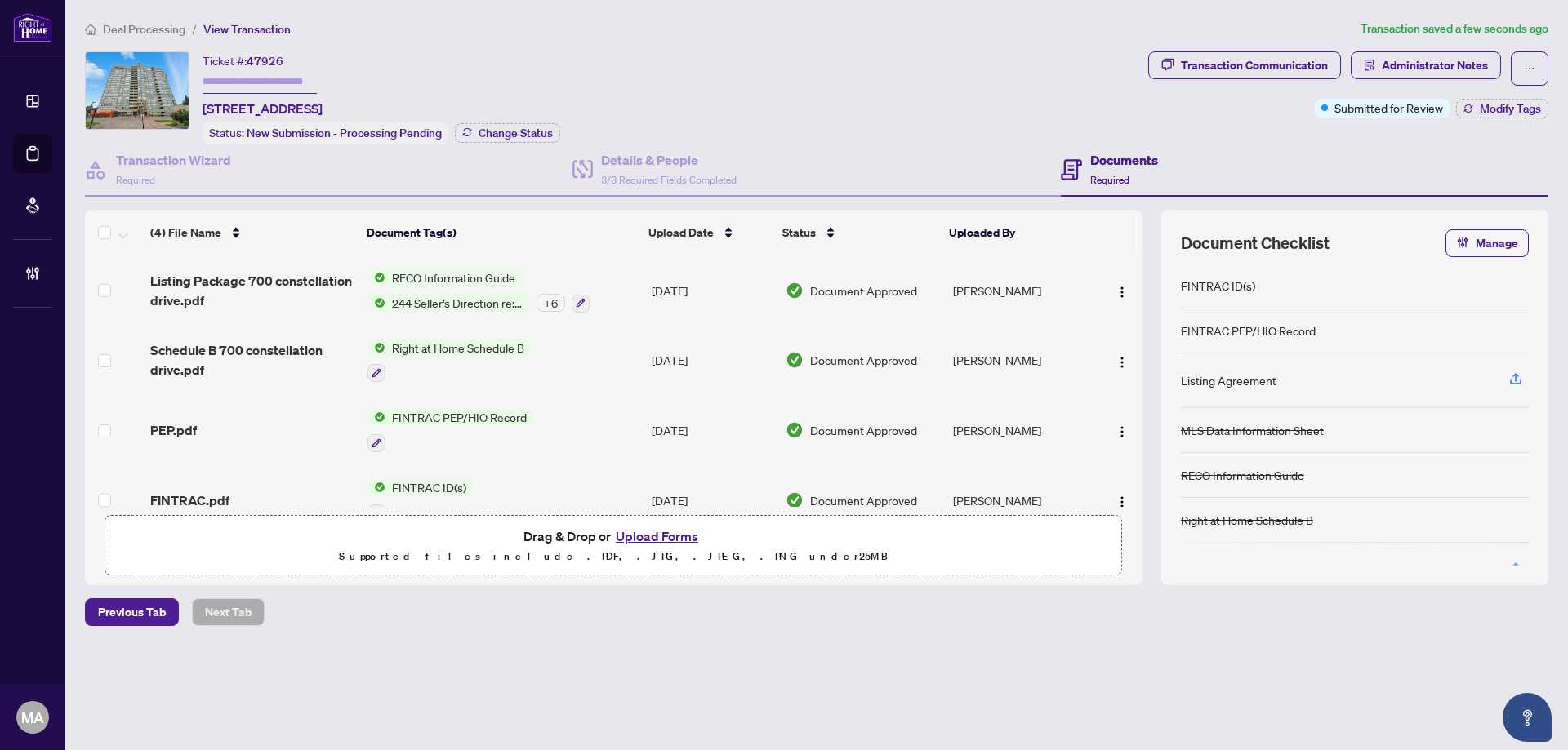
click at [547, 301] on div "+ 6" at bounding box center [551, 303] width 28 height 18
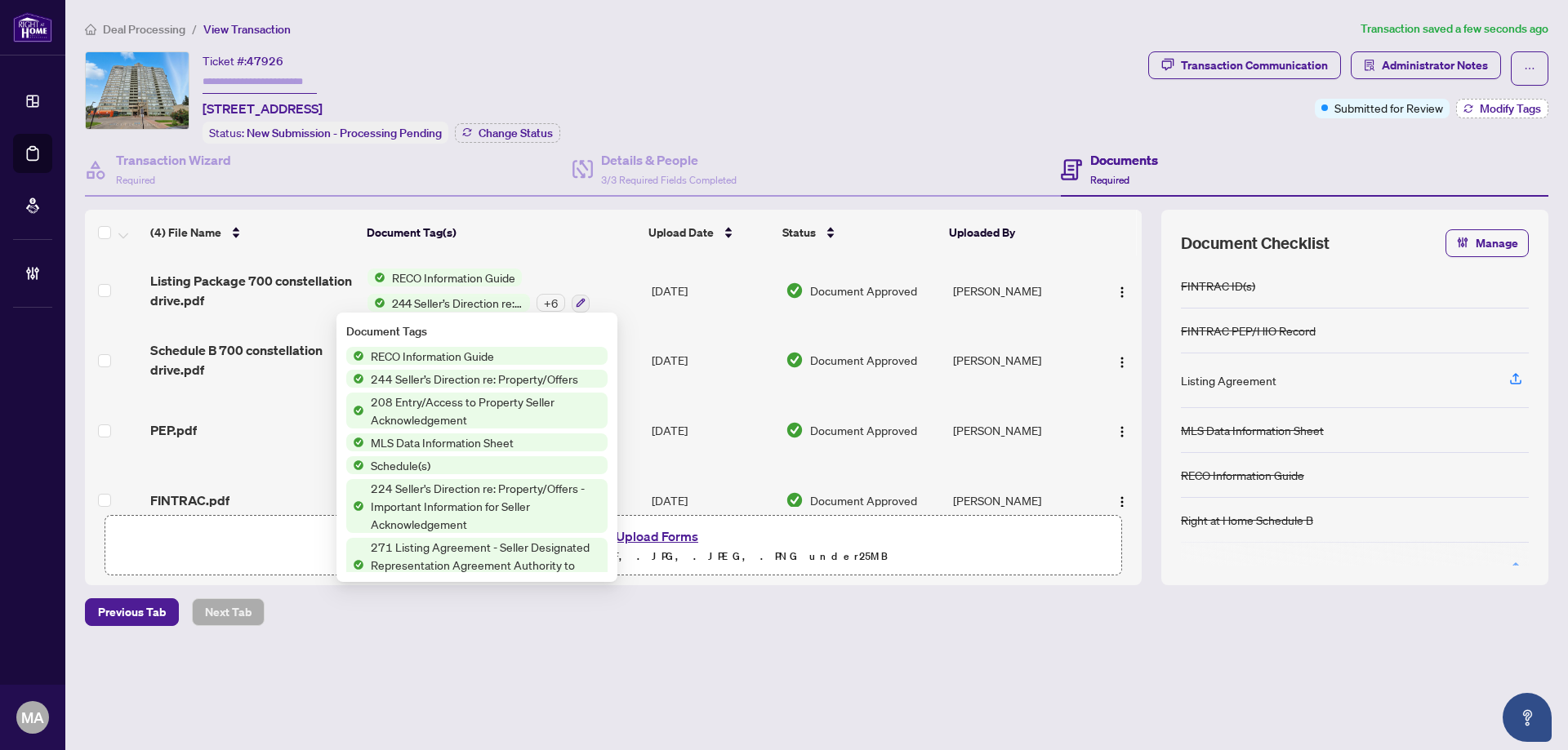
click at [1488, 115] on button "Modify Tags" at bounding box center [1502, 108] width 93 height 19
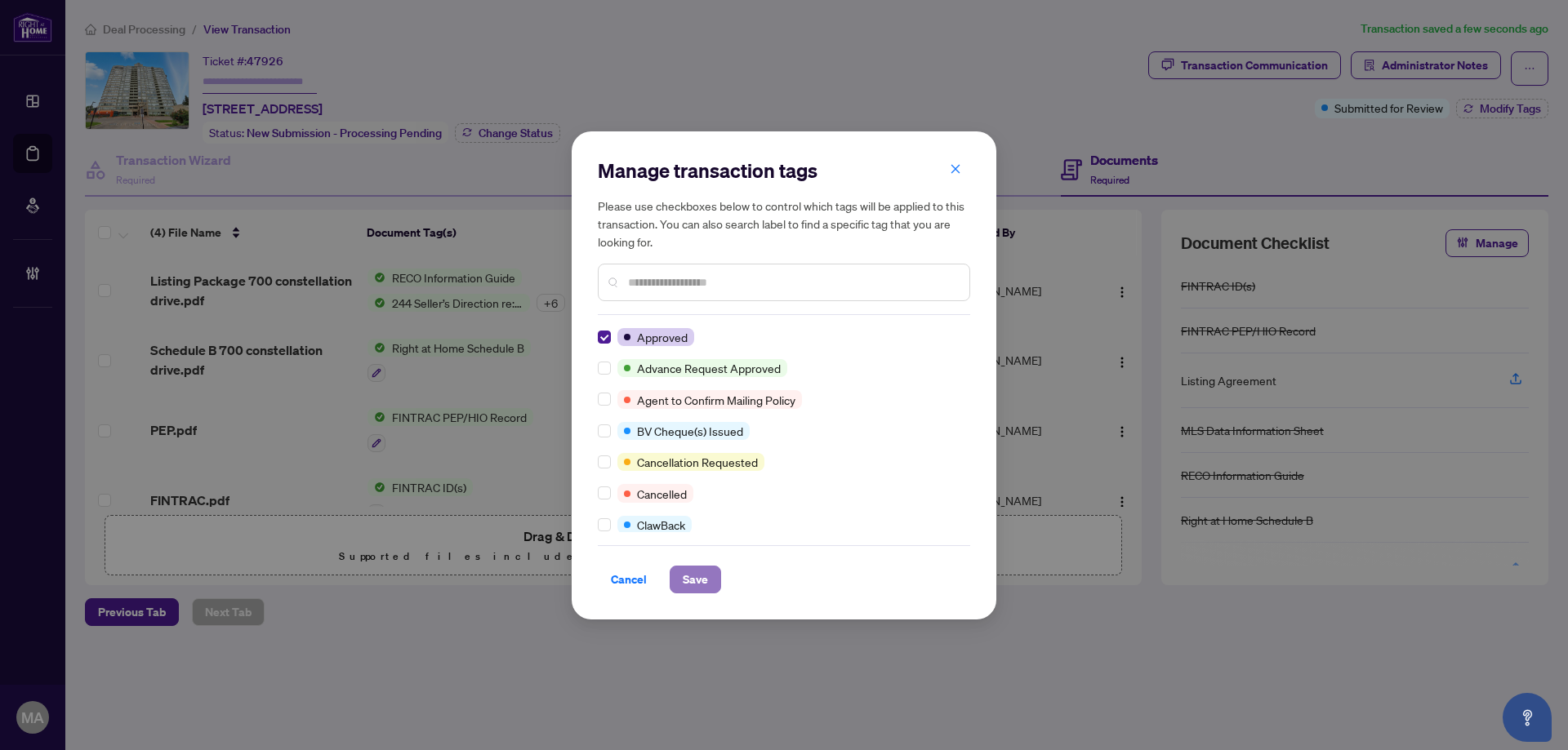
click at [693, 583] on span "Save" at bounding box center [695, 579] width 25 height 26
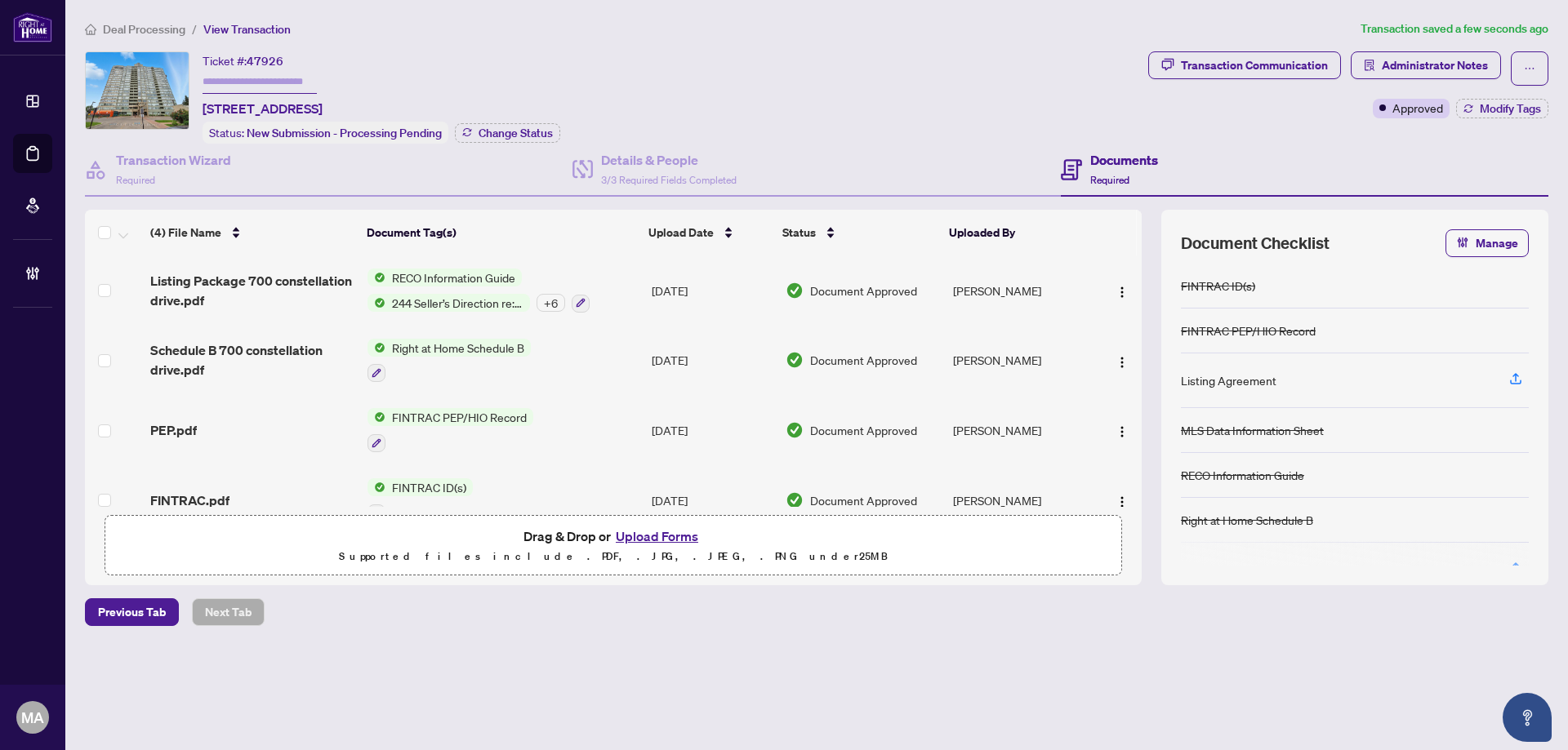
click at [149, 26] on span "Deal Processing" at bounding box center [144, 29] width 83 height 15
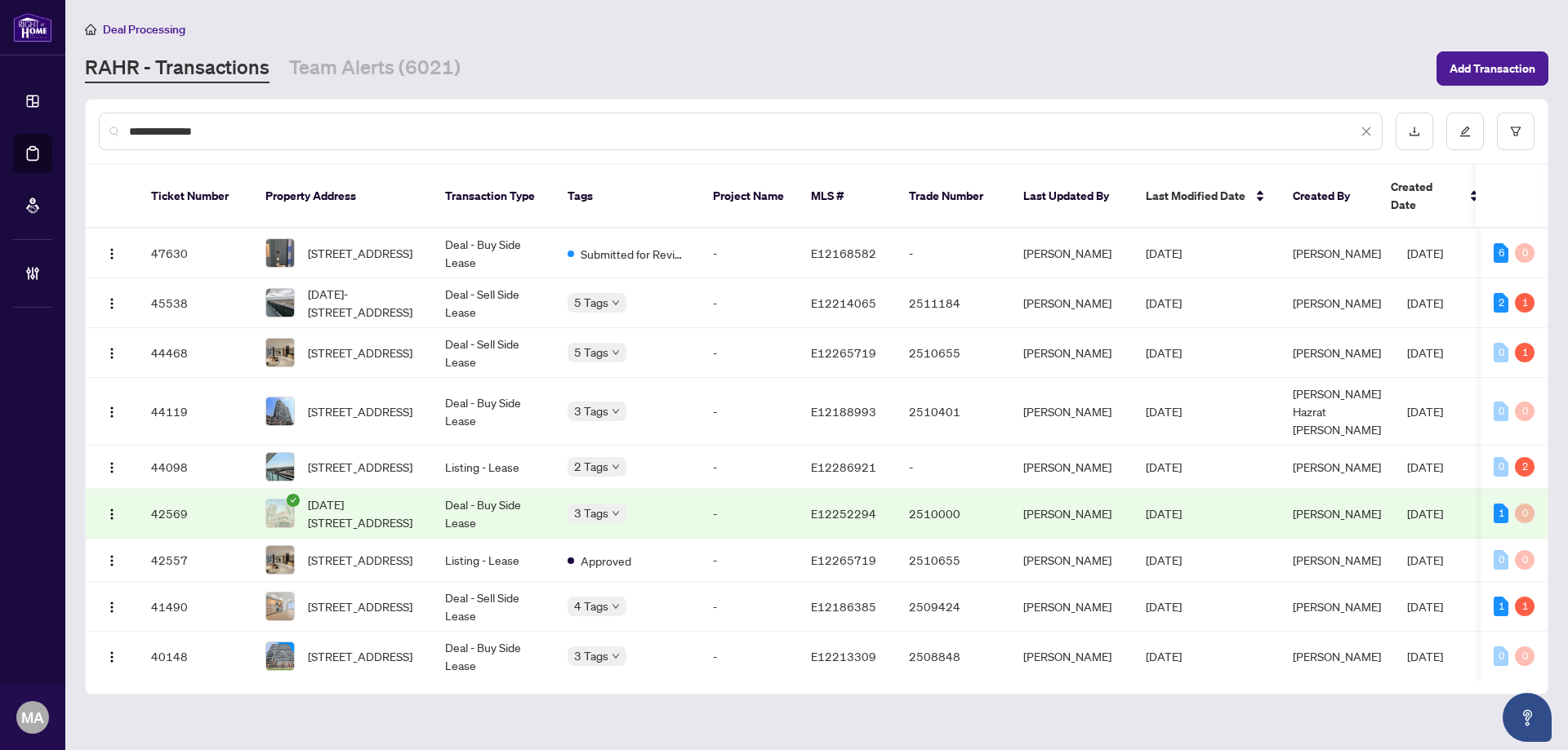
click at [1359, 133] on span "**********" at bounding box center [750, 132] width 1243 height 18
click at [1362, 133] on icon "close" at bounding box center [1366, 132] width 12 height 12
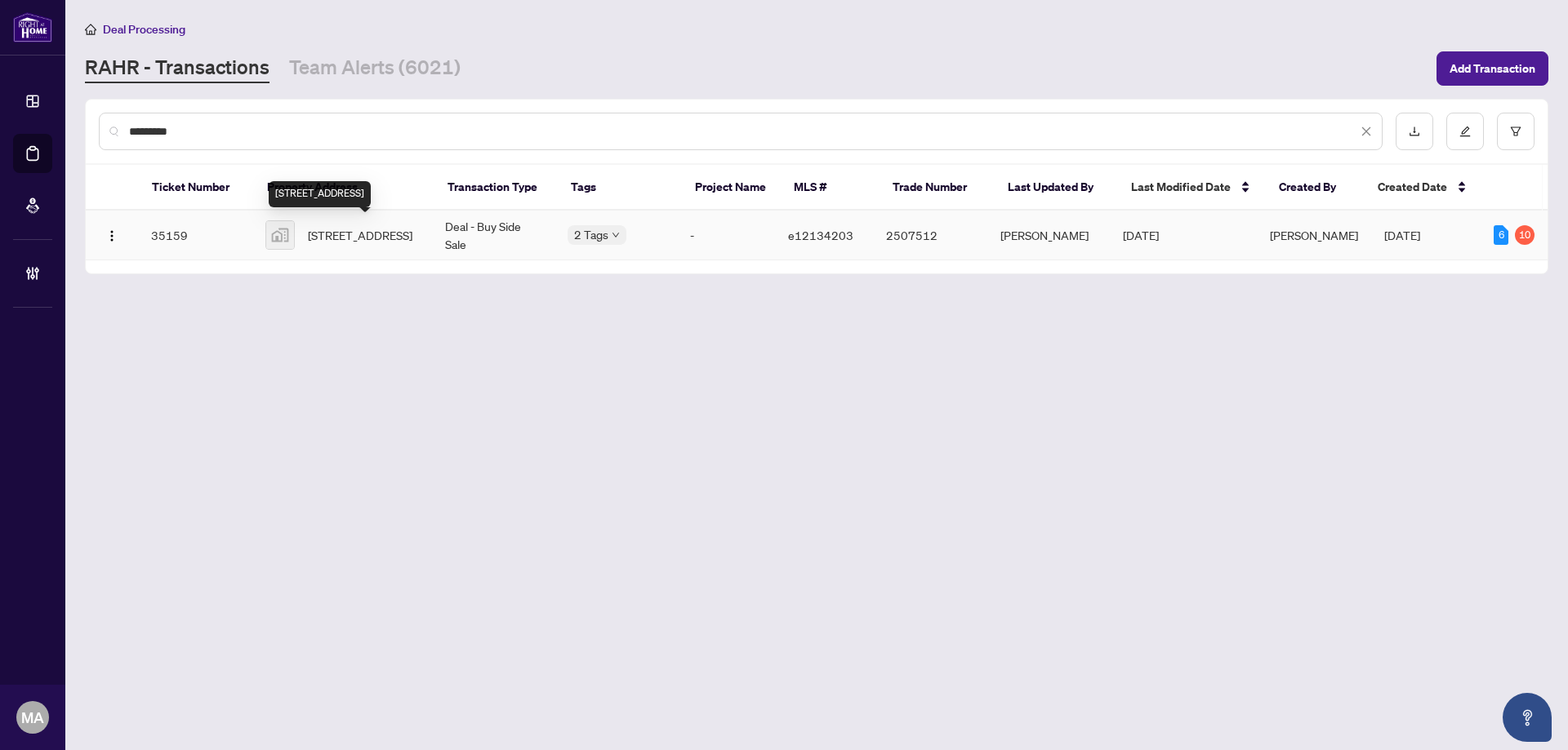
type input "*********"
click at [366, 237] on span "933 Ridge Valley Dr, Oshawa, ON, Canada" at bounding box center [360, 235] width 104 height 18
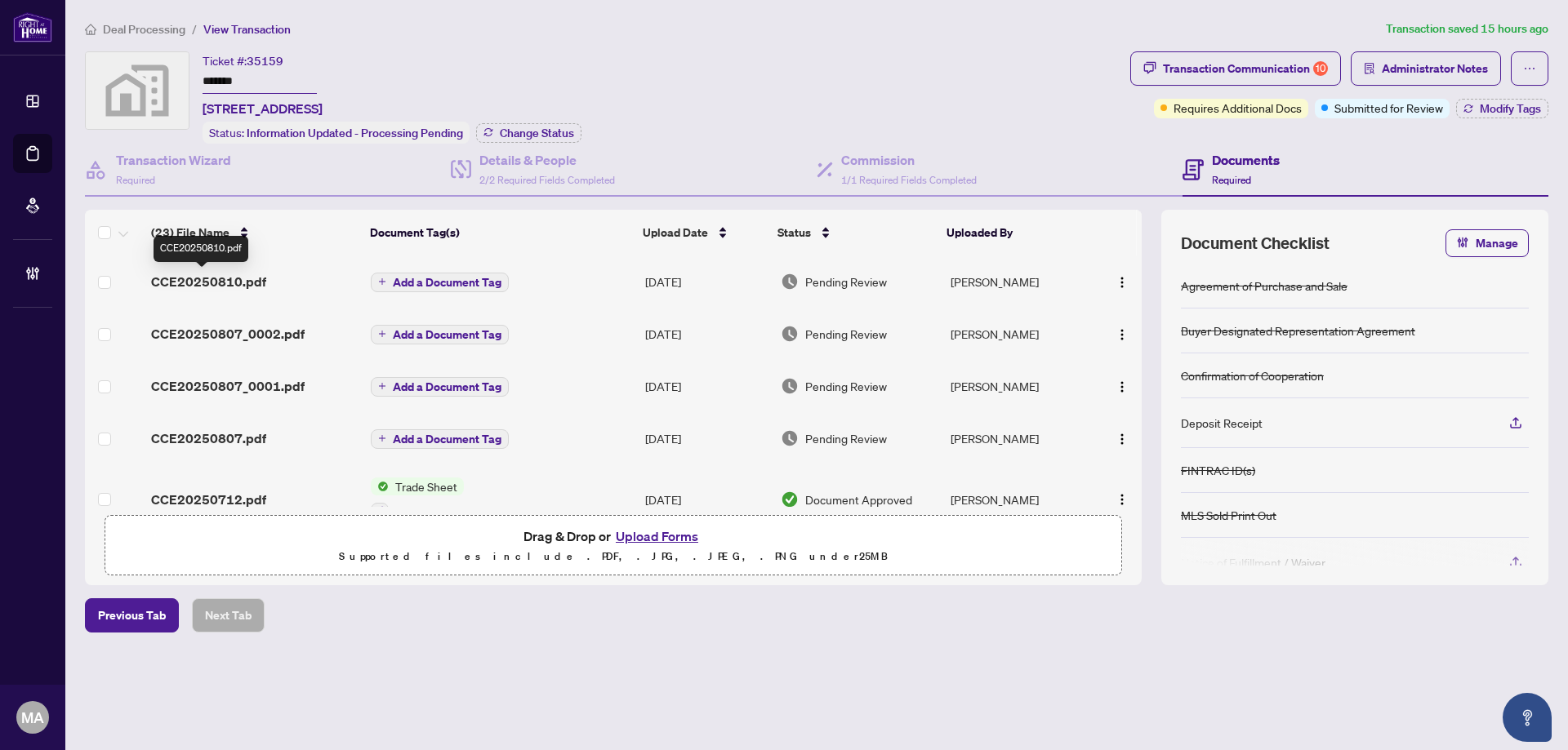
click at [223, 276] on span "CCE20250810.pdf" at bounding box center [209, 281] width 115 height 19
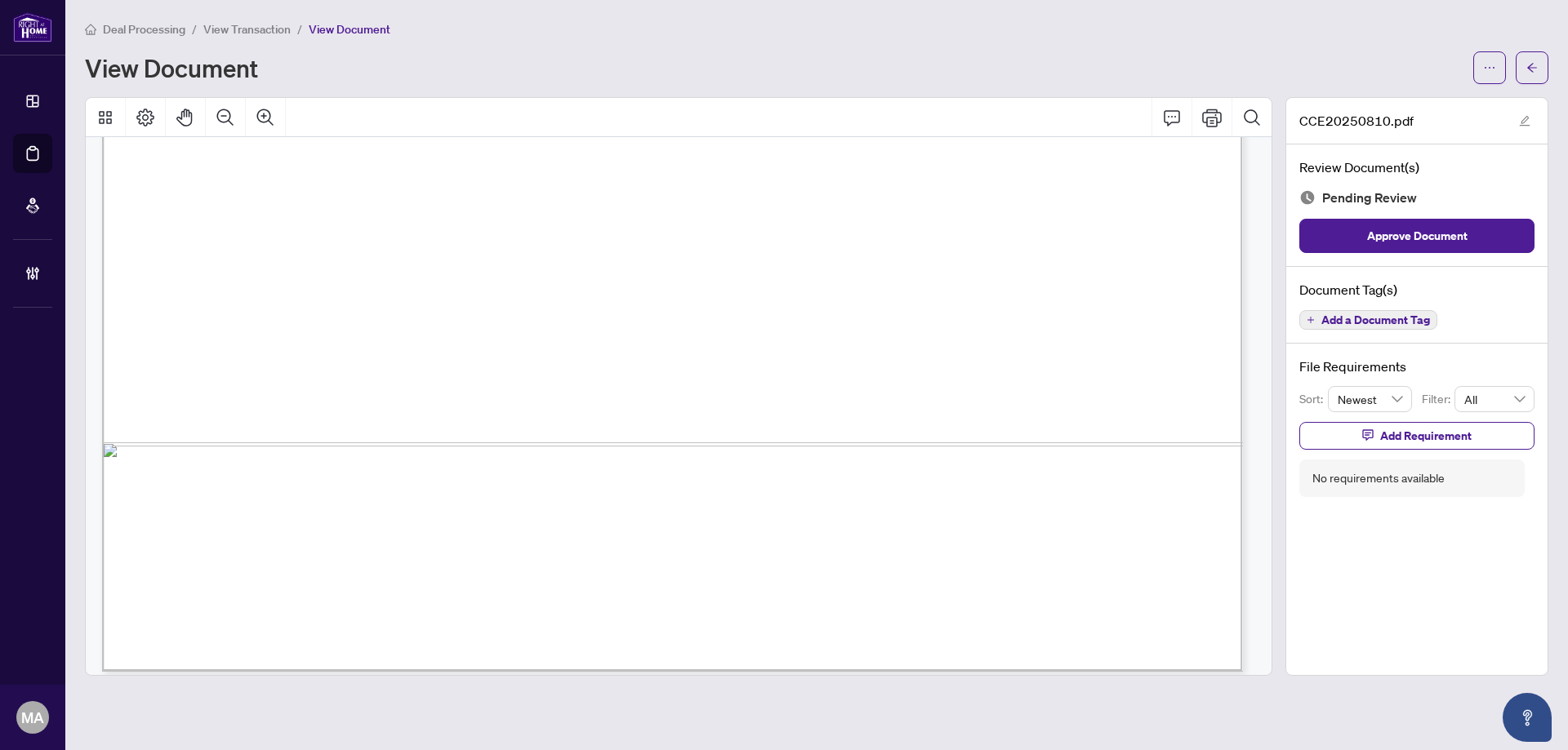
scroll to position [2490, 0]
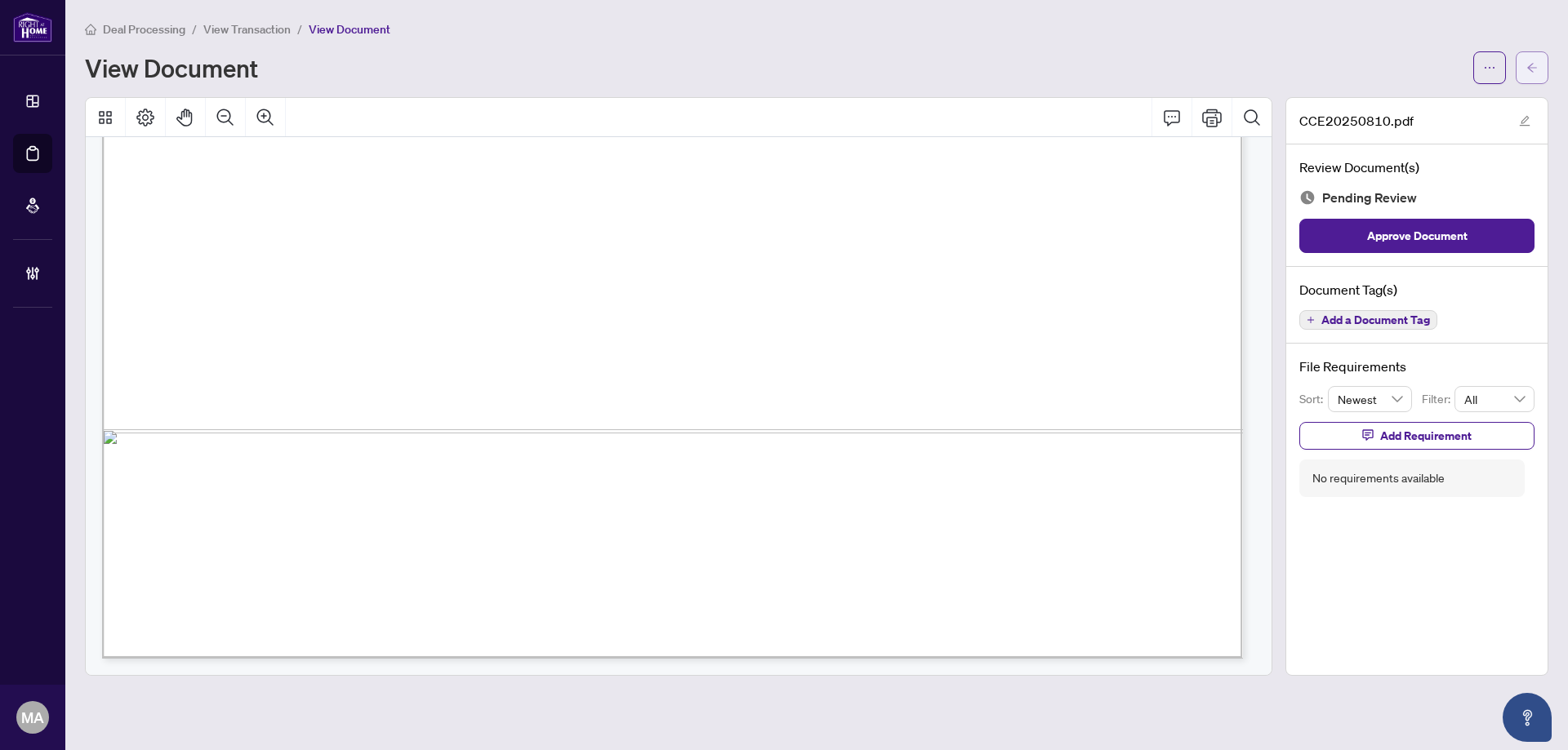
click at [1528, 81] on button "button" at bounding box center [1531, 68] width 33 height 33
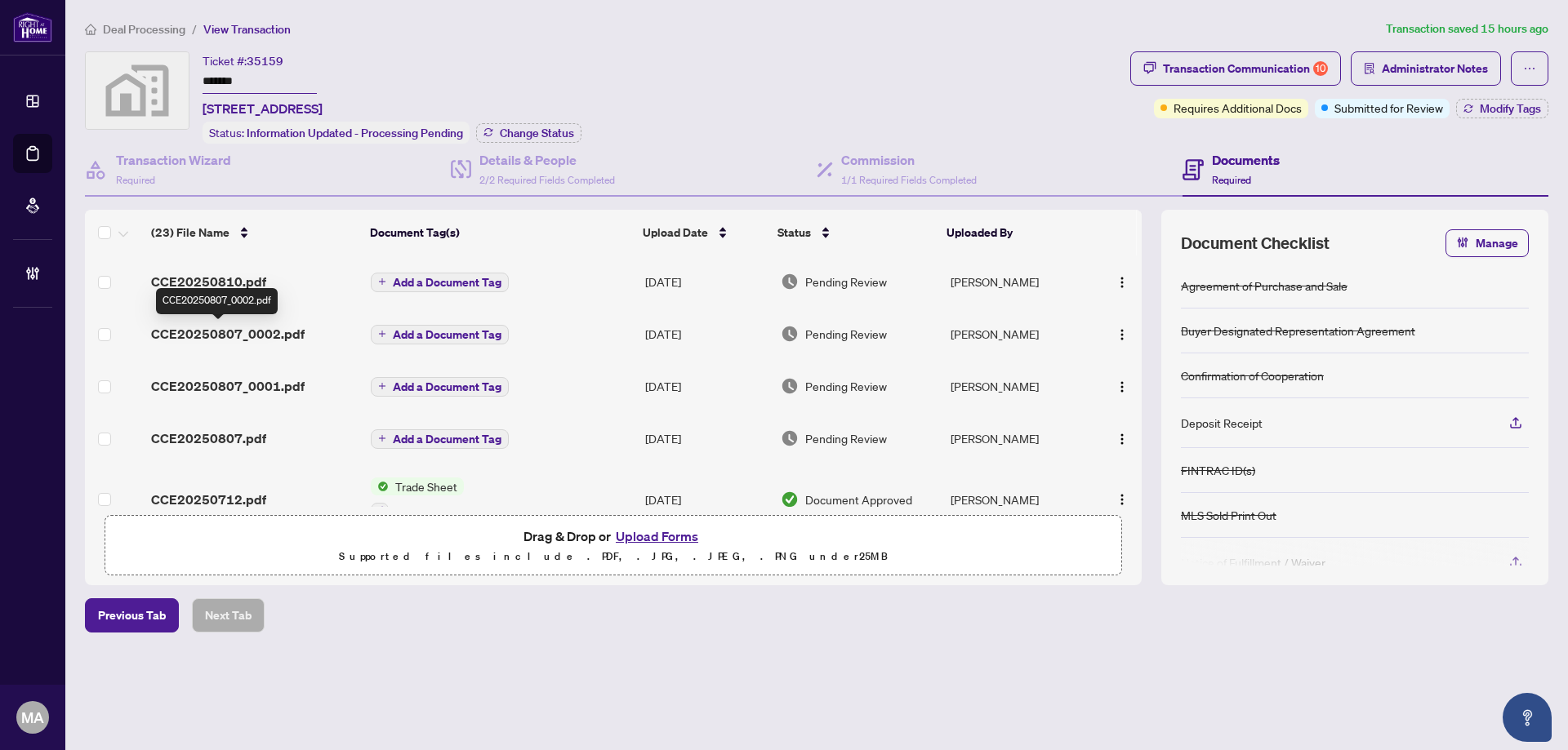
click at [250, 330] on span "CCE20250807_0002.pdf" at bounding box center [228, 333] width 154 height 19
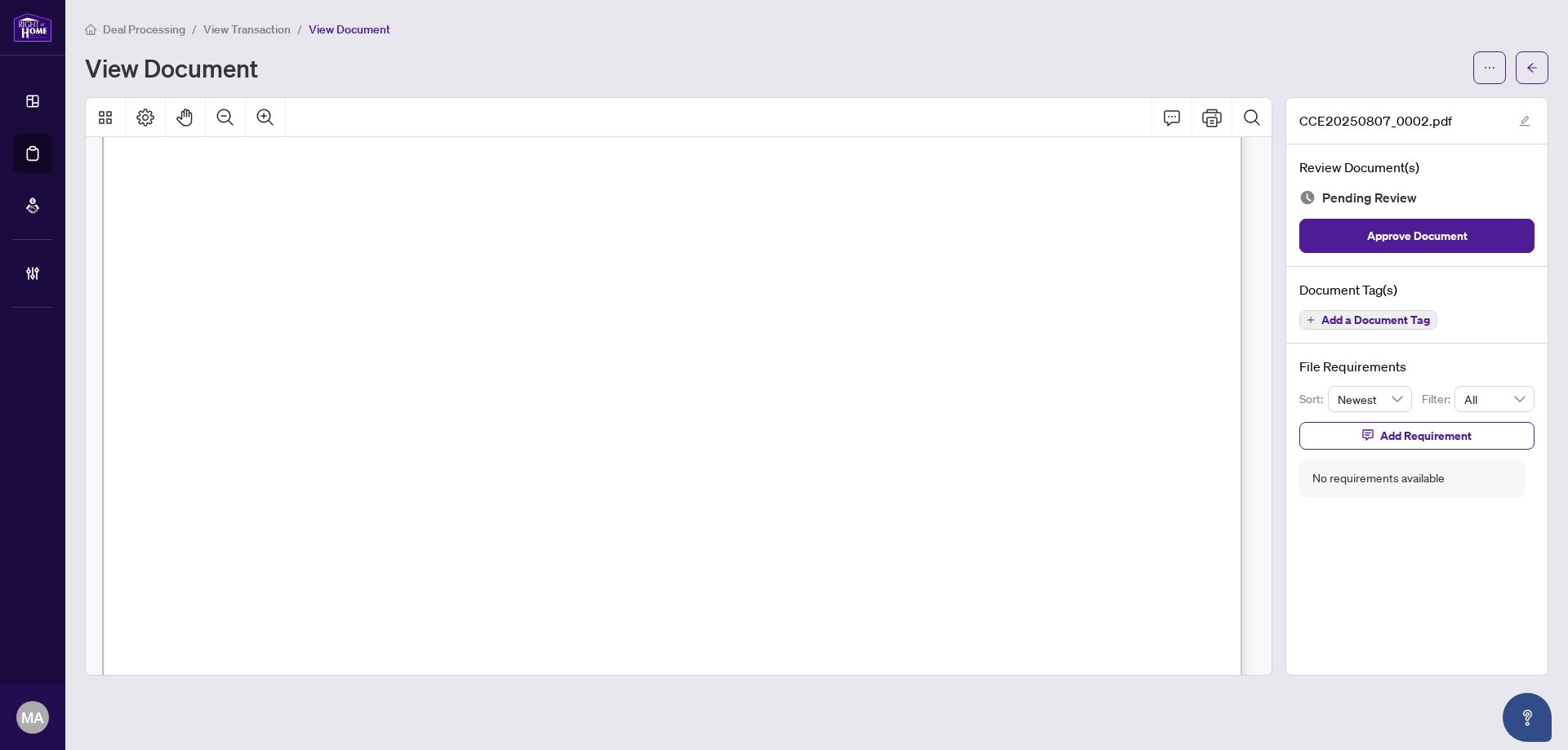
scroll to position [5306, 0]
drag, startPoint x: 1537, startPoint y: 59, endPoint x: 19, endPoint y: 292, distance: 1535.8
click at [1537, 57] on button "button" at bounding box center [1531, 68] width 33 height 33
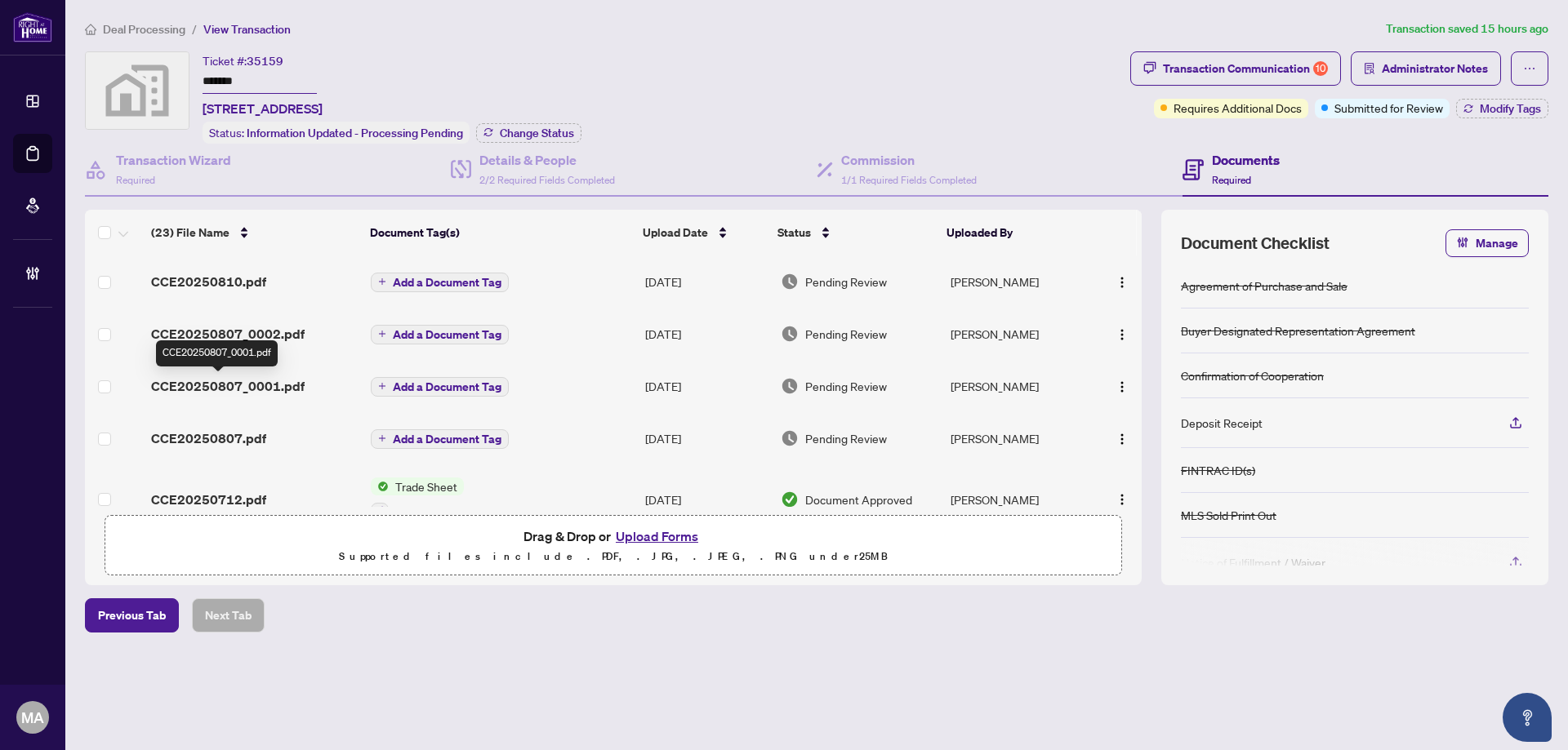
click at [217, 384] on span "CCE20250807_0001.pdf" at bounding box center [228, 385] width 154 height 19
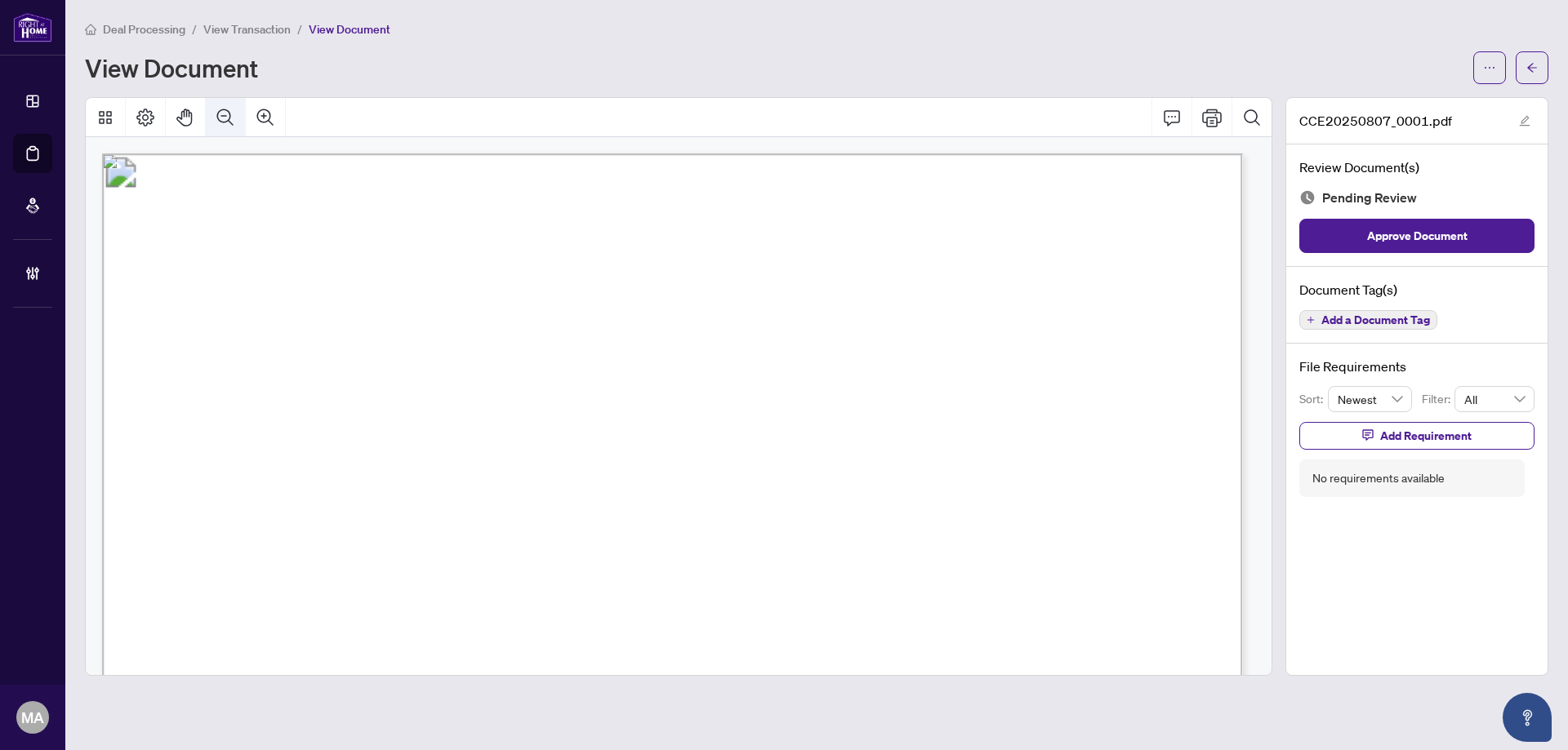
click at [229, 100] on button "Zoom Out" at bounding box center [225, 117] width 39 height 39
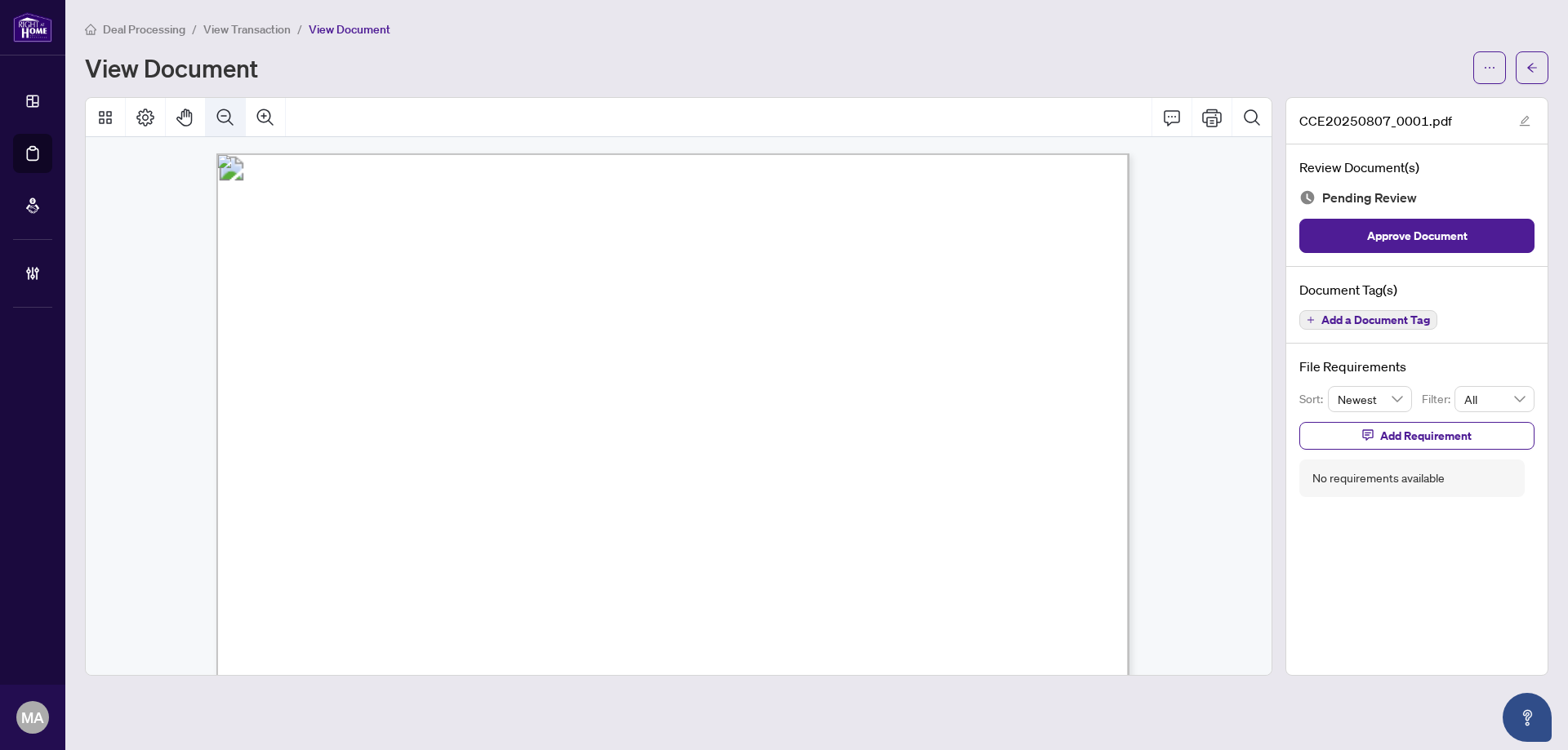
click at [229, 100] on button "Zoom Out" at bounding box center [225, 117] width 39 height 39
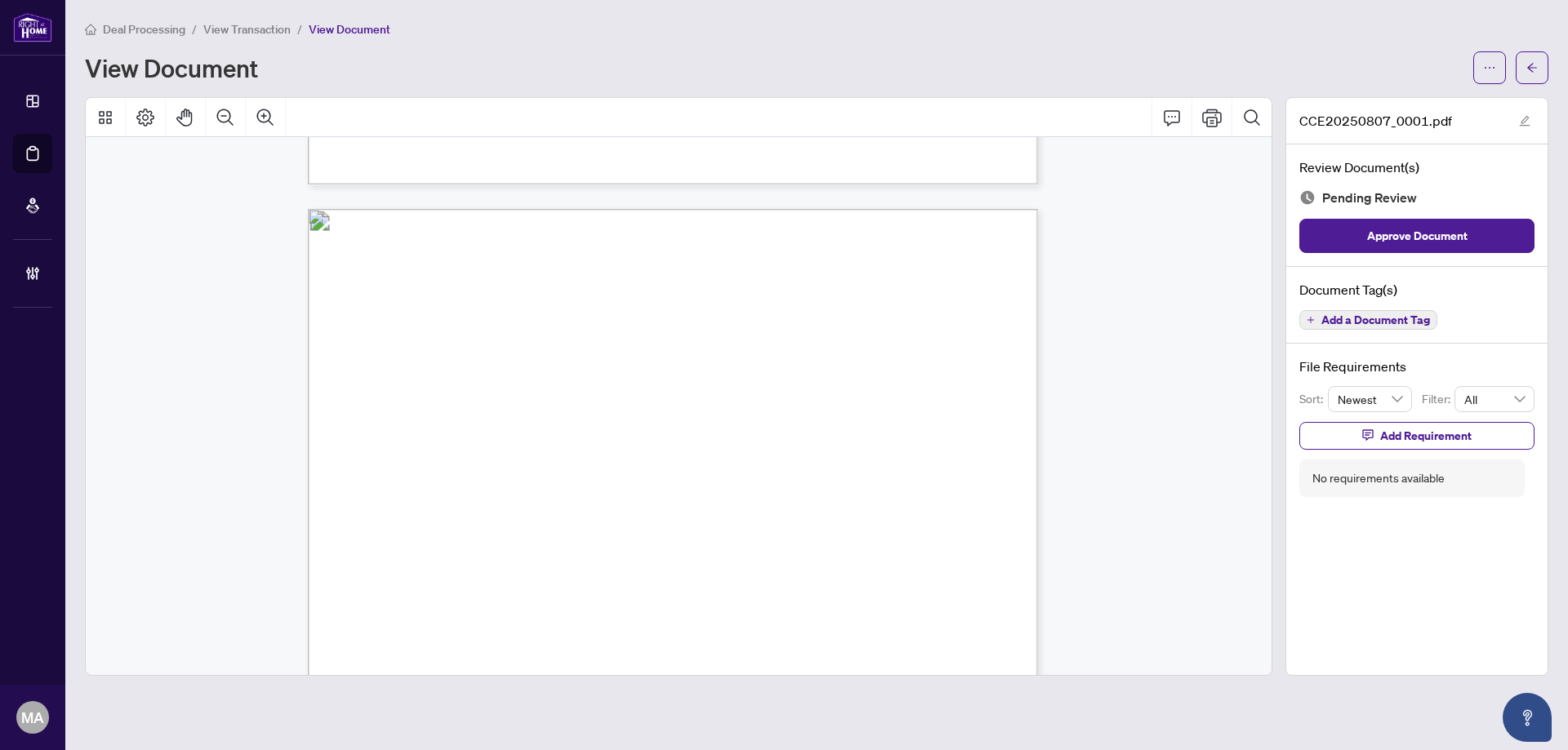
scroll to position [2939, 0]
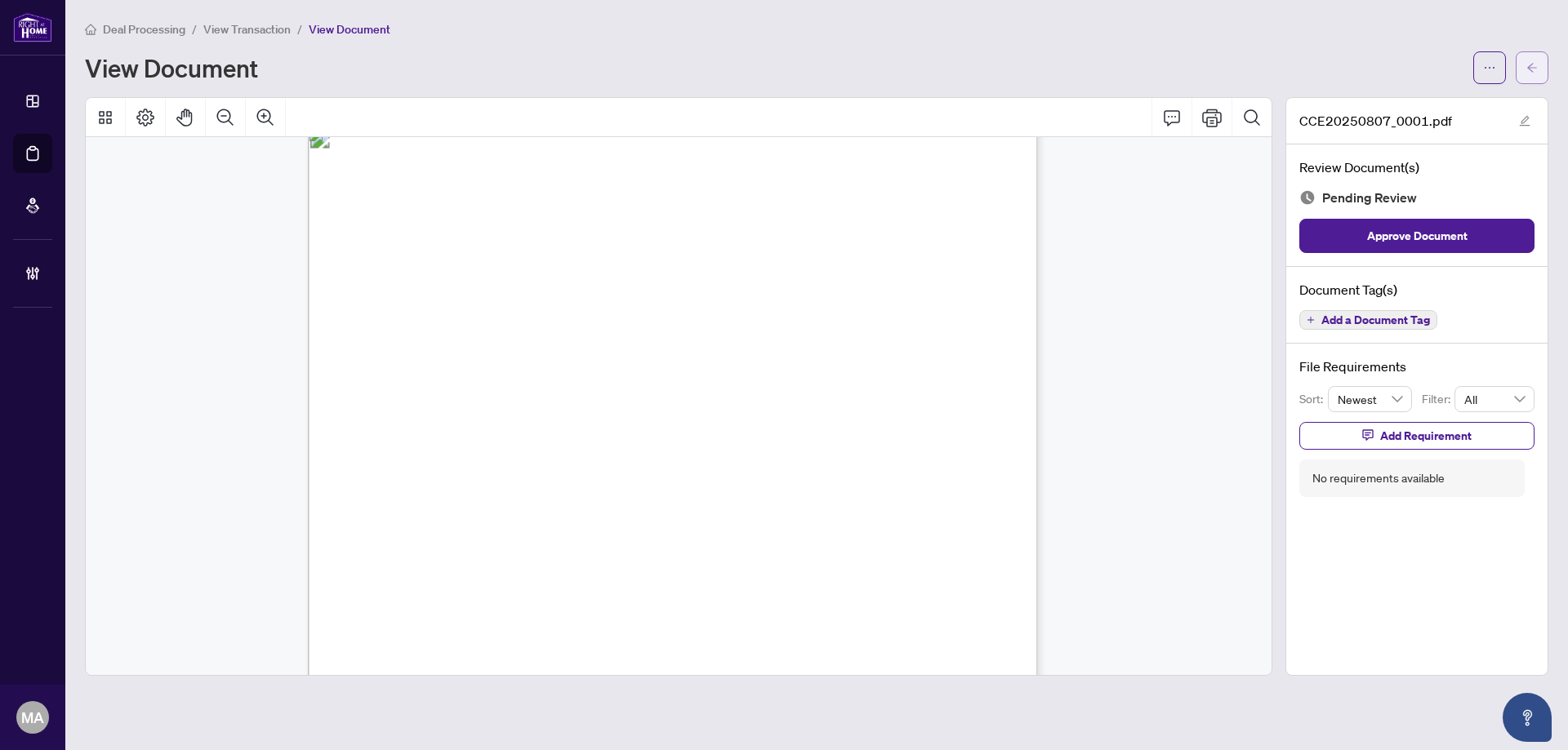
click at [1545, 64] on button "button" at bounding box center [1531, 68] width 33 height 33
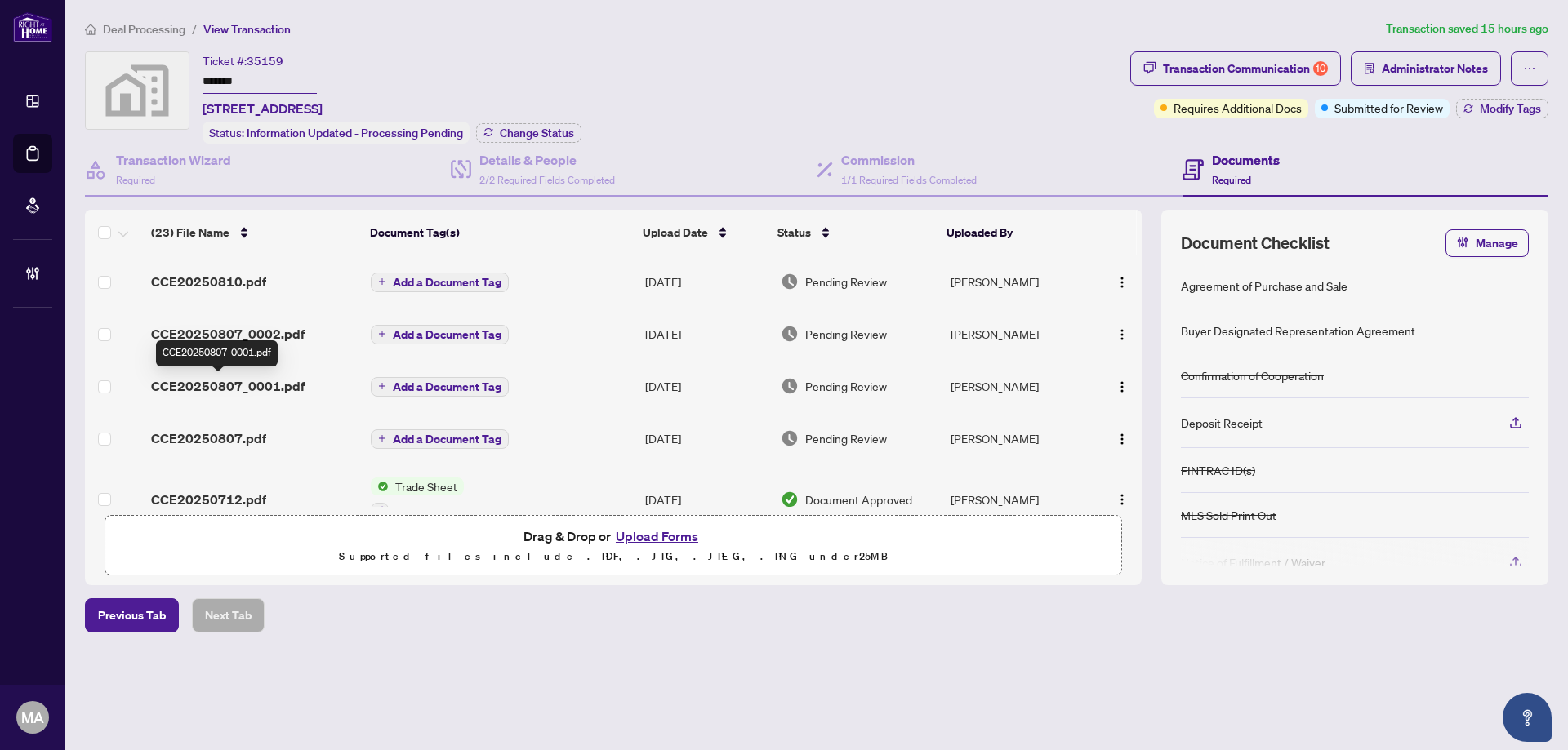
click at [238, 385] on span "CCE20250807_0001.pdf" at bounding box center [228, 385] width 154 height 19
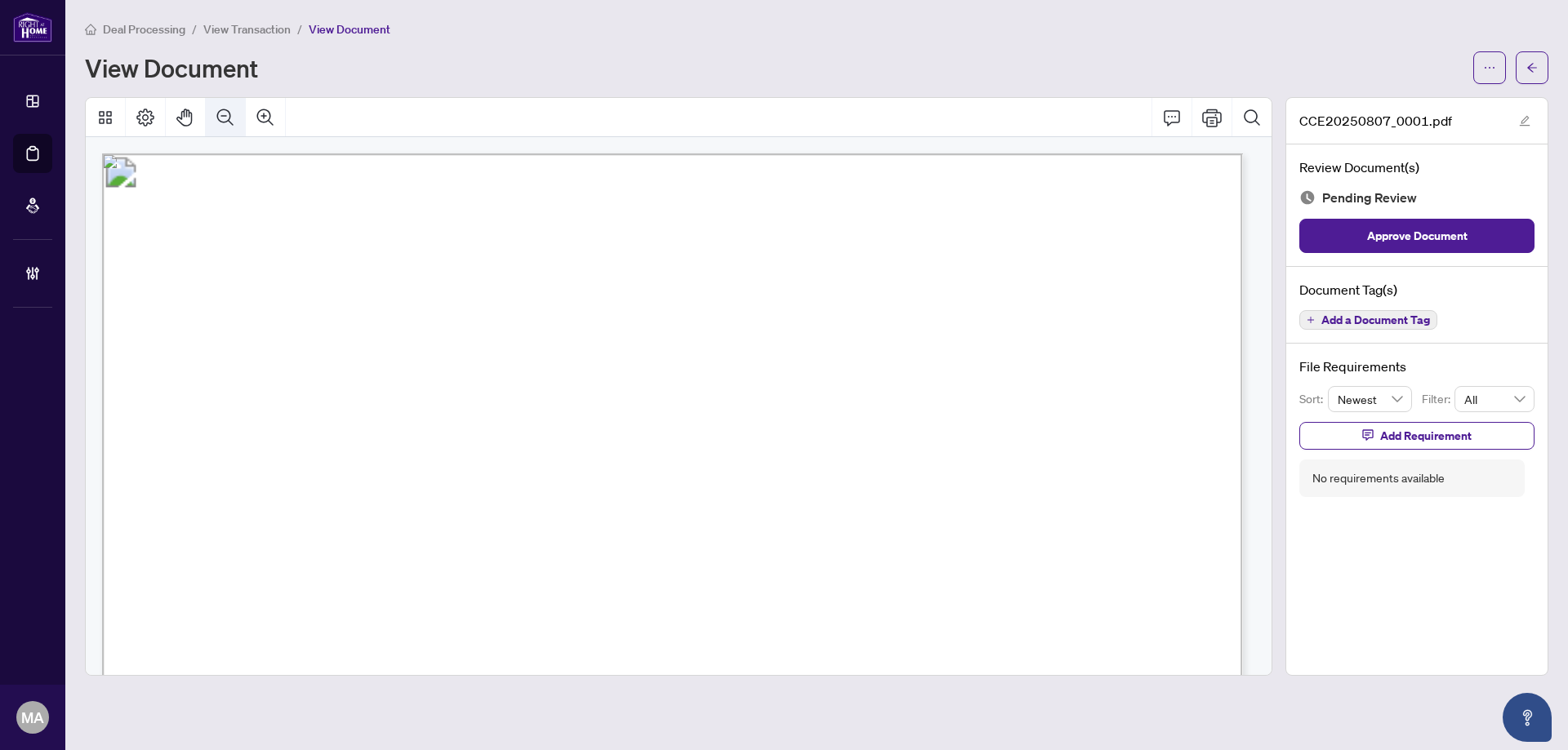
click at [239, 116] on button "Zoom Out" at bounding box center [225, 117] width 39 height 39
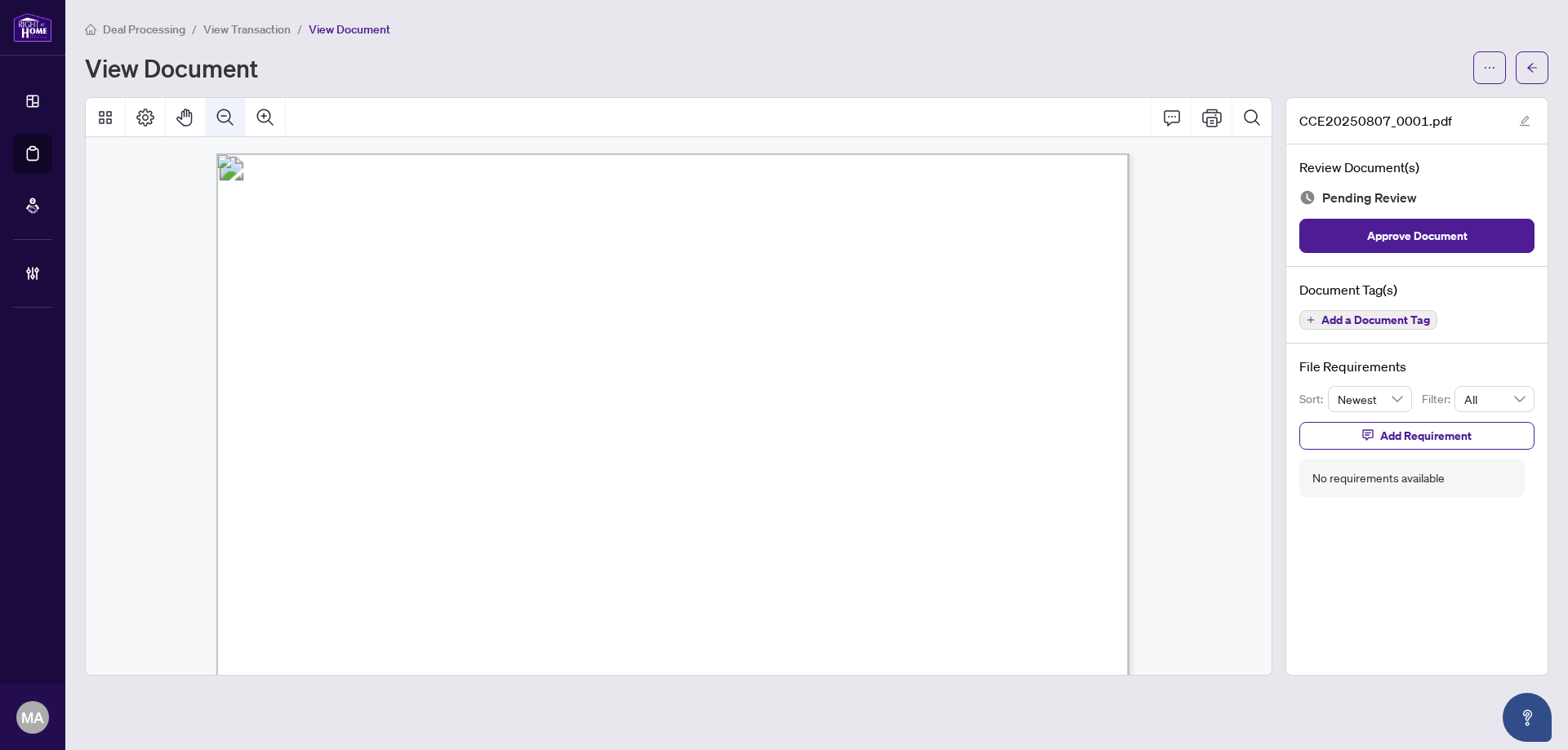
click at [245, 123] on div at bounding box center [678, 117] width 1186 height 39
drag, startPoint x: 901, startPoint y: 269, endPoint x: 1081, endPoint y: 216, distance: 187.6
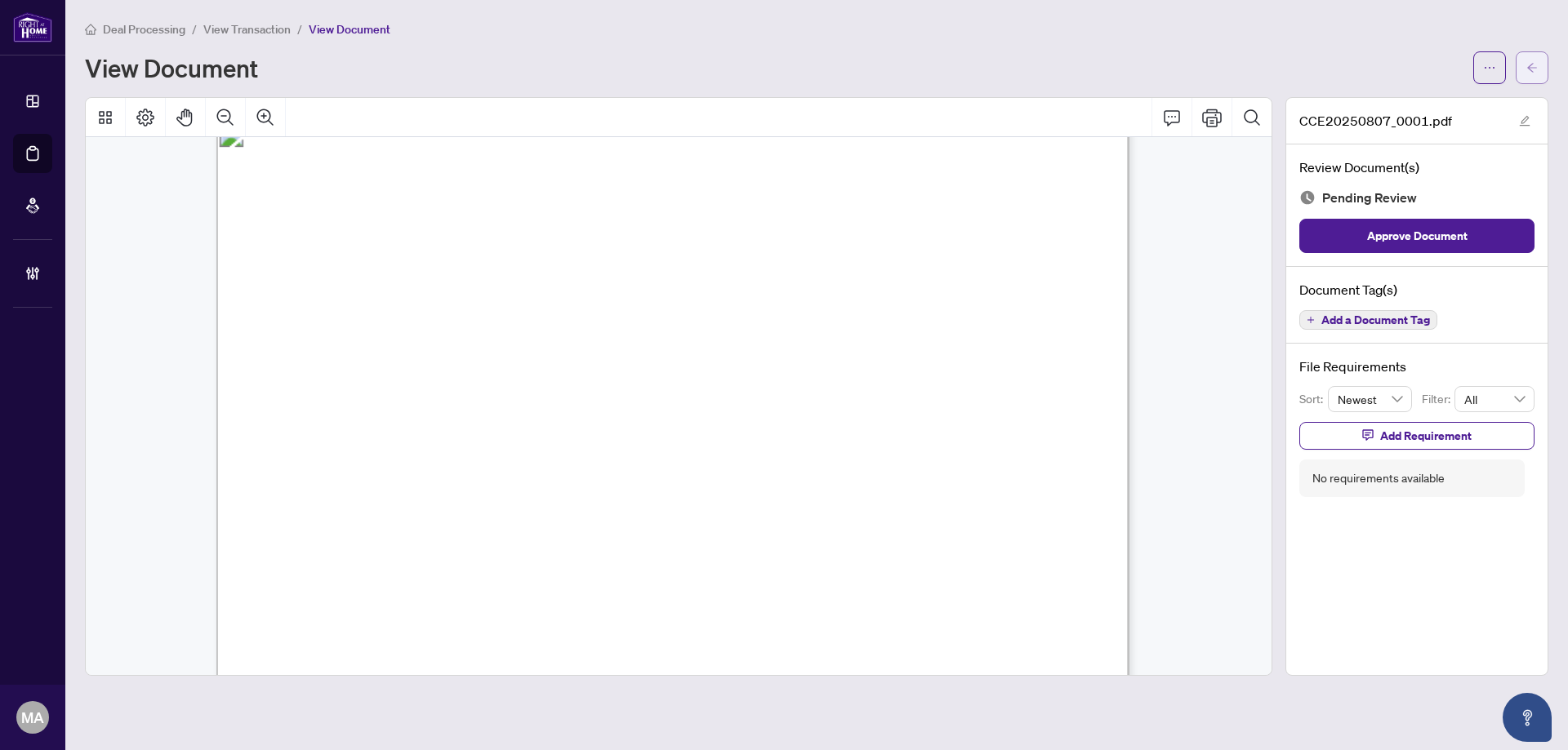
click at [1539, 68] on button "button" at bounding box center [1531, 68] width 33 height 33
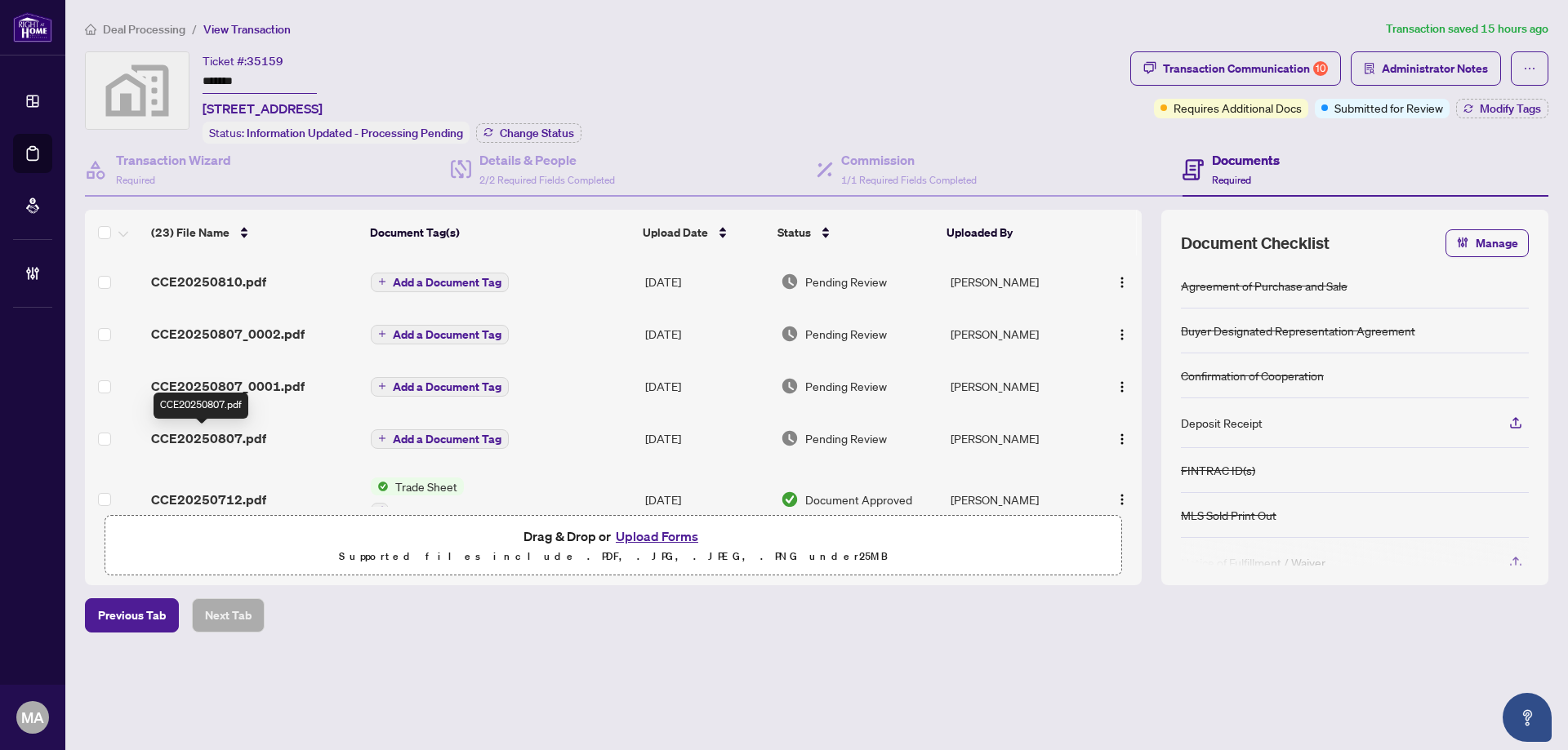
click at [229, 438] on span "CCE20250807.pdf" at bounding box center [209, 438] width 115 height 19
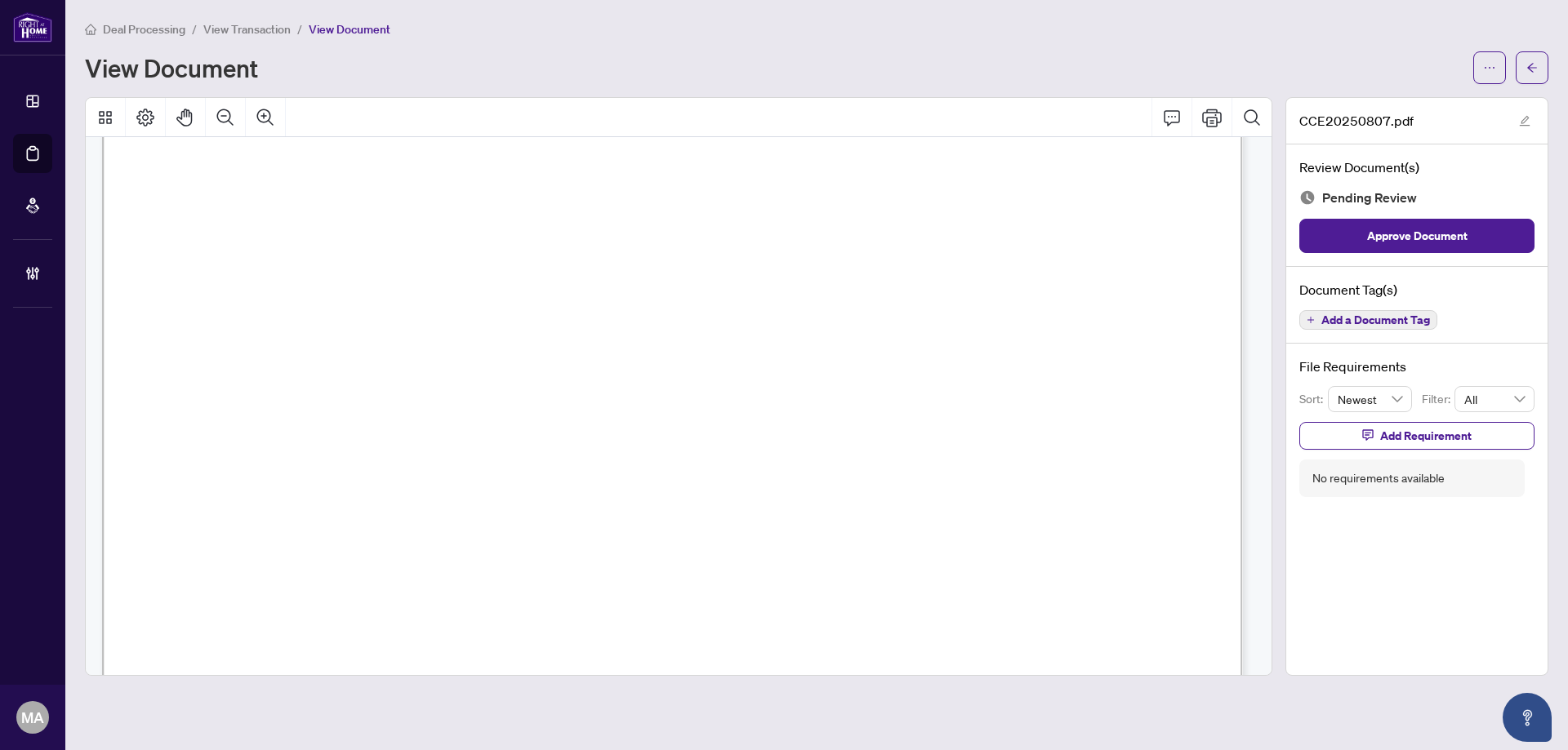
scroll to position [2286, 0]
click at [1529, 73] on icon "arrow-left" at bounding box center [1532, 68] width 12 height 12
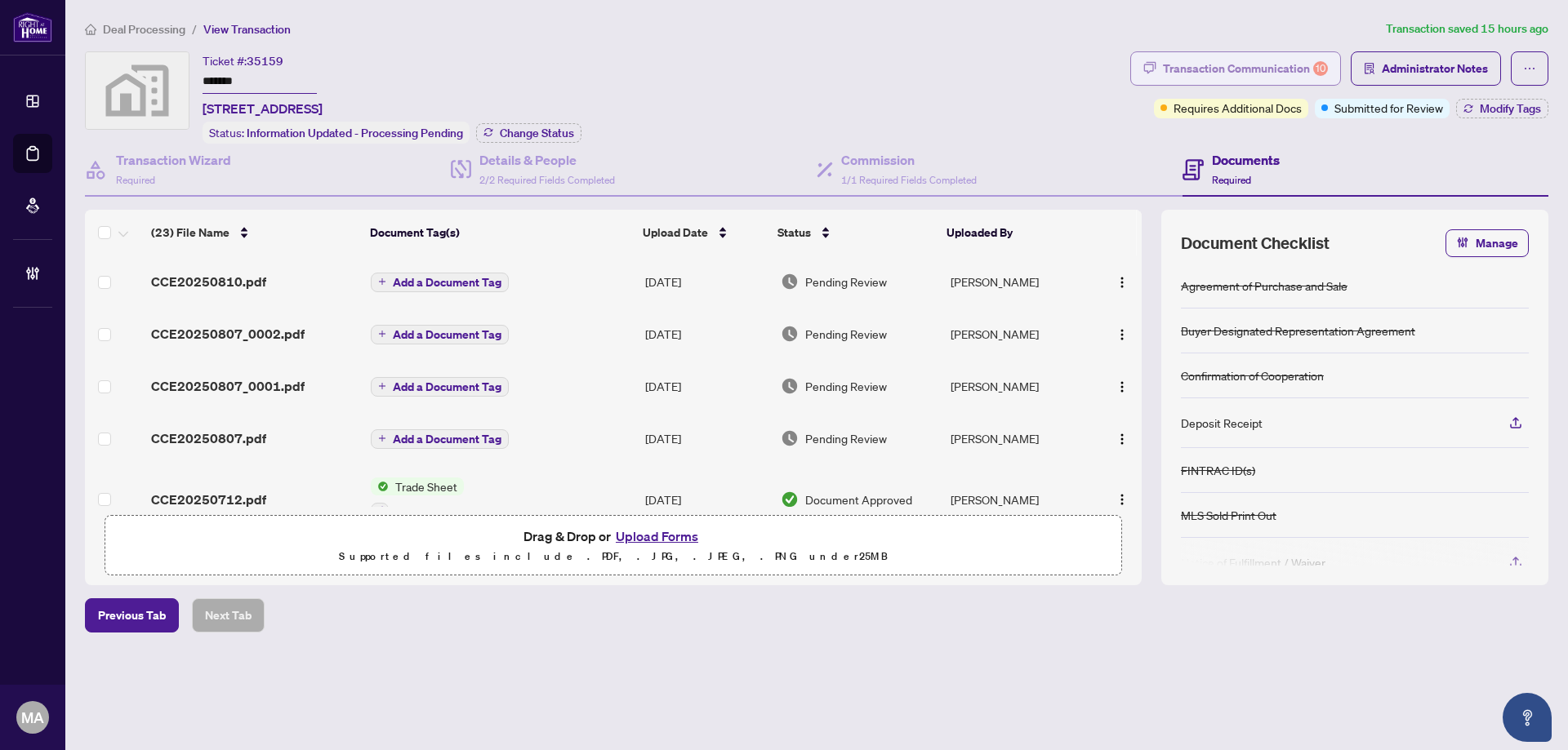
click at [1315, 63] on div "Transaction Communication 10" at bounding box center [1245, 68] width 165 height 26
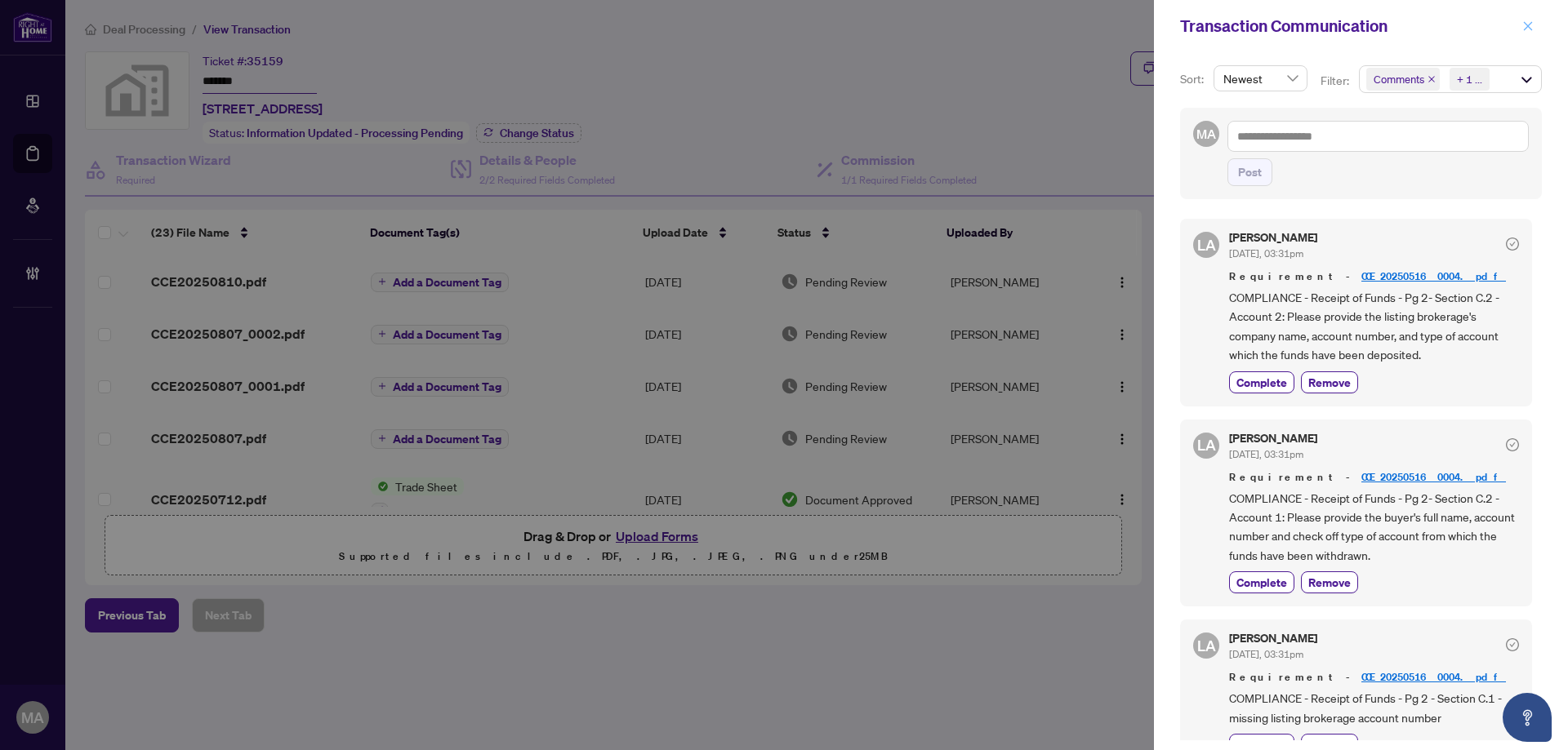
click at [1530, 25] on icon "close" at bounding box center [1528, 26] width 12 height 12
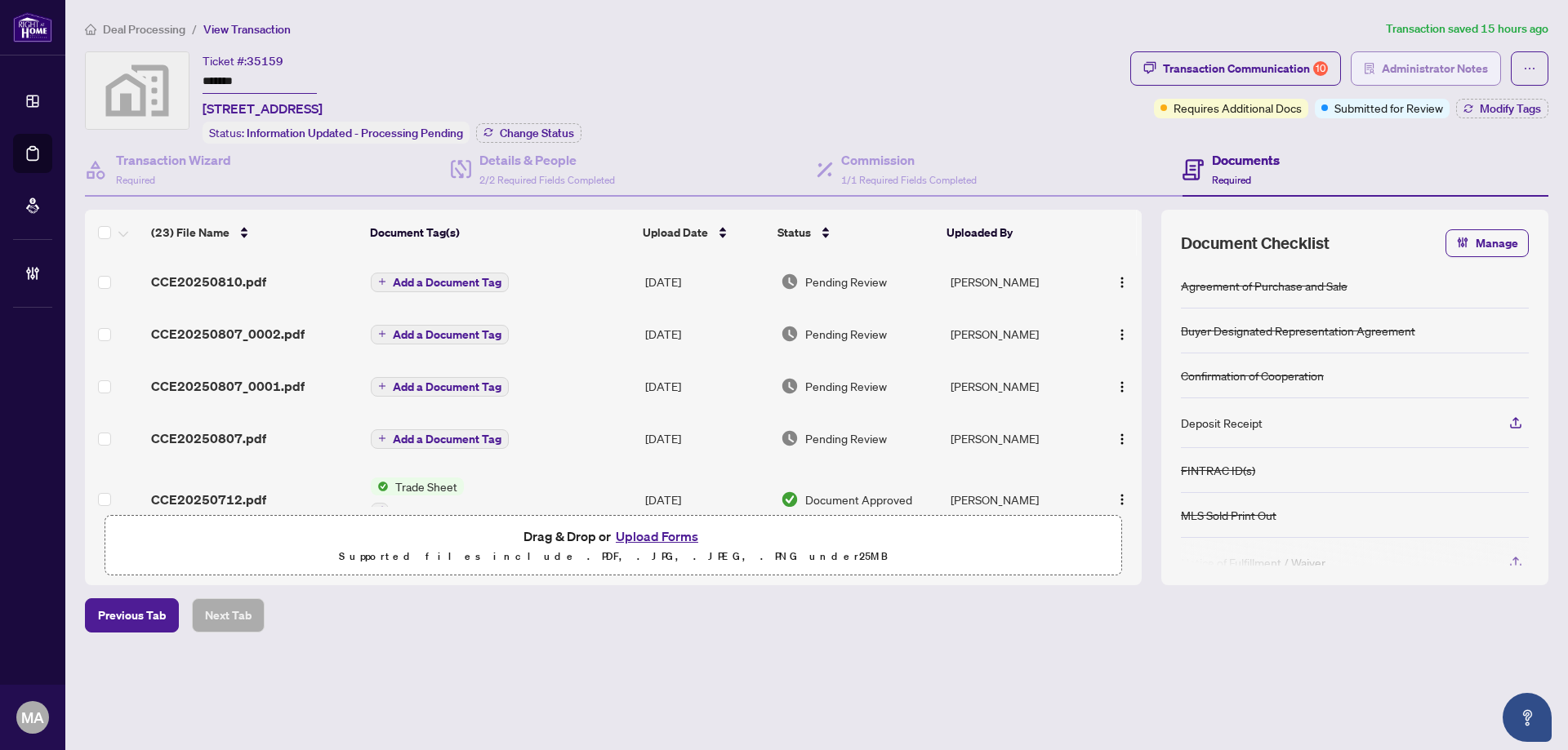
click at [1448, 73] on span "Administrator Notes" at bounding box center [1434, 68] width 106 height 26
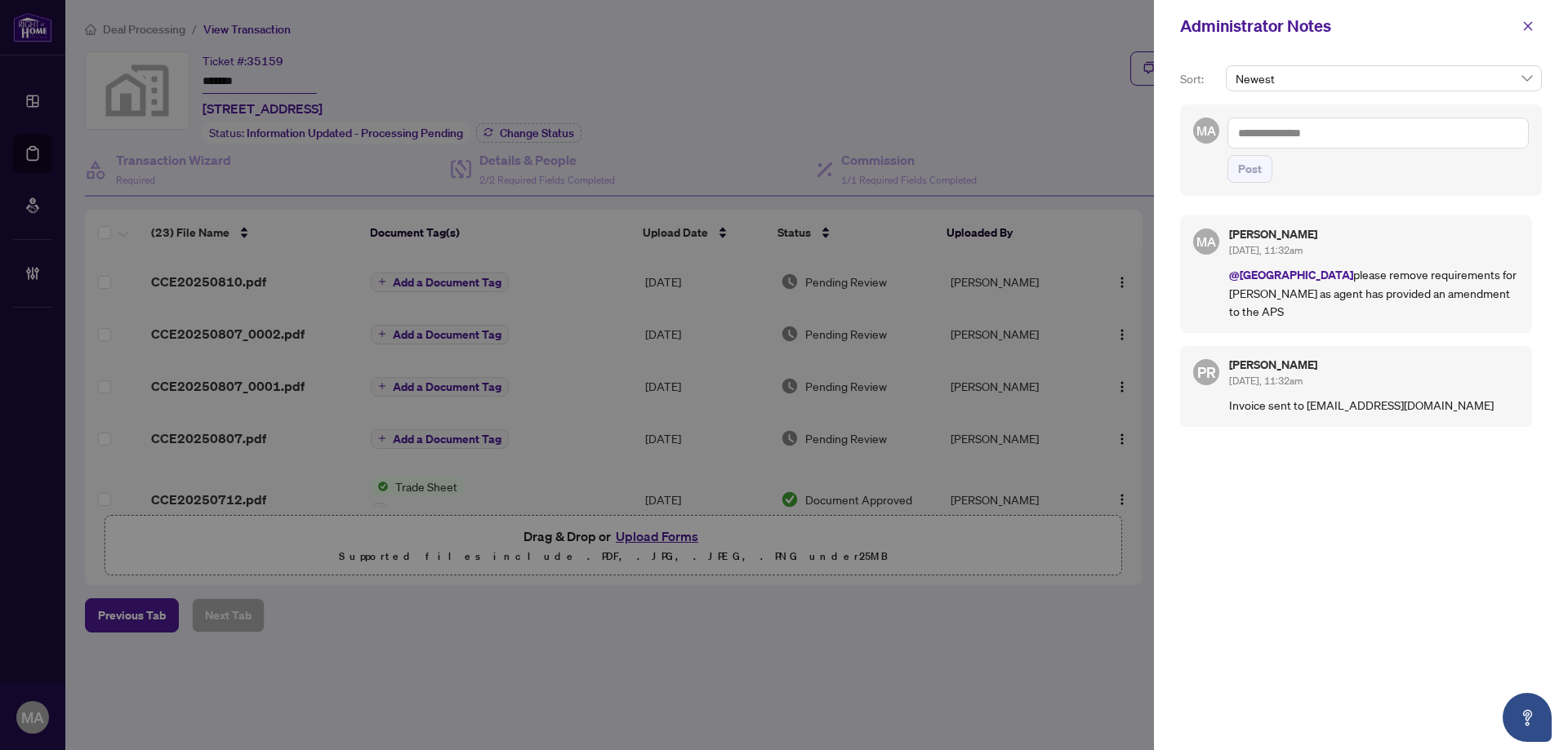
click at [1337, 132] on textarea at bounding box center [1378, 133] width 301 height 31
click at [1298, 171] on span "Dea ls East" at bounding box center [1294, 173] width 53 height 15
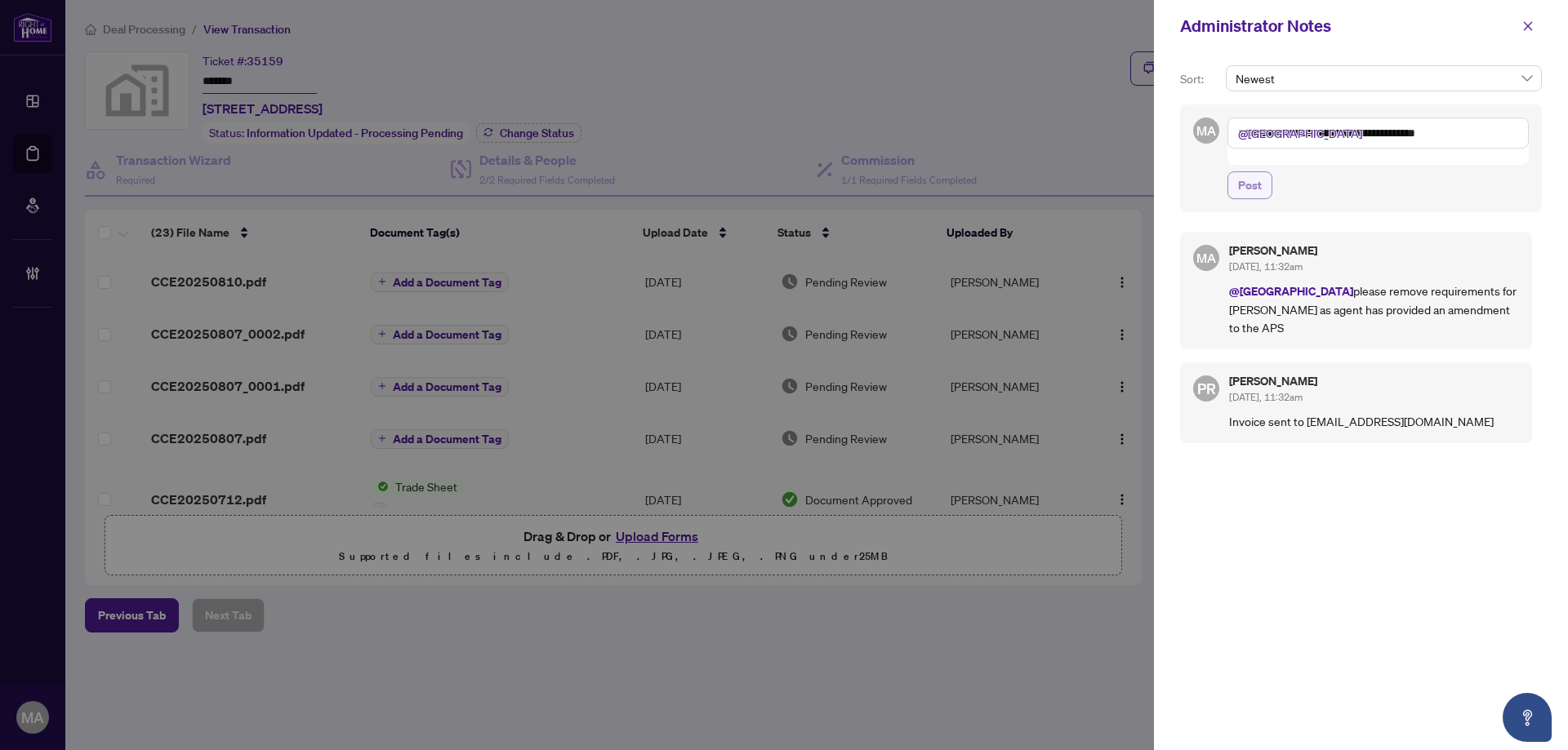
type textarea "**********"
click at [1253, 172] on span "Post" at bounding box center [1249, 184] width 23 height 26
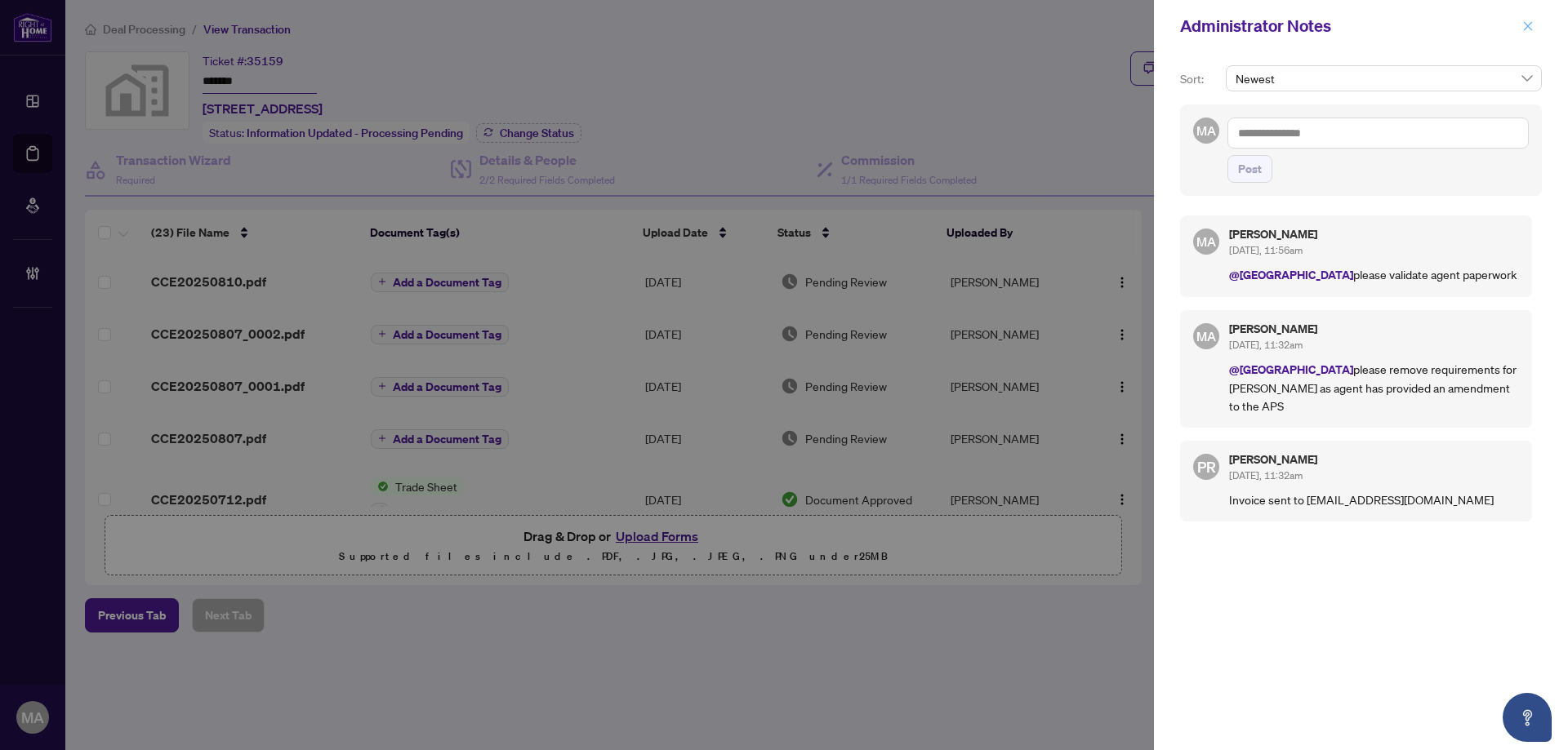
click at [1536, 24] on button "button" at bounding box center [1527, 26] width 28 height 26
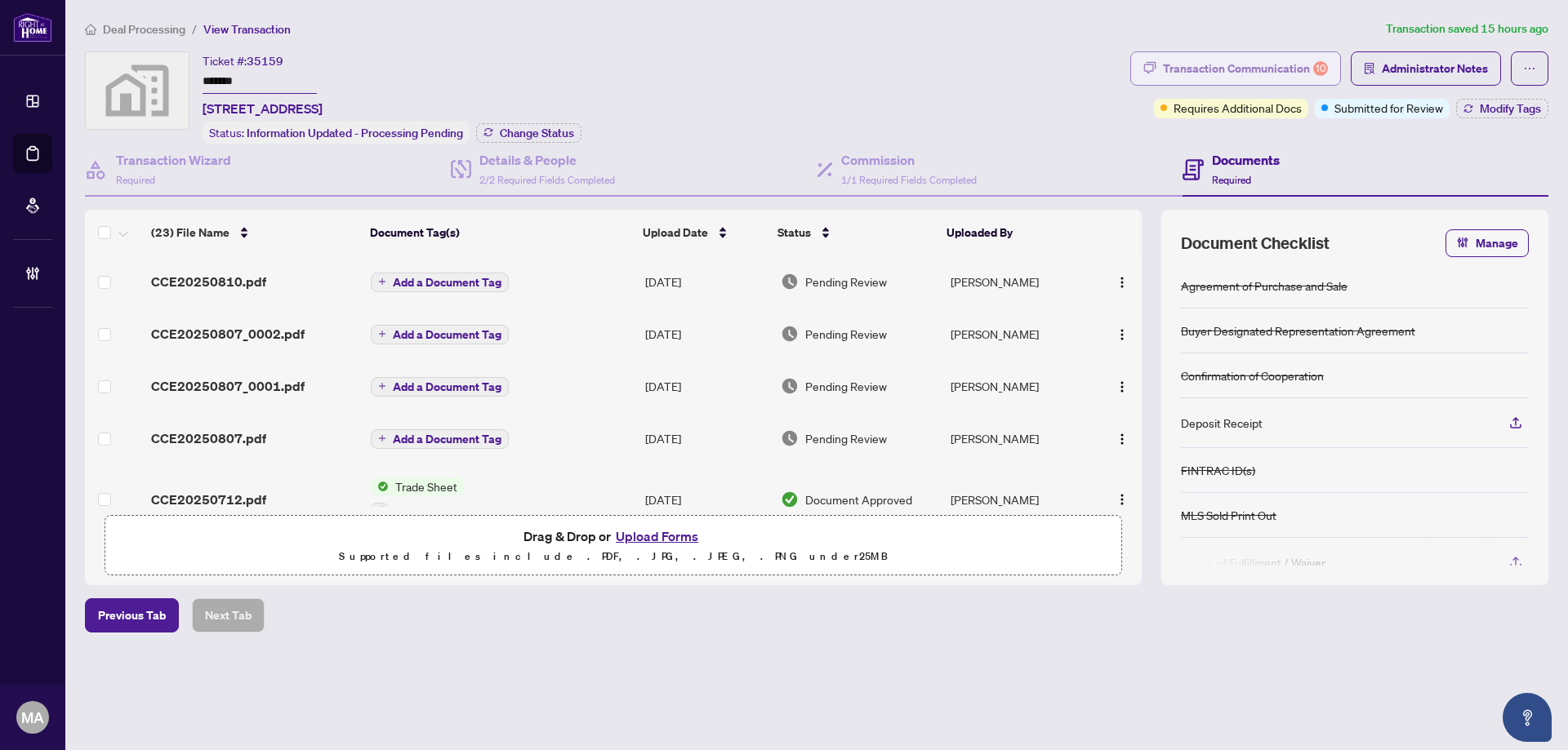
click at [1254, 63] on div "Transaction Communication 10" at bounding box center [1245, 68] width 165 height 26
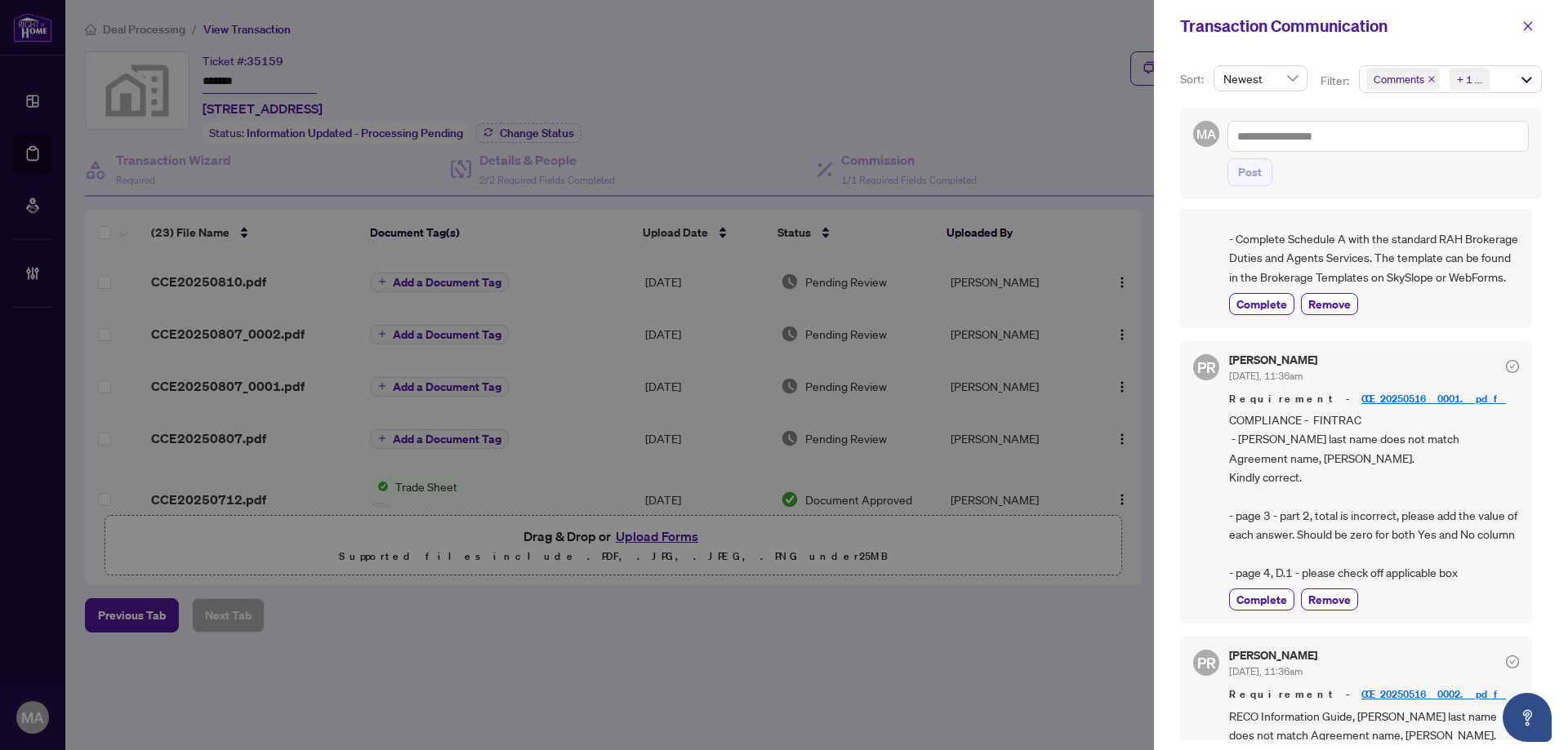
scroll to position [1143, 0]
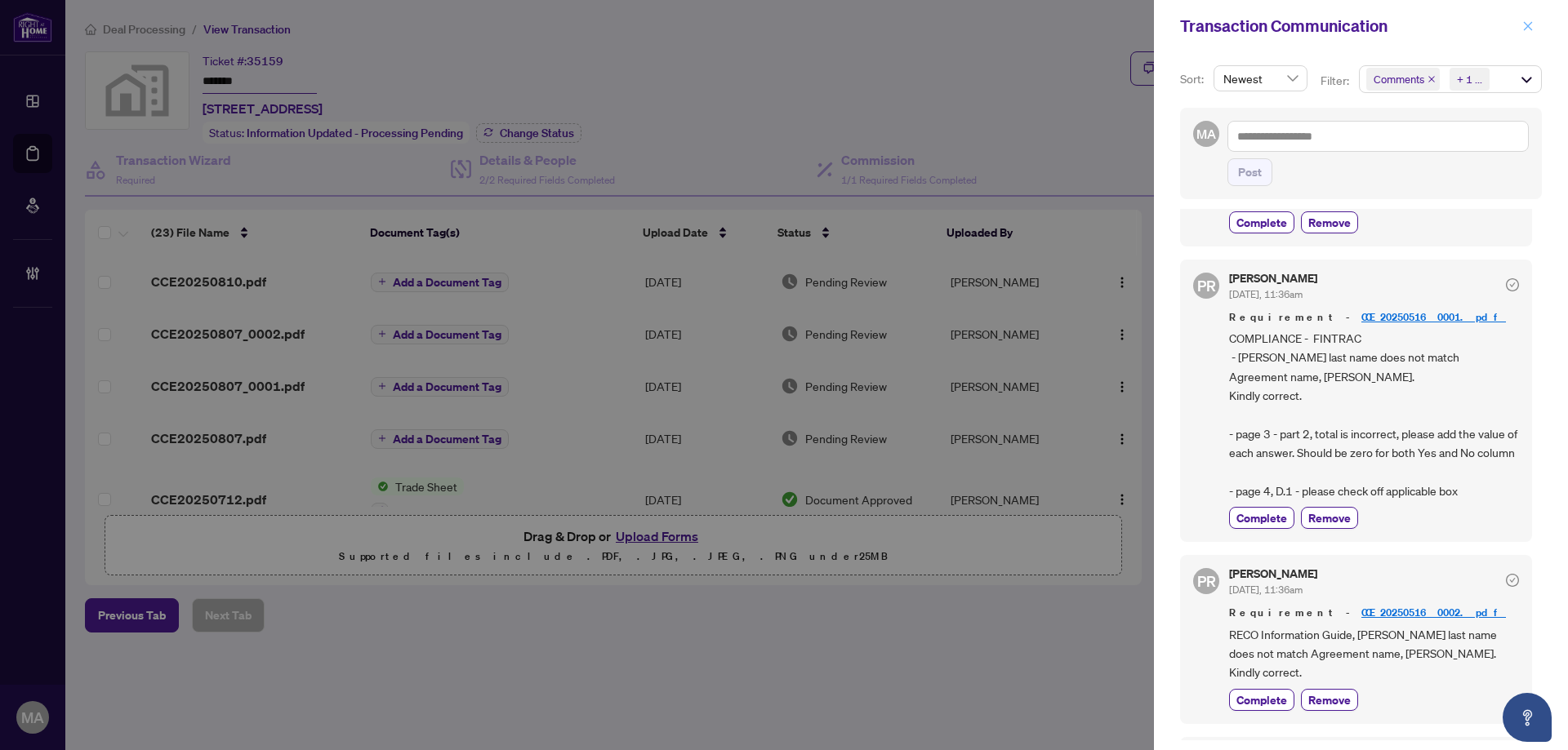
click at [1536, 27] on button "button" at bounding box center [1527, 26] width 28 height 26
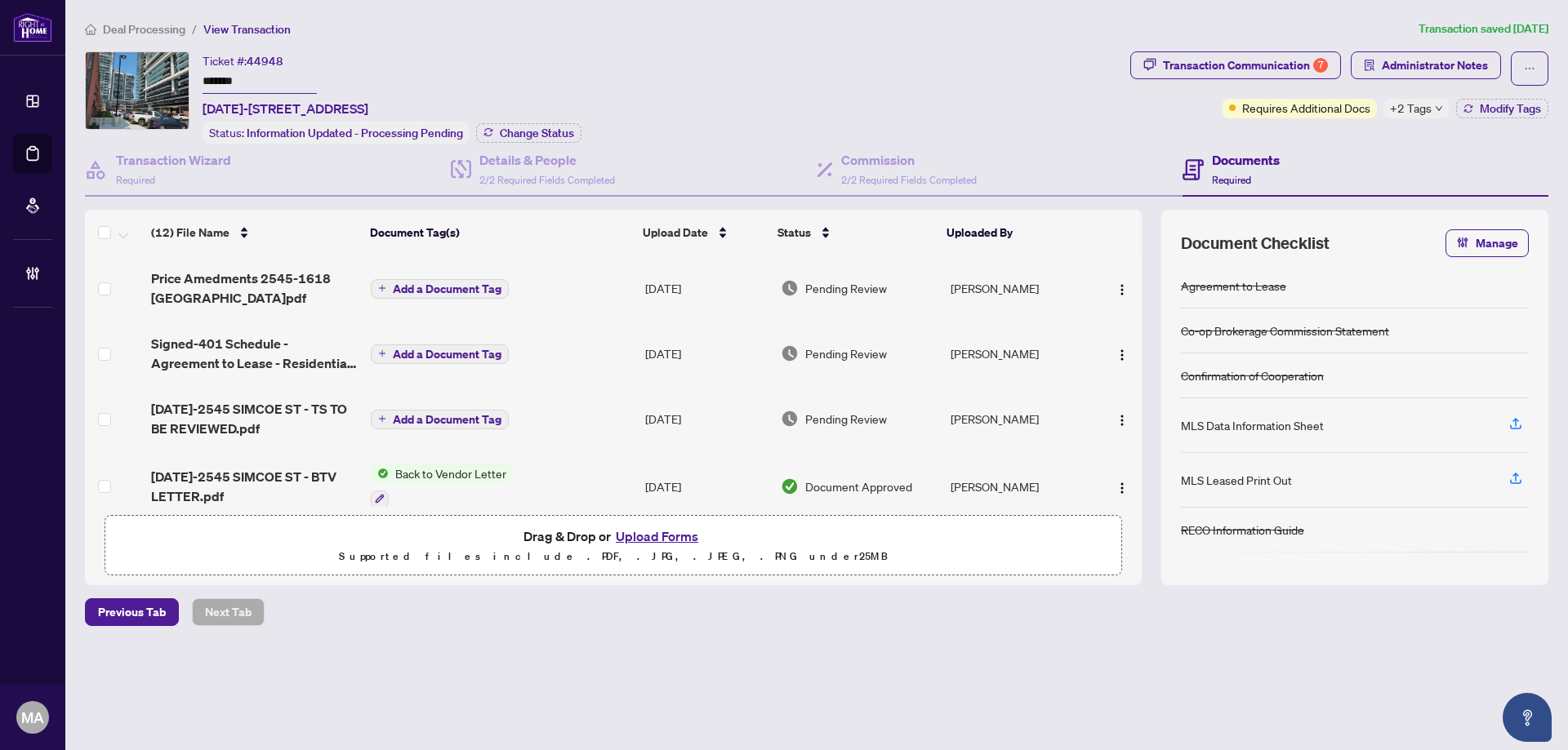
click at [151, 27] on span "Deal Processing" at bounding box center [144, 29] width 83 height 15
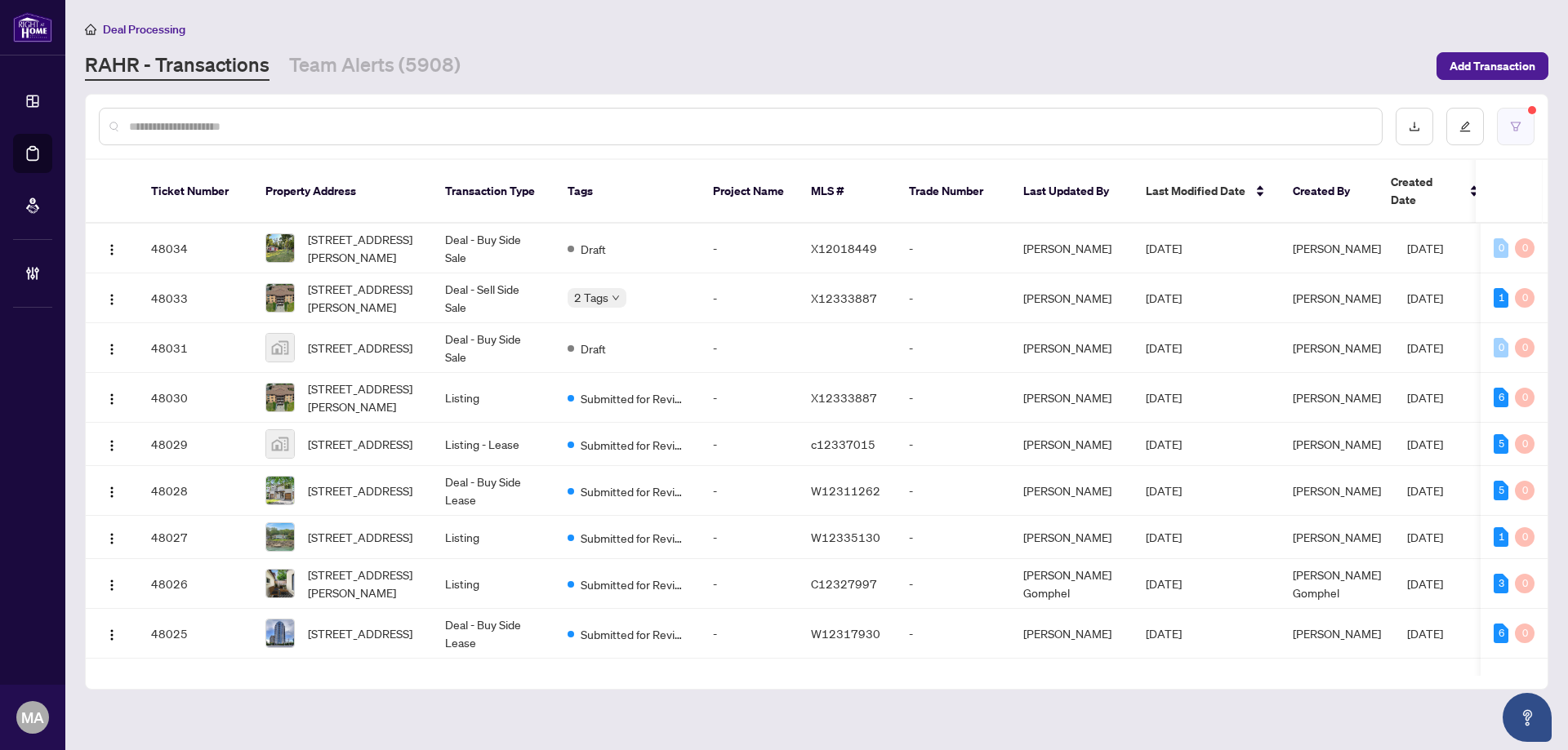
click at [1512, 135] on button "button" at bounding box center [1515, 126] width 38 height 38
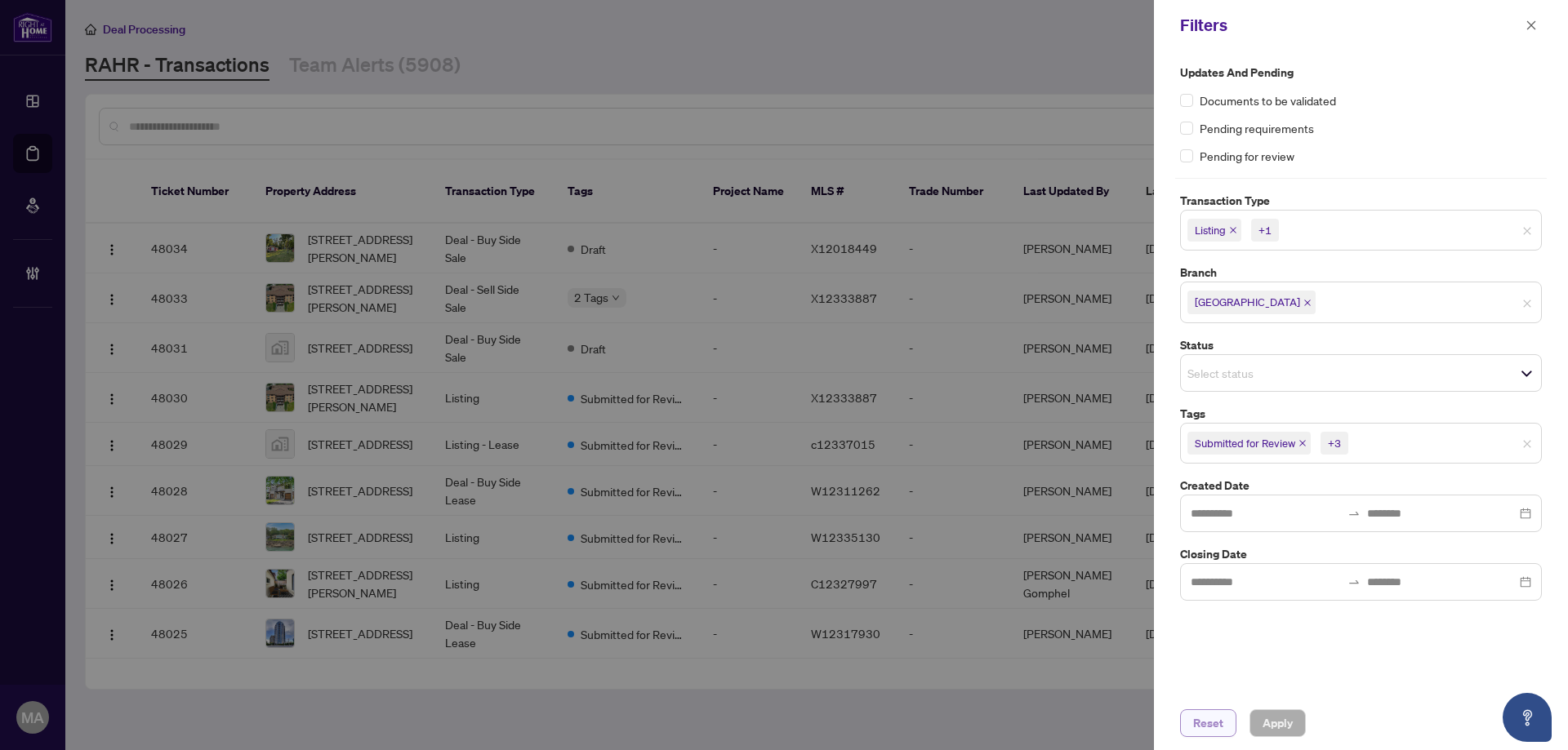
click at [1215, 732] on span "Reset" at bounding box center [1208, 722] width 30 height 26
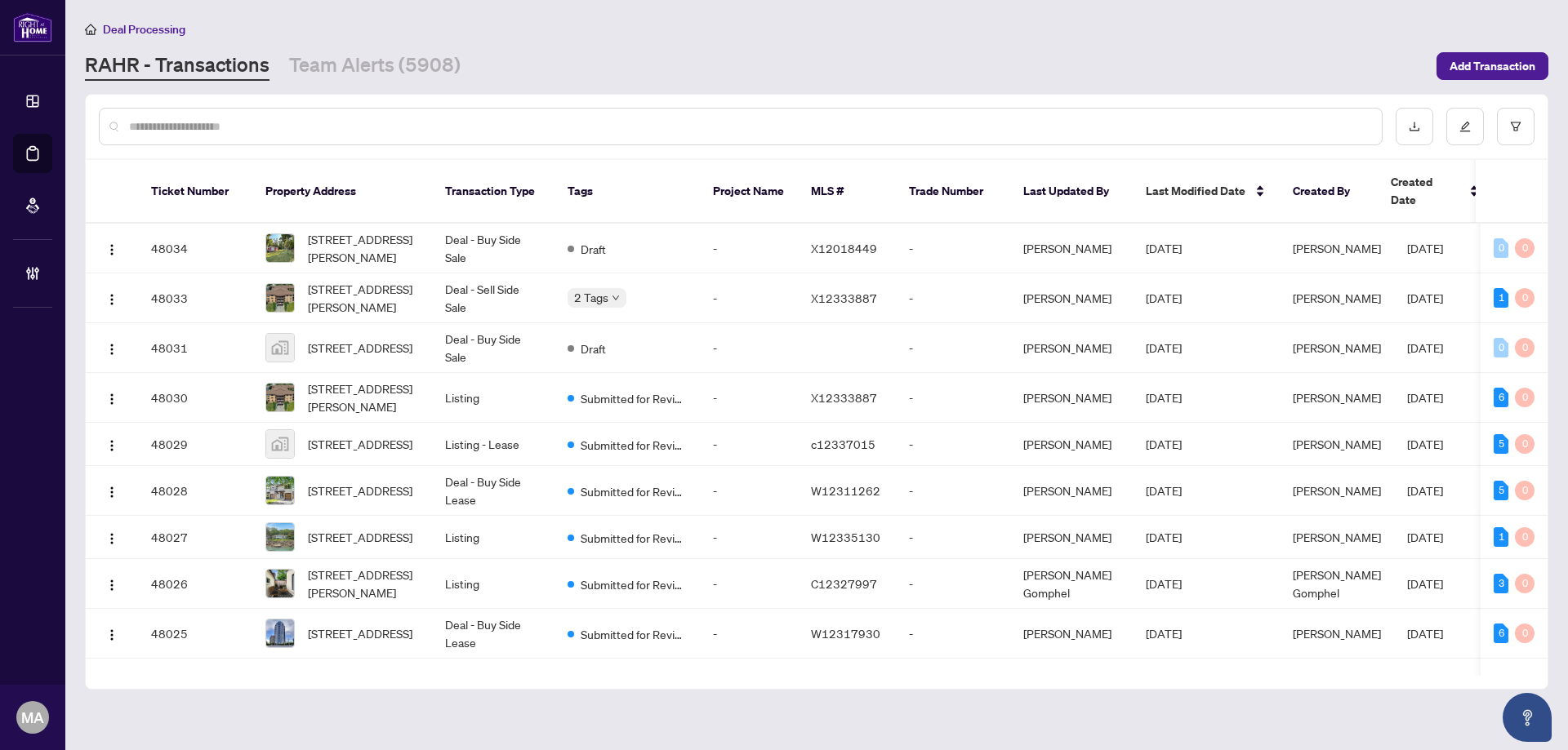
drag, startPoint x: 1237, startPoint y: 123, endPoint x: 1253, endPoint y: 118, distance: 16.8
click at [1237, 122] on input "text" at bounding box center [749, 127] width 1239 height 18
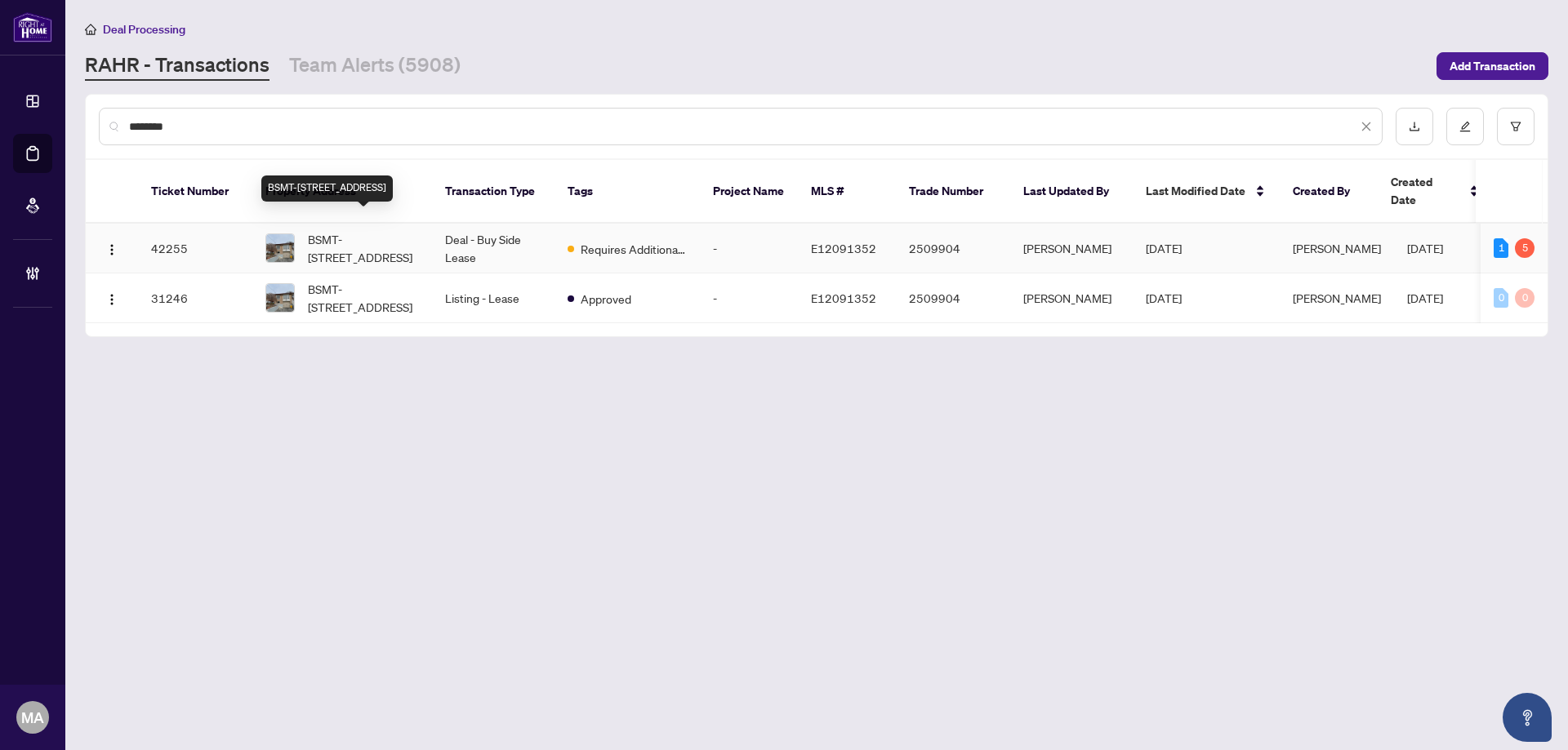
type input "********"
click at [387, 230] on span "BSMT-497 Farewell St, Oshawa, Ontario L1H 6M4, Canada" at bounding box center [363, 248] width 111 height 36
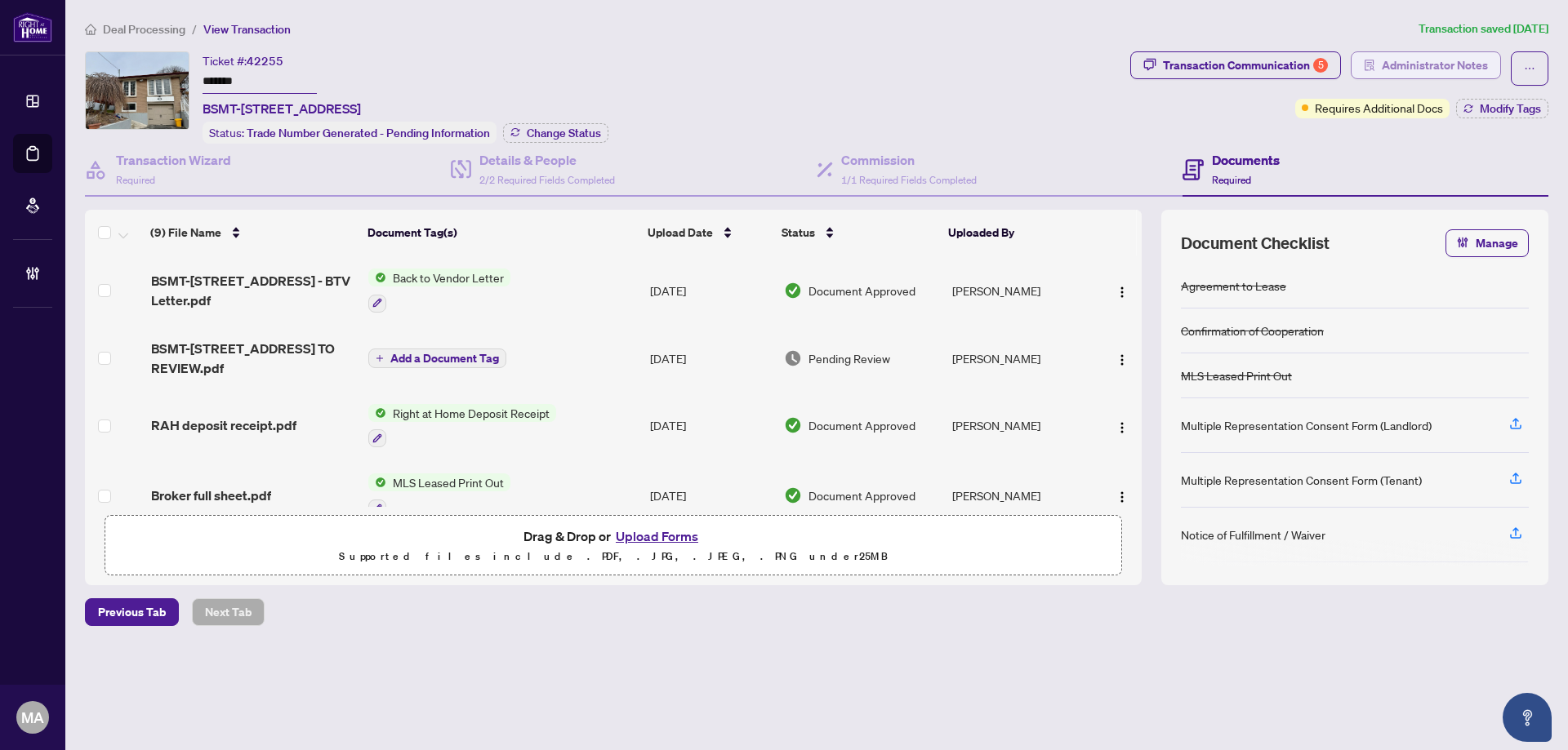
click at [1409, 67] on span "Administrator Notes" at bounding box center [1434, 65] width 106 height 26
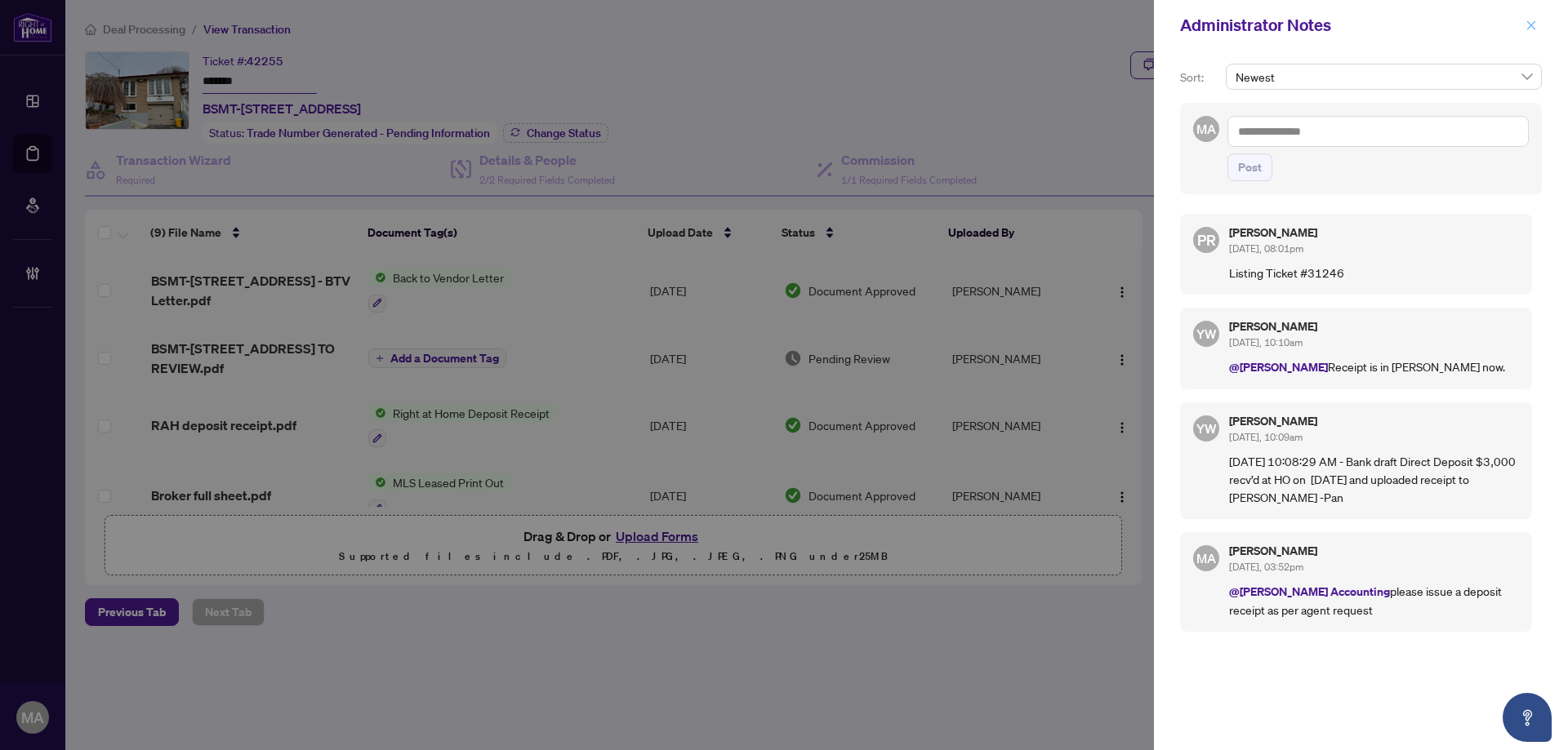
click at [1530, 23] on icon "close" at bounding box center [1531, 25] width 12 height 12
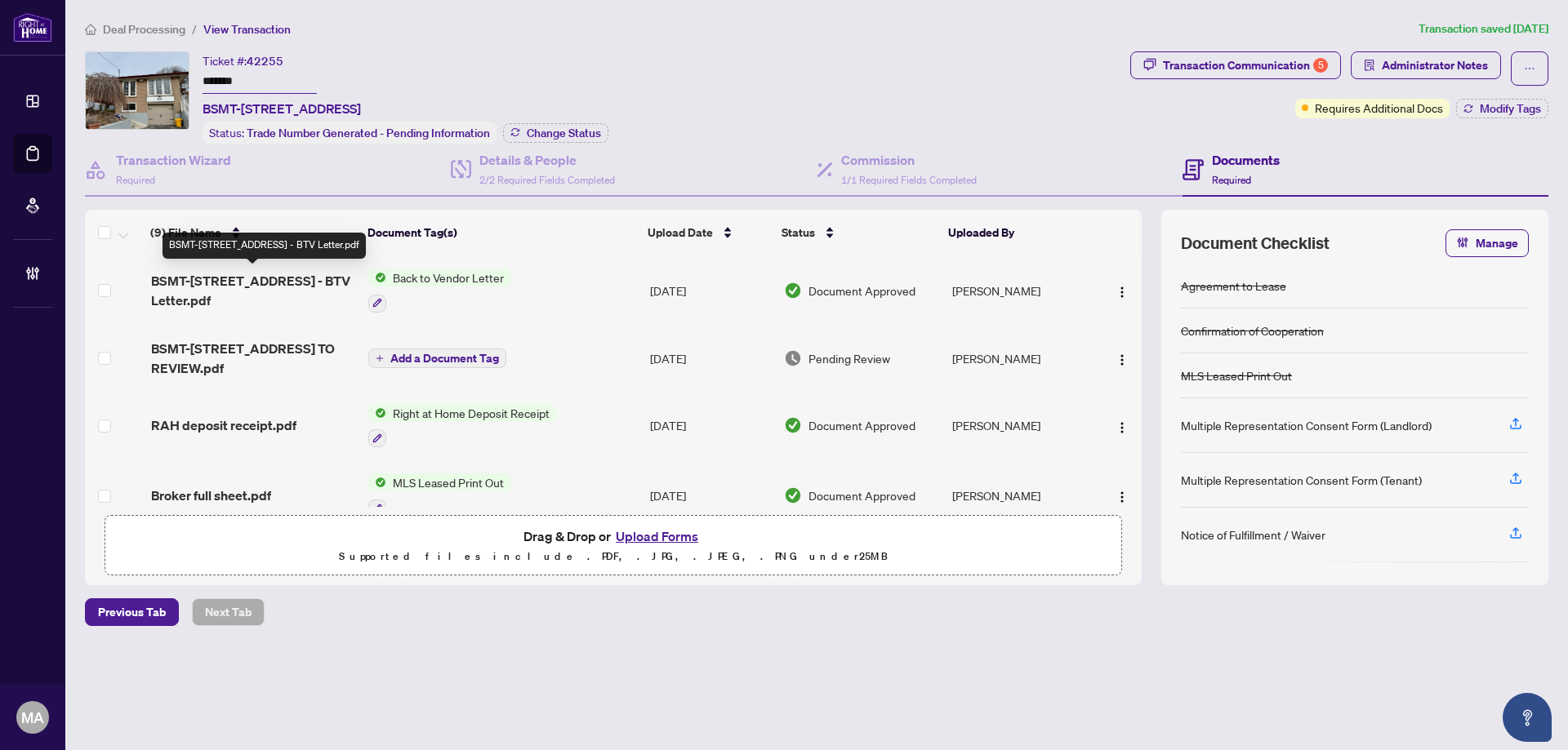
click at [194, 289] on span "BSMT-497 Farewell St - BTV Letter.pdf" at bounding box center [253, 290] width 204 height 39
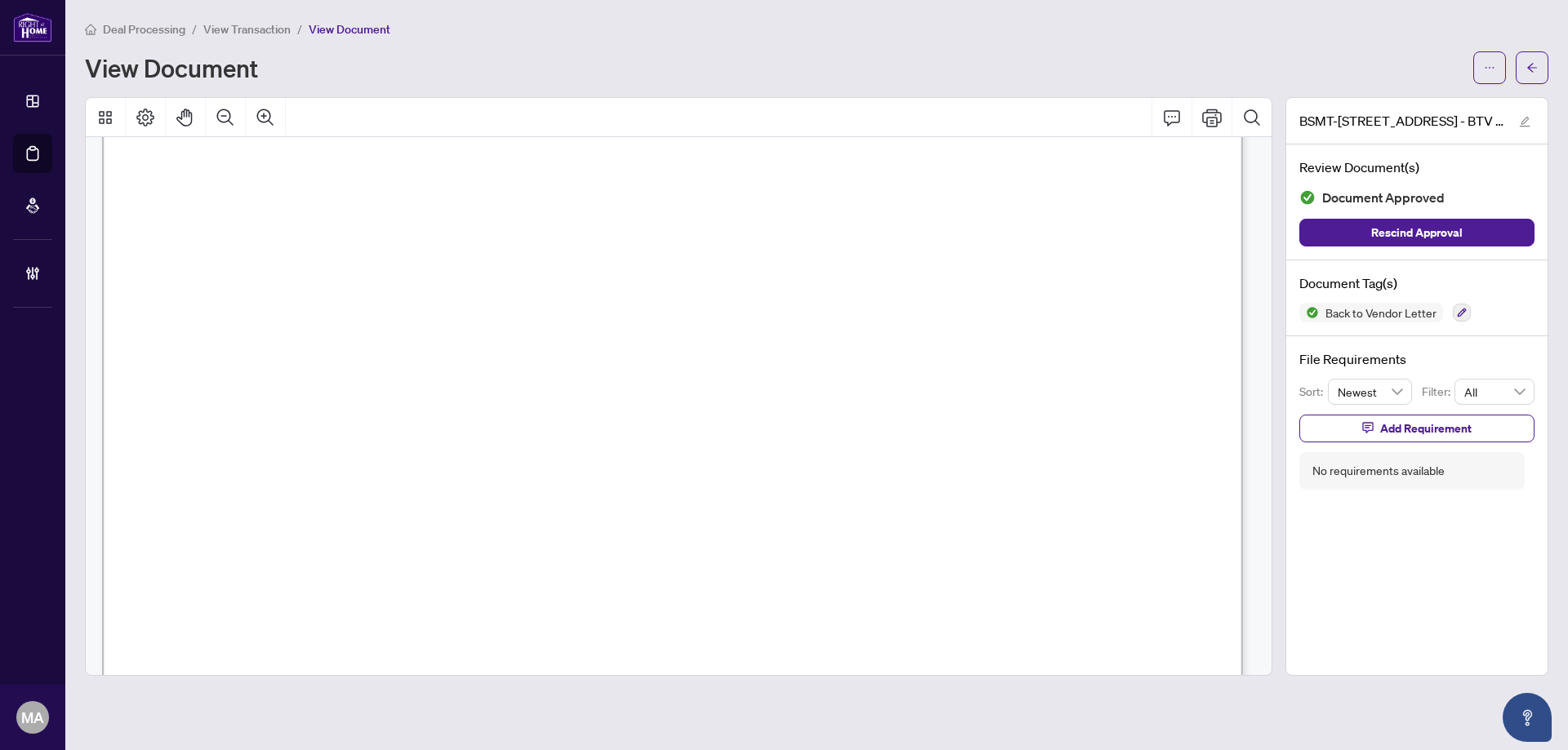
scroll to position [318, 0]
click at [1533, 69] on icon "arrow-left" at bounding box center [1532, 68] width 12 height 12
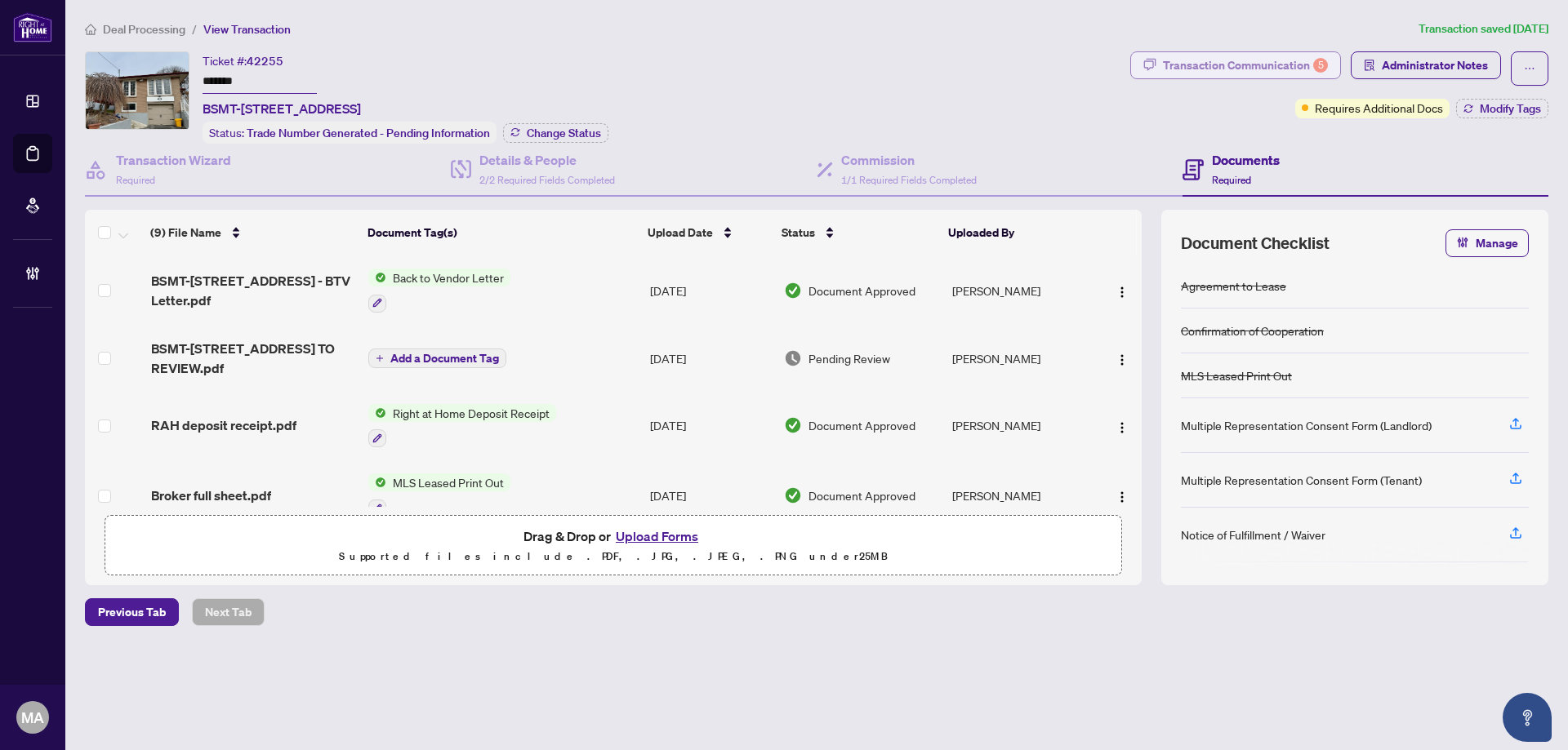
click at [1221, 68] on div "Transaction Communication 5" at bounding box center [1245, 65] width 165 height 26
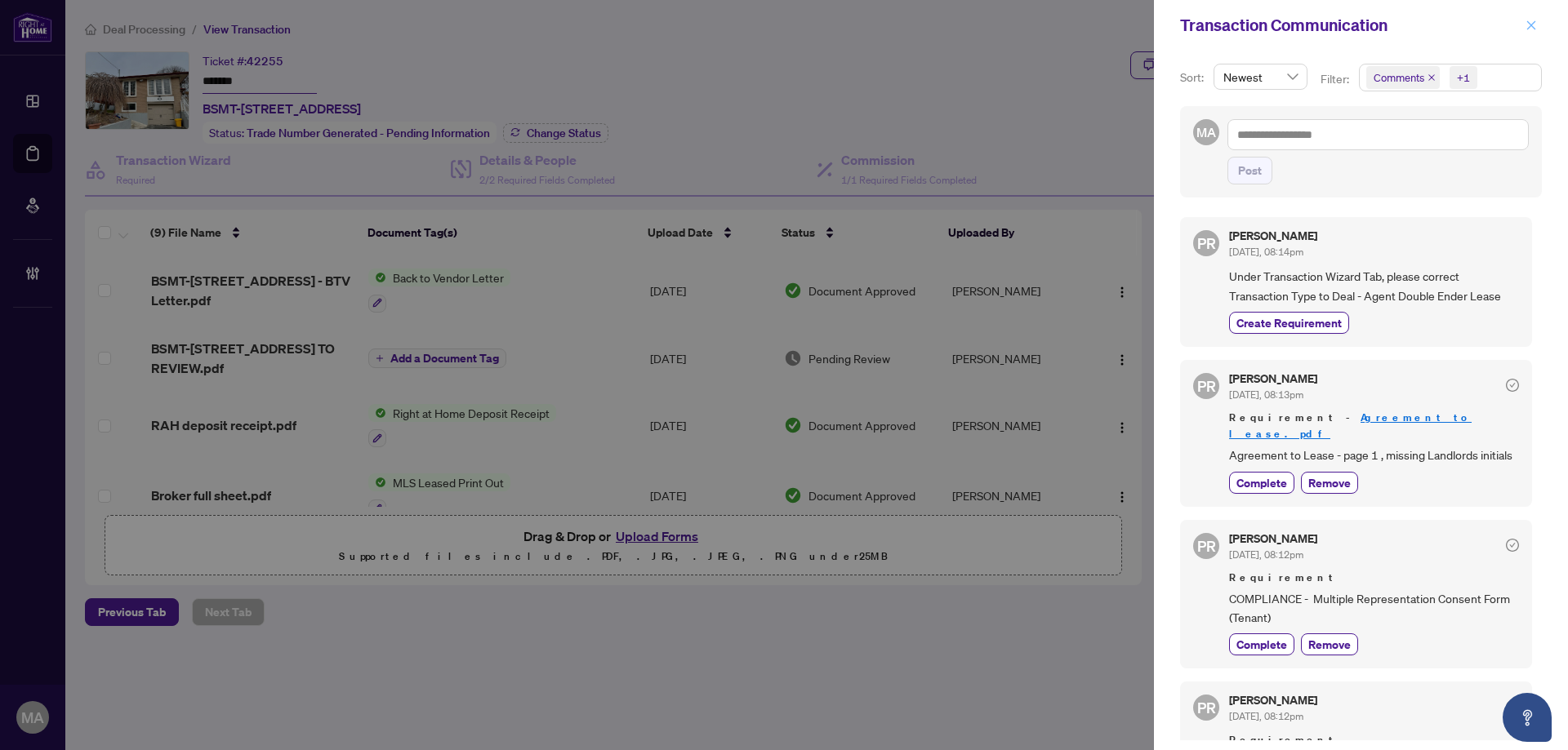
click at [1526, 28] on icon "close" at bounding box center [1531, 25] width 12 height 12
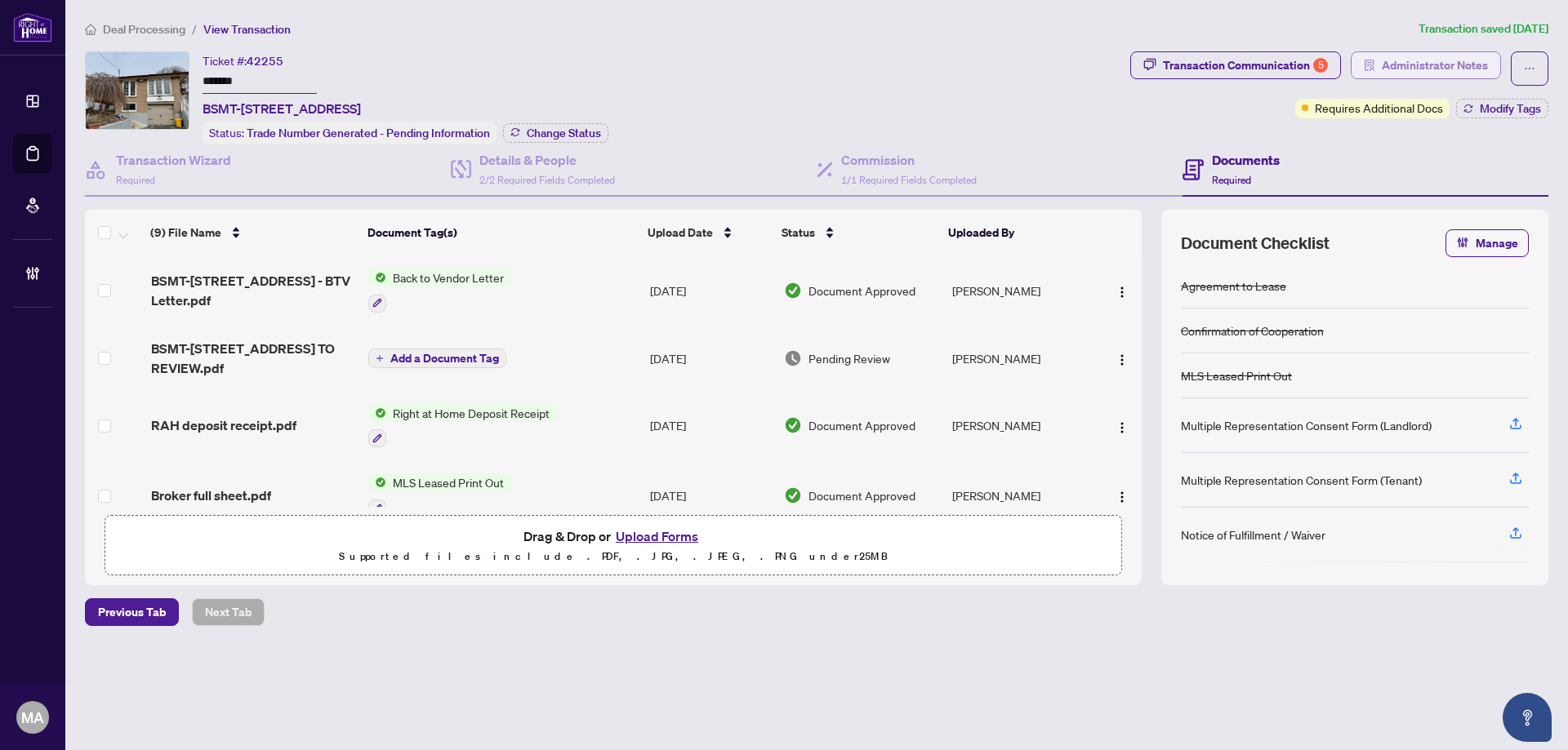
click at [1399, 75] on span "Administrator Notes" at bounding box center [1434, 65] width 106 height 26
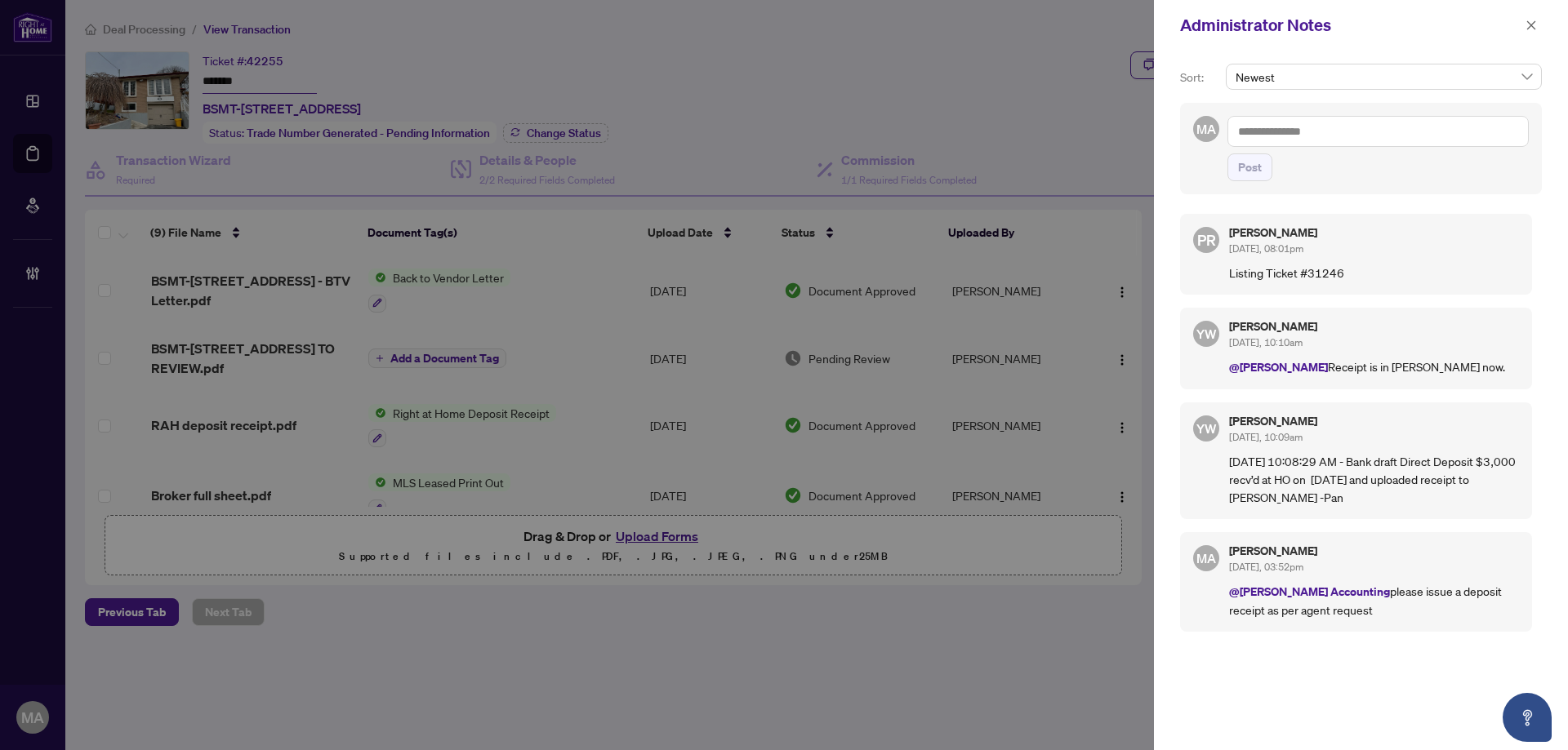
click at [1377, 134] on textarea at bounding box center [1378, 131] width 301 height 31
click at [1354, 148] on b "Acc" at bounding box center [1363, 143] width 19 height 15
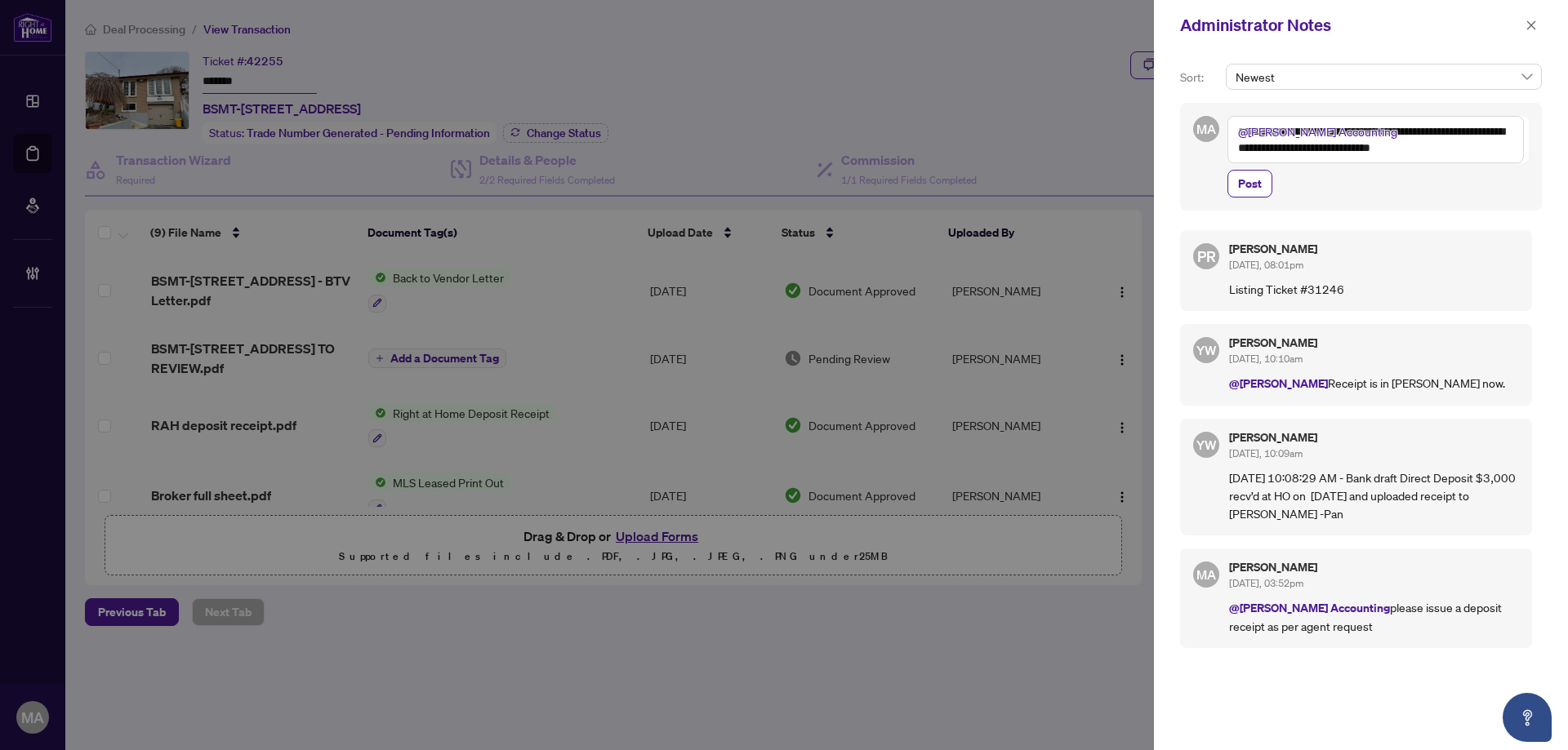
click at [1344, 131] on textarea "**********" at bounding box center [1375, 139] width 296 height 48
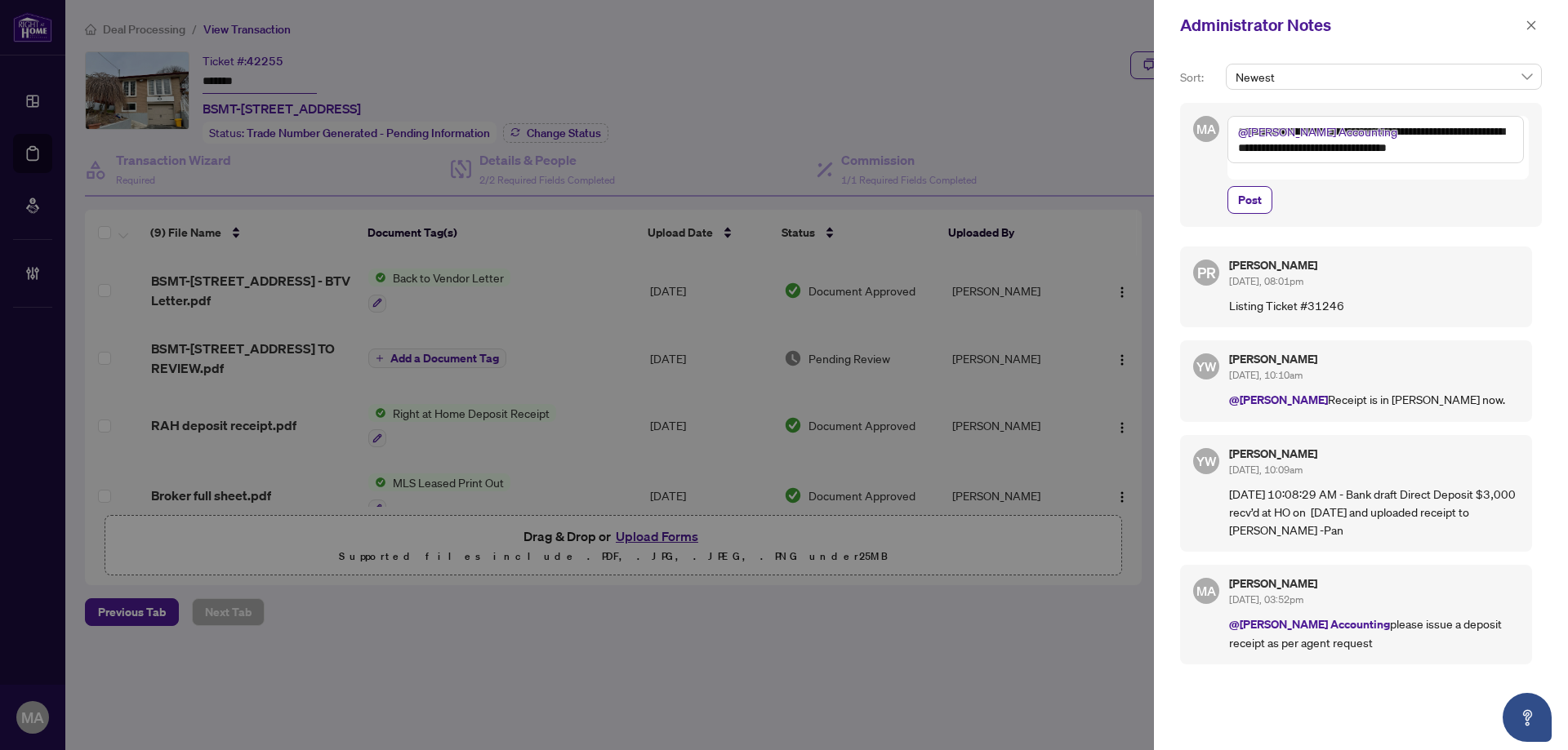
click at [1485, 154] on textarea "**********" at bounding box center [1375, 139] width 296 height 48
type textarea "**********"
click at [1255, 187] on span "Post" at bounding box center [1249, 199] width 23 height 26
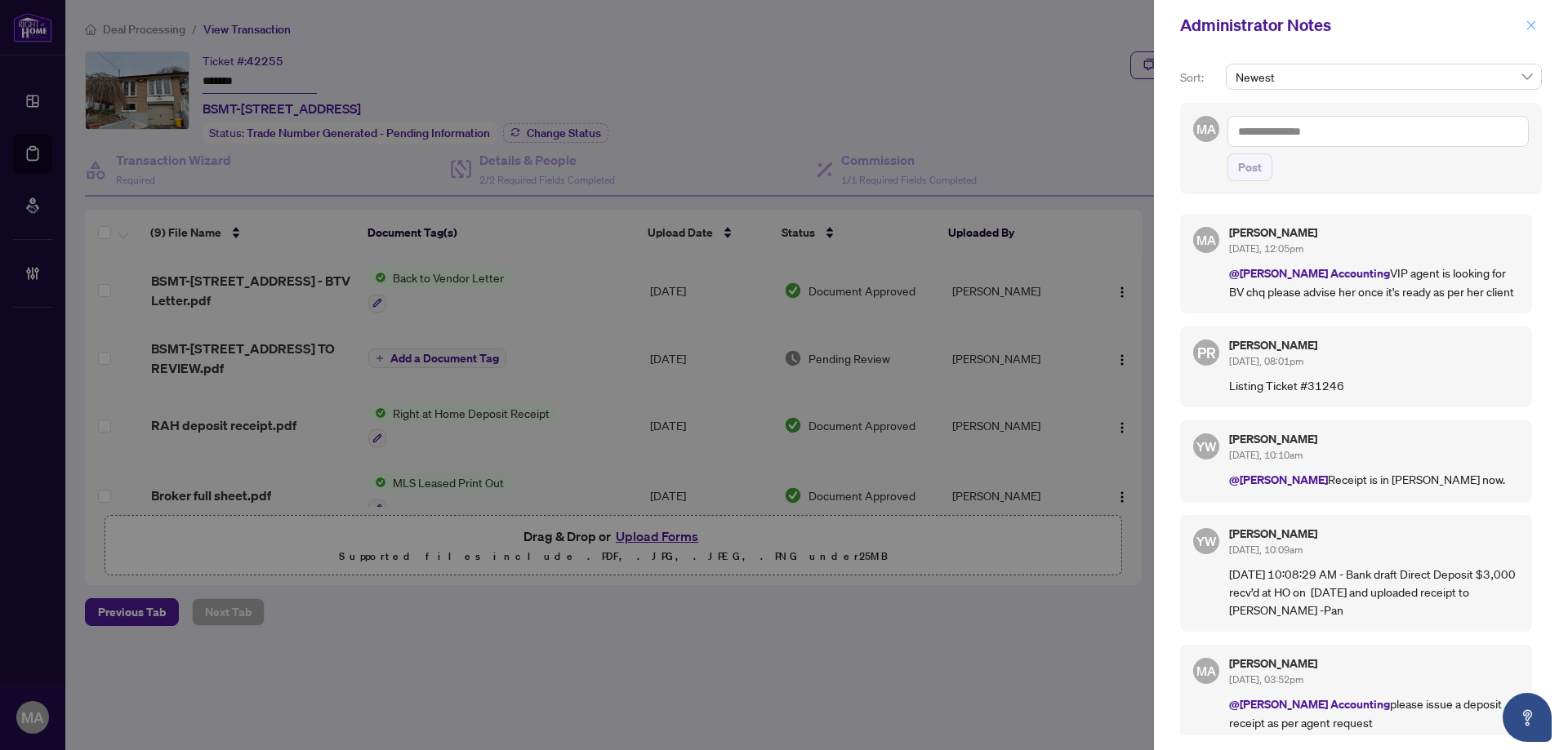
click at [1526, 20] on icon "close" at bounding box center [1531, 25] width 12 height 12
